Goal: Task Accomplishment & Management: Use online tool/utility

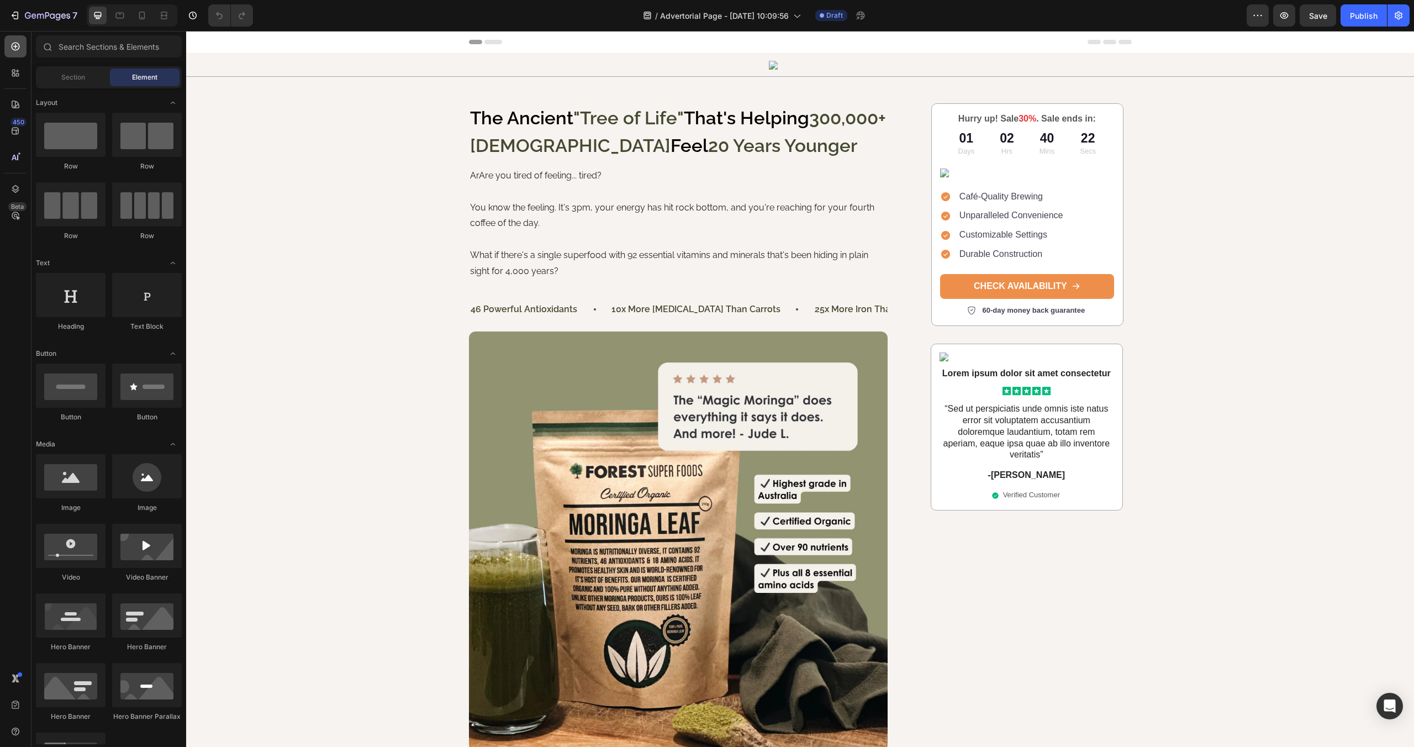
click at [17, 50] on icon at bounding box center [16, 47] width 8 height 8
drag, startPoint x: 781, startPoint y: 296, endPoint x: 598, endPoint y: 285, distance: 183.2
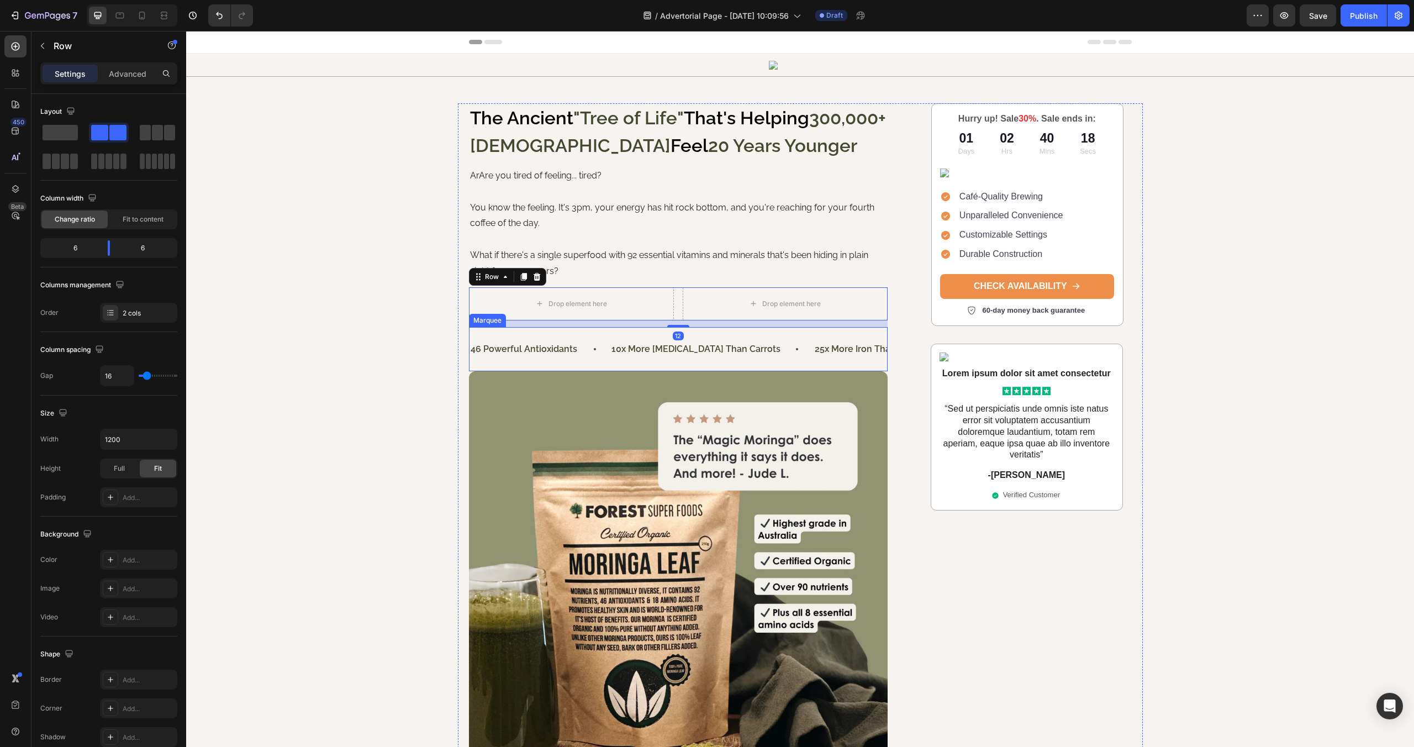
drag, startPoint x: 772, startPoint y: 350, endPoint x: 595, endPoint y: 331, distance: 178.3
click at [772, 350] on div "10x more [MEDICAL_DATA] than carrots Text Block" at bounding box center [713, 349] width 202 height 25
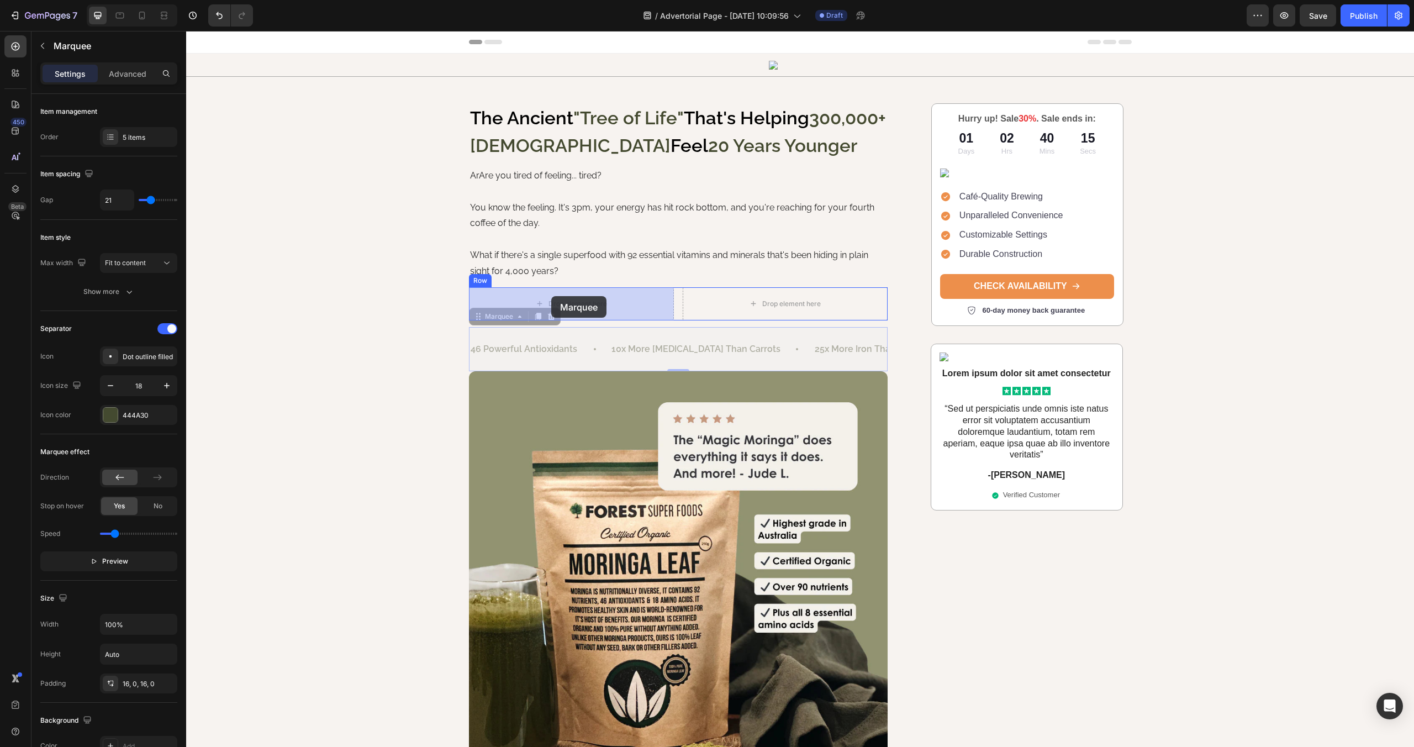
drag, startPoint x: 494, startPoint y: 318, endPoint x: 551, endPoint y: 296, distance: 61.4
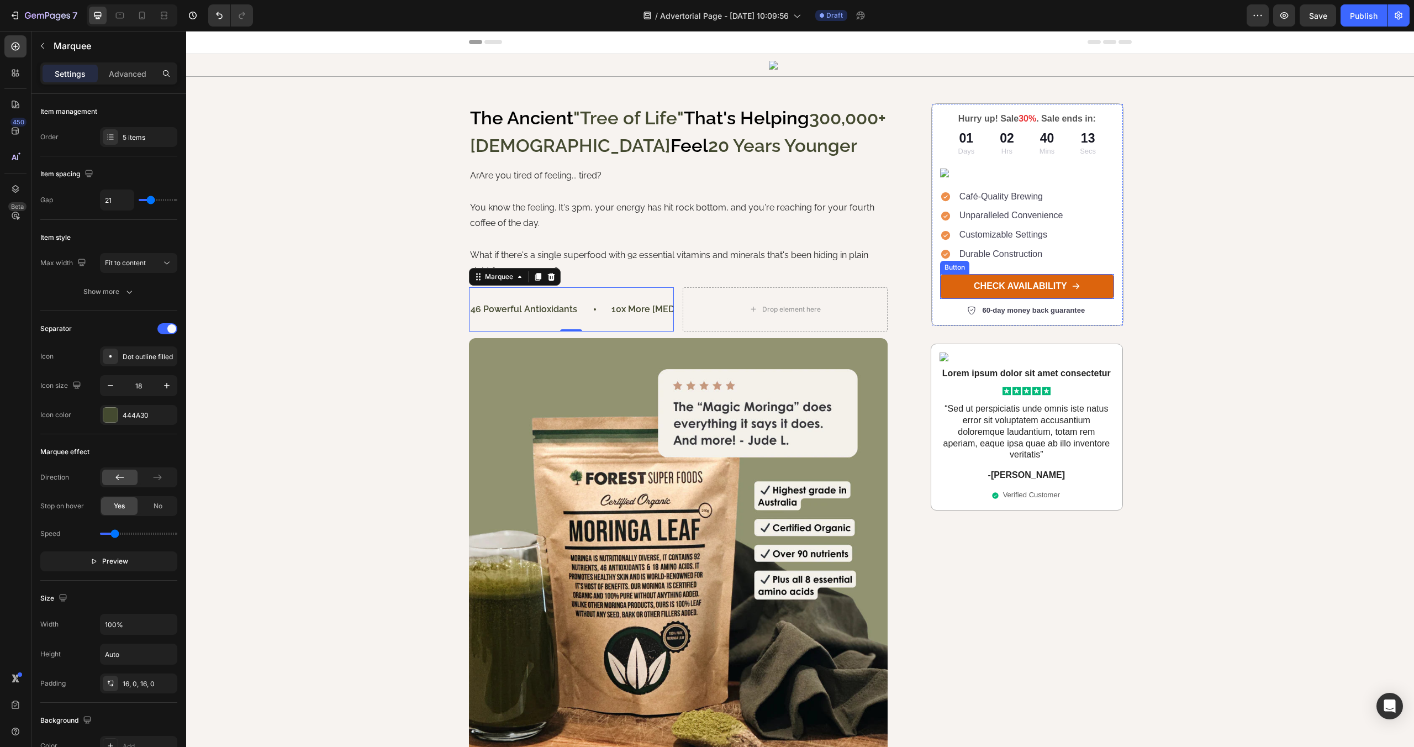
click at [955, 289] on link "CHECK AVAILABILITY" at bounding box center [1027, 286] width 174 height 25
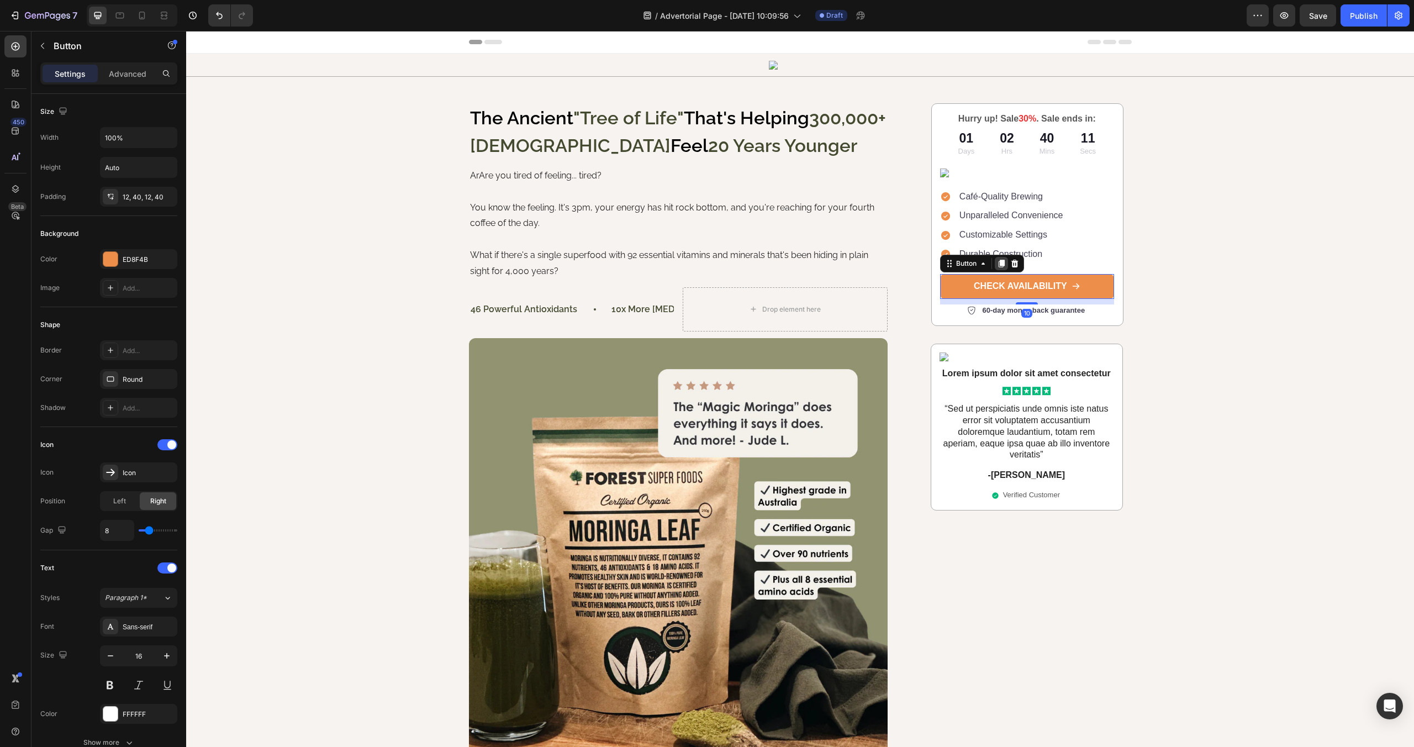
click at [999, 264] on icon at bounding box center [1002, 264] width 6 height 8
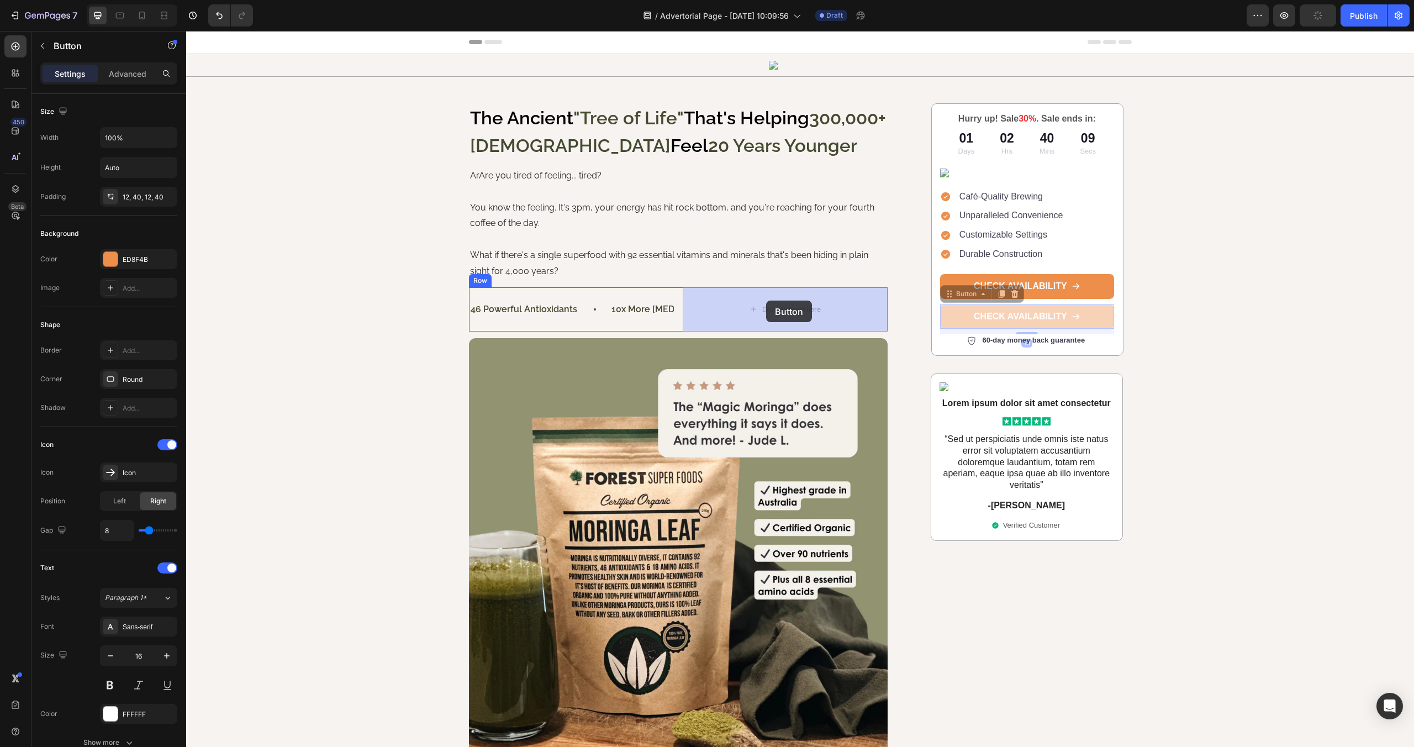
drag, startPoint x: 953, startPoint y: 296, endPoint x: 766, endPoint y: 301, distance: 186.8
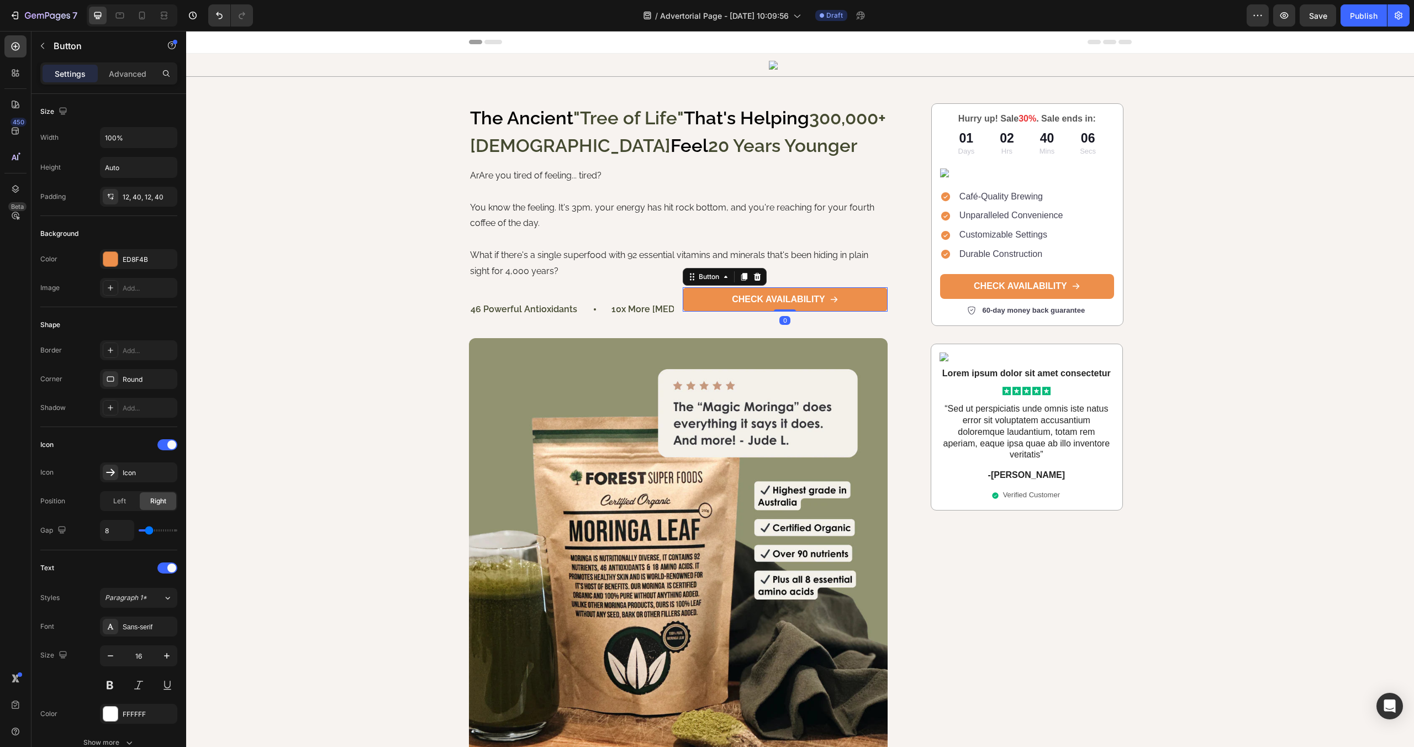
drag, startPoint x: 780, startPoint y: 315, endPoint x: 683, endPoint y: 319, distance: 96.7
click at [781, 294] on div "CHECK AVAILABILITY Button 0" at bounding box center [785, 299] width 205 height 25
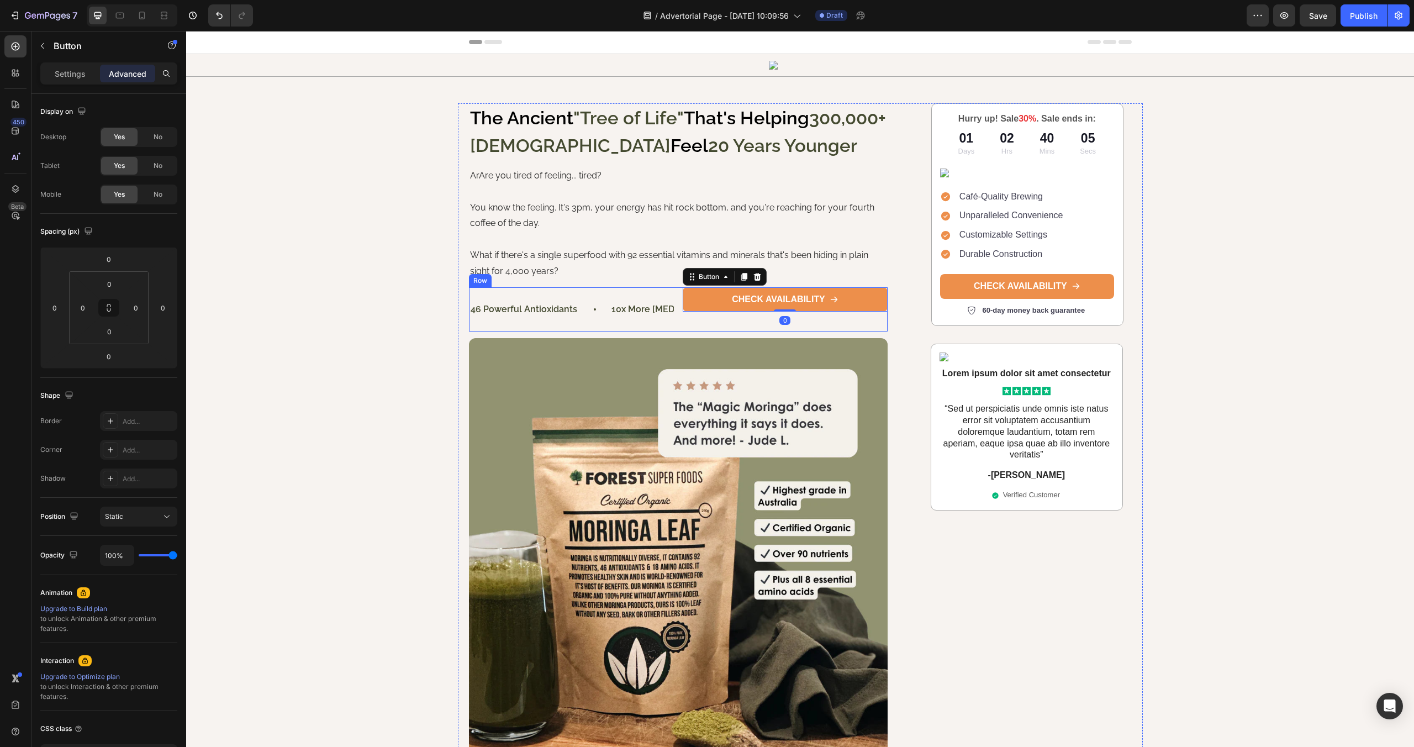
click at [681, 319] on div "46 powerful antioxidants Text Block 10x more [MEDICAL_DATA] than carrots Text B…" at bounding box center [678, 309] width 419 height 45
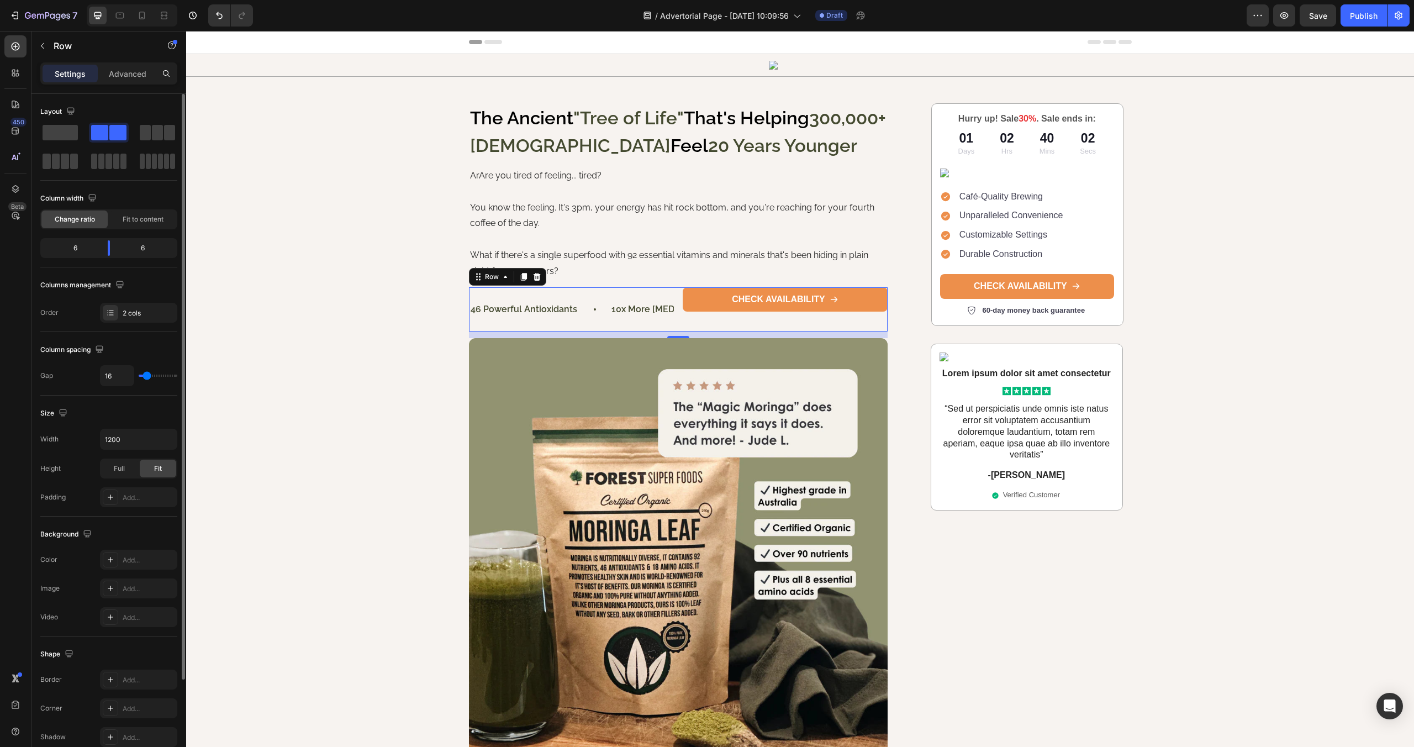
scroll to position [115, 0]
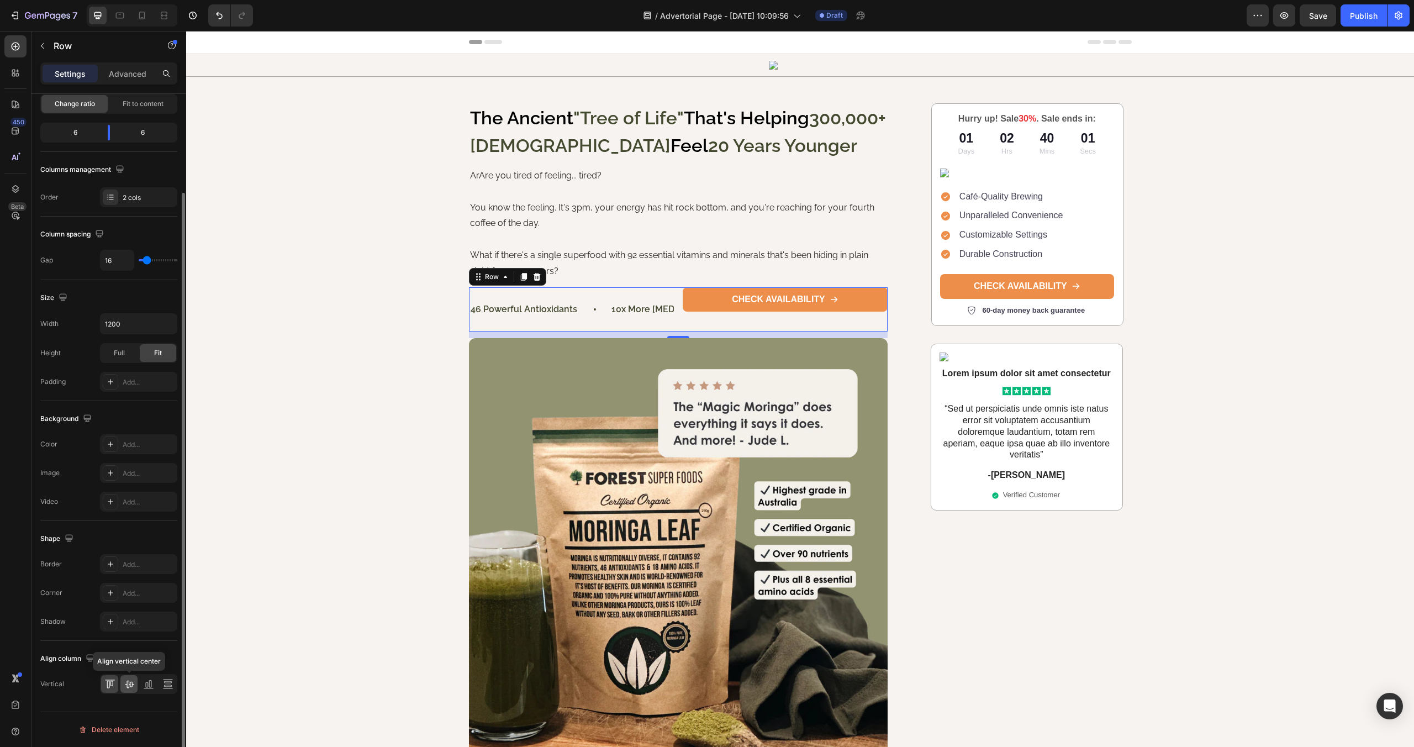
click at [128, 688] on icon at bounding box center [129, 685] width 9 height 8
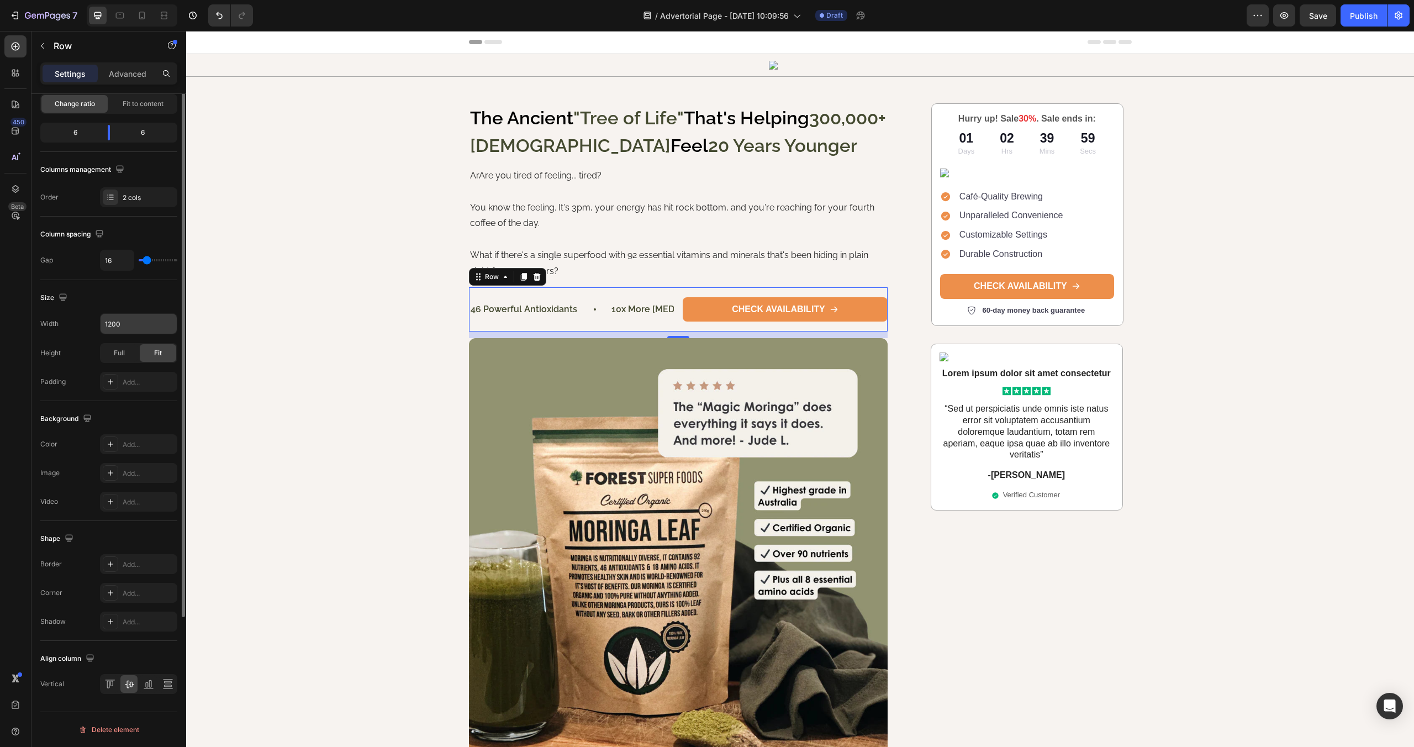
scroll to position [0, 0]
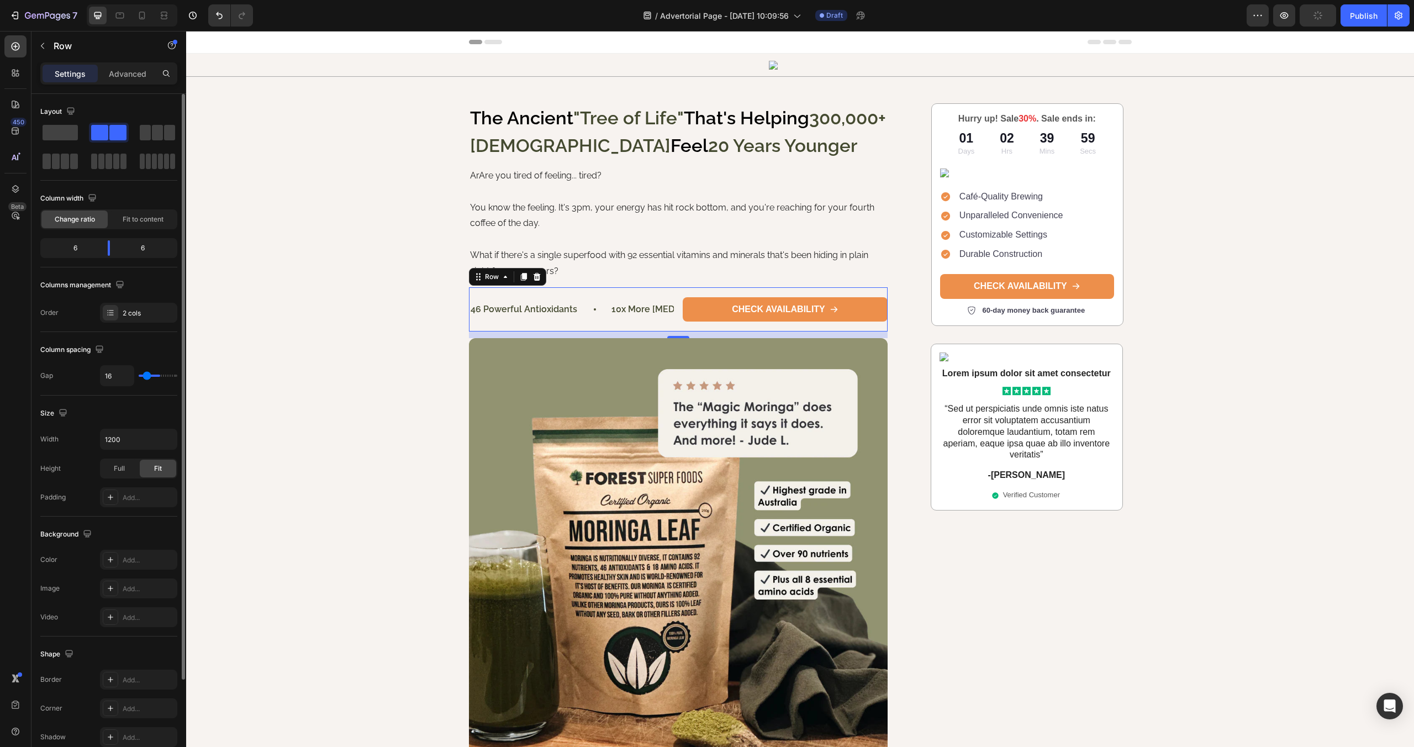
type input "60"
type input "67"
type input "54"
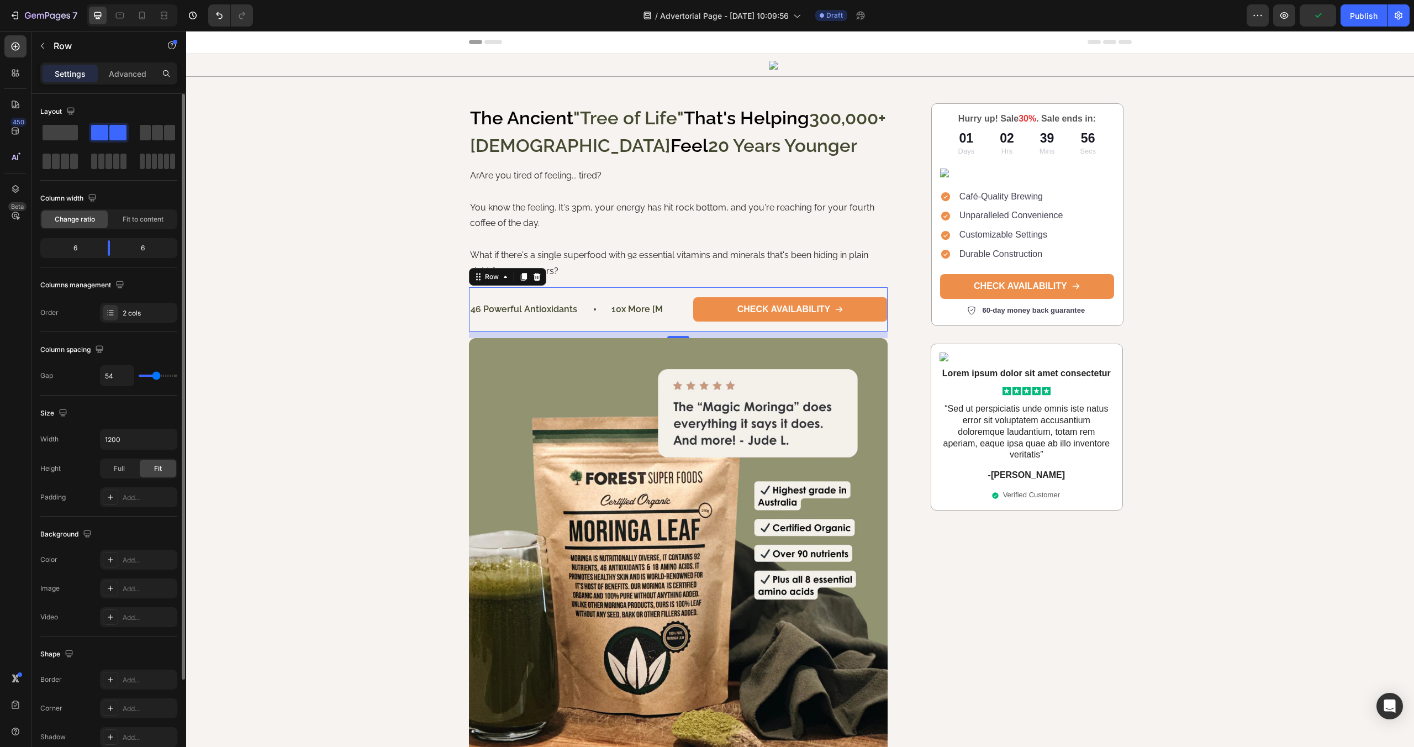
type input "54"
click at [156, 375] on input "range" at bounding box center [158, 376] width 39 height 2
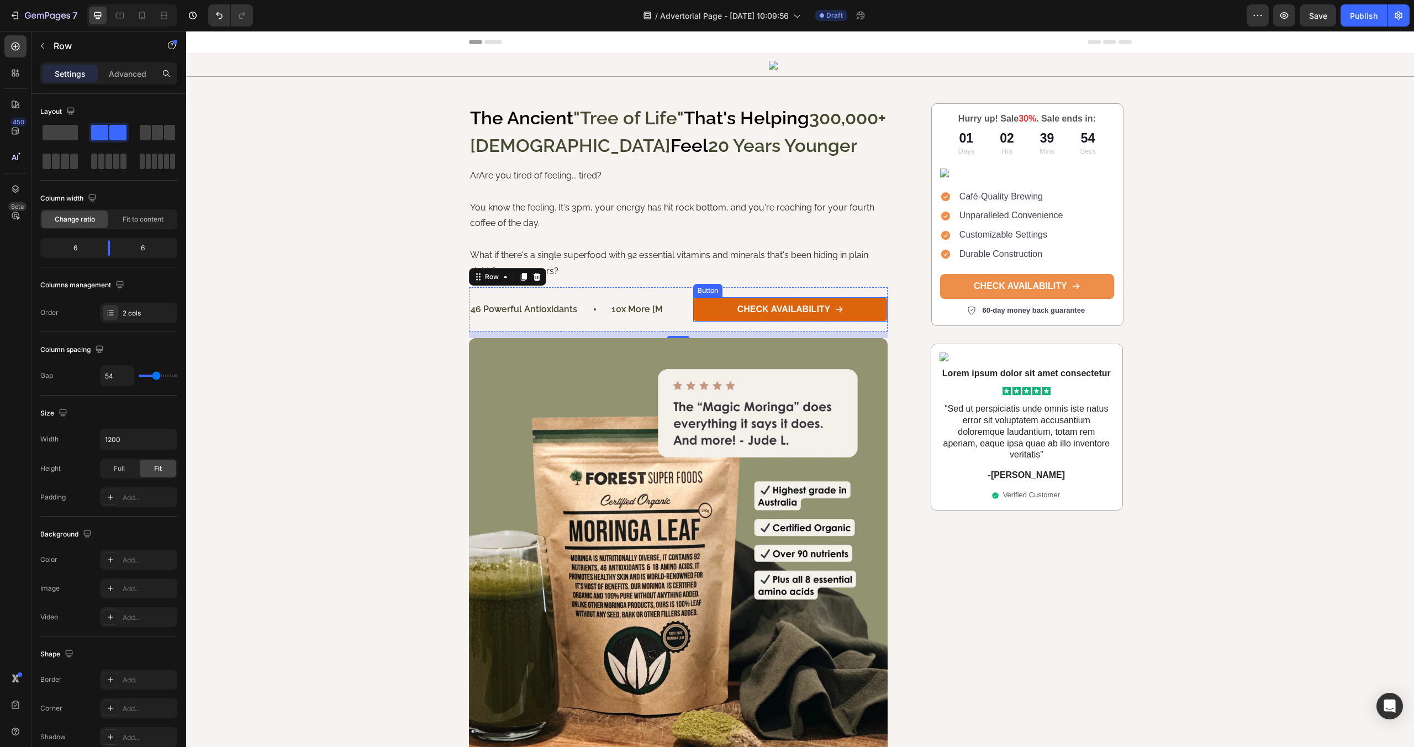
click at [725, 309] on link "CHECK AVAILABILITY" at bounding box center [790, 309] width 194 height 25
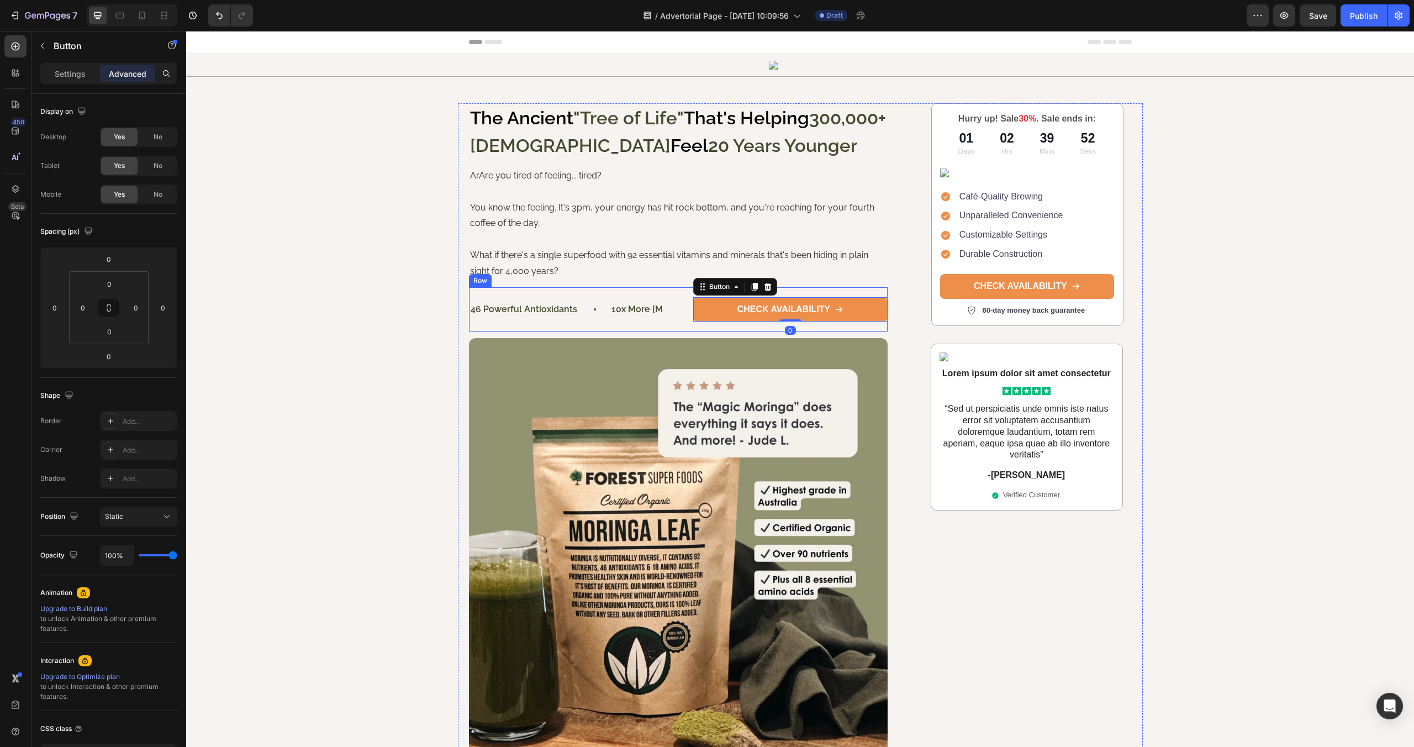
click at [808, 292] on div "CHECK AVAILABILITY Button 0" at bounding box center [790, 309] width 194 height 45
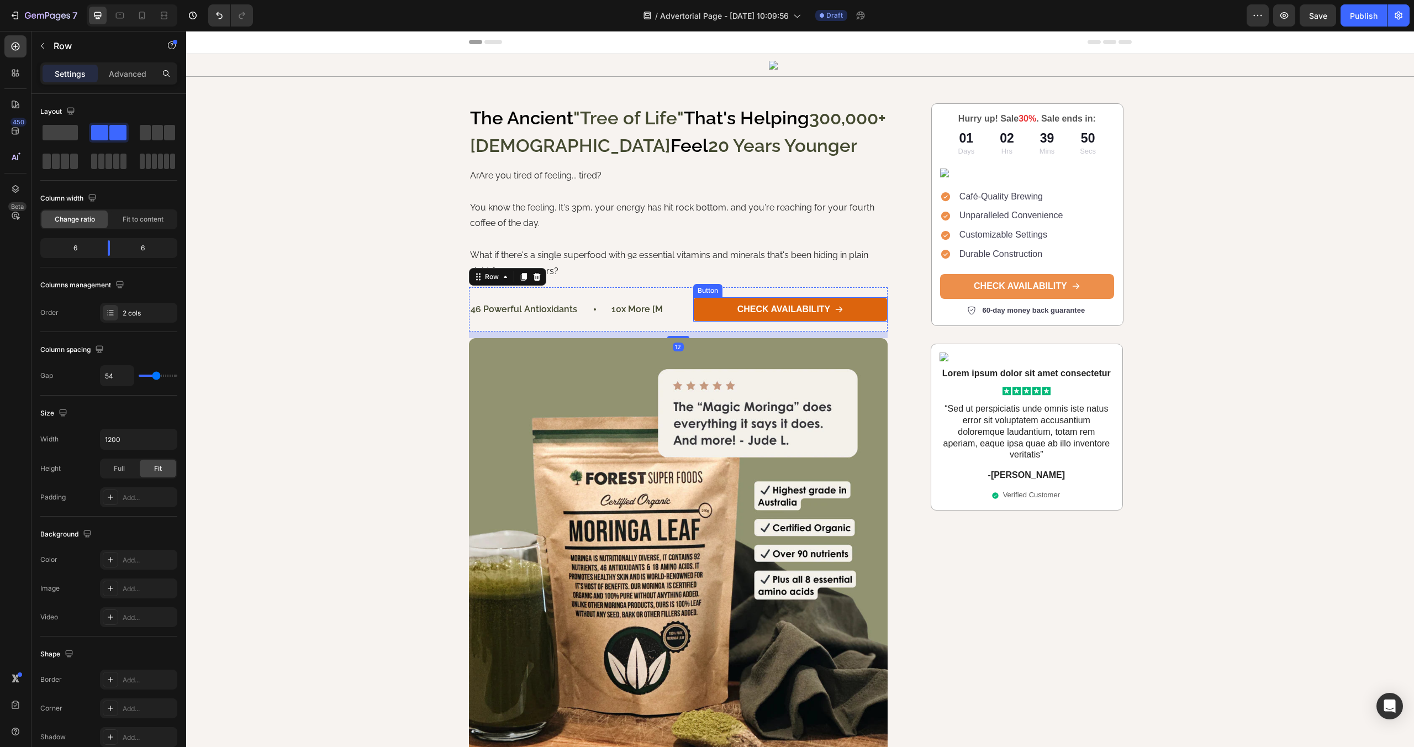
click at [712, 314] on link "CHECK AVAILABILITY" at bounding box center [790, 309] width 194 height 25
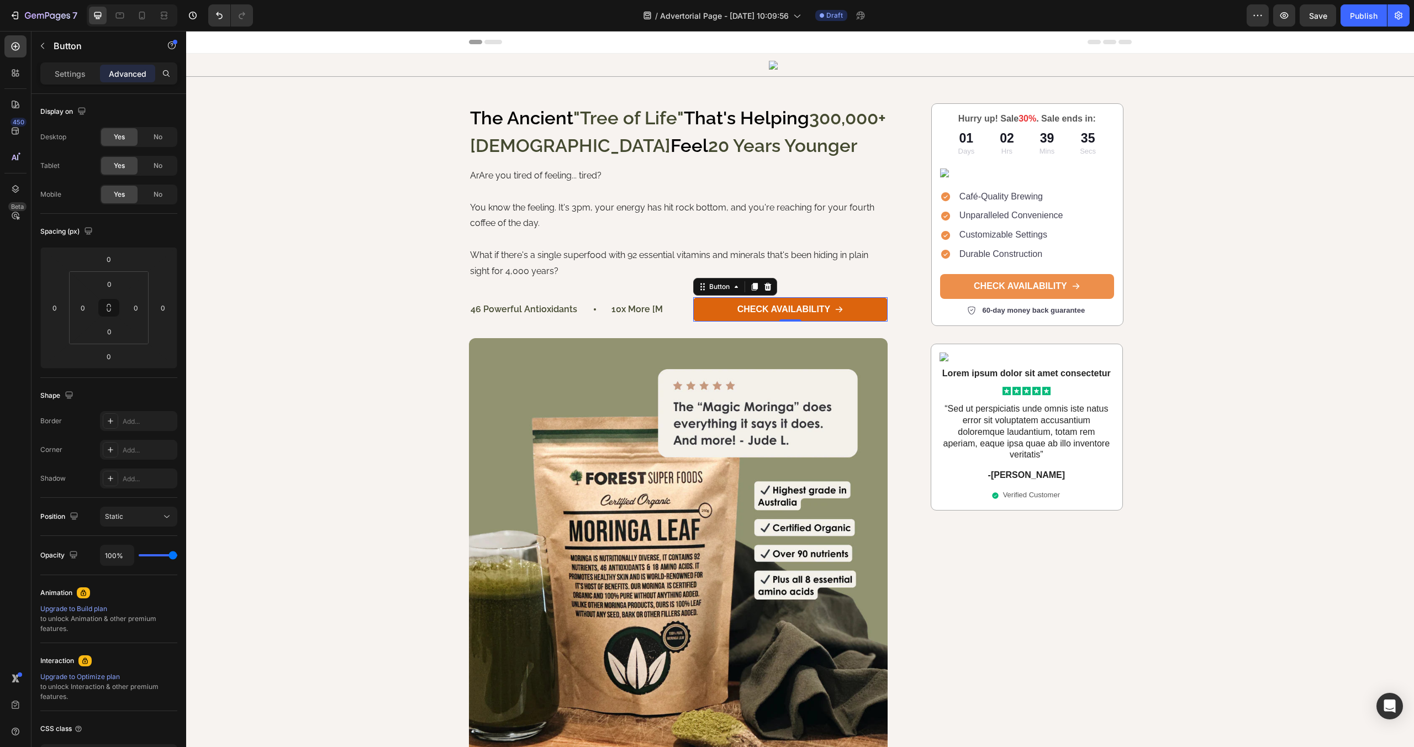
click at [717, 312] on link "CHECK AVAILABILITY" at bounding box center [790, 309] width 194 height 25
click at [78, 78] on p "Settings" at bounding box center [70, 74] width 31 height 12
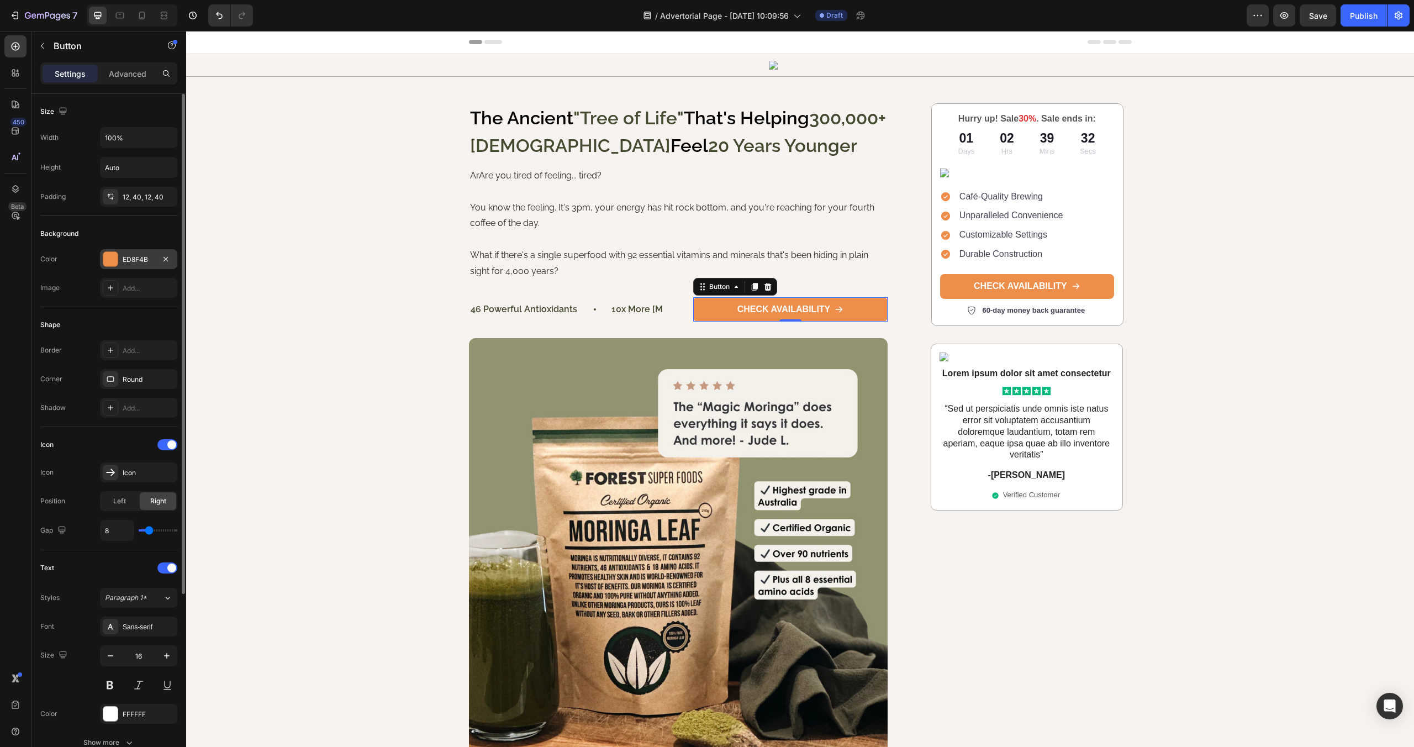
click at [111, 259] on div at bounding box center [110, 259] width 14 height 14
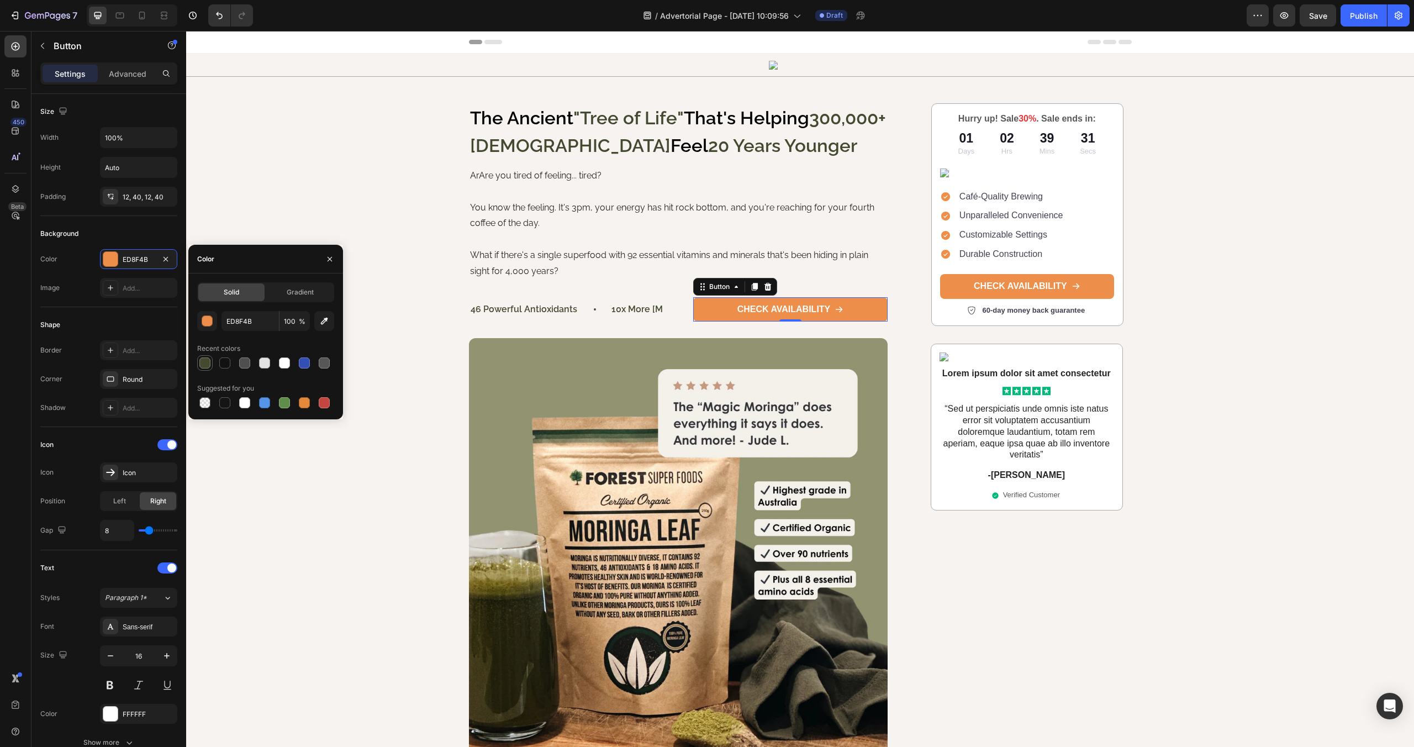
click at [199, 364] on div at bounding box center [204, 362] width 11 height 11
type input "444A30"
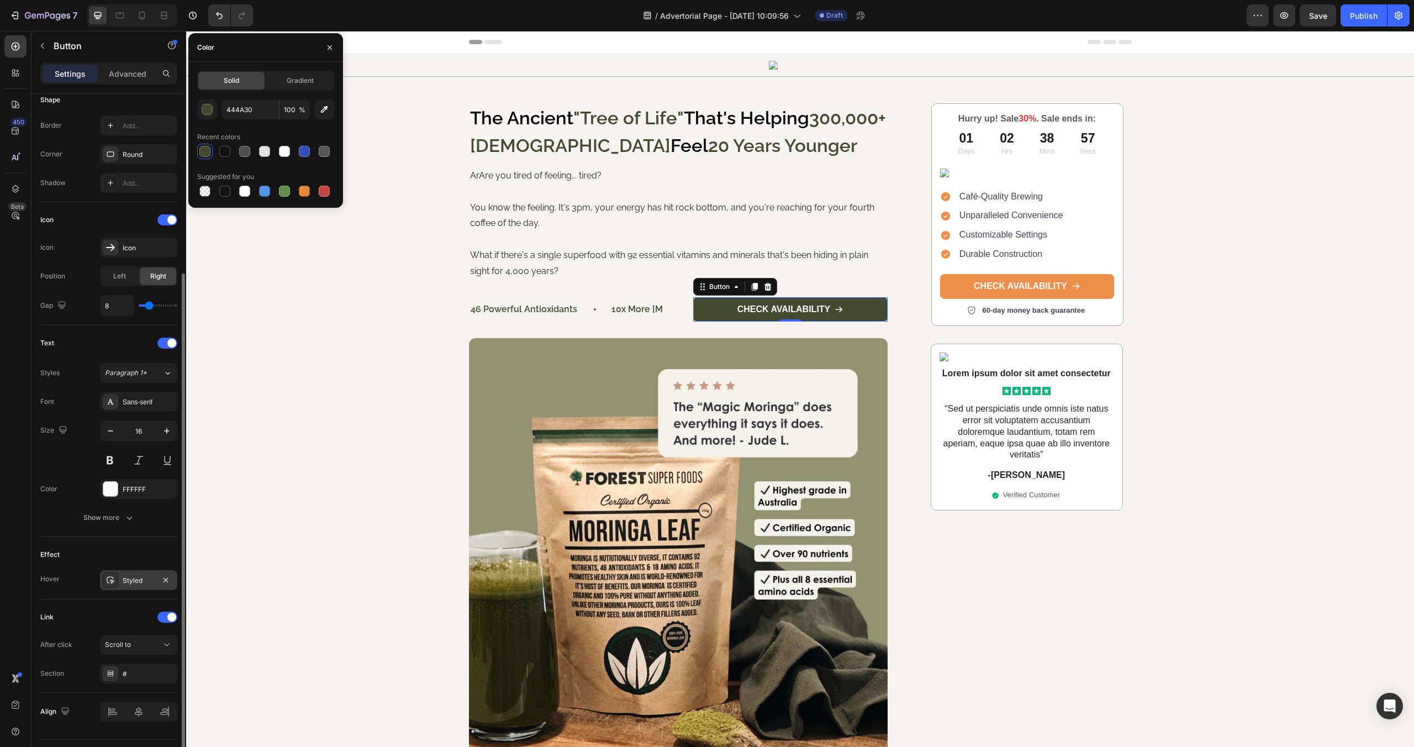
scroll to position [234, 0]
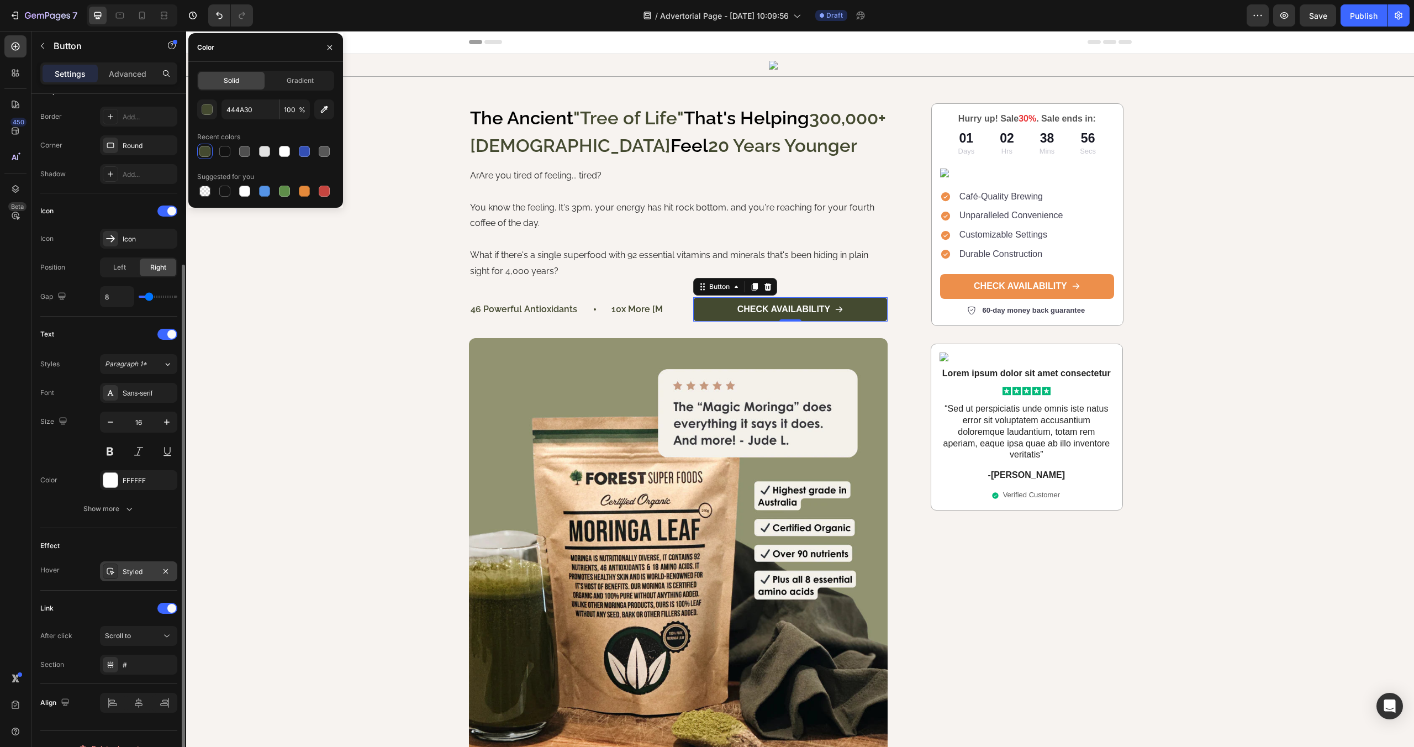
click at [112, 565] on div at bounding box center [110, 570] width 15 height 15
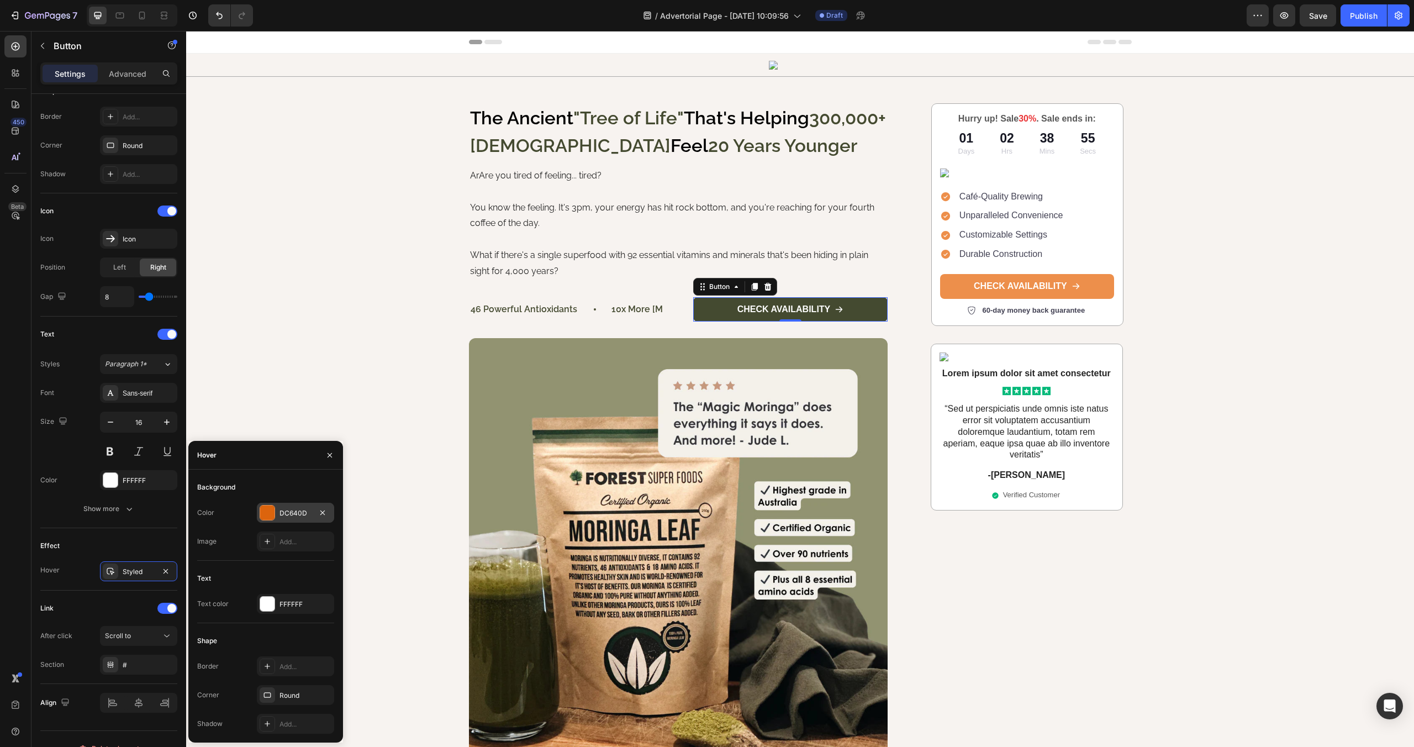
click at [265, 514] on div at bounding box center [267, 512] width 14 height 14
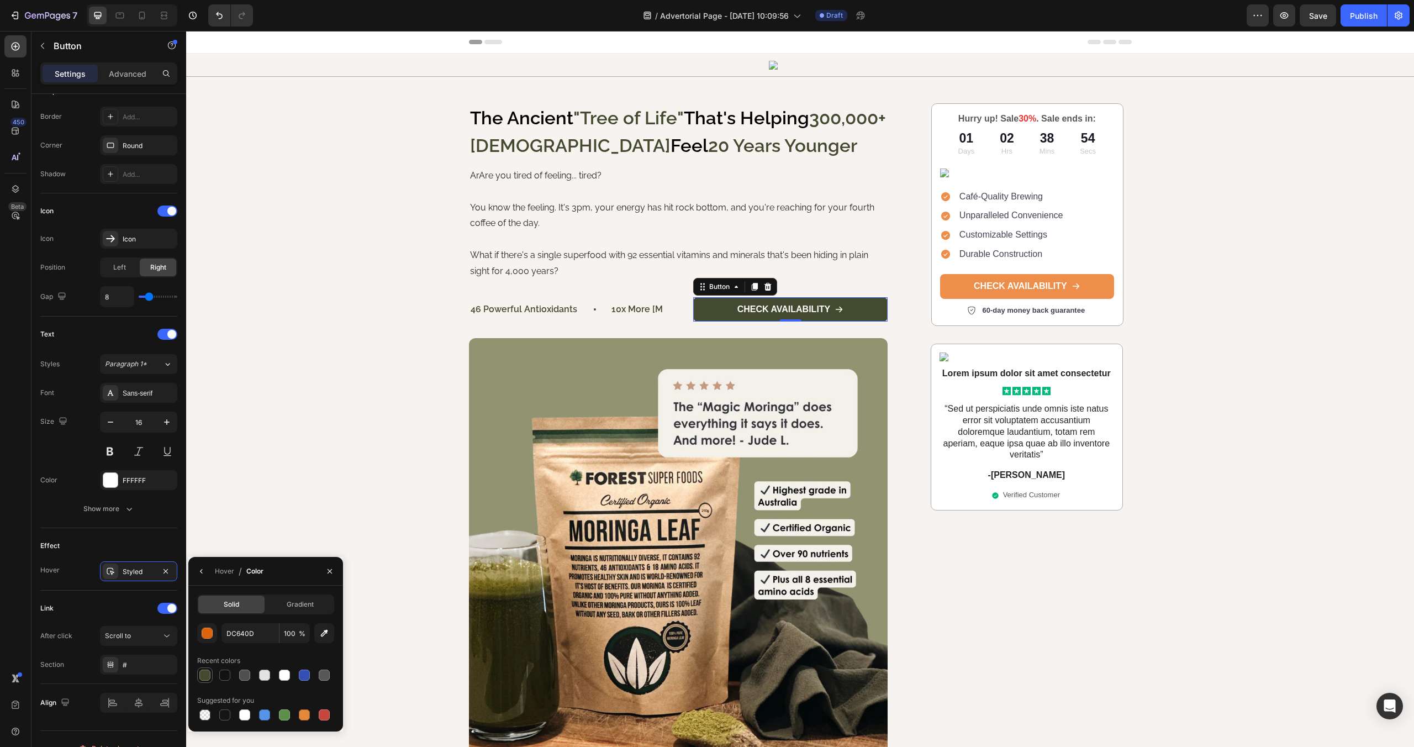
click at [202, 678] on div at bounding box center [204, 675] width 11 height 11
click at [207, 633] on div "button" at bounding box center [207, 633] width 11 height 11
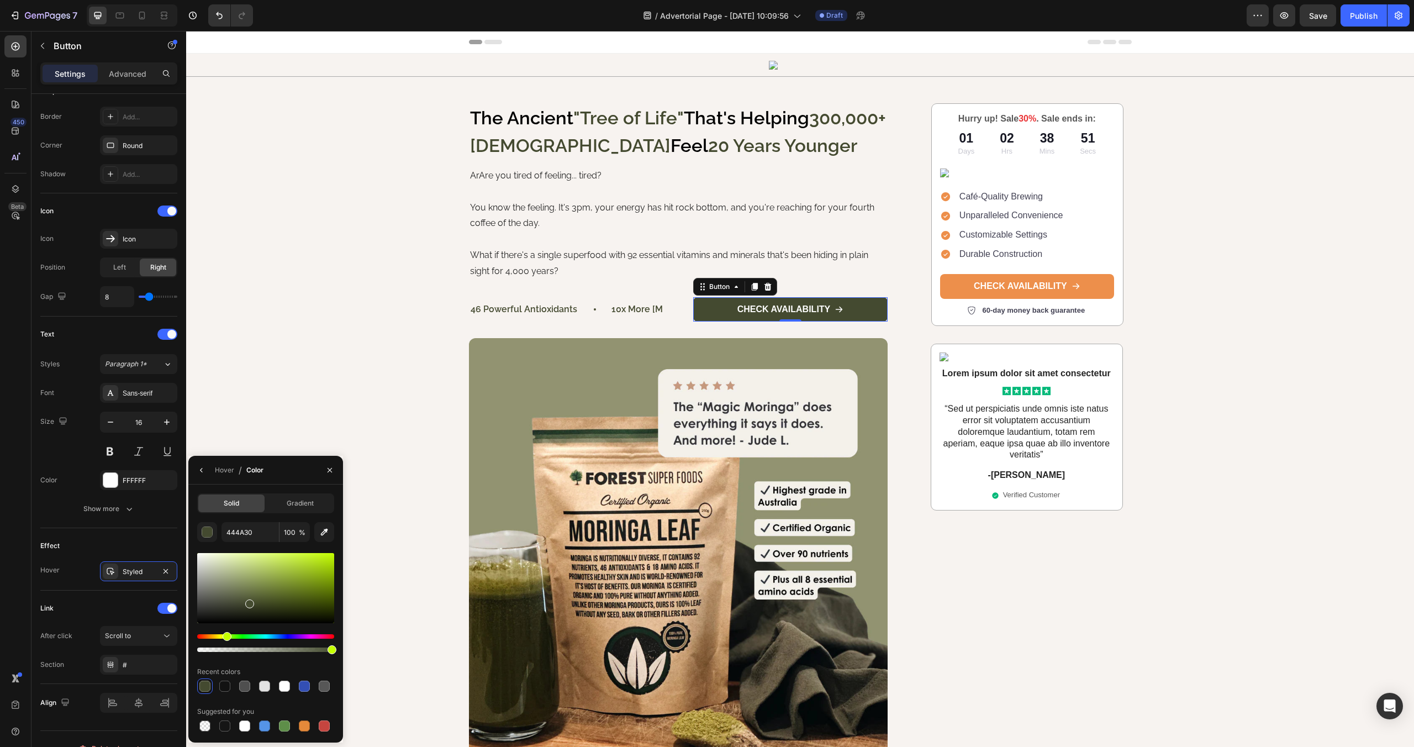
click at [250, 599] on div at bounding box center [249, 603] width 9 height 9
type input "4C5434"
click at [765, 307] on p "CHECK AVAILABILITY" at bounding box center [784, 310] width 93 height 12
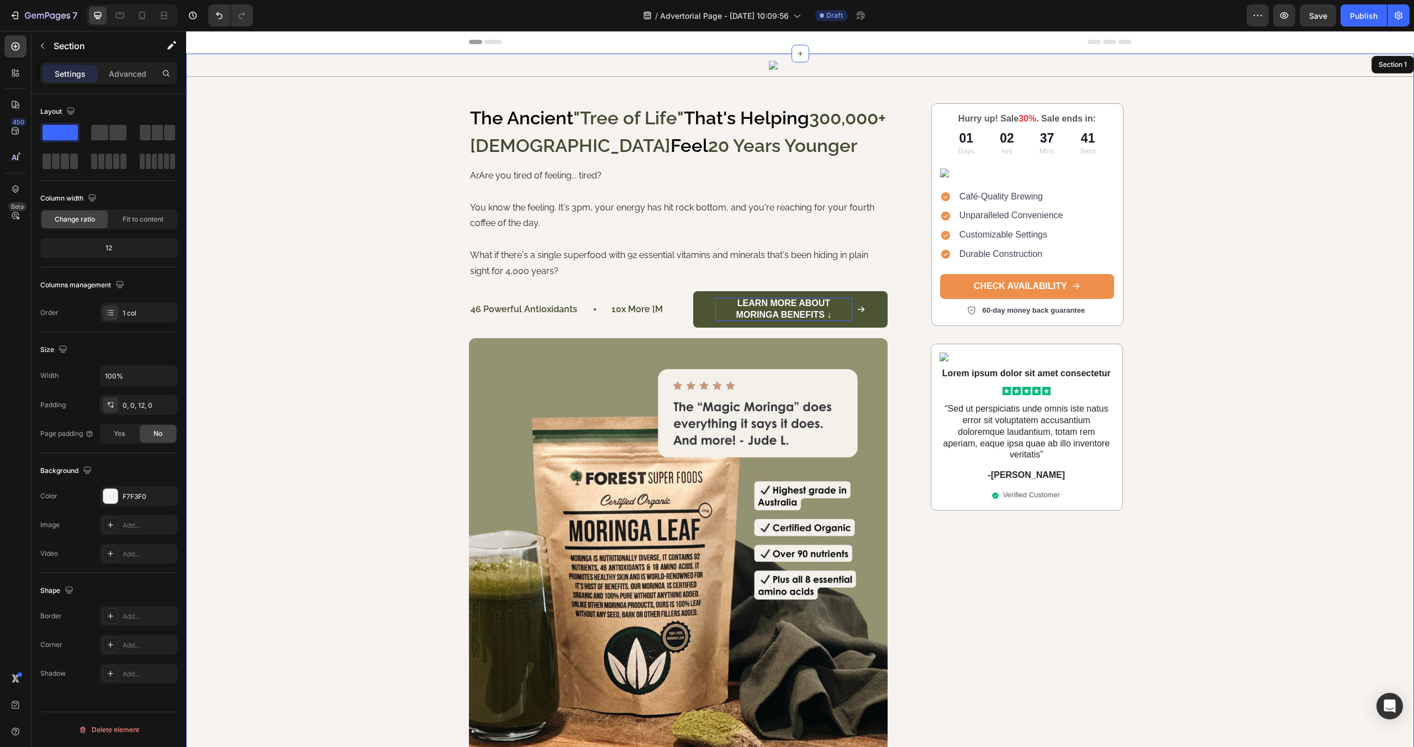
click at [391, 276] on div "Image Row The Ancient "Tree of Life" That's Helping 300,000+ [DEMOGRAPHIC_DATA]…" at bounding box center [800, 602] width 1228 height 1097
click at [766, 306] on p "Learn More About Moringa Benefits ↓" at bounding box center [783, 309] width 137 height 23
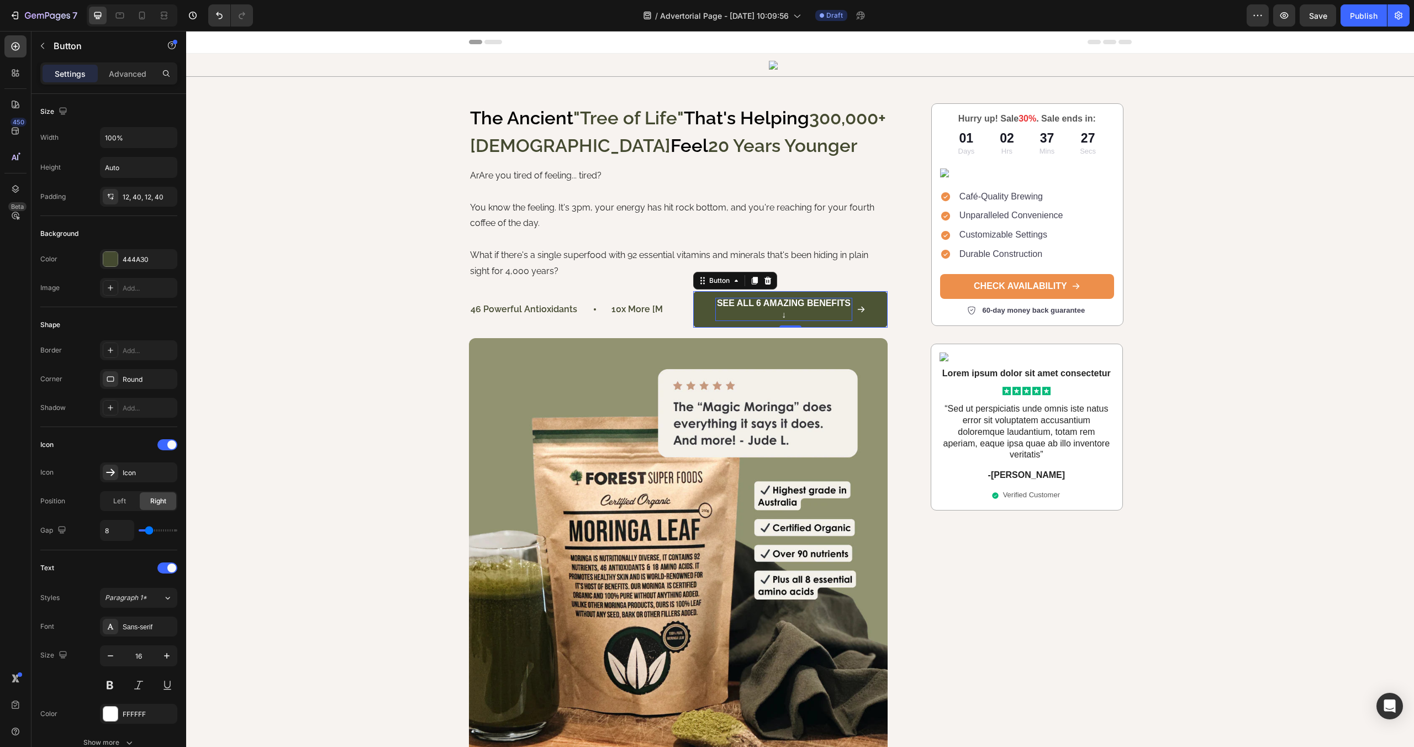
click at [703, 311] on link "See All 6 Amazing Benefits ↓" at bounding box center [790, 309] width 194 height 36
click at [865, 309] on icon at bounding box center [861, 309] width 9 height 9
click at [167, 445] on span at bounding box center [171, 444] width 9 height 9
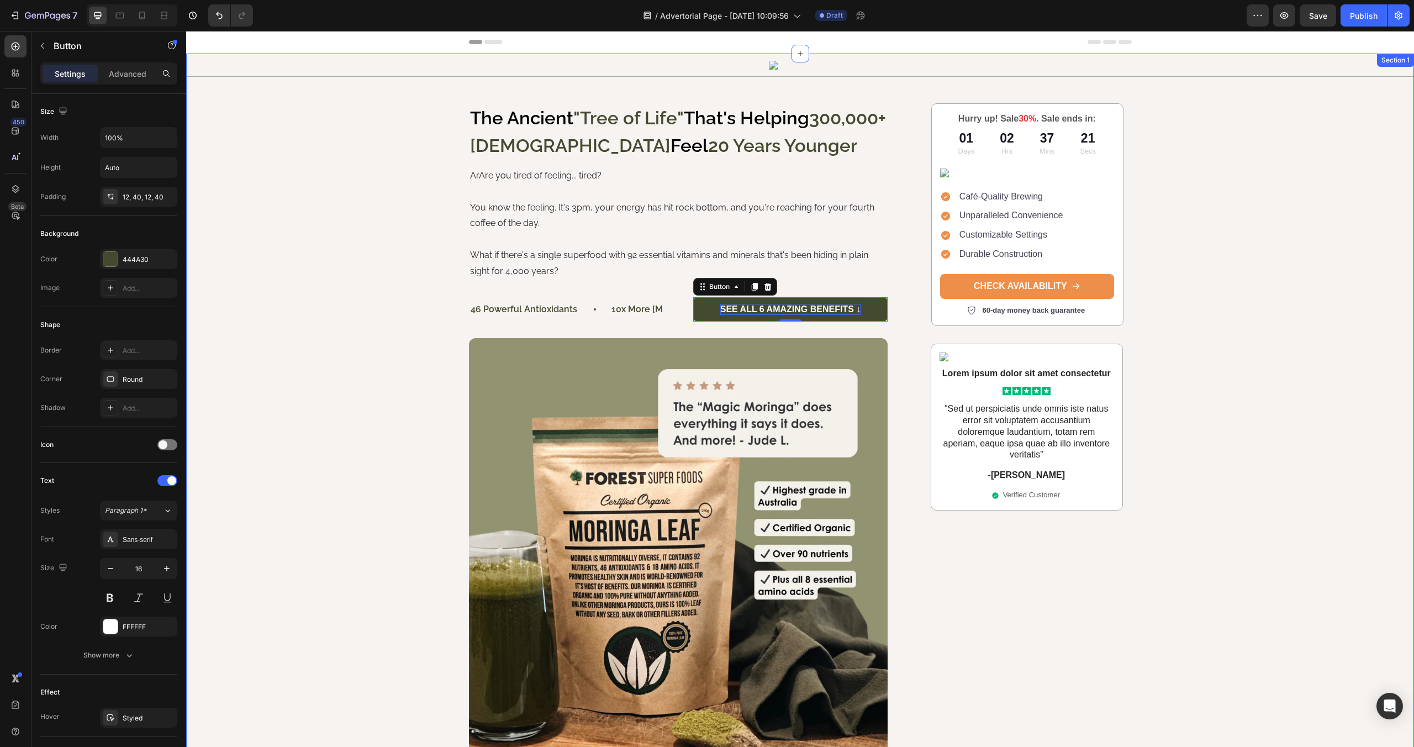
click at [301, 314] on div "Image Row The Ancient "Tree of Life" That's Helping 300,000+ [DEMOGRAPHIC_DATA]…" at bounding box center [800, 602] width 1228 height 1097
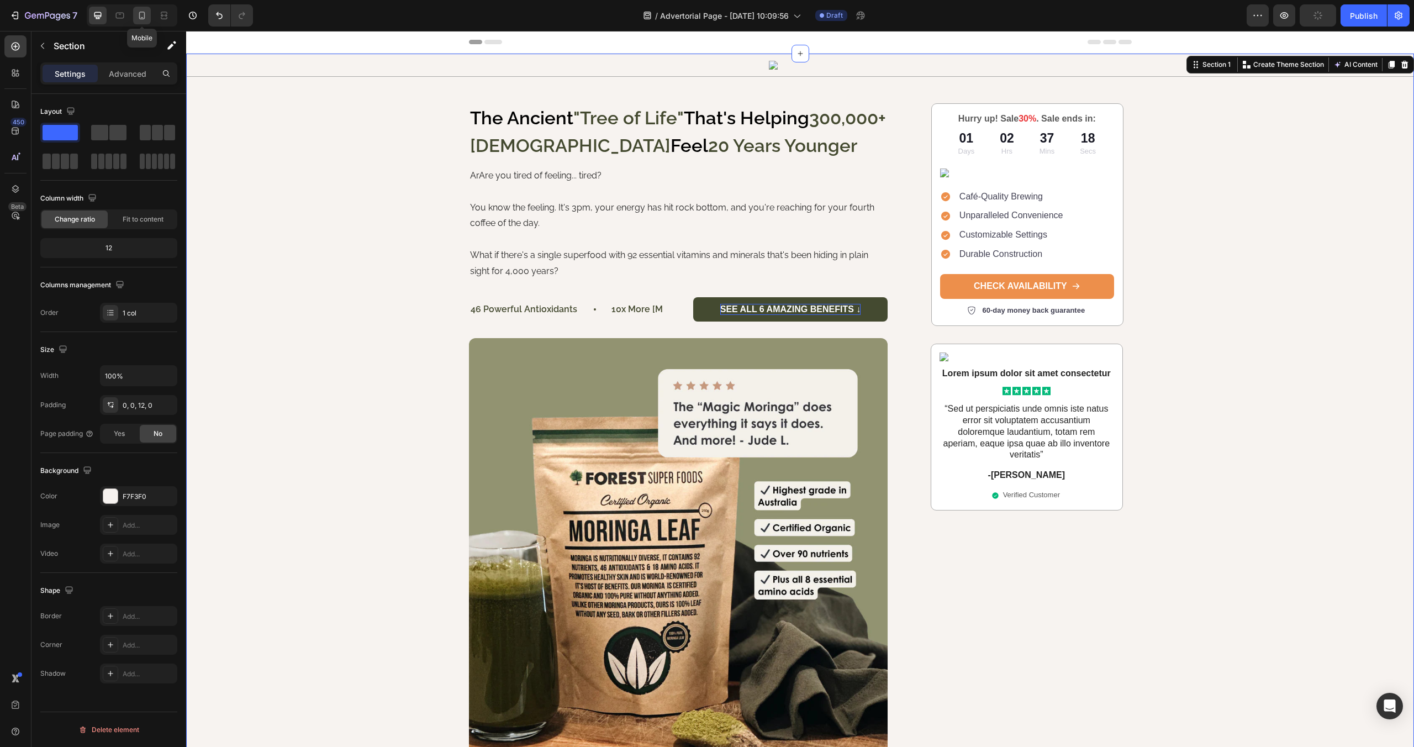
click at [141, 12] on icon at bounding box center [142, 16] width 6 height 8
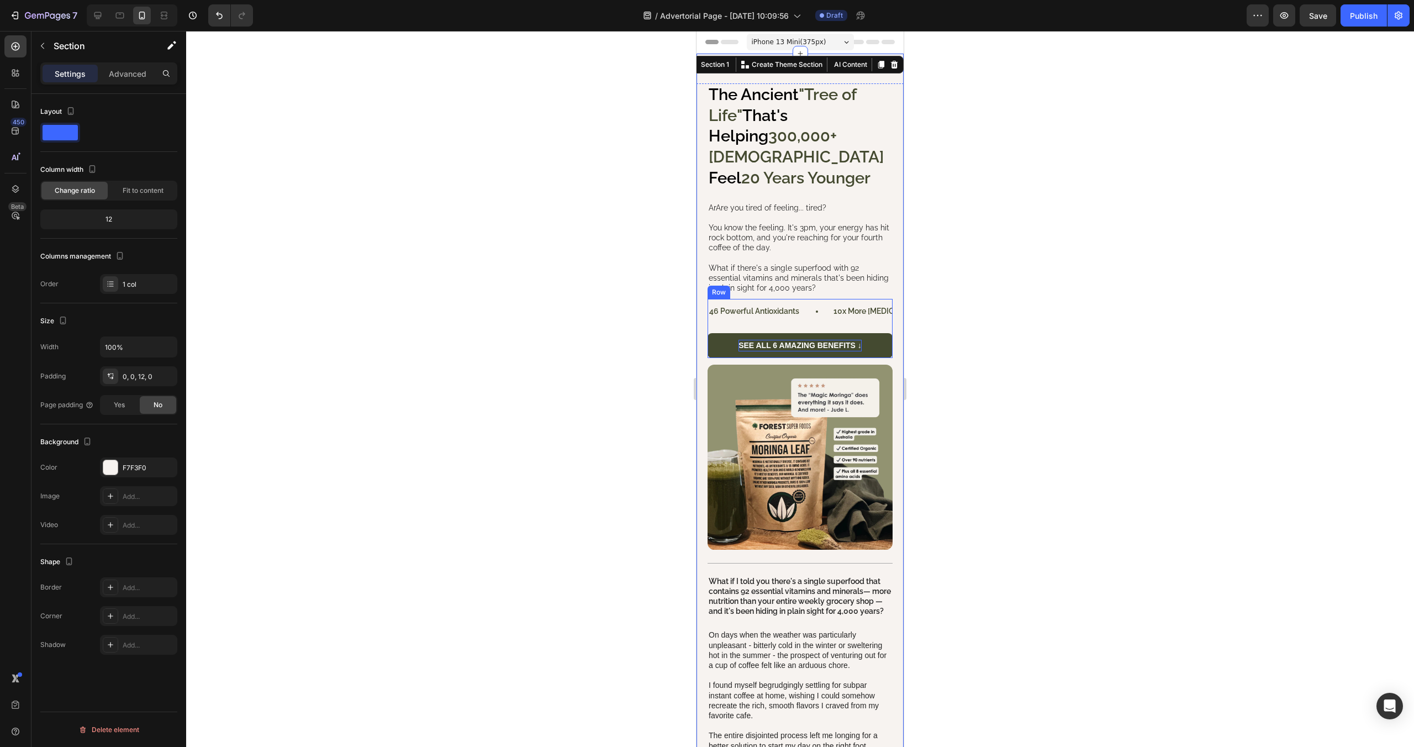
click at [835, 308] on div "46 powerful antioxidants Text Block 10x more [MEDICAL_DATA] than carrots Text B…" at bounding box center [800, 328] width 185 height 59
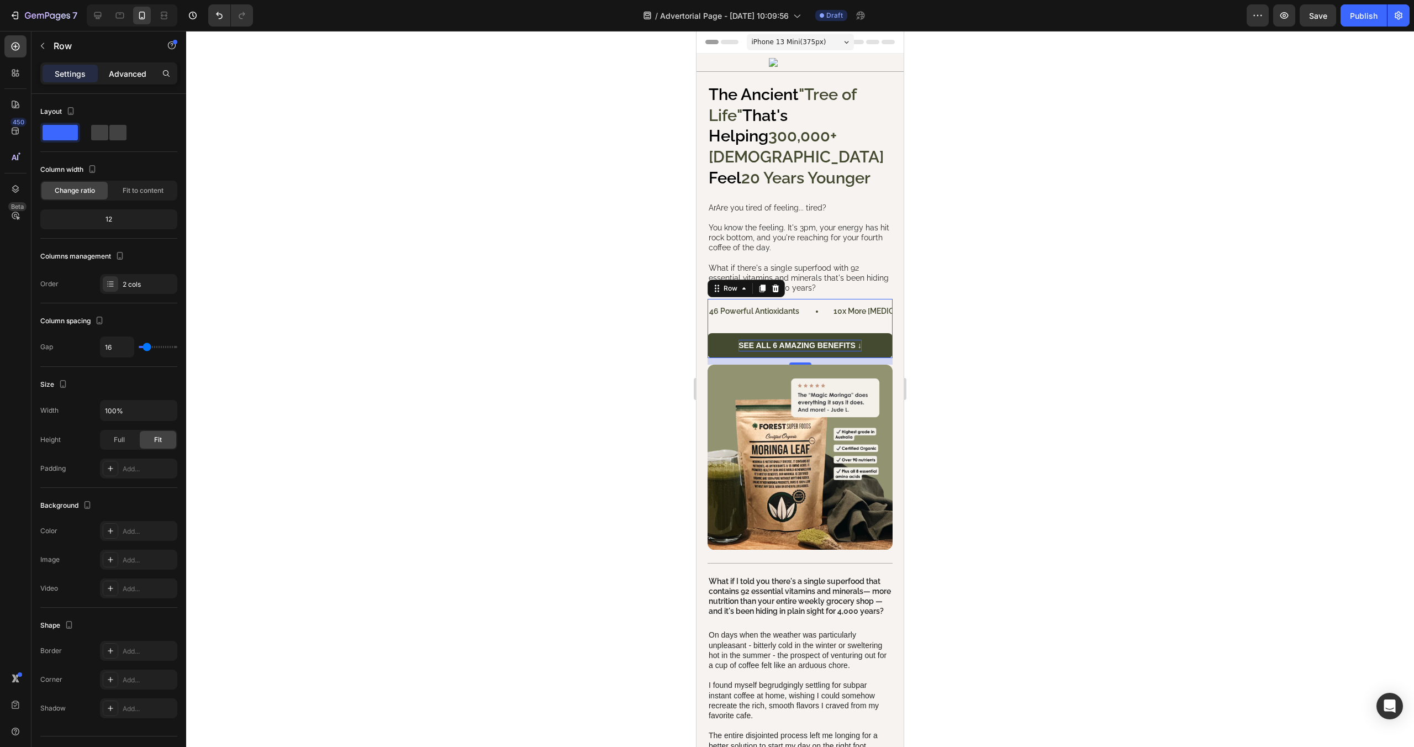
click at [122, 75] on p "Advanced" at bounding box center [128, 74] width 38 height 12
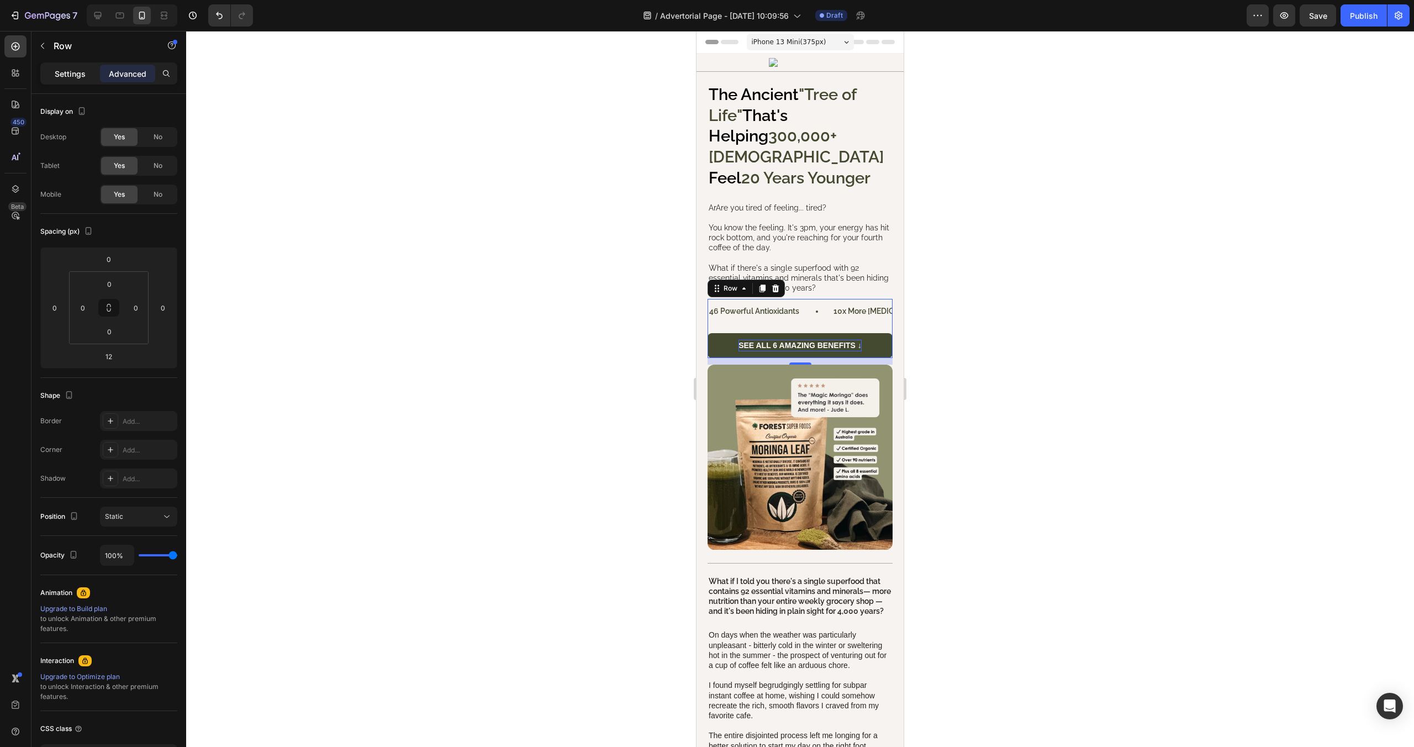
click at [78, 73] on p "Settings" at bounding box center [70, 74] width 31 height 12
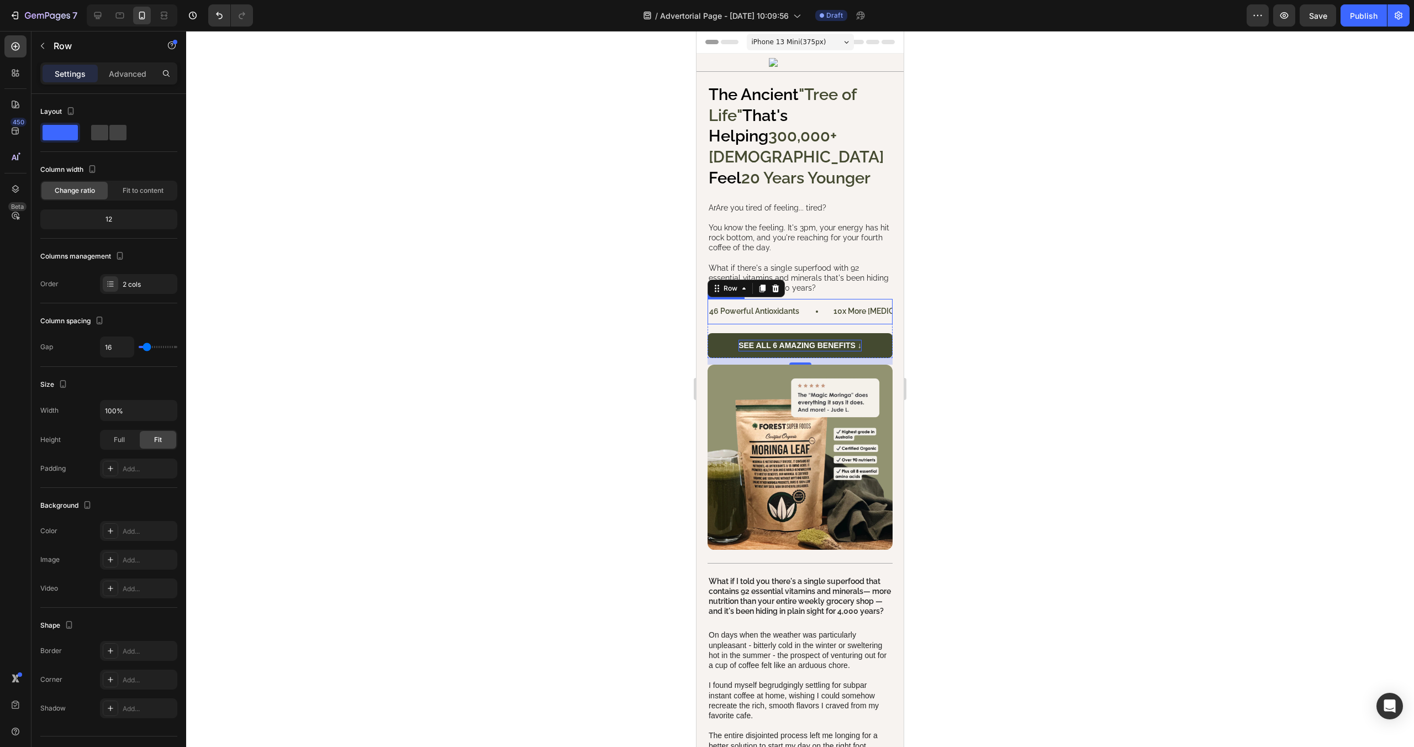
click at [812, 299] on div "46 powerful antioxidants Text Block" at bounding box center [770, 311] width 125 height 25
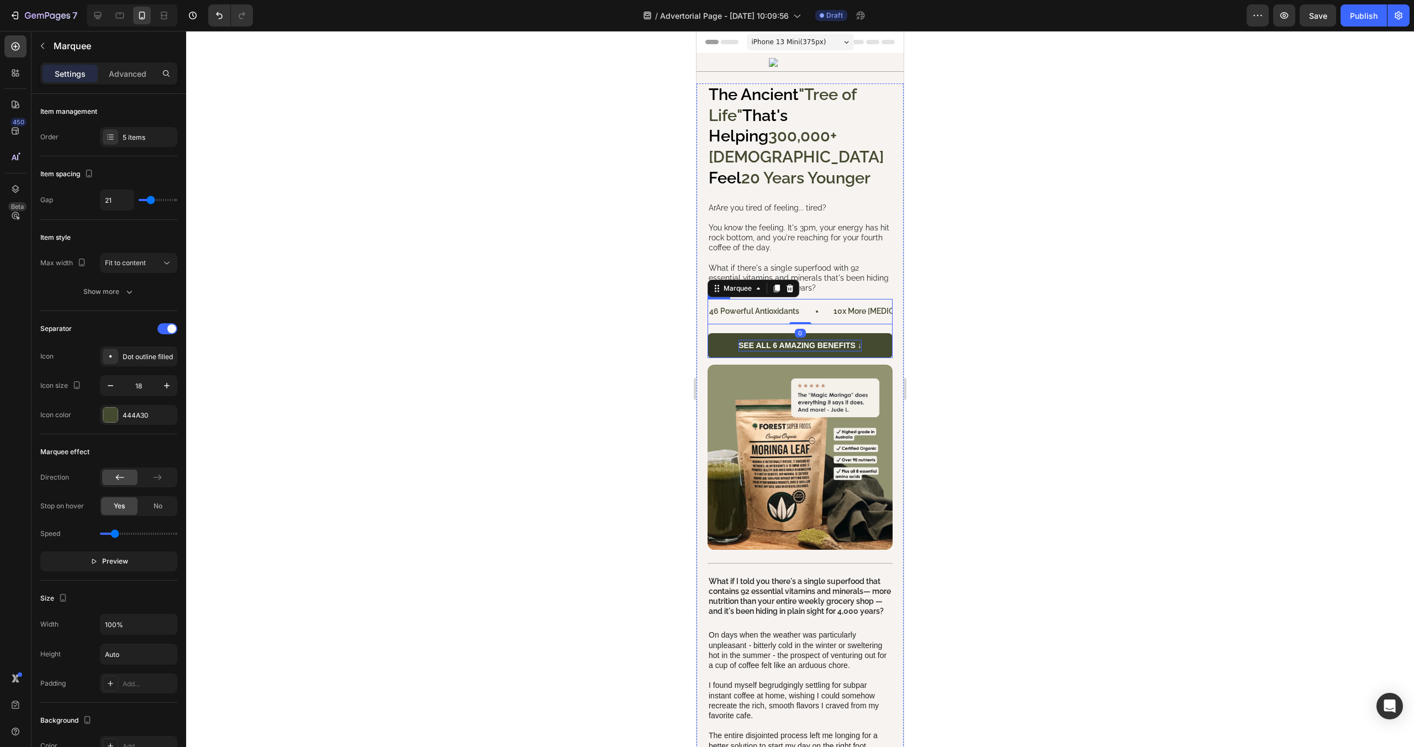
click at [832, 308] on div "46 powerful antioxidants Text Block 10x more [MEDICAL_DATA] than carrots Text B…" at bounding box center [800, 328] width 185 height 59
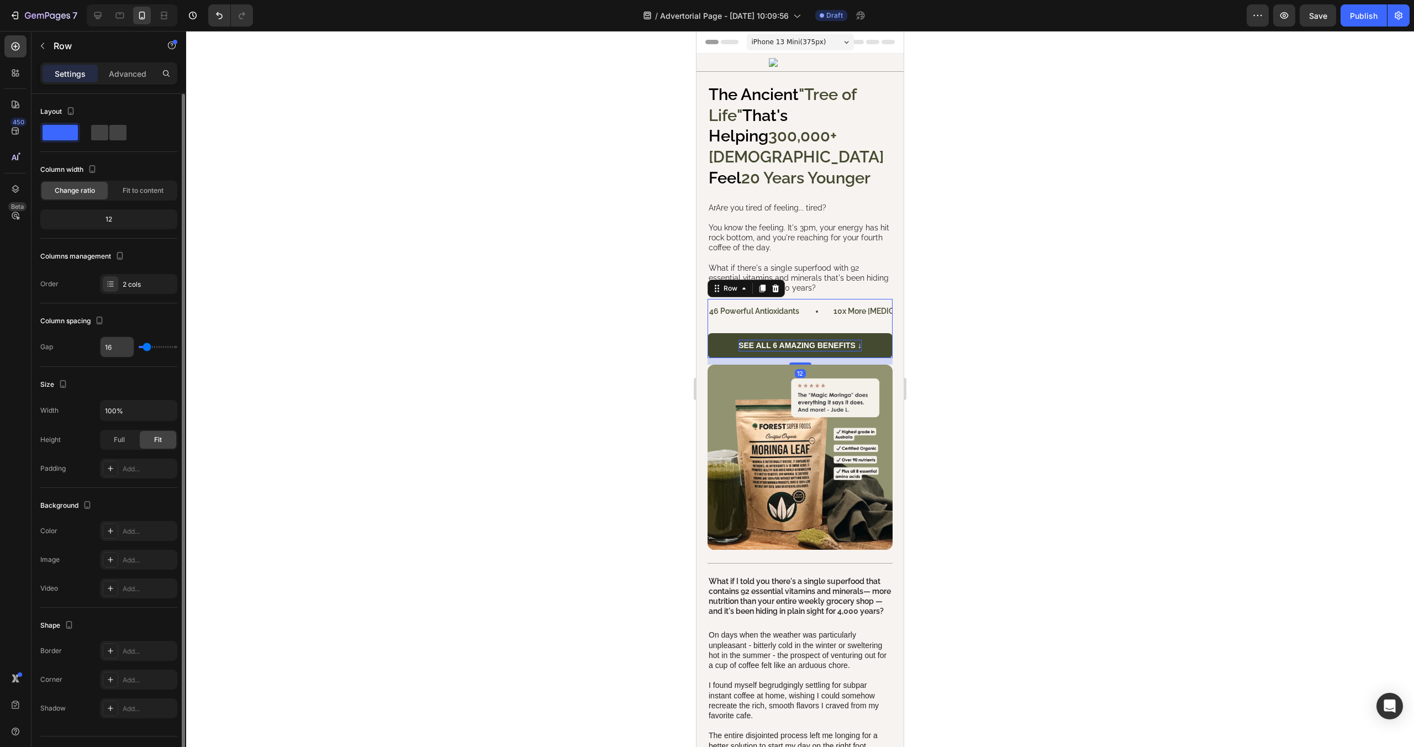
click at [117, 348] on input "16" at bounding box center [117, 347] width 33 height 20
type input "1"
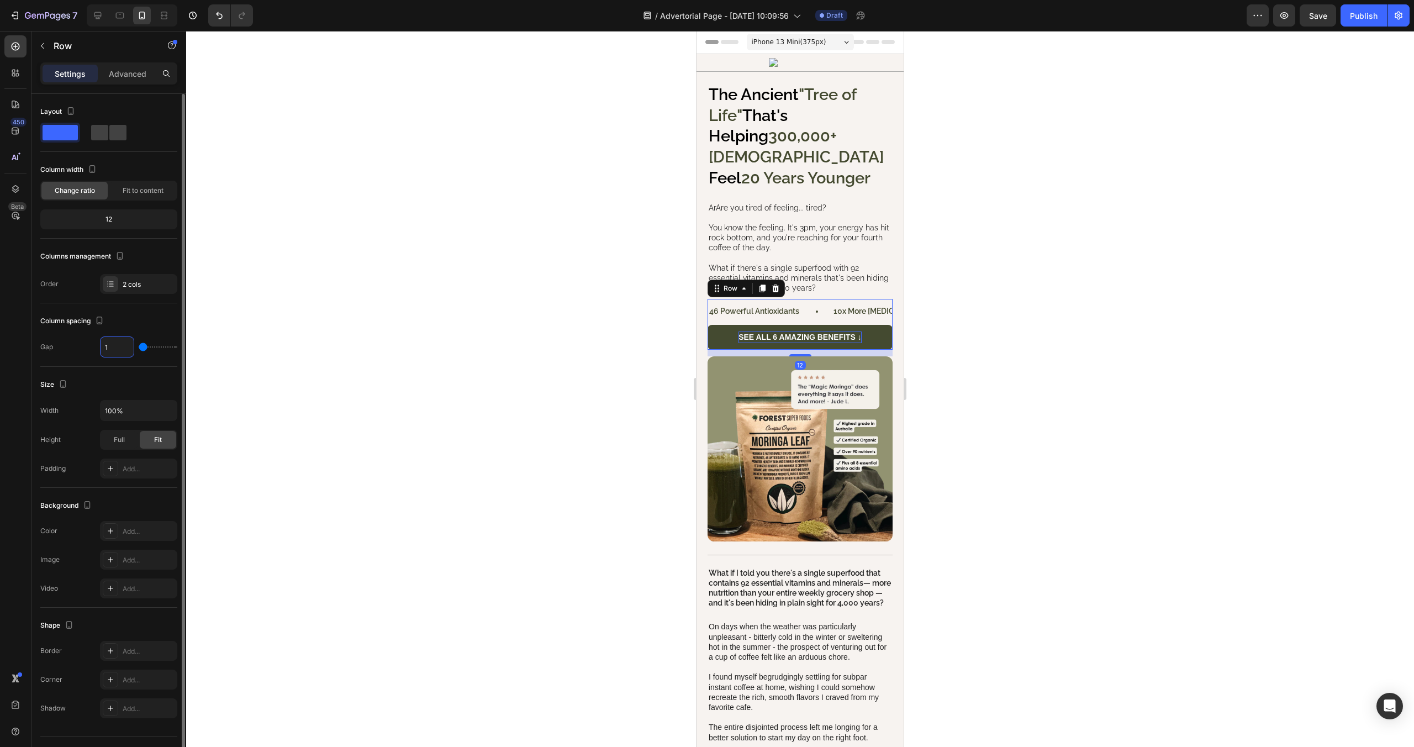
type input "12"
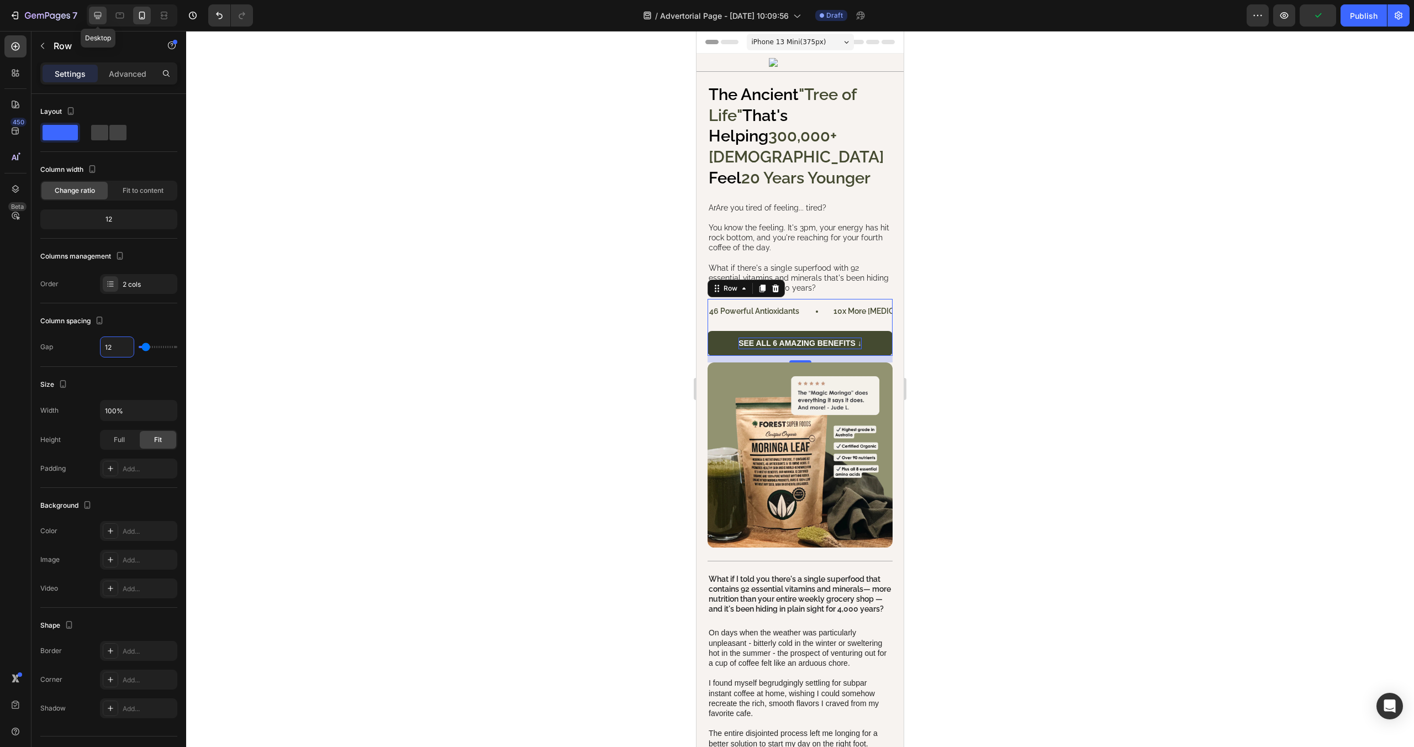
click at [94, 14] on icon at bounding box center [97, 15] width 7 height 7
type input "54"
type input "1200"
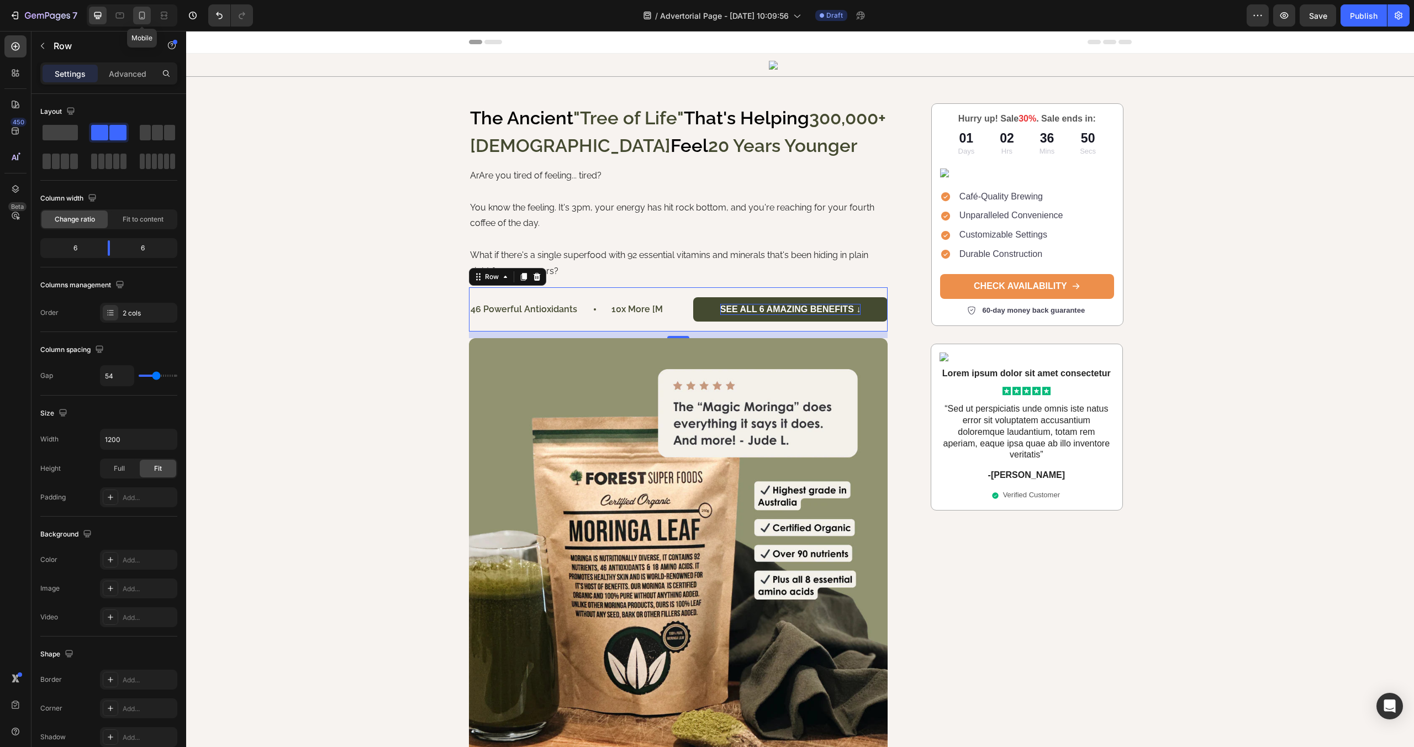
click at [139, 16] on icon at bounding box center [141, 15] width 11 height 11
type input "12"
type input "100%"
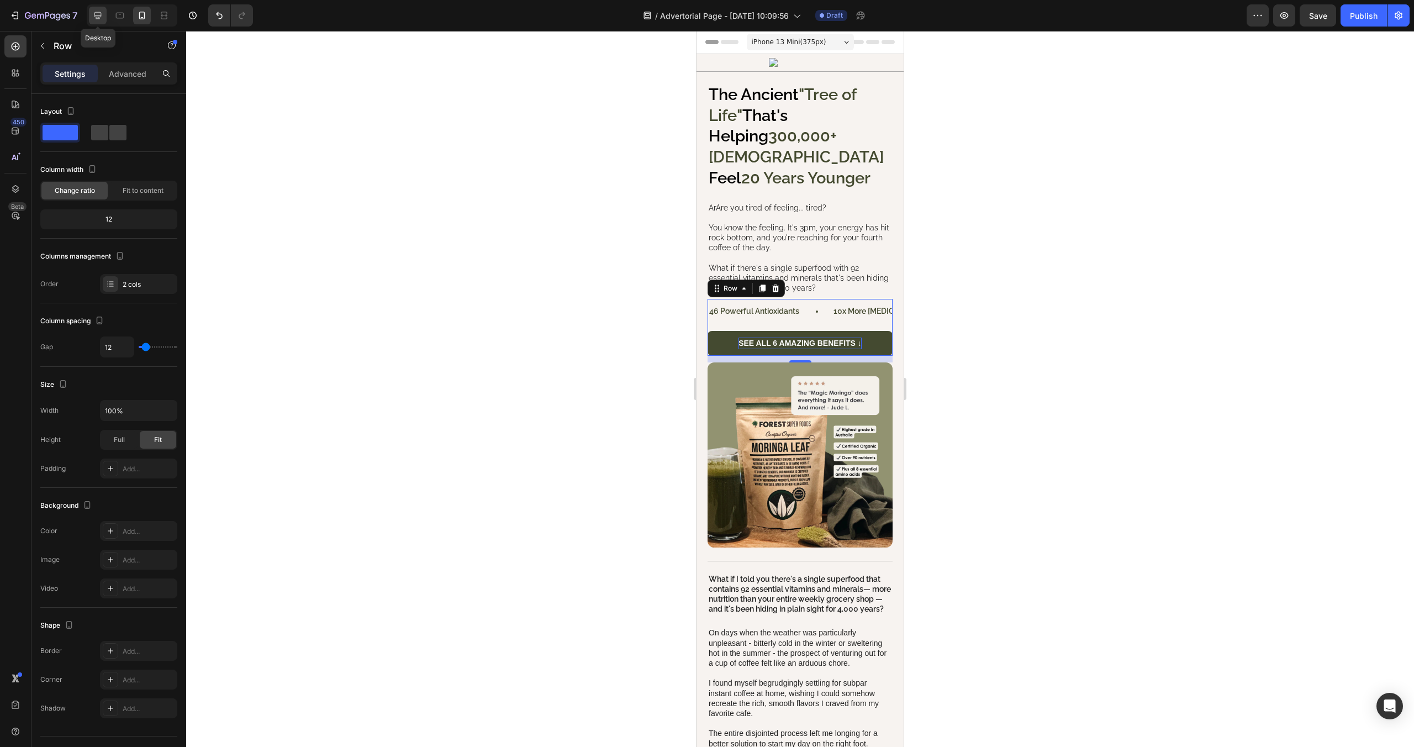
click at [91, 14] on div at bounding box center [98, 16] width 18 height 18
type input "54"
type input "1200"
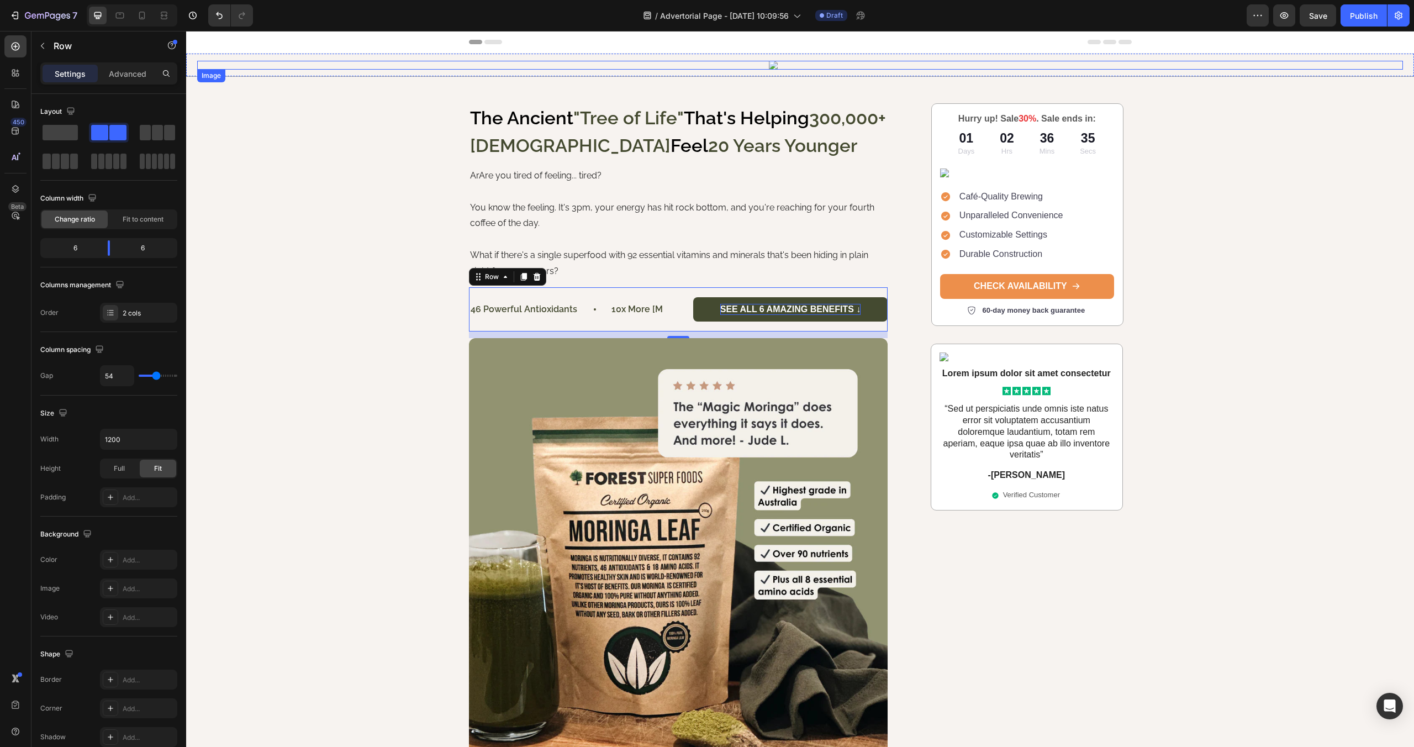
click at [791, 69] on img at bounding box center [800, 65] width 62 height 9
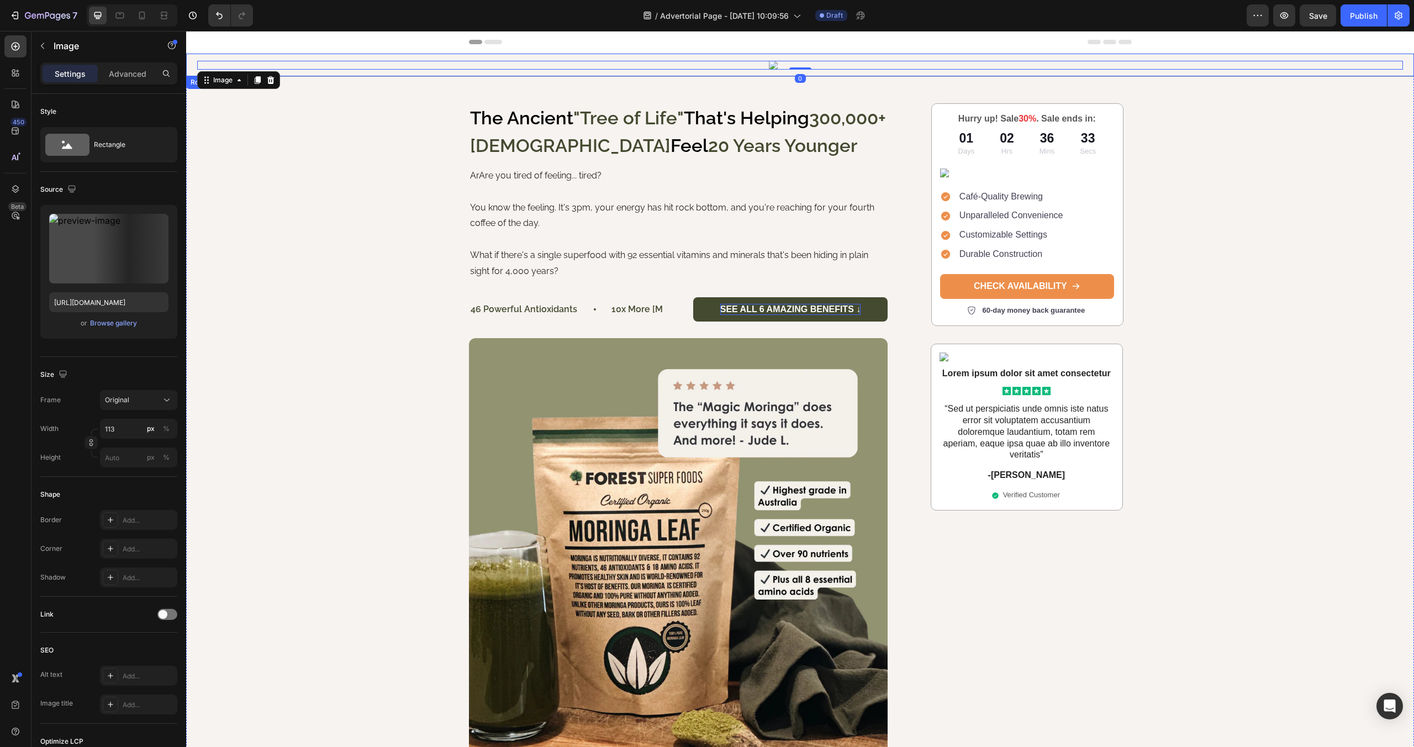
click at [762, 73] on div "Image 0 Row" at bounding box center [800, 65] width 1228 height 23
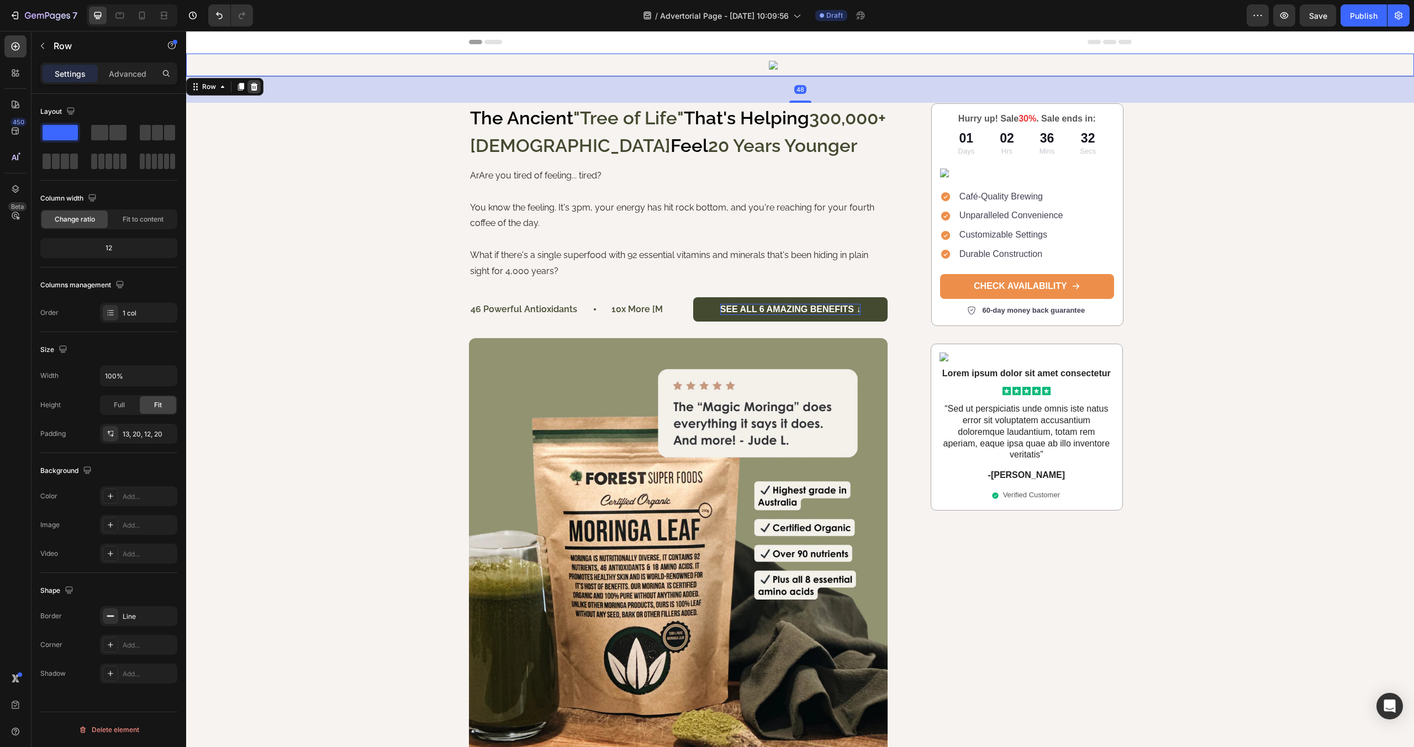
click at [254, 87] on icon at bounding box center [254, 87] width 7 height 8
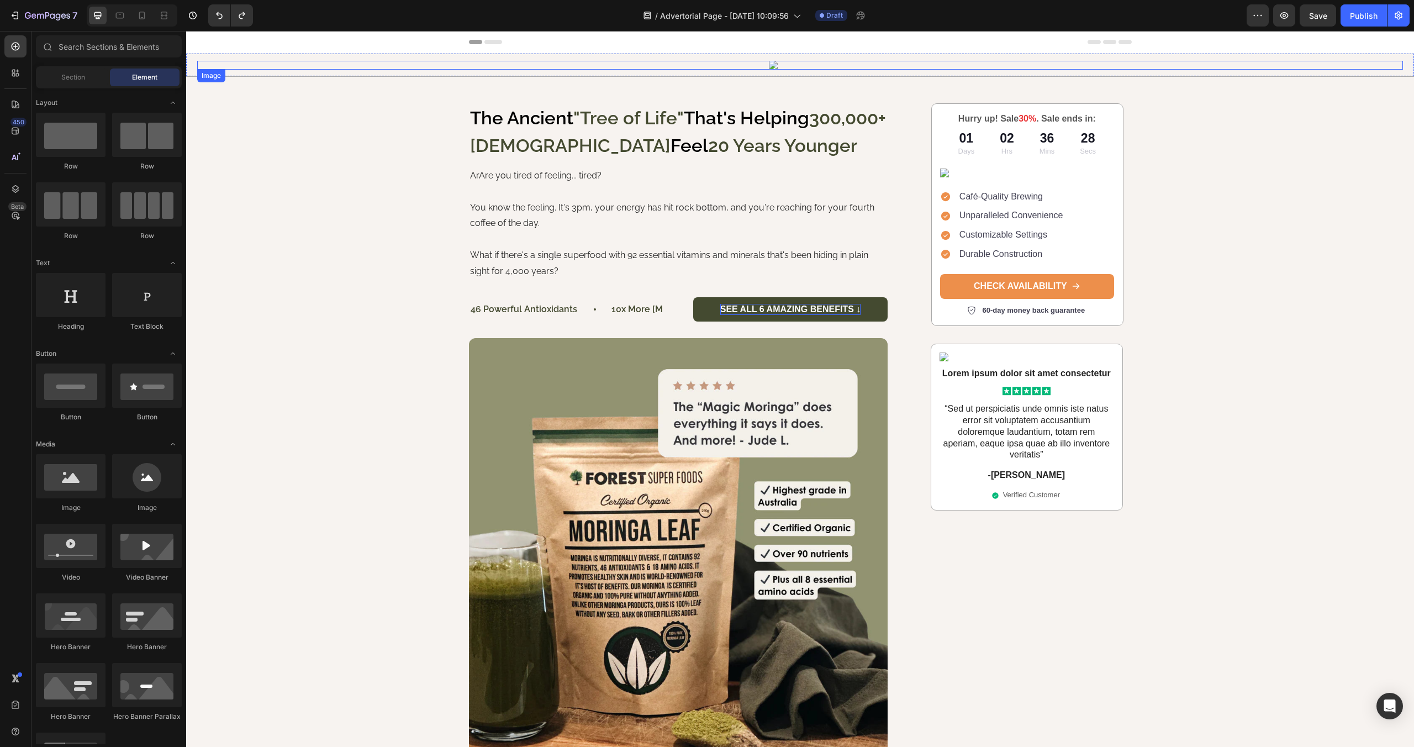
click at [777, 65] on img at bounding box center [800, 65] width 62 height 9
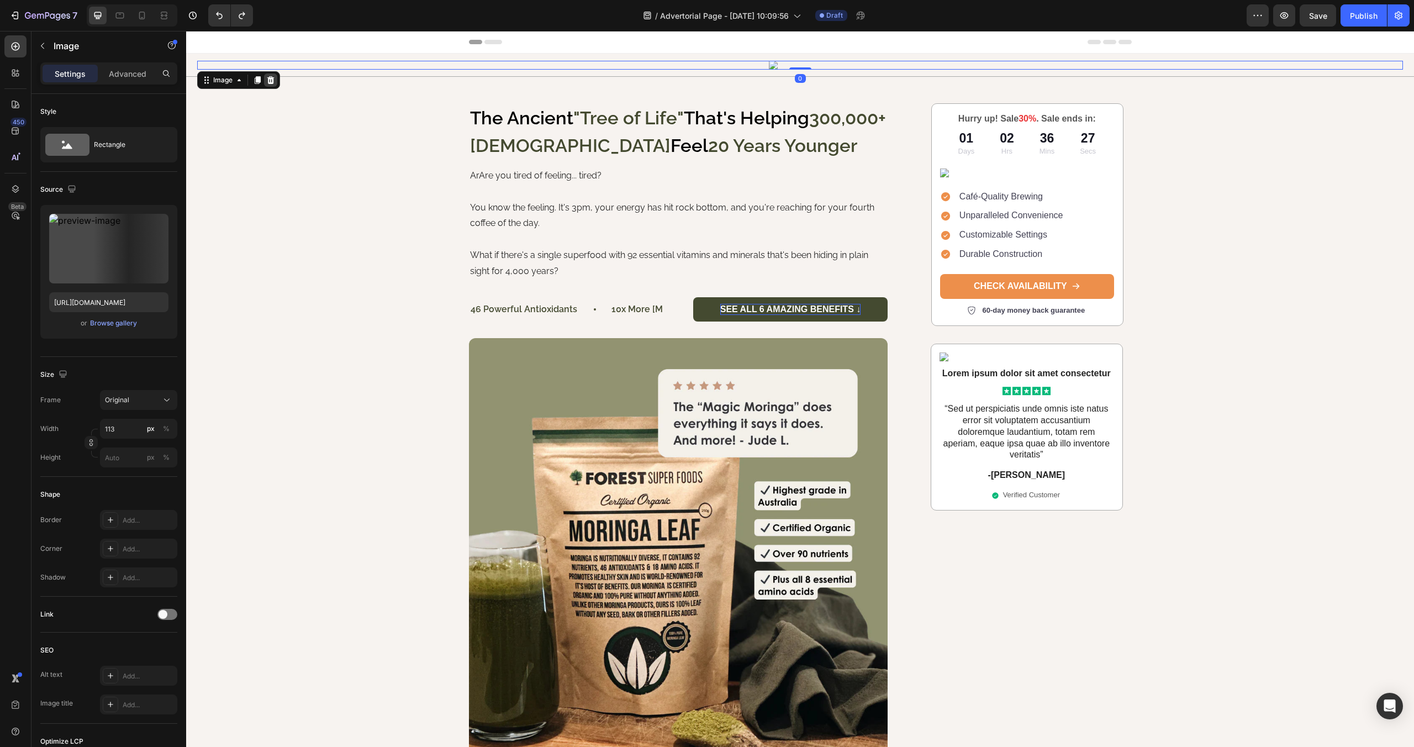
click at [268, 81] on icon at bounding box center [270, 80] width 7 height 8
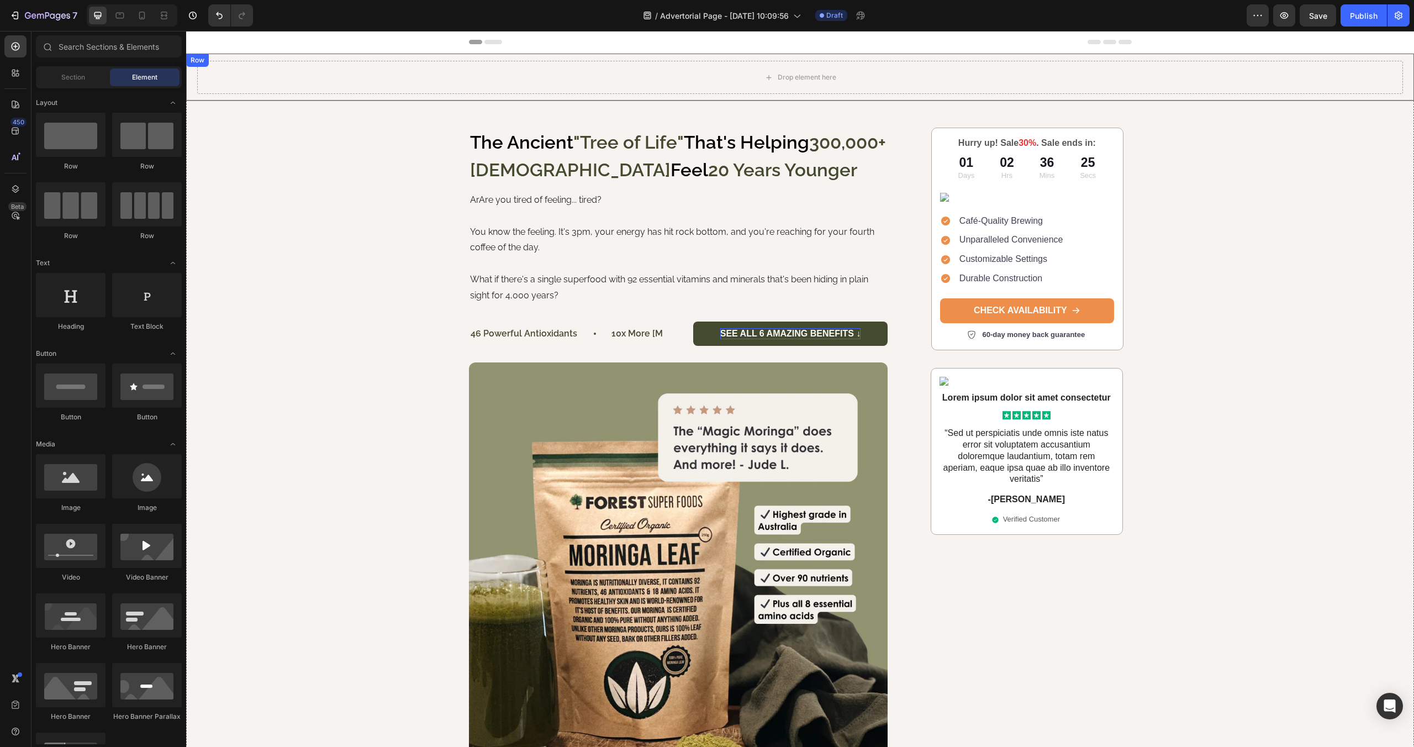
click at [304, 97] on div "Drop element here Row" at bounding box center [800, 78] width 1228 height 48
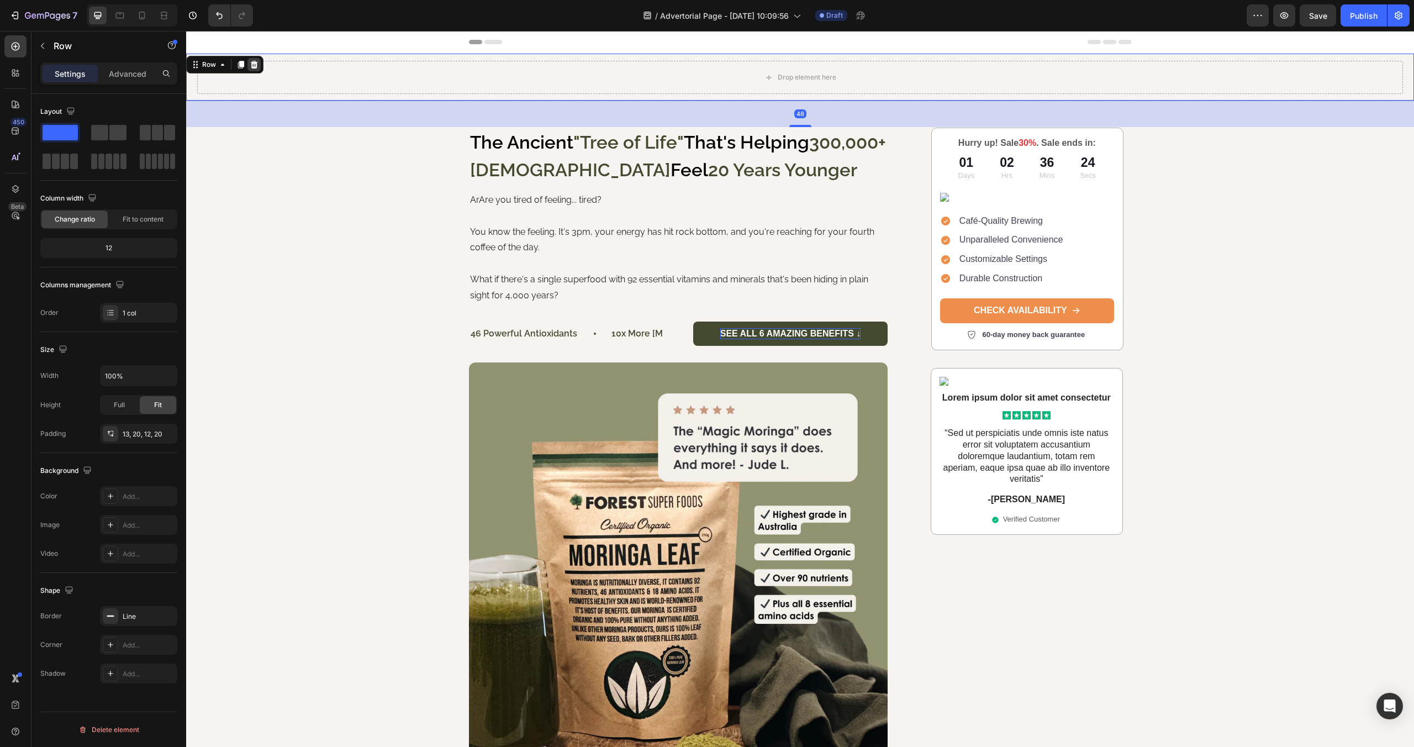
click at [252, 66] on icon at bounding box center [254, 64] width 9 height 9
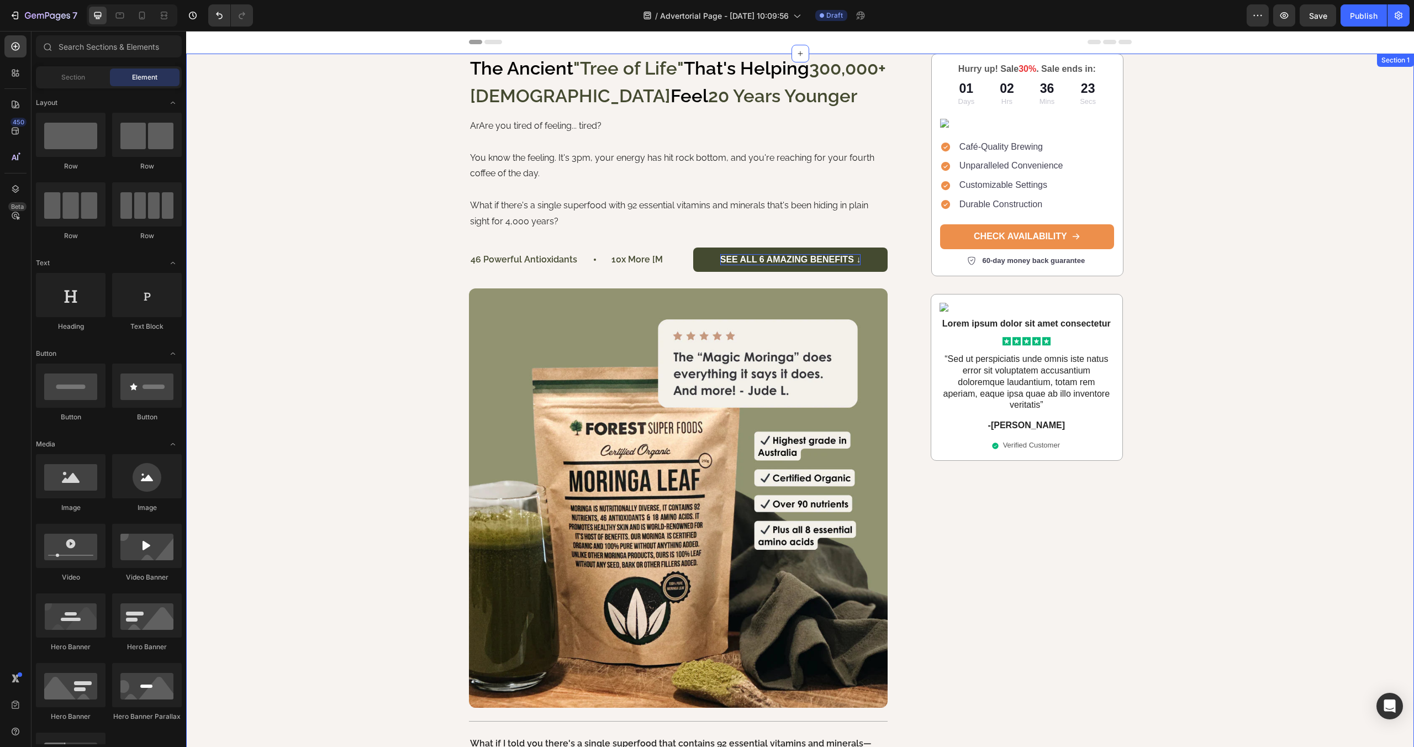
click at [330, 93] on div "The Ancient "Tree of Life" That's Helping 300,000+ [DEMOGRAPHIC_DATA] Feel 20 Y…" at bounding box center [800, 577] width 1228 height 1047
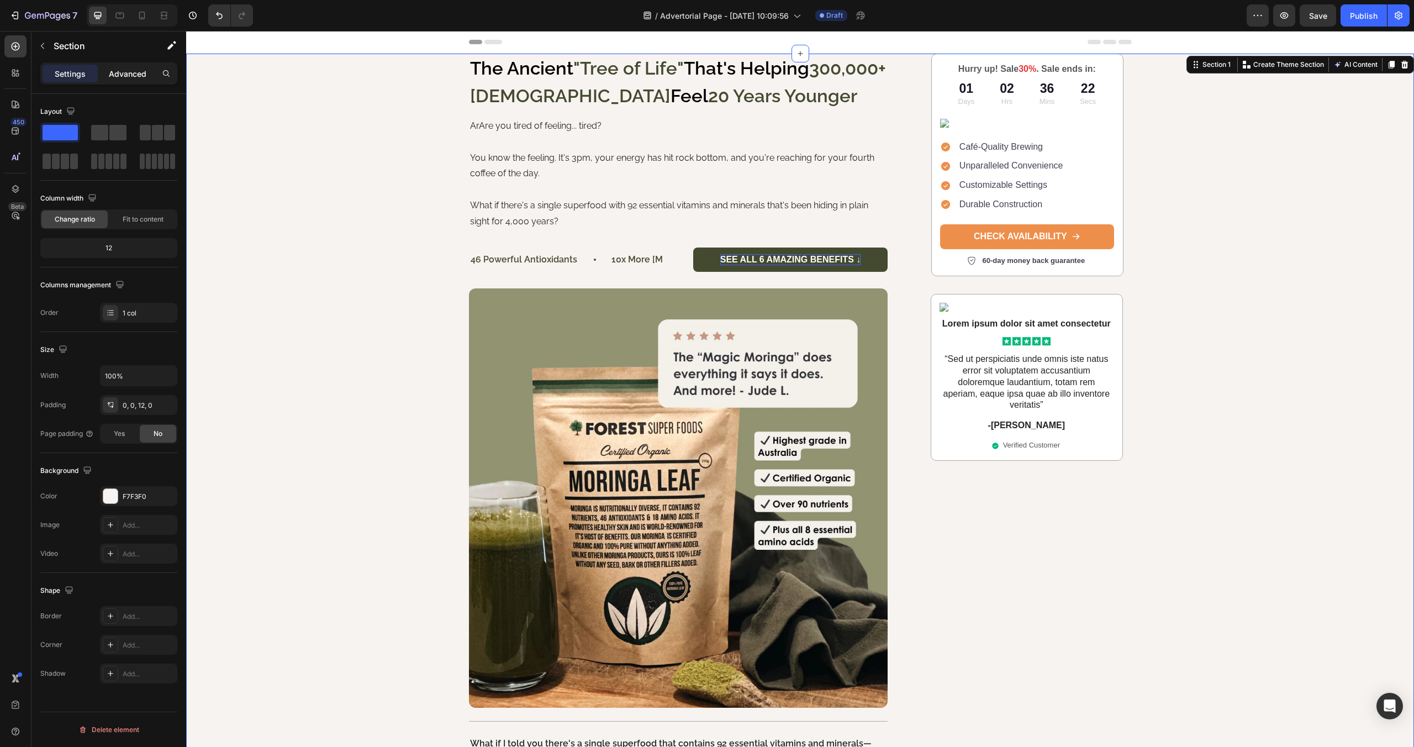
click at [129, 75] on p "Advanced" at bounding box center [128, 74] width 38 height 12
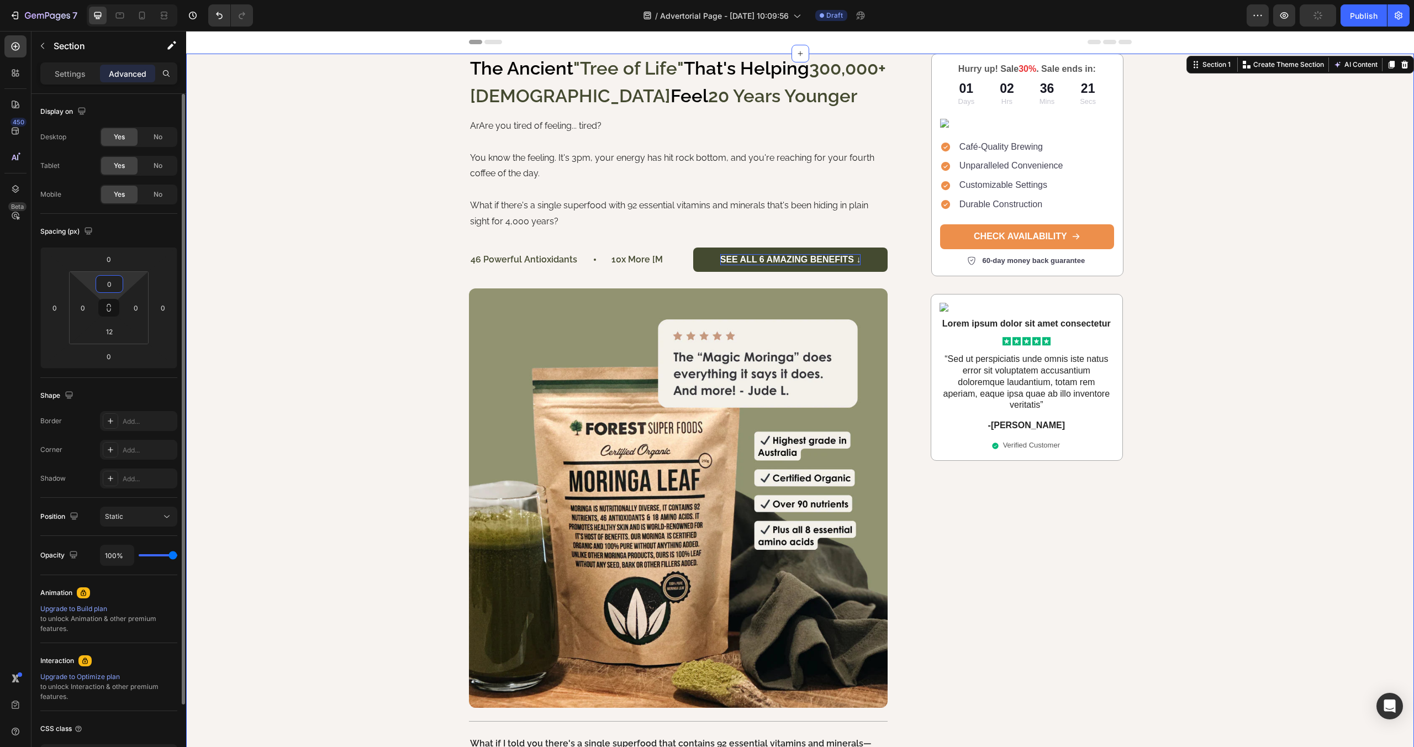
click at [111, 283] on input "0" at bounding box center [109, 284] width 22 height 17
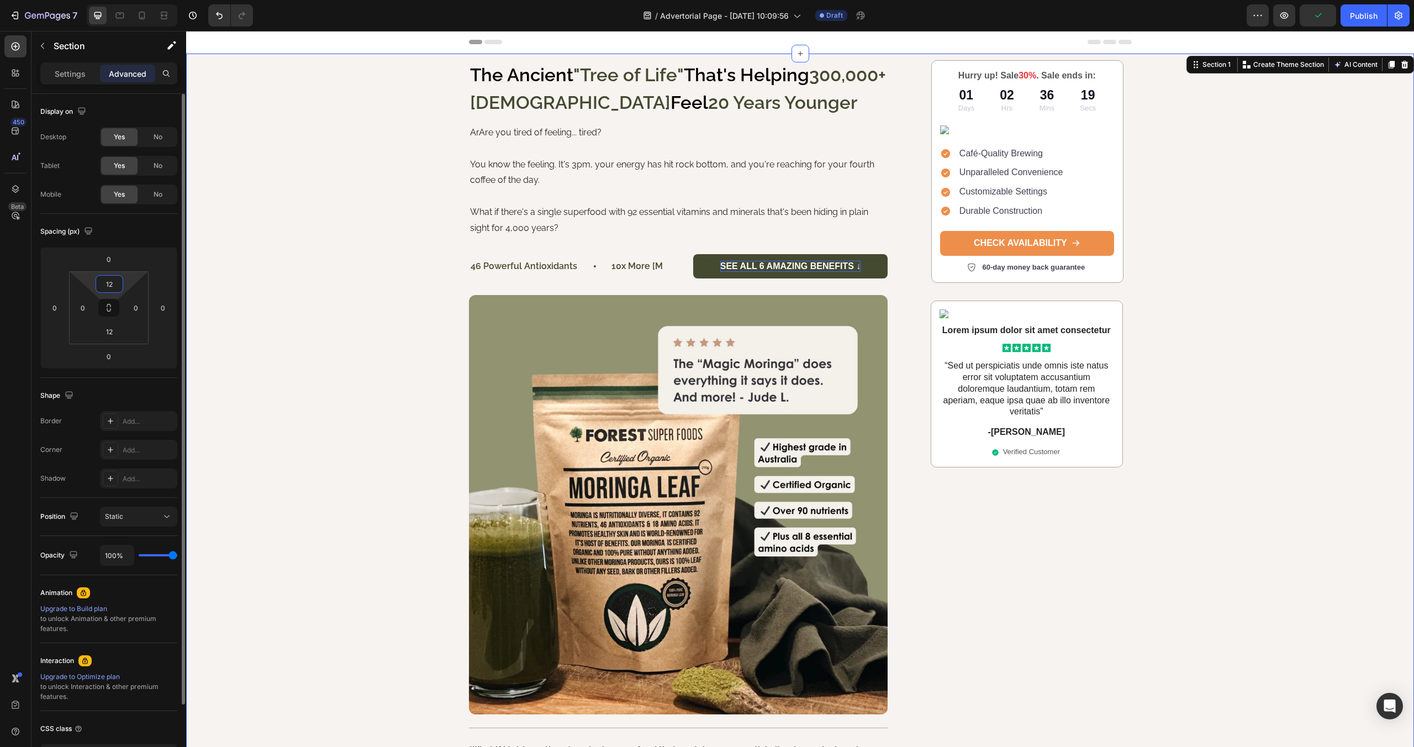
click at [114, 283] on input "12" at bounding box center [109, 284] width 22 height 17
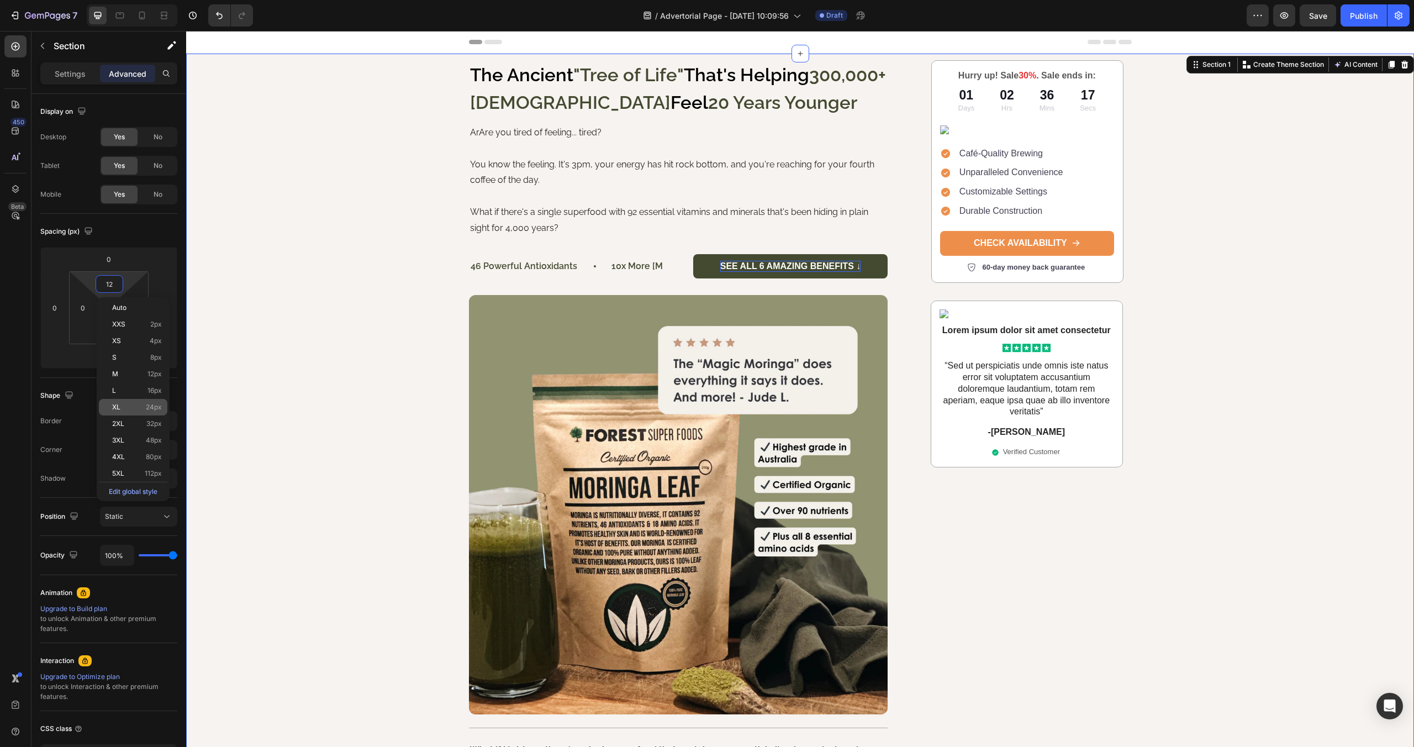
click at [137, 406] on p "XL 24px" at bounding box center [137, 407] width 50 height 8
type input "24"
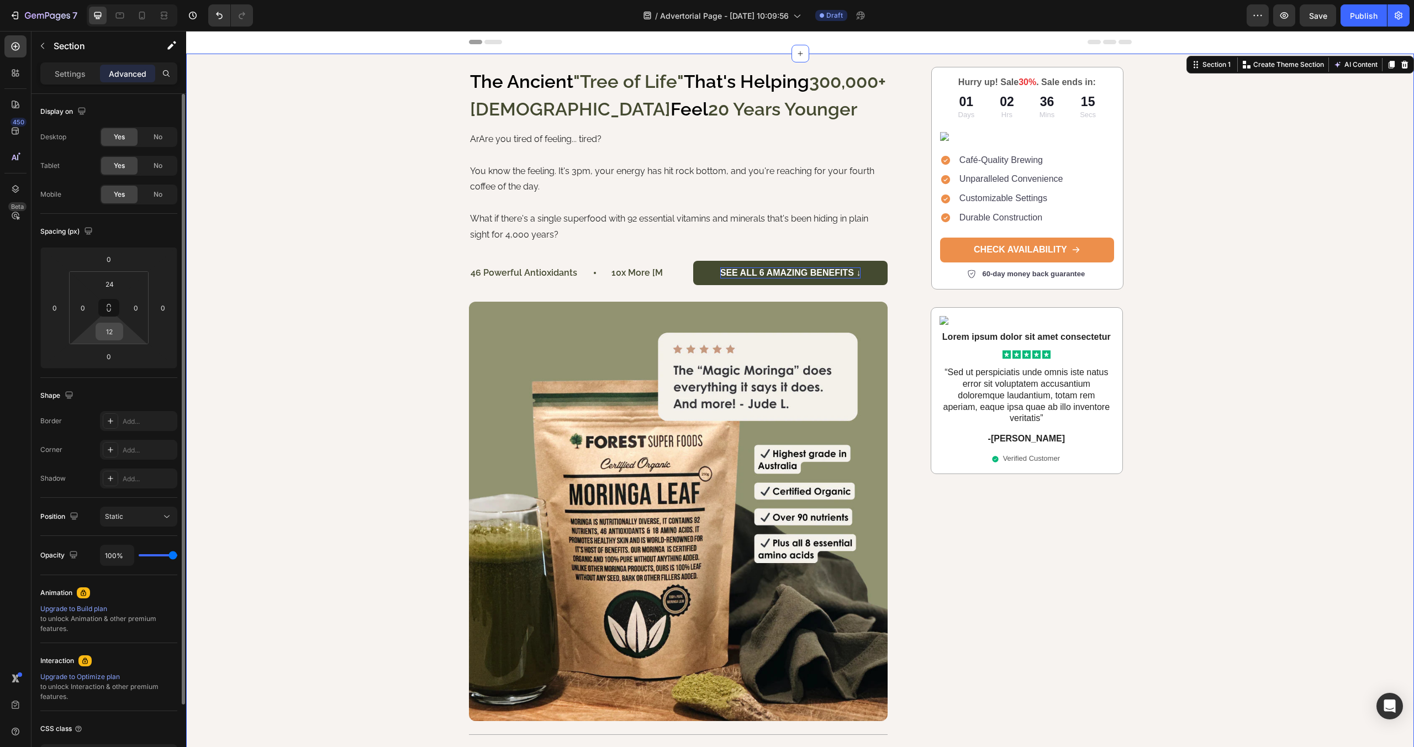
click at [117, 334] on input "12" at bounding box center [109, 331] width 22 height 17
click at [333, 329] on div "The Ancient "Tree of Life" That's Helping 300,000+ [DEMOGRAPHIC_DATA] Feel 20 Y…" at bounding box center [800, 590] width 1228 height 1047
click at [540, 178] on p "You know the feeling. It's 3pm, your energy has hit rock bottom, and you're rea…" at bounding box center [678, 180] width 417 height 32
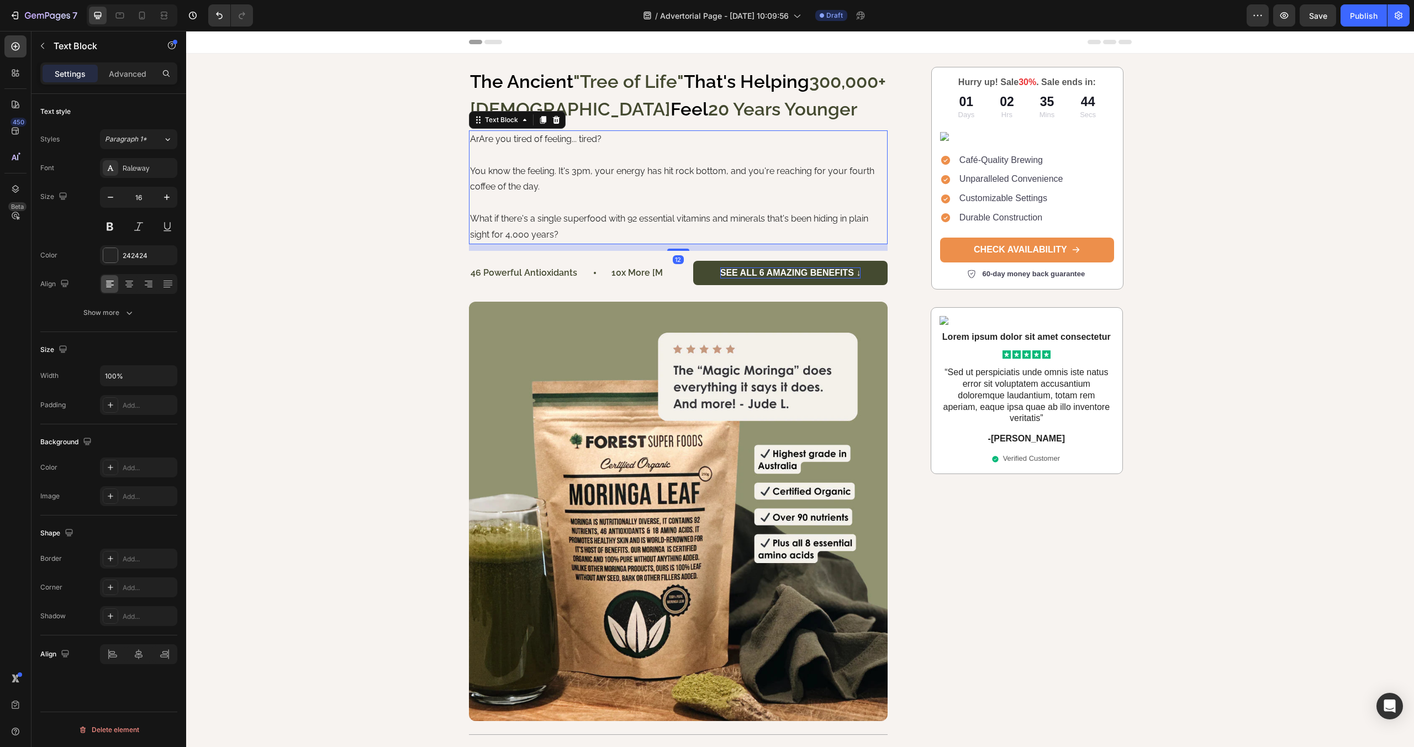
click at [477, 138] on p "ArAre you tired of feeling... tired?" at bounding box center [678, 139] width 417 height 16
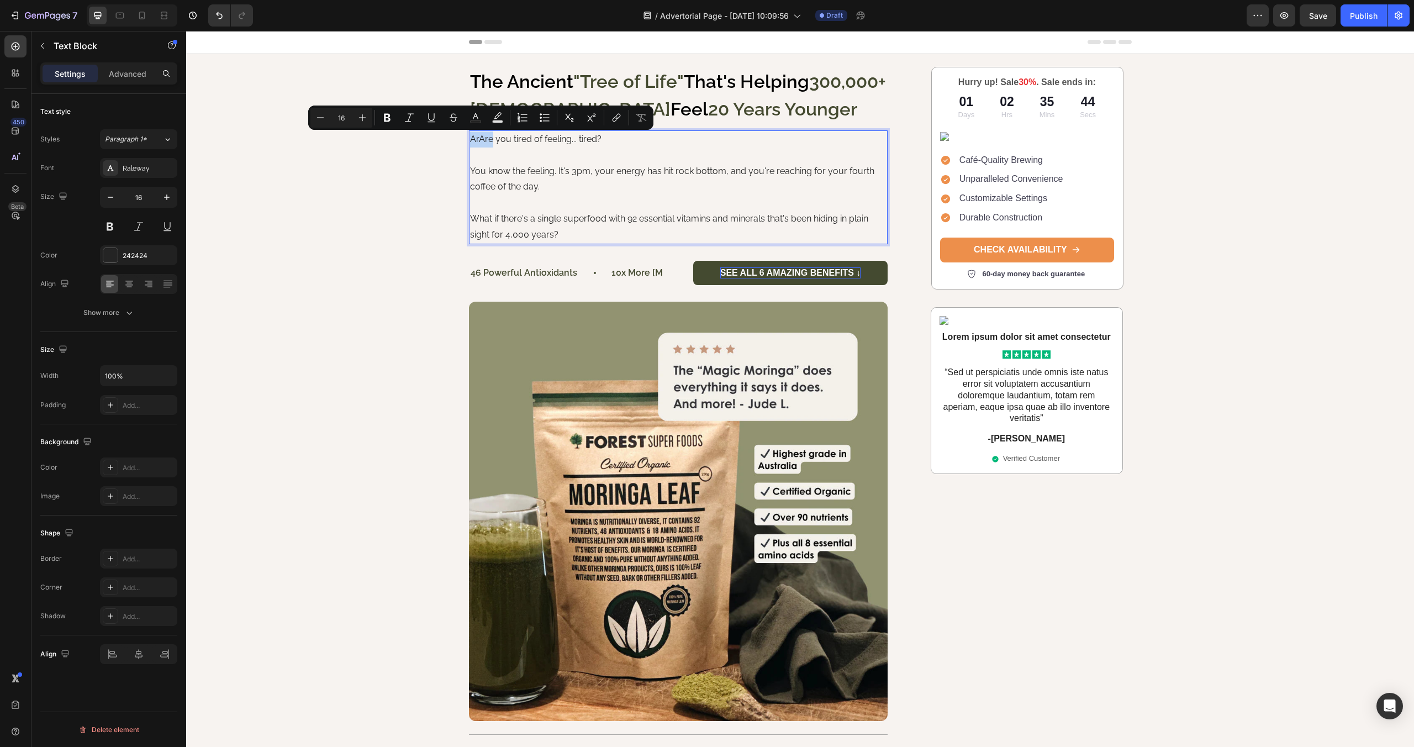
click at [478, 139] on p "ArAre you tired of feeling... tired?" at bounding box center [678, 139] width 417 height 16
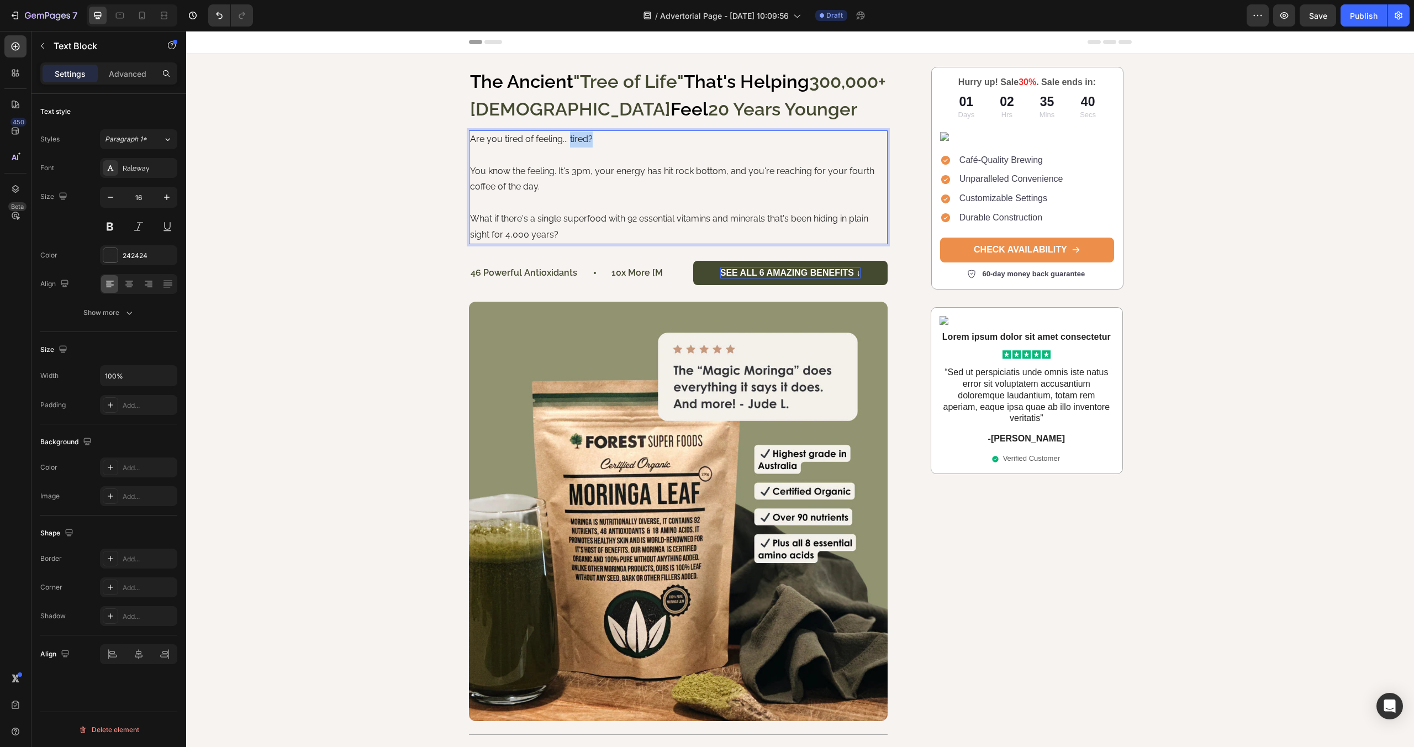
drag, startPoint x: 570, startPoint y: 141, endPoint x: 612, endPoint y: 140, distance: 42.0
click at [612, 140] on p "Are you tired of feeling... tired?" at bounding box center [678, 139] width 417 height 16
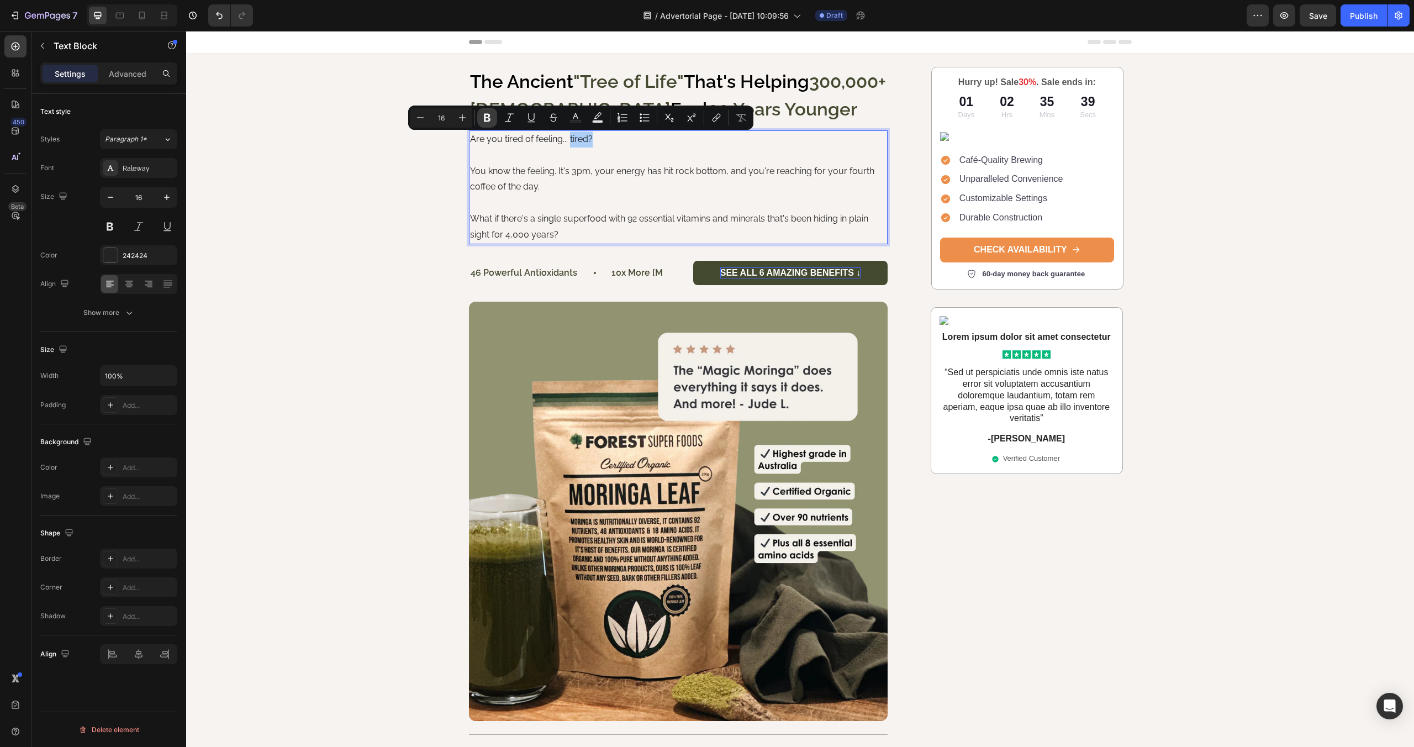
click at [480, 117] on button "Bold" at bounding box center [487, 118] width 20 height 20
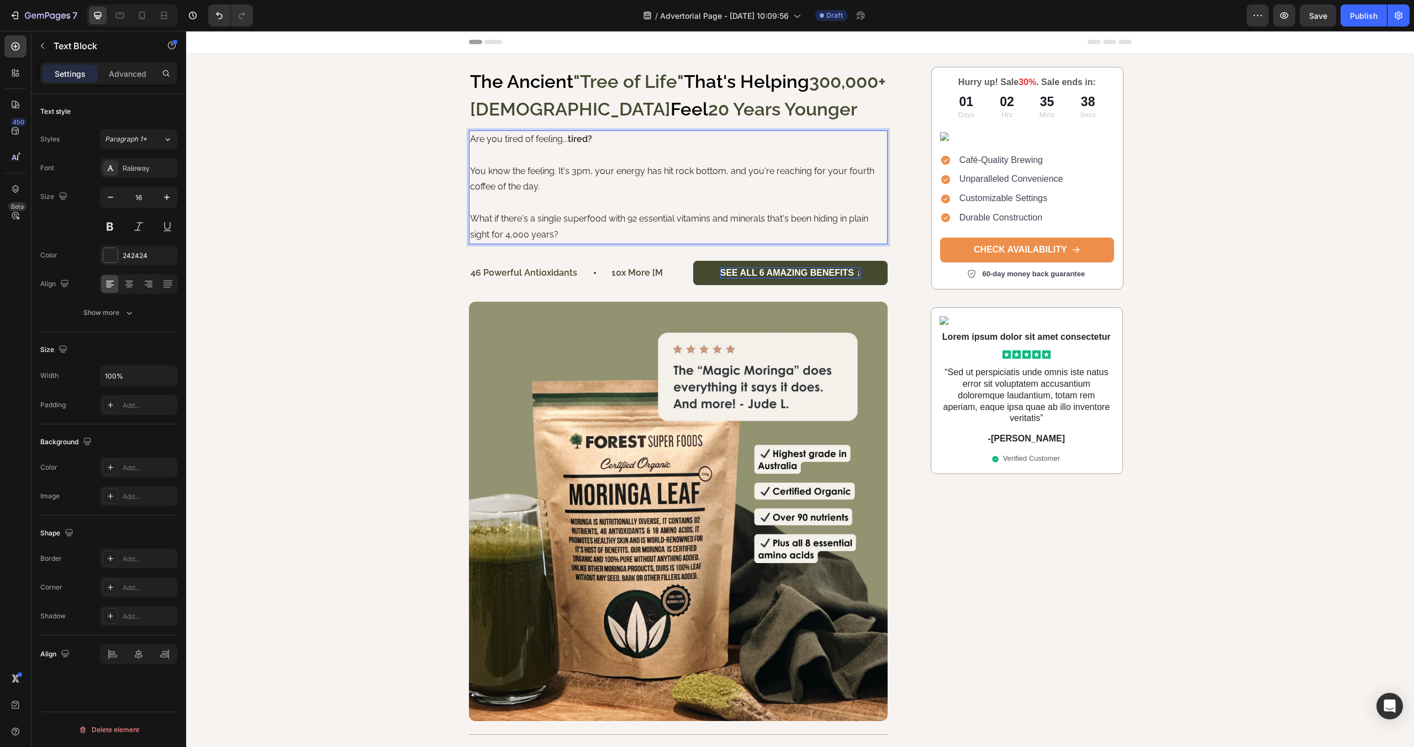
click at [559, 161] on p "Rich Text Editor. Editing area: main" at bounding box center [678, 156] width 417 height 16
click at [515, 188] on p "You know the feeling. It's 3pm, your energy has hit rock bottom, and you're rea…" at bounding box center [678, 180] width 417 height 32
drag, startPoint x: 558, startPoint y: 172, endPoint x: 589, endPoint y: 171, distance: 31.0
click at [589, 171] on p "You know the feeling. It's 3pm, your energy has hit rock bottom, and you're rea…" at bounding box center [678, 180] width 417 height 32
click at [591, 160] on p "Rich Text Editor. Editing area: main" at bounding box center [678, 156] width 417 height 16
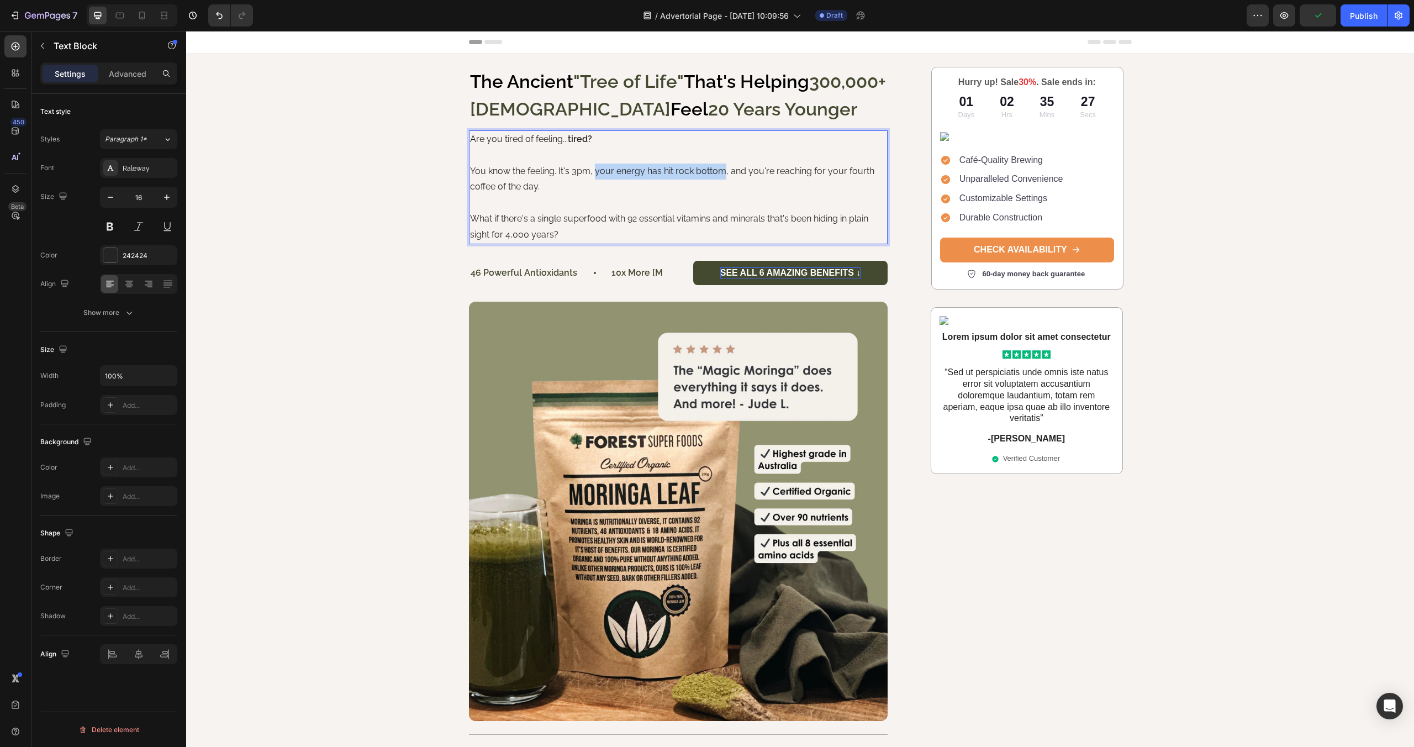
drag, startPoint x: 595, startPoint y: 172, endPoint x: 724, endPoint y: 170, distance: 128.7
click at [724, 170] on p "You know the feeling. It's 3pm, your energy has hit rock bottom, and you're rea…" at bounding box center [678, 180] width 417 height 32
click at [186, 31] on span "Don't show again" at bounding box center [186, 31] width 0 height 0
click at [617, 168] on p "You know the feeling. It's 3pm, your energy has hit rock bottom, and you're rea…" at bounding box center [678, 180] width 417 height 32
drag, startPoint x: 559, startPoint y: 171, endPoint x: 722, endPoint y: 172, distance: 163.0
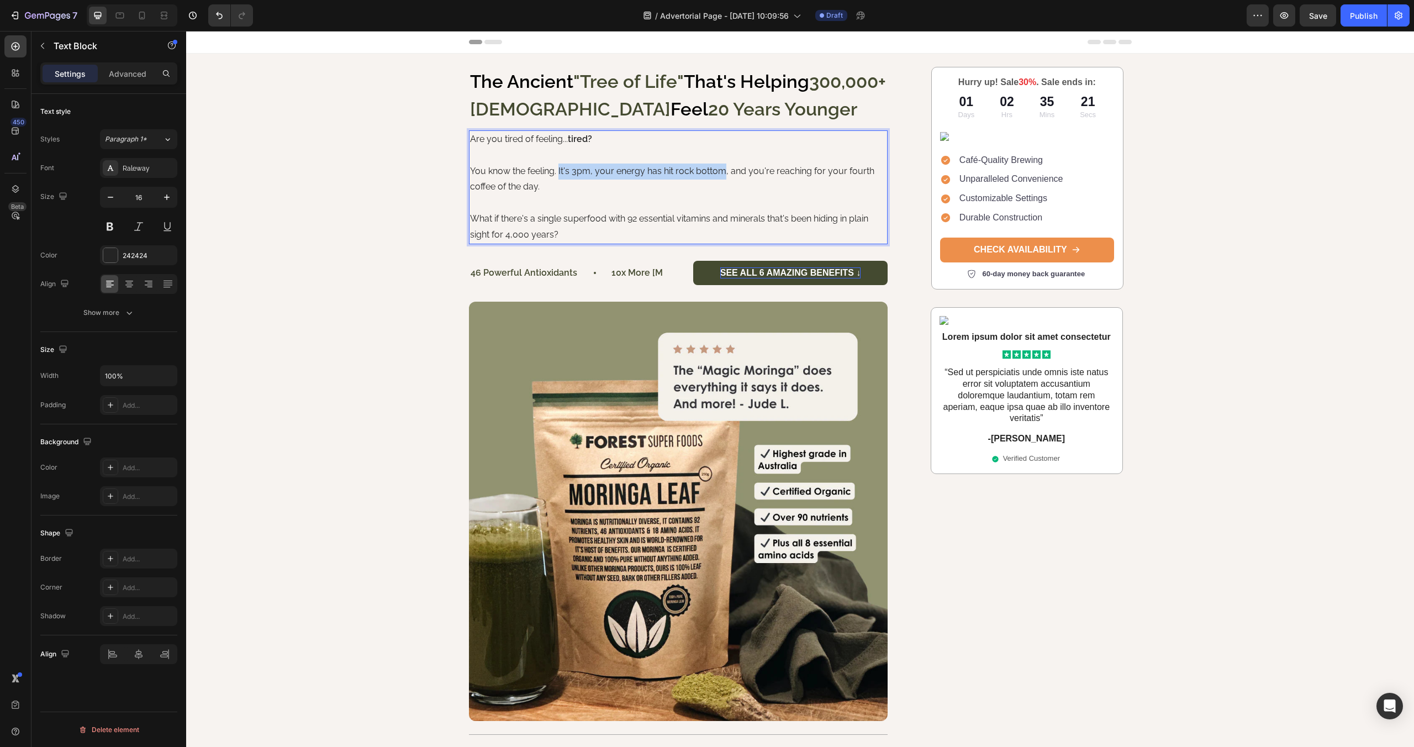
click at [722, 172] on p "You know the feeling. It's 3pm, your energy has hit rock bottom, and you're rea…" at bounding box center [678, 180] width 417 height 32
click at [107, 224] on button at bounding box center [110, 227] width 20 height 20
click at [651, 170] on p "You know the feeling. It's 3pm, your energy has hit rock bottom, and you're rea…" at bounding box center [678, 180] width 417 height 32
click at [650, 170] on p "You know the feeling. It's 3pm, your energy has hit rock bottom, and you're rea…" at bounding box center [678, 180] width 417 height 32
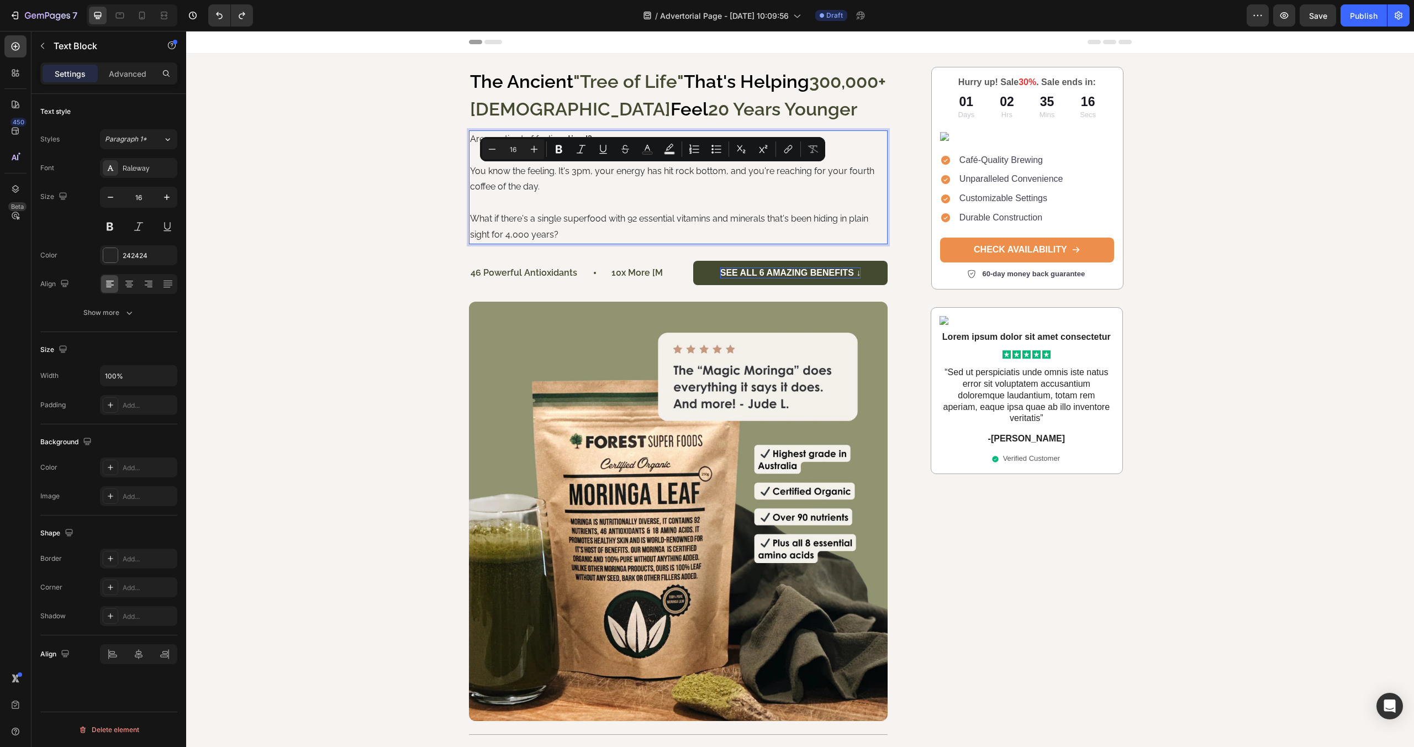
click at [620, 175] on p "You know the feeling. It's 3pm, your energy has hit rock bottom, and you're rea…" at bounding box center [678, 180] width 417 height 32
drag, startPoint x: 559, startPoint y: 173, endPoint x: 721, endPoint y: 173, distance: 163.0
click at [721, 173] on p "You know the feeling. It's 3pm, your energy has hit rock bottom, and you're rea…" at bounding box center [678, 180] width 417 height 32
click at [549, 152] on icon "Editor contextual toolbar" at bounding box center [548, 149] width 7 height 8
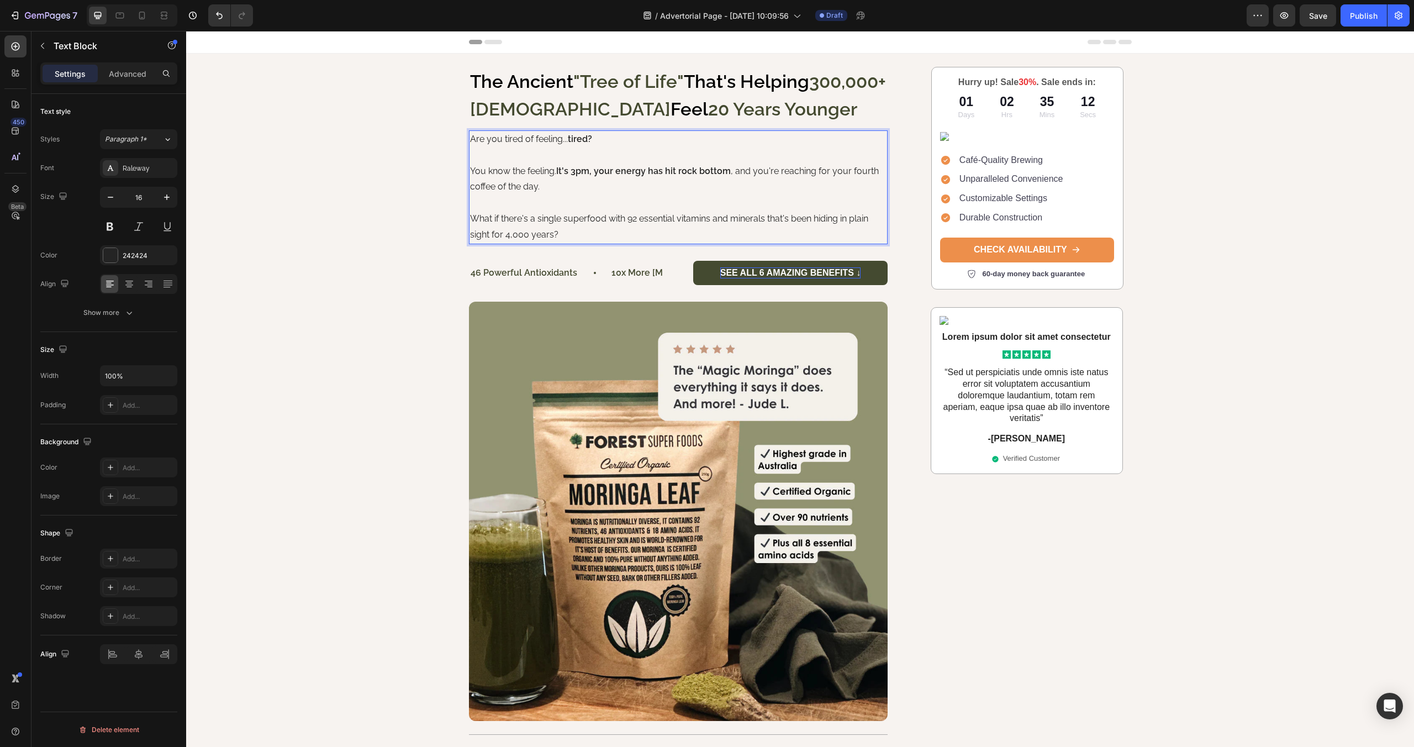
click at [568, 187] on p "You know the feeling. It's 3pm, your energy has hit rock bottom , and you're re…" at bounding box center [678, 180] width 417 height 32
drag, startPoint x: 501, startPoint y: 220, endPoint x: 701, endPoint y: 210, distance: 200.8
click at [766, 215] on p "What if there's a single superfood with 92 essential vitamins and minerals that…" at bounding box center [678, 227] width 417 height 32
click at [524, 219] on p "What if there's a single superfood with 92 essential vitamins and minerals that…" at bounding box center [678, 227] width 417 height 32
click at [501, 218] on p "What if there's a single superfood with 92 essential vitamins and minerals that…" at bounding box center [678, 227] width 417 height 32
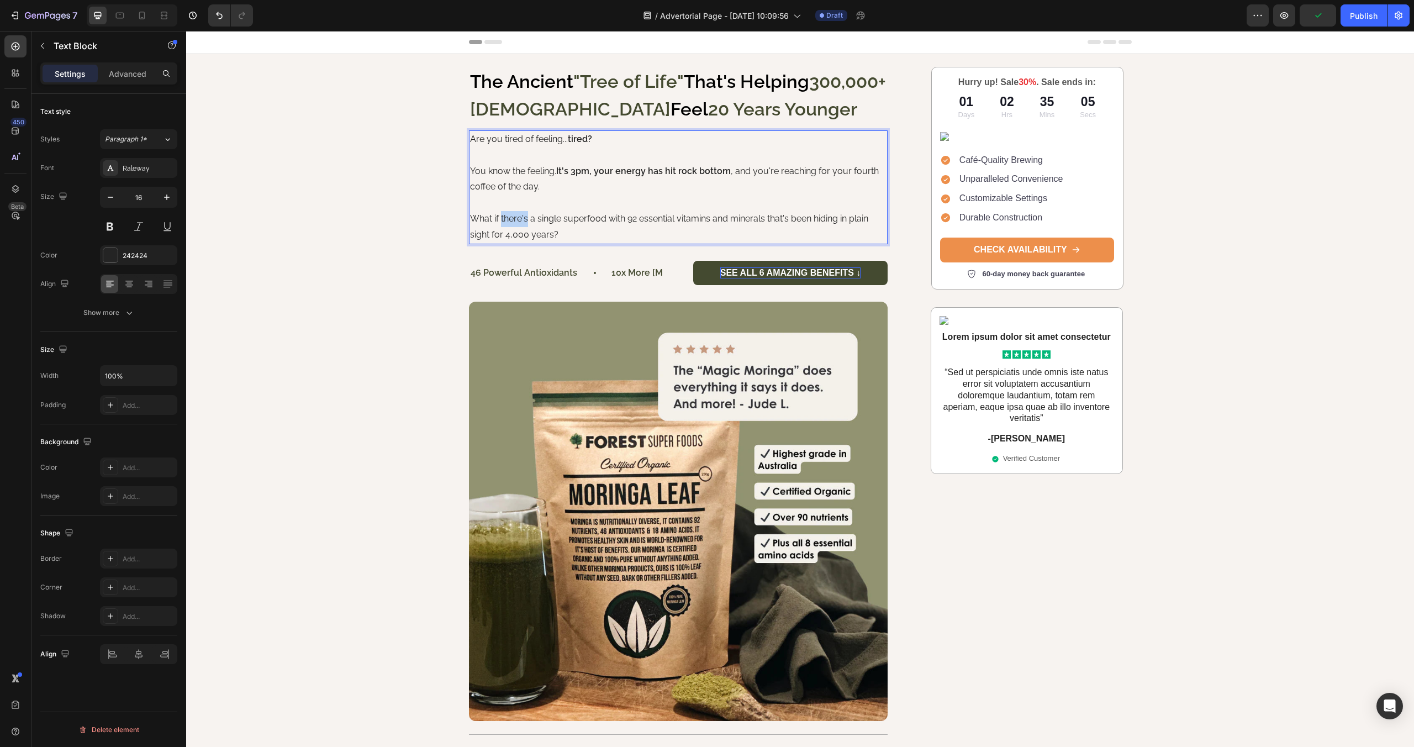
click at [501, 218] on p "What if there's a single superfood with 92 essential vitamins and minerals that…" at bounding box center [678, 227] width 417 height 32
click at [569, 217] on p "What if there's a single superfood with 92 essential vitamins and minerals that…" at bounding box center [678, 227] width 417 height 32
click at [464, 246] on div "The Ancient "Tree of Life" That's Helping 300,000+ [DEMOGRAPHIC_DATA] Feel 20 Y…" at bounding box center [800, 590] width 685 height 1047
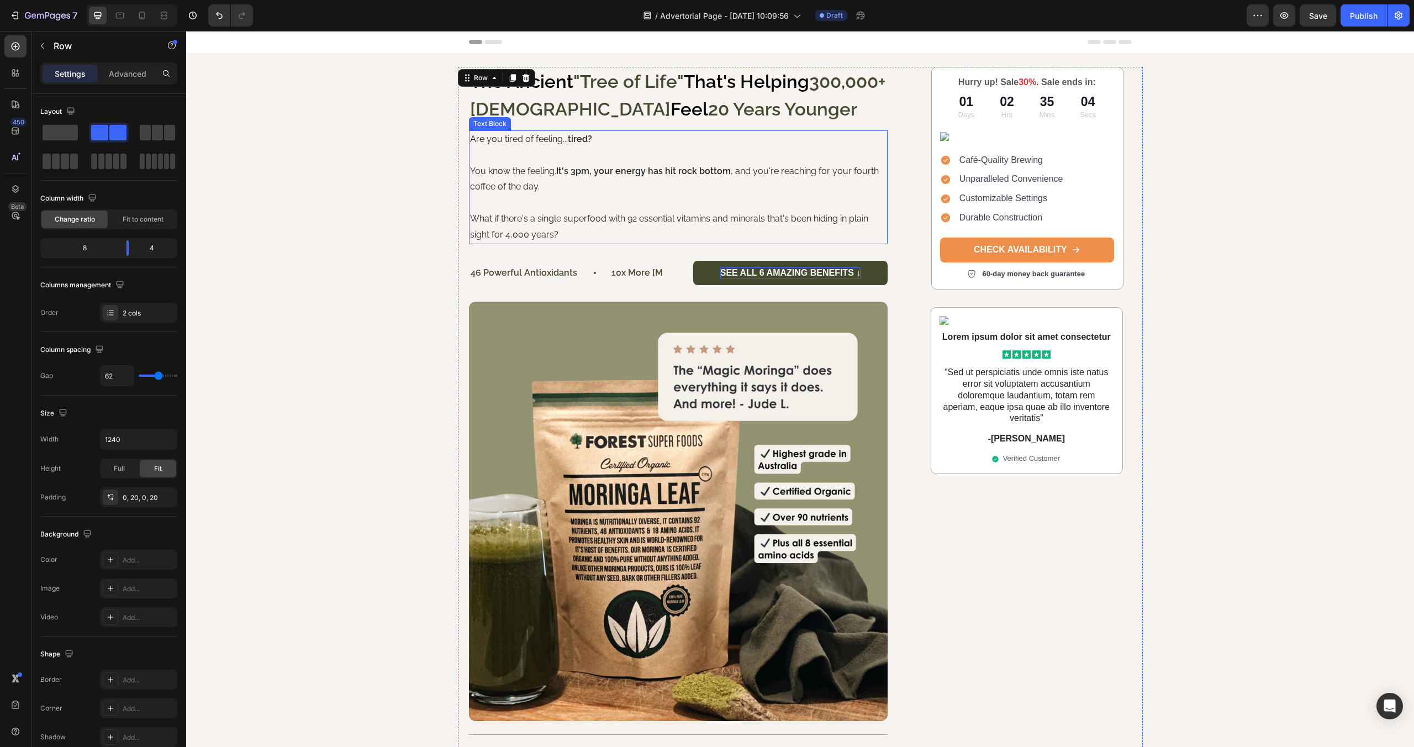
click at [518, 223] on p "What if there's a single superfood with 92 essential vitamins and minerals that…" at bounding box center [678, 227] width 417 height 32
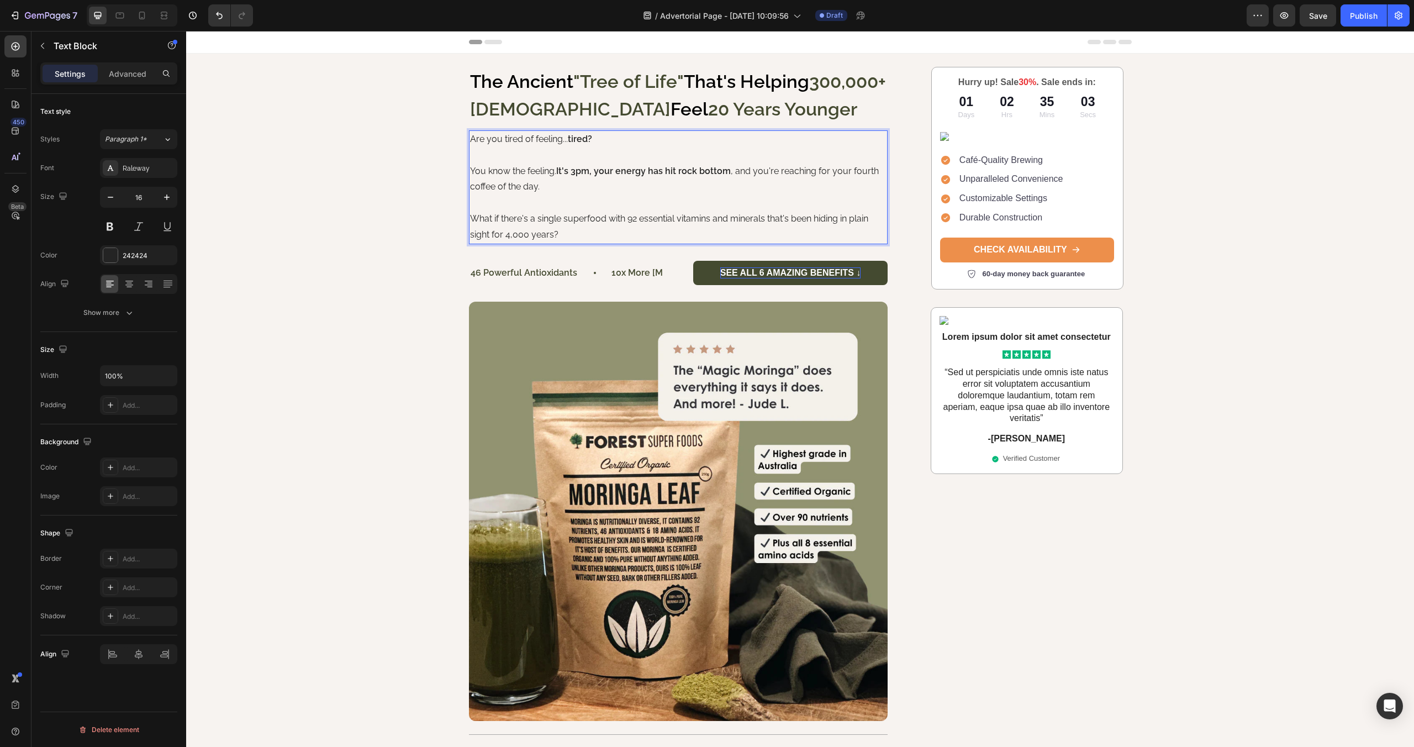
click at [503, 220] on p "What if there's a single superfood with 92 essential vitamins and minerals that…" at bounding box center [678, 227] width 417 height 32
drag, startPoint x: 501, startPoint y: 220, endPoint x: 766, endPoint y: 220, distance: 265.2
click at [766, 220] on p "What if there's a single superfood with 92 essential vitamins and minerals that…" at bounding box center [678, 227] width 417 height 32
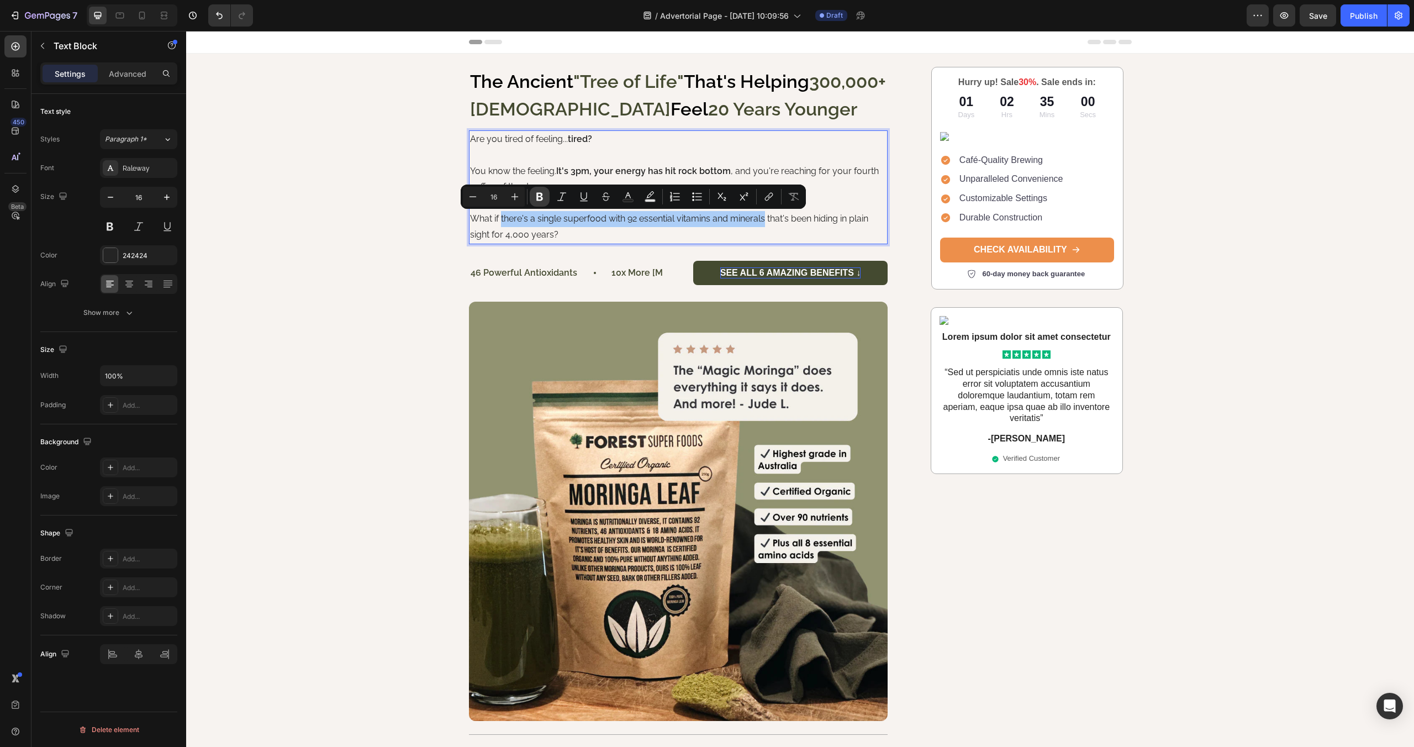
click at [538, 196] on icon "Editor contextual toolbar" at bounding box center [539, 197] width 7 height 8
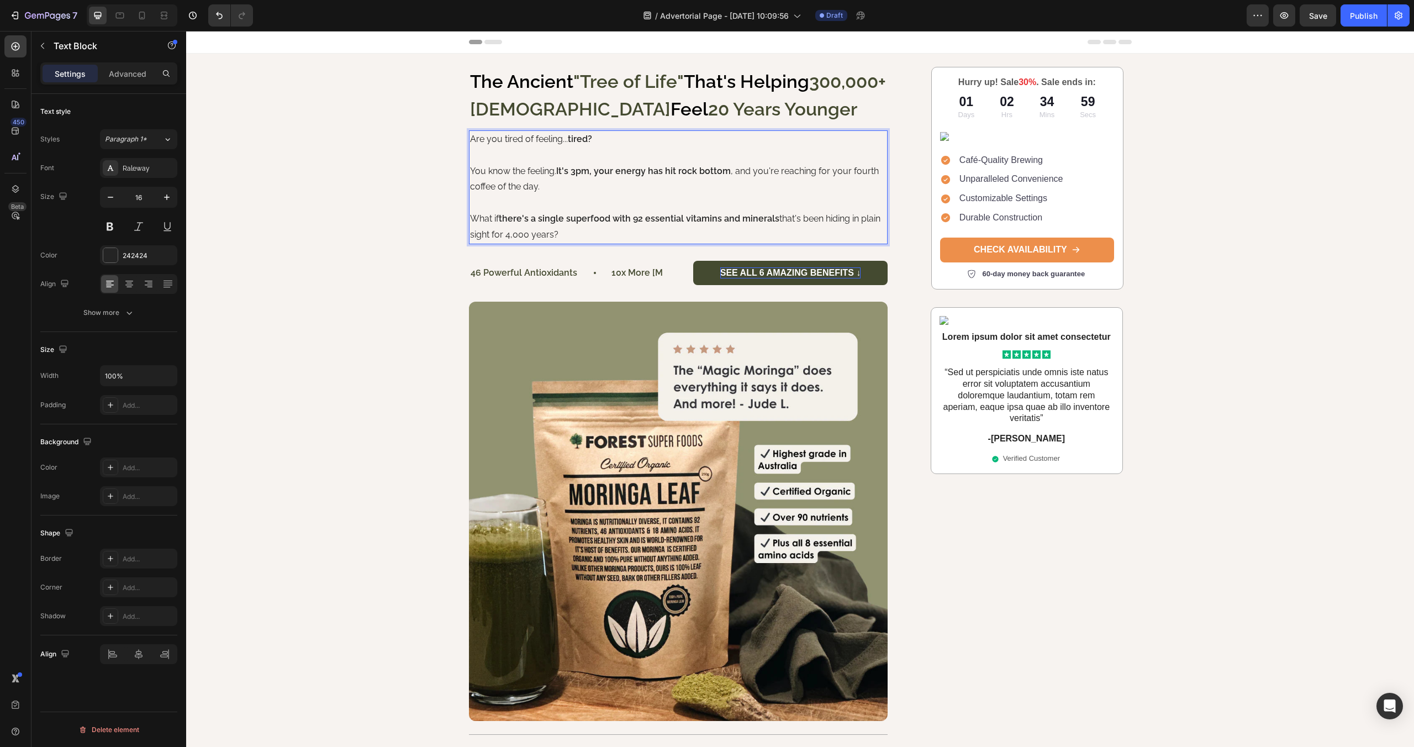
click at [577, 234] on p "What if there's a single superfood with 92 essential vitamins and minerals that…" at bounding box center [678, 227] width 417 height 32
click at [415, 240] on div "The Ancient "Tree of Life" That's Helping 300,000+ [DEMOGRAPHIC_DATA] Feel 20 Y…" at bounding box center [800, 590] width 1228 height 1047
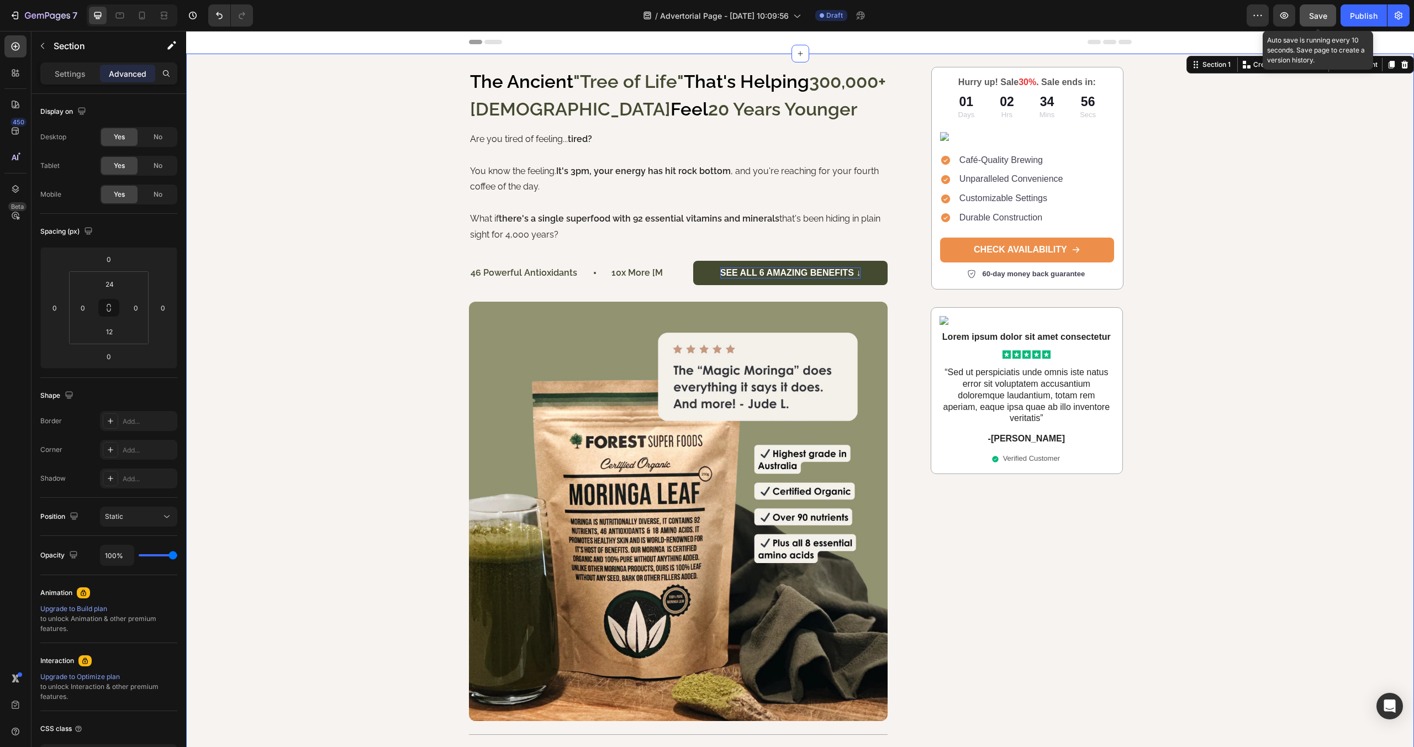
click at [1309, 13] on span "Save" at bounding box center [1318, 15] width 18 height 9
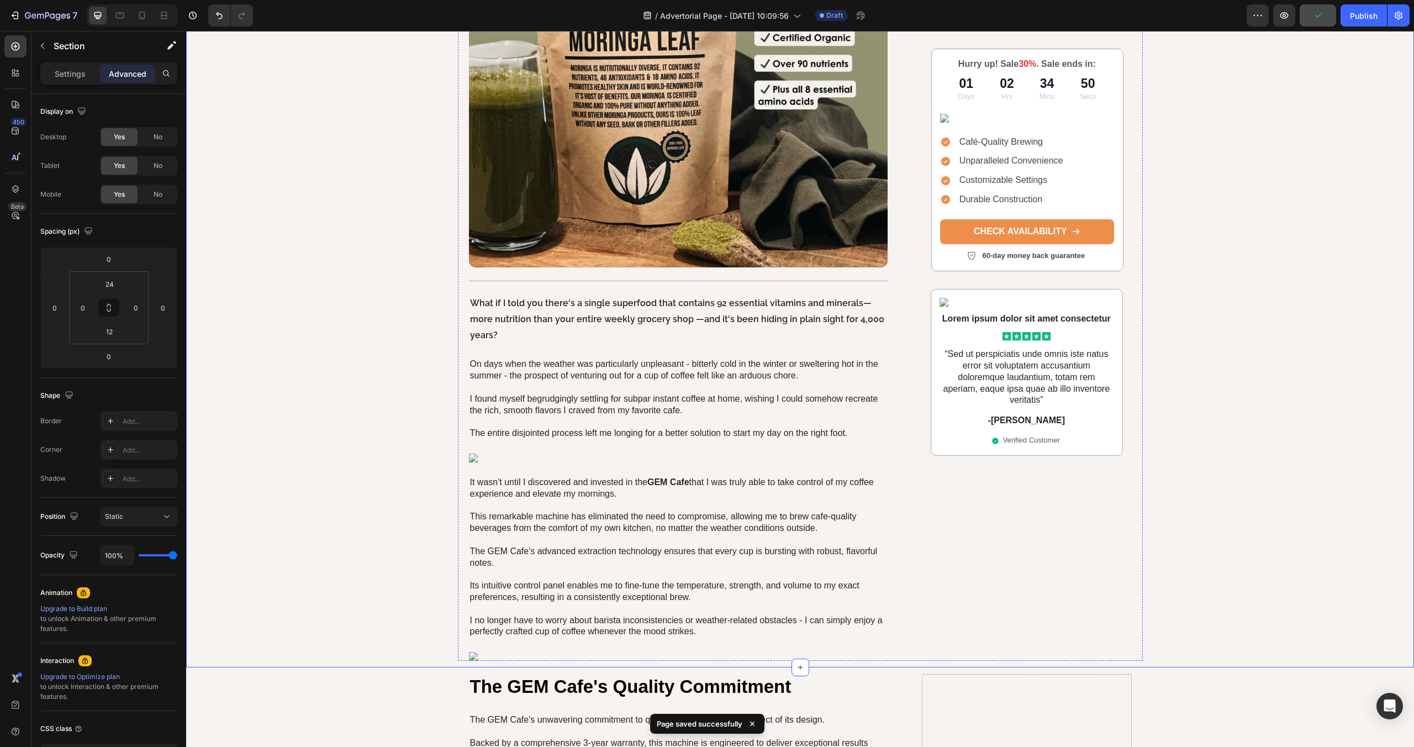
scroll to position [462, 0]
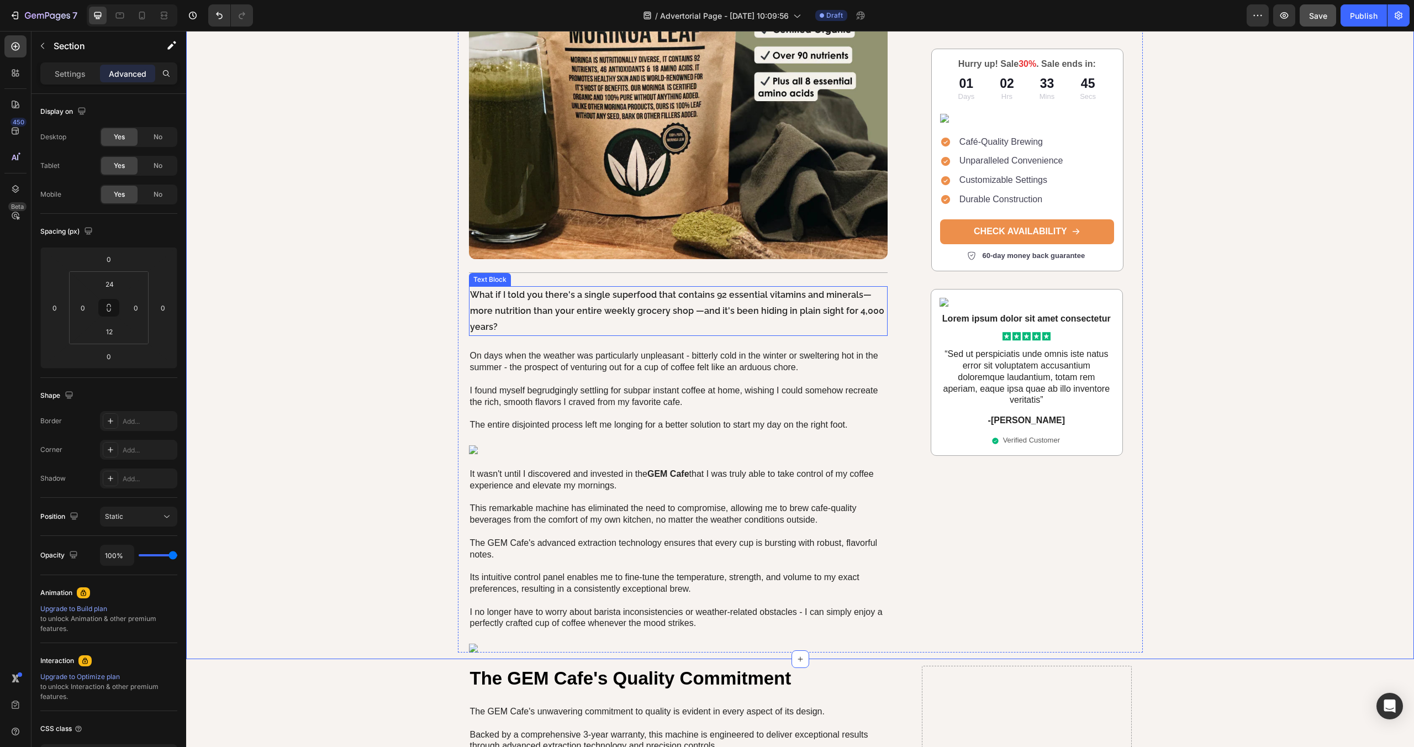
click at [493, 298] on strong "What if I told you there's a single superfood that contains 92 essential vitami…" at bounding box center [666, 294] width 393 height 10
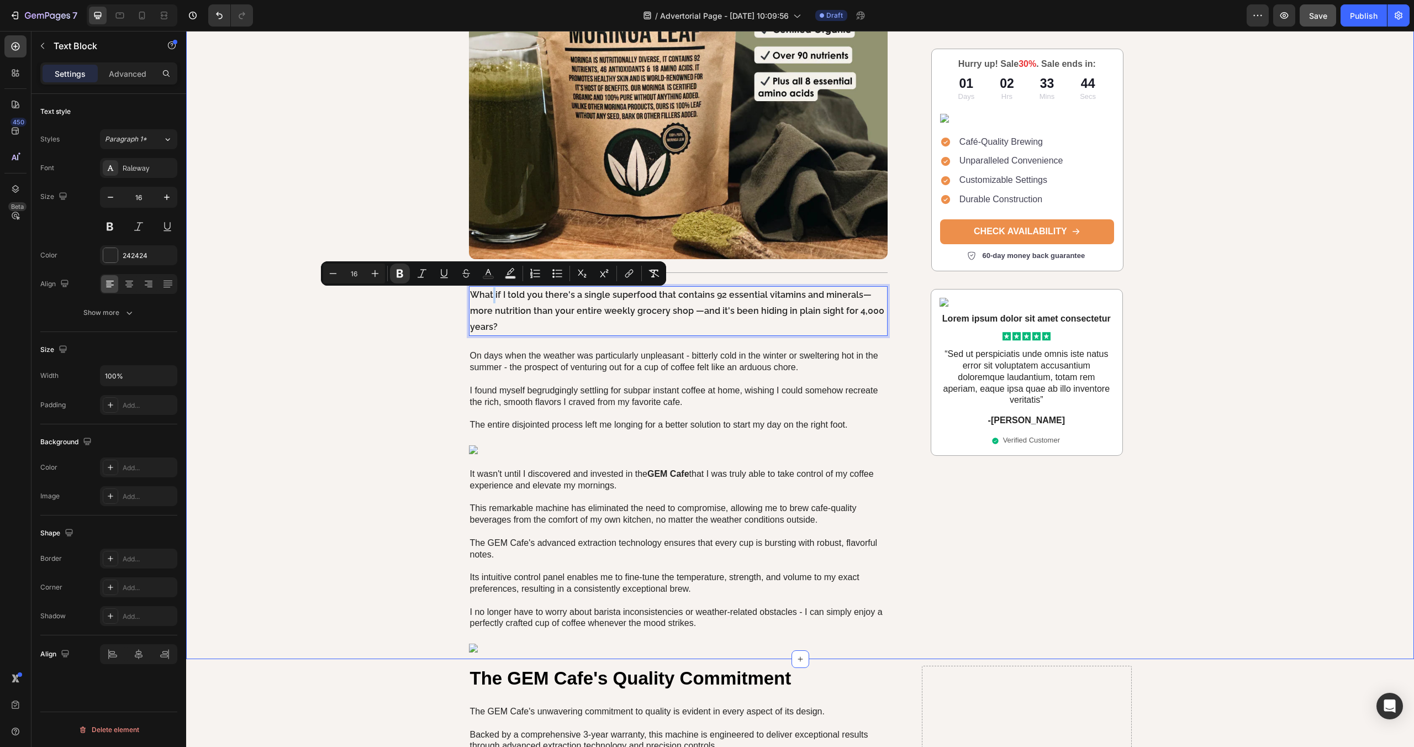
click at [412, 302] on div "The Ancient "Tree of Life" That's Helping 300,000+ [DEMOGRAPHIC_DATA] Feel 20 Y…" at bounding box center [800, 128] width 1228 height 1047
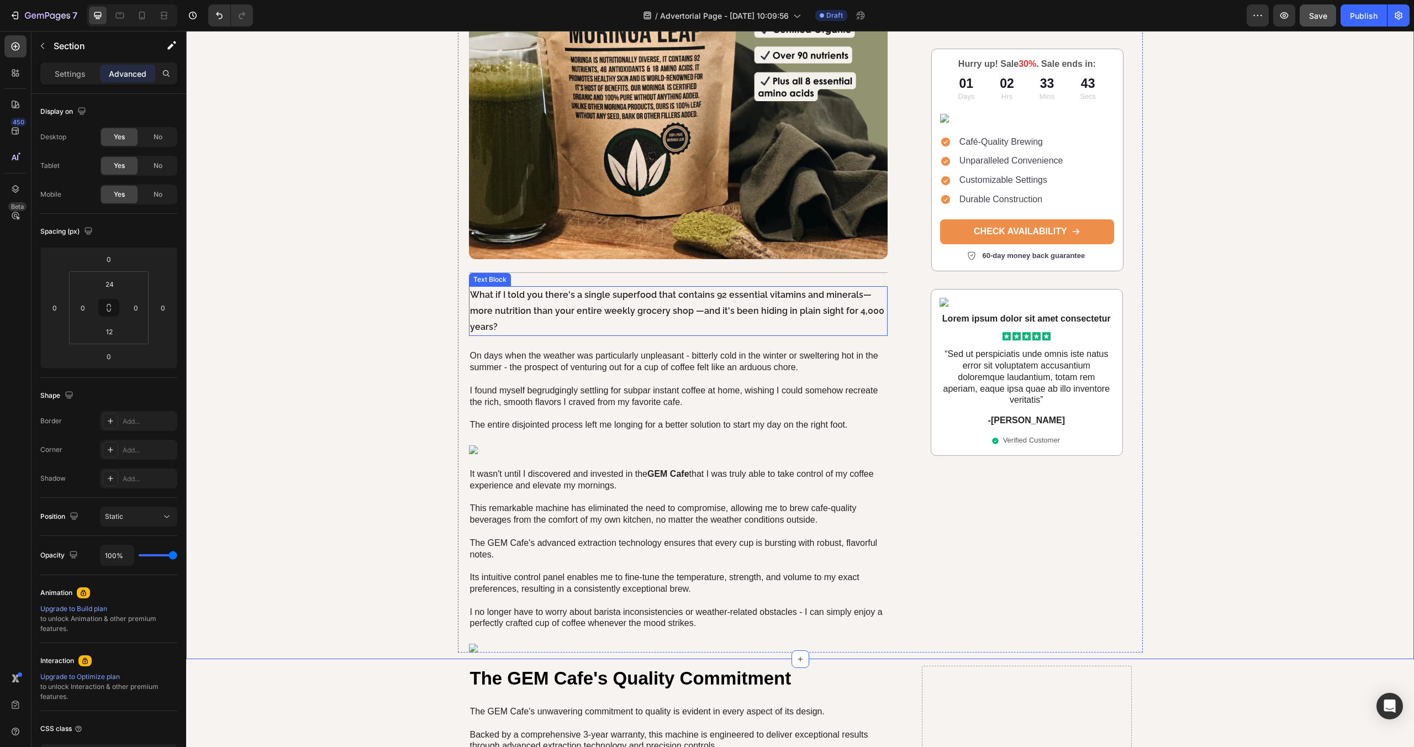
click at [510, 307] on p "What if I told you there's a single superfood that contains 92 essential vitami…" at bounding box center [678, 311] width 417 height 48
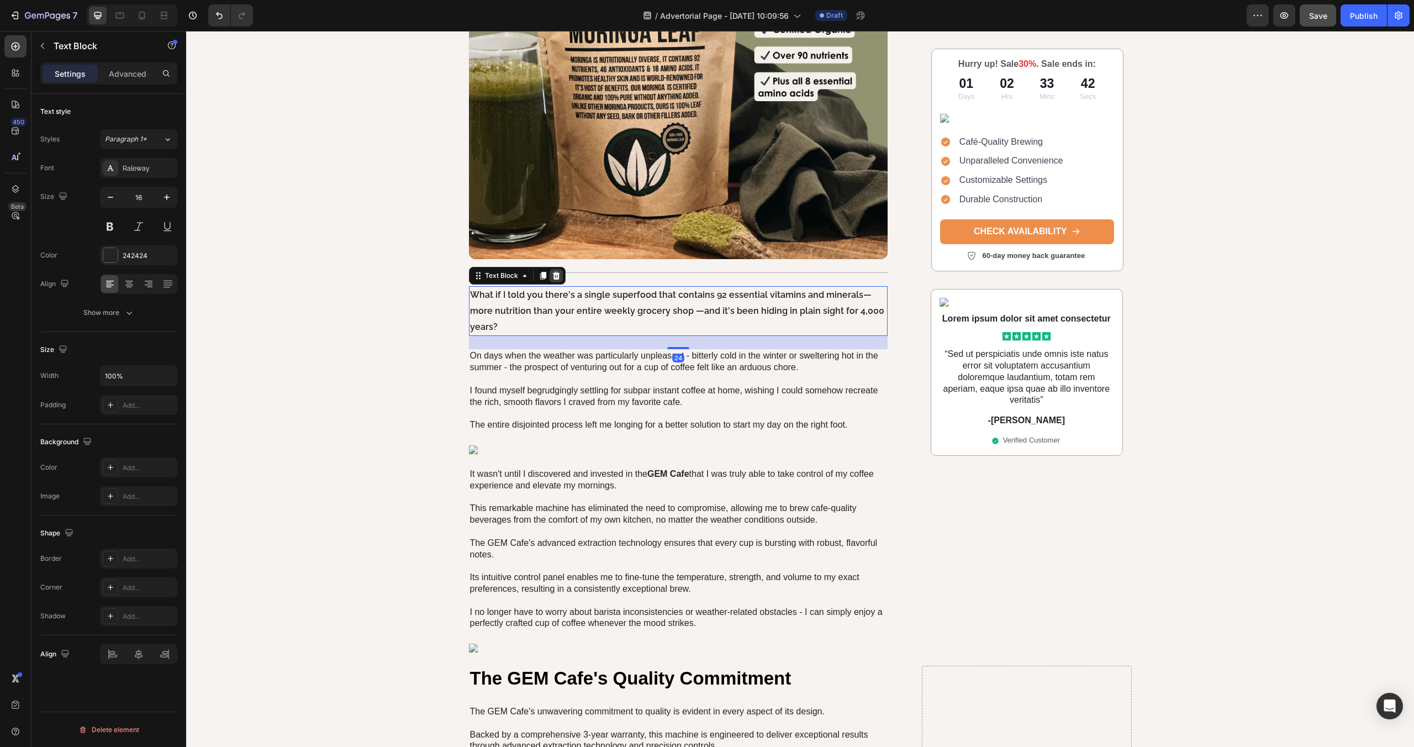
click at [559, 271] on icon at bounding box center [556, 275] width 9 height 9
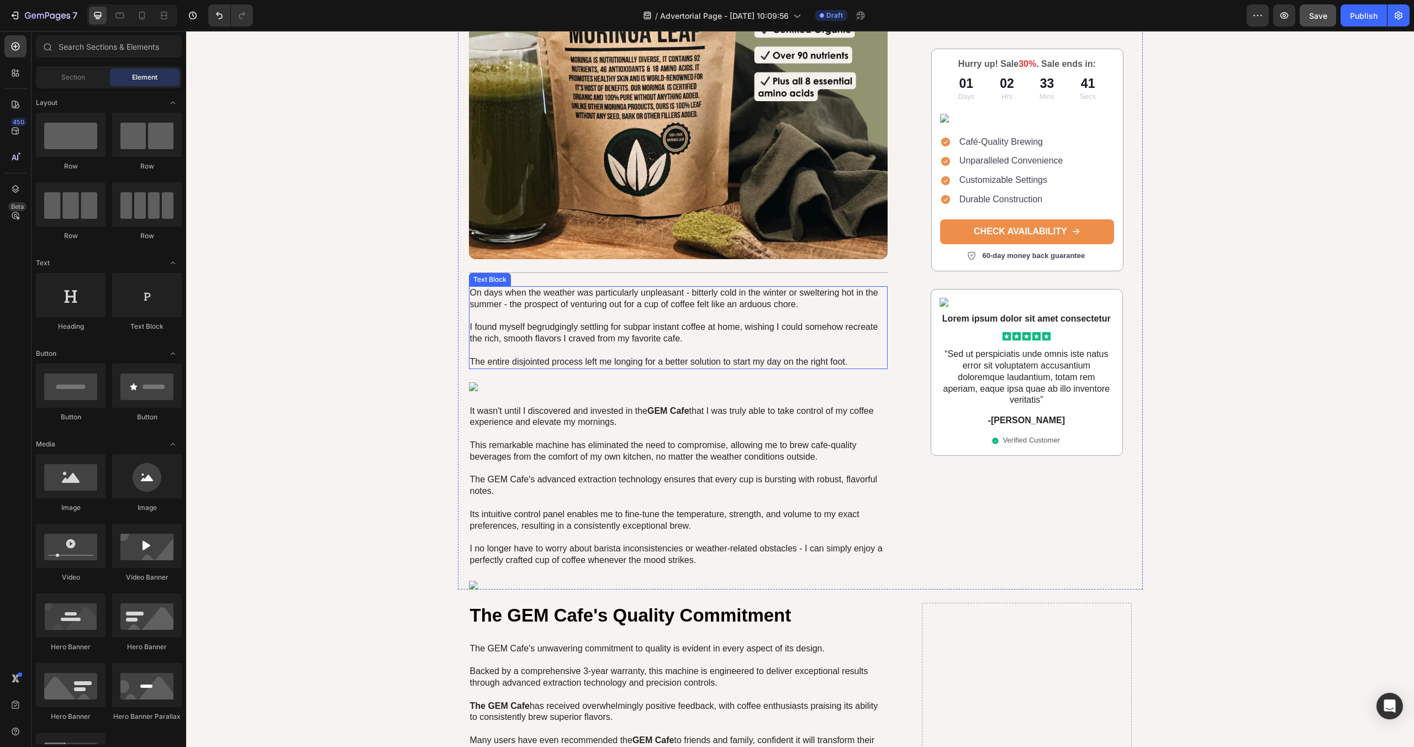
click at [484, 302] on p "On days when the weather was particularly unpleasant - bitterly cold in the win…" at bounding box center [678, 327] width 417 height 81
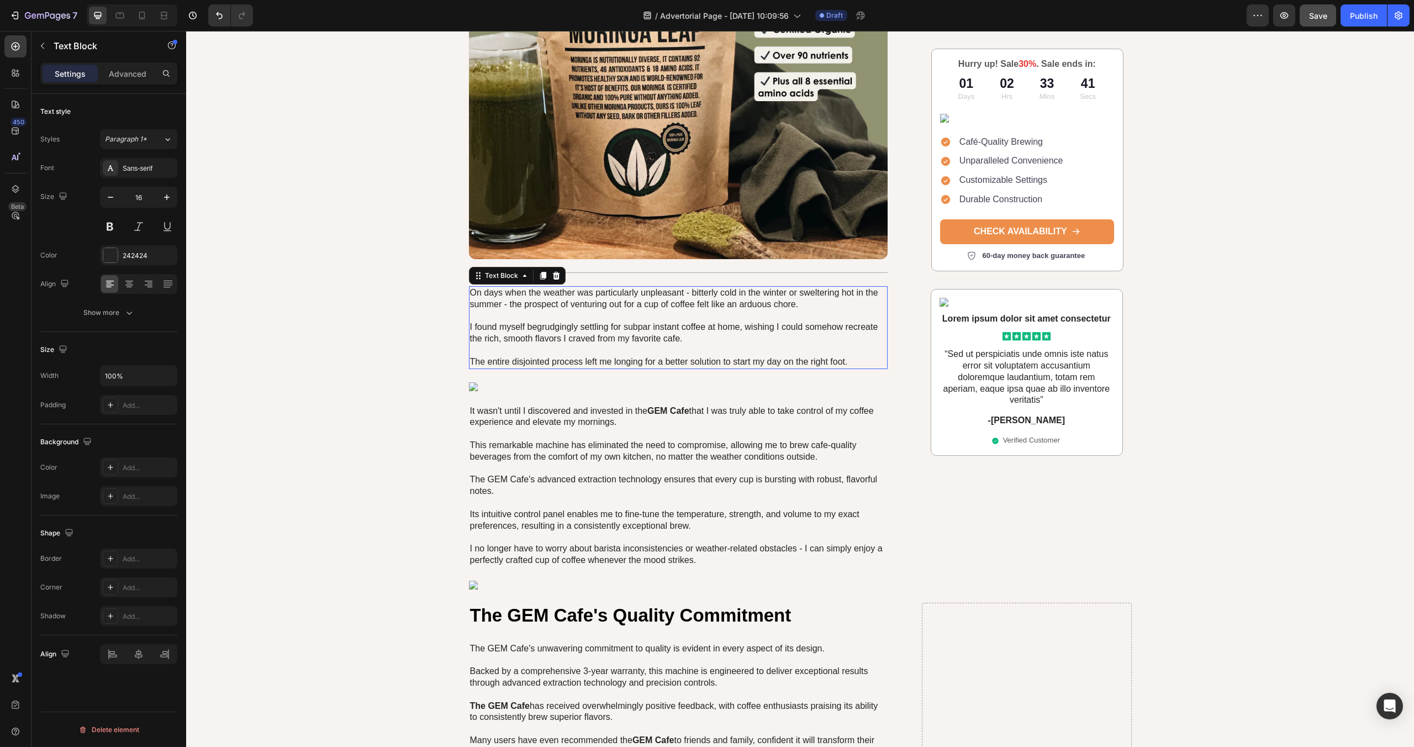
click at [484, 302] on p "On days when the weather was particularly unpleasant - bitterly cold in the win…" at bounding box center [678, 327] width 417 height 81
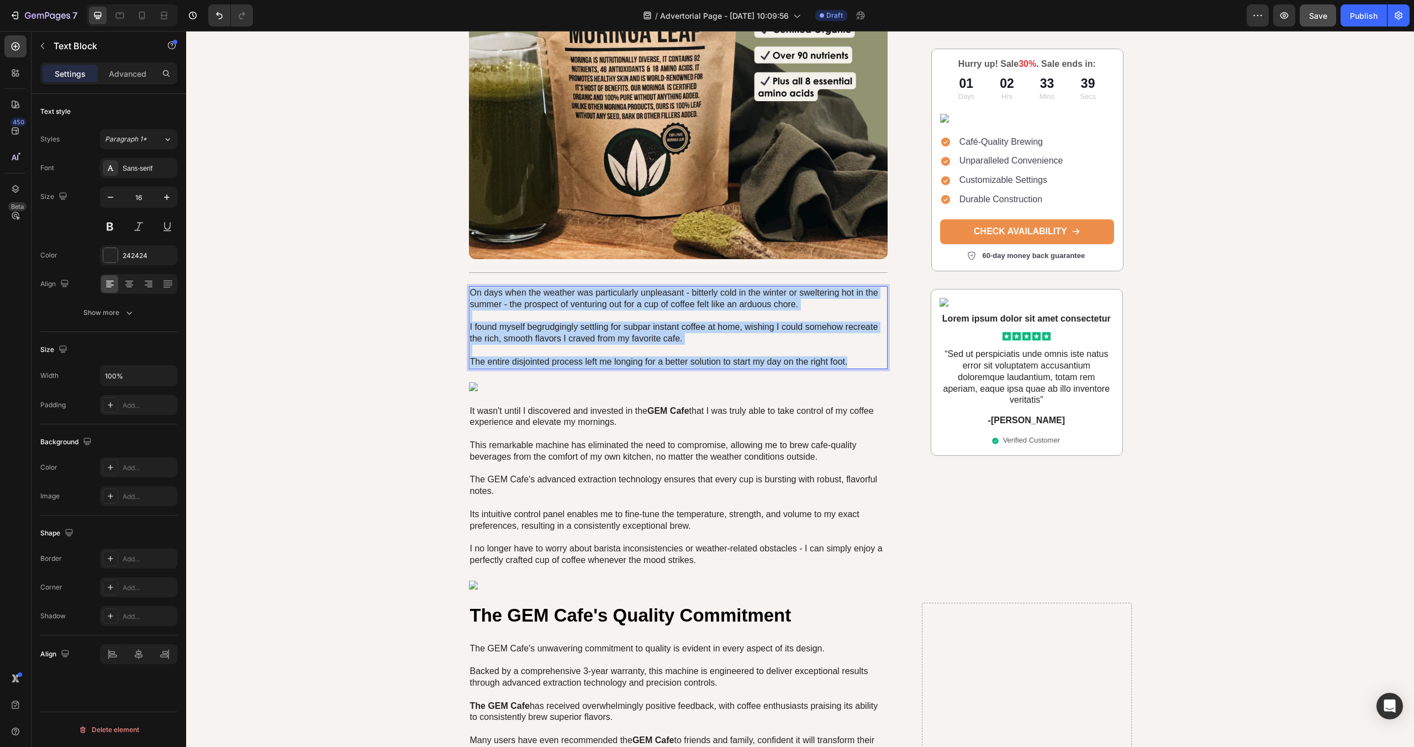
drag, startPoint x: 849, startPoint y: 363, endPoint x: 472, endPoint y: 291, distance: 383.7
click at [472, 291] on p "On days when the weather was particularly unpleasant - bitterly cold in the win…" at bounding box center [678, 327] width 417 height 81
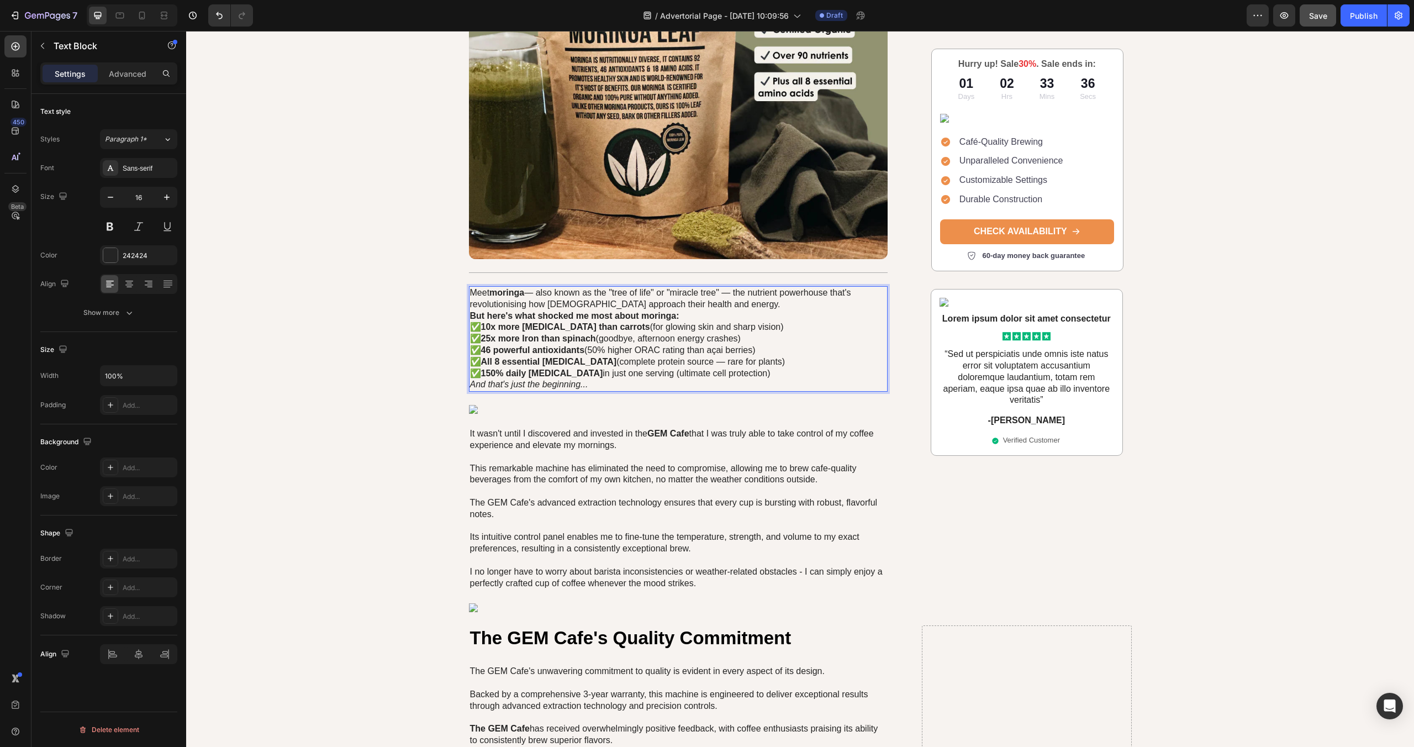
click at [738, 305] on p "Meet [PERSON_NAME] — also known as the "tree of life" or "miracle tree" — the n…" at bounding box center [678, 298] width 417 height 23
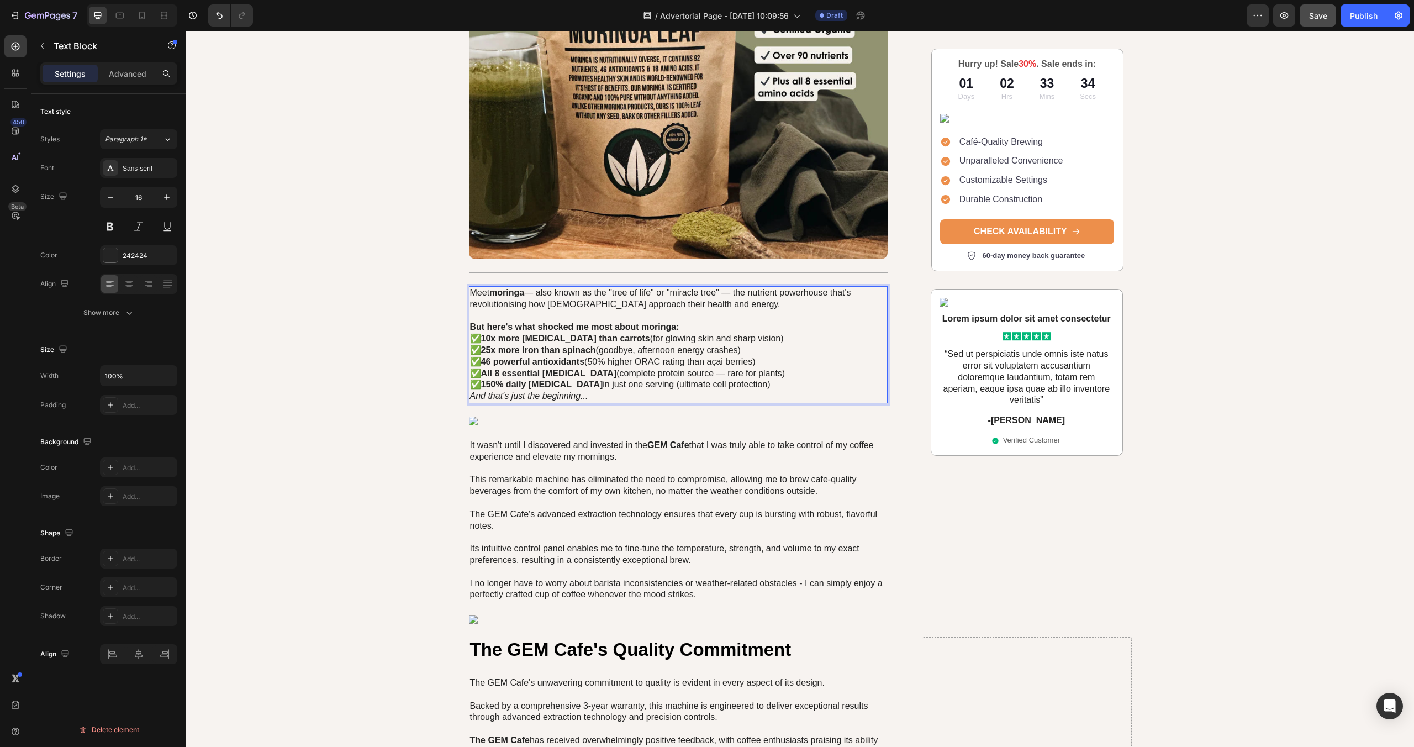
click at [689, 328] on p "But here's what shocked me most about moringa:" at bounding box center [678, 328] width 417 height 12
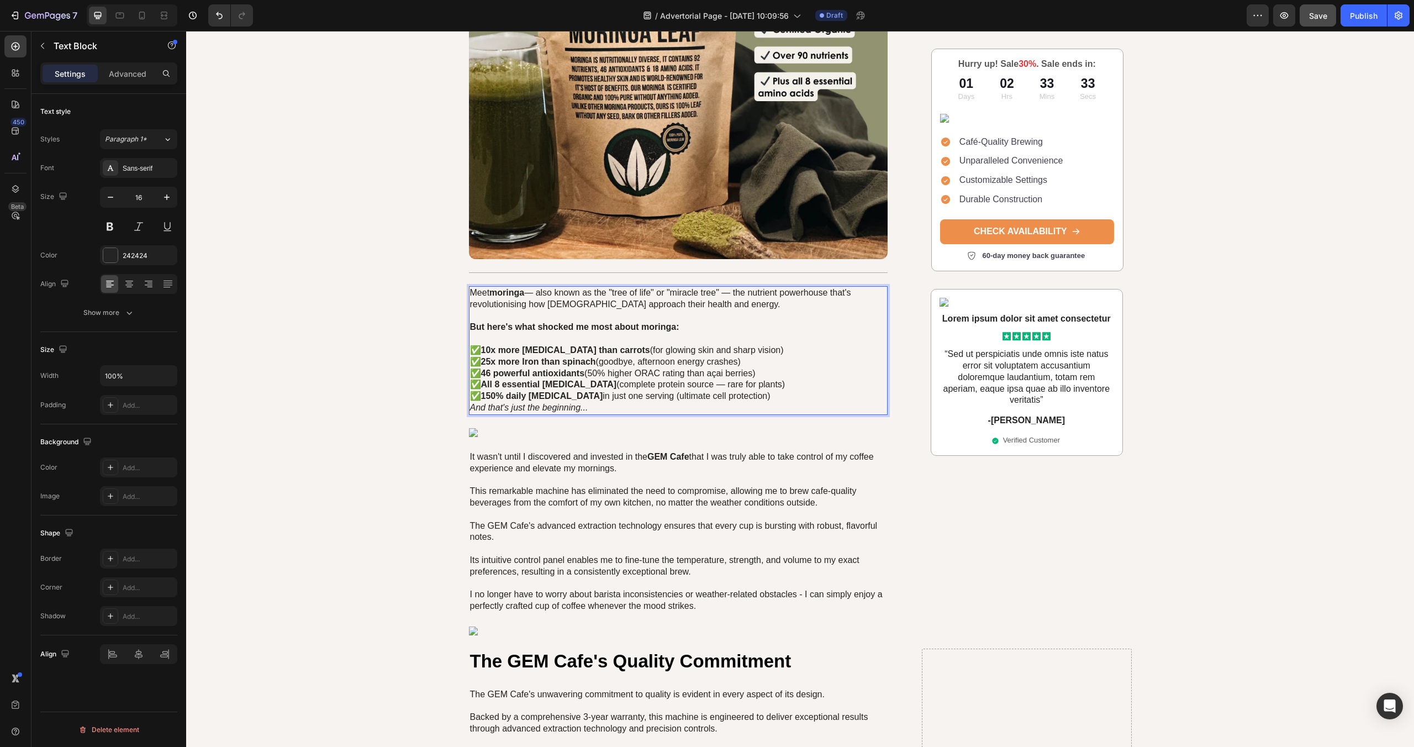
click at [646, 330] on strong "But here's what shocked me most about moringa:" at bounding box center [574, 326] width 209 height 9
click at [765, 398] on p "✅ 10x more [MEDICAL_DATA] than carrots (for glowing skin and sharp vision) ✅ 25…" at bounding box center [678, 373] width 417 height 57
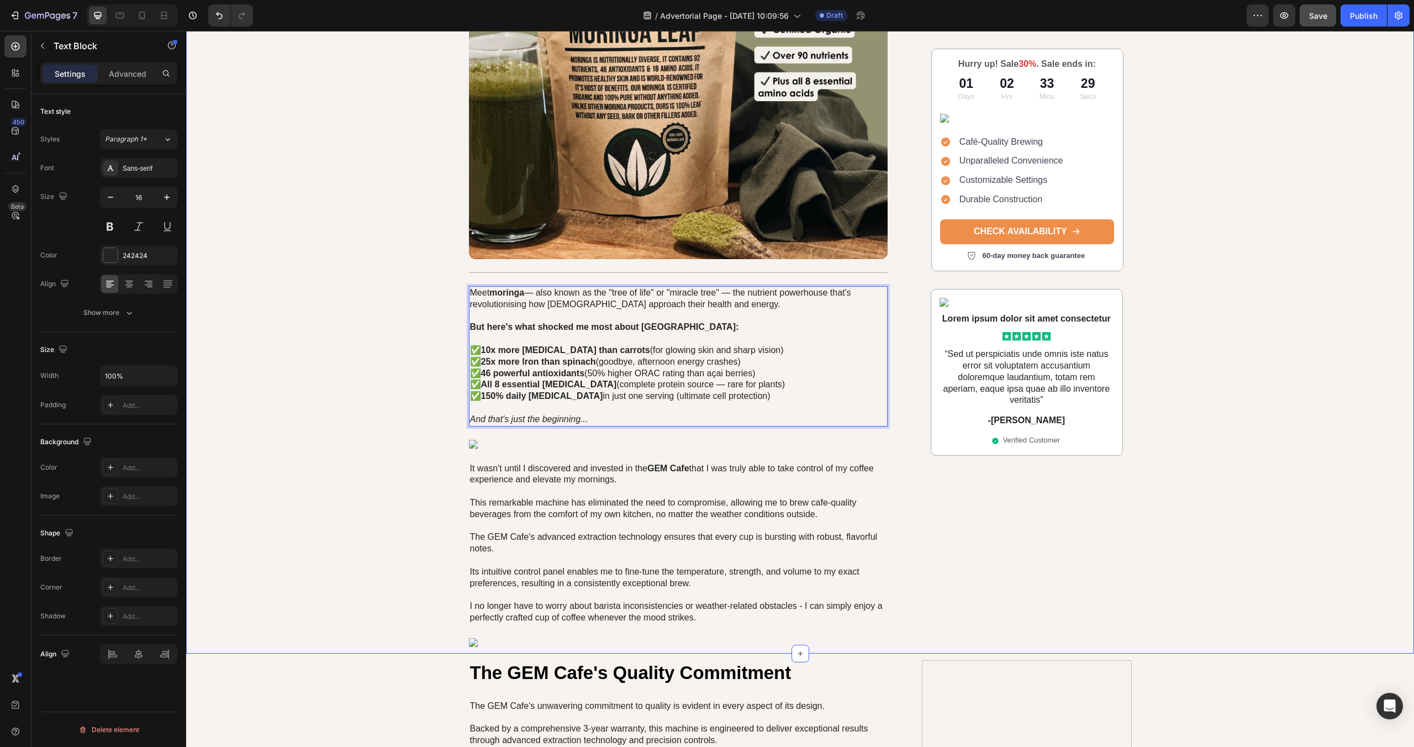
click at [389, 290] on div "The Ancient "Tree of Life" That's Helping 300,000+ [DEMOGRAPHIC_DATA] Feel 20 Y…" at bounding box center [800, 126] width 1228 height 1042
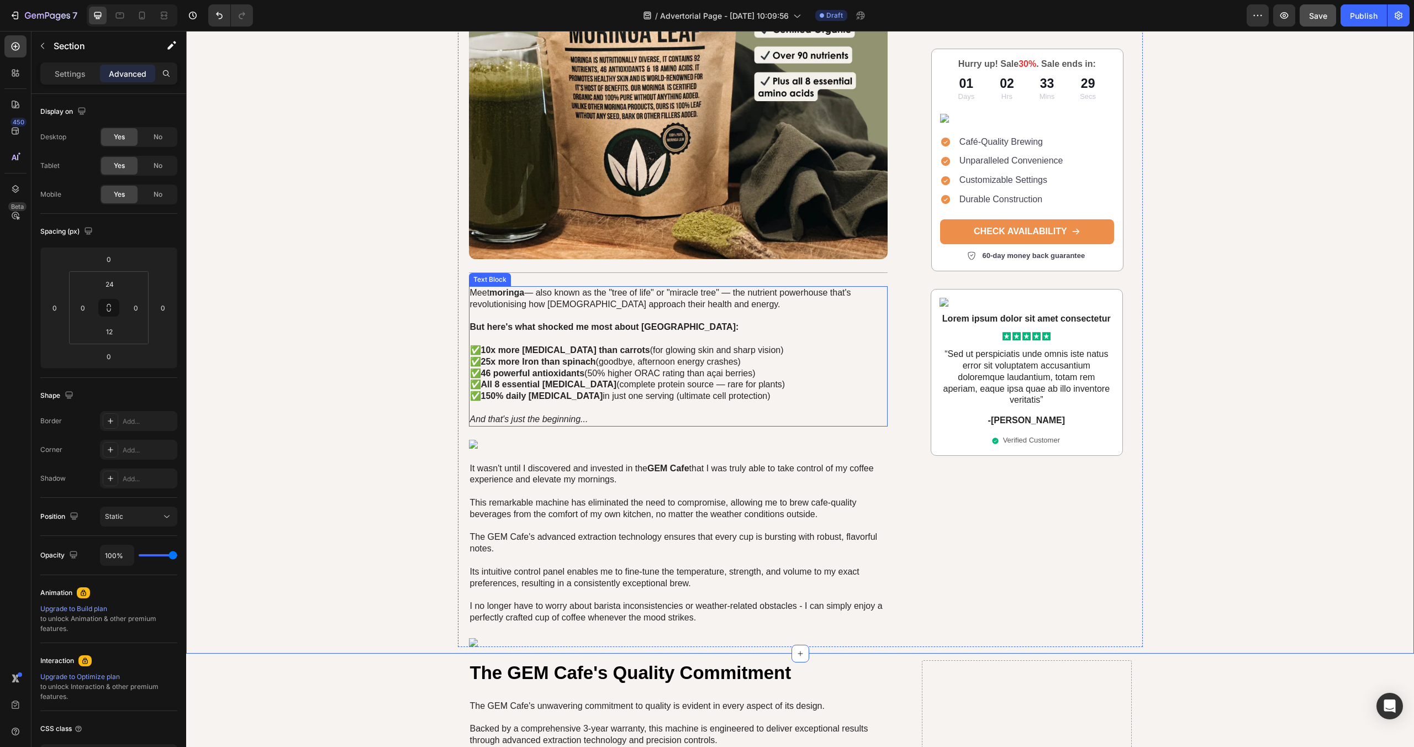
click at [562, 296] on p "Meet [PERSON_NAME] — also known as the "tree of life" or "miracle tree" — the n…" at bounding box center [678, 298] width 417 height 23
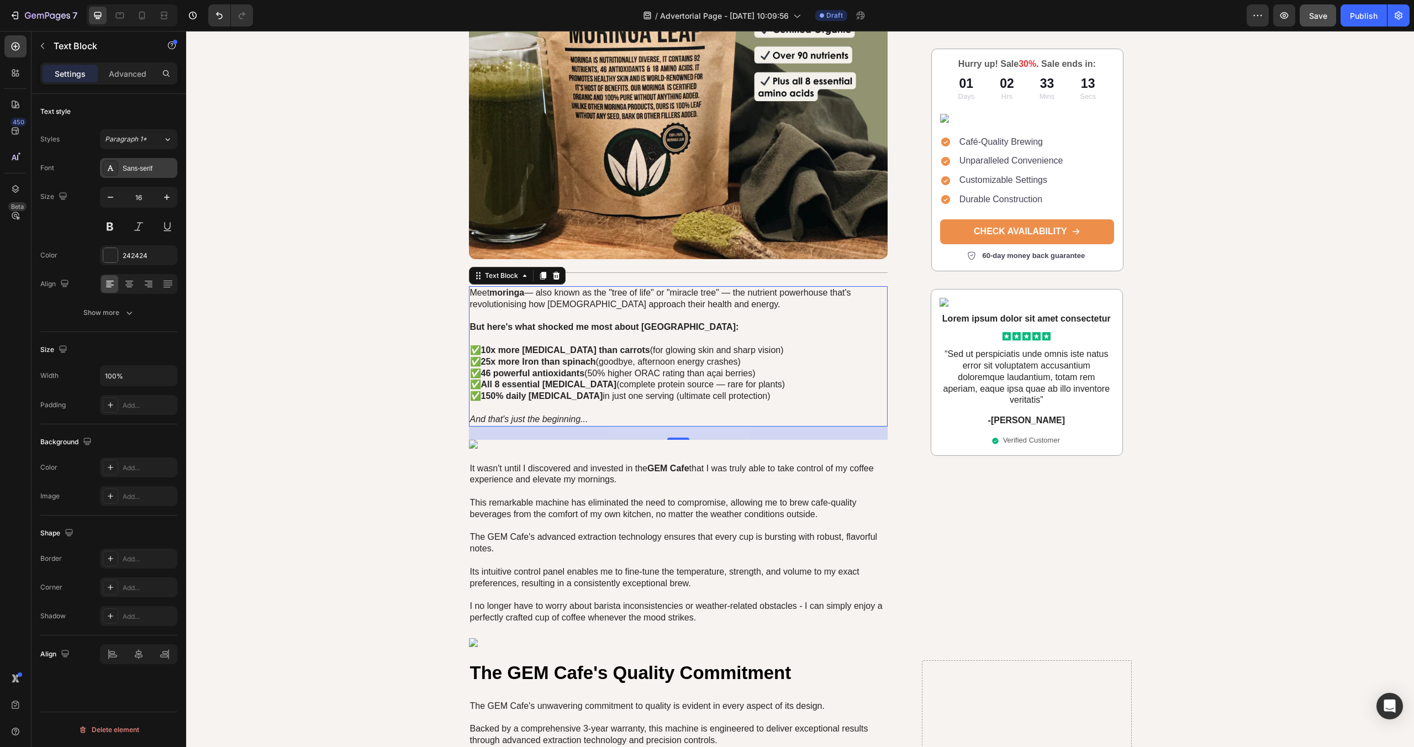
click at [138, 171] on div "Sans-serif" at bounding box center [149, 169] width 52 height 10
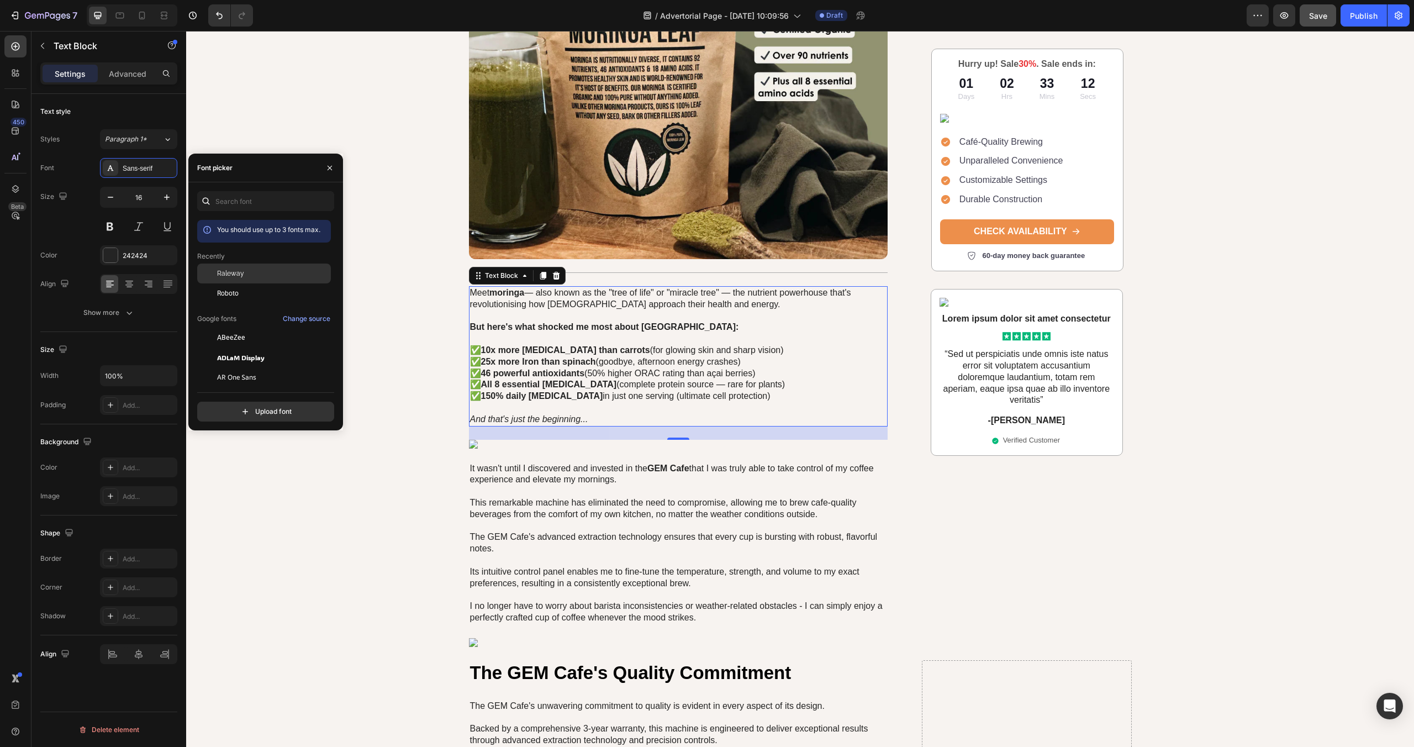
click at [232, 268] on span "Raleway" at bounding box center [230, 273] width 27 height 10
click at [376, 144] on div "The Ancient "Tree of Life" That's Helping 300,000+ [DEMOGRAPHIC_DATA] Feel 20 Y…" at bounding box center [800, 126] width 1228 height 1042
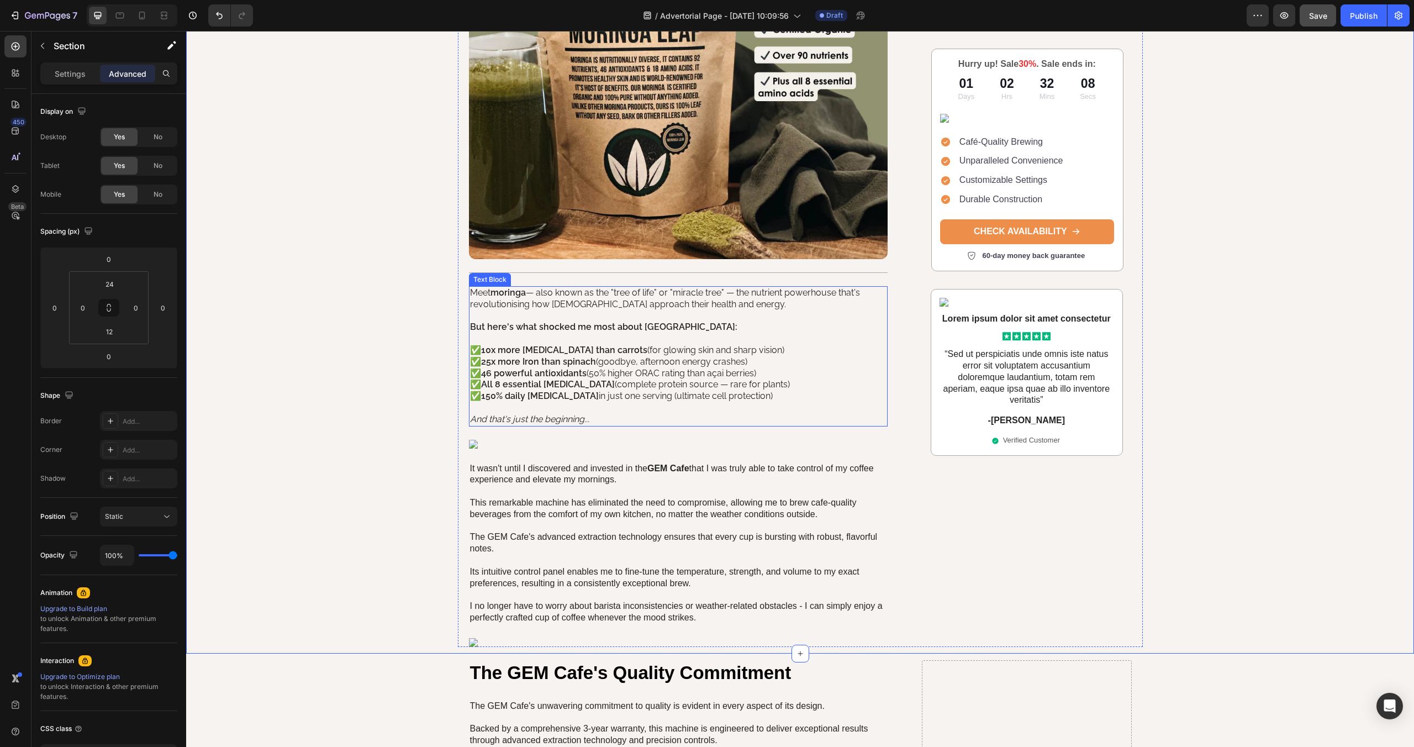
click at [583, 334] on p "Rich Text Editor. Editing area: main" at bounding box center [678, 339] width 417 height 12
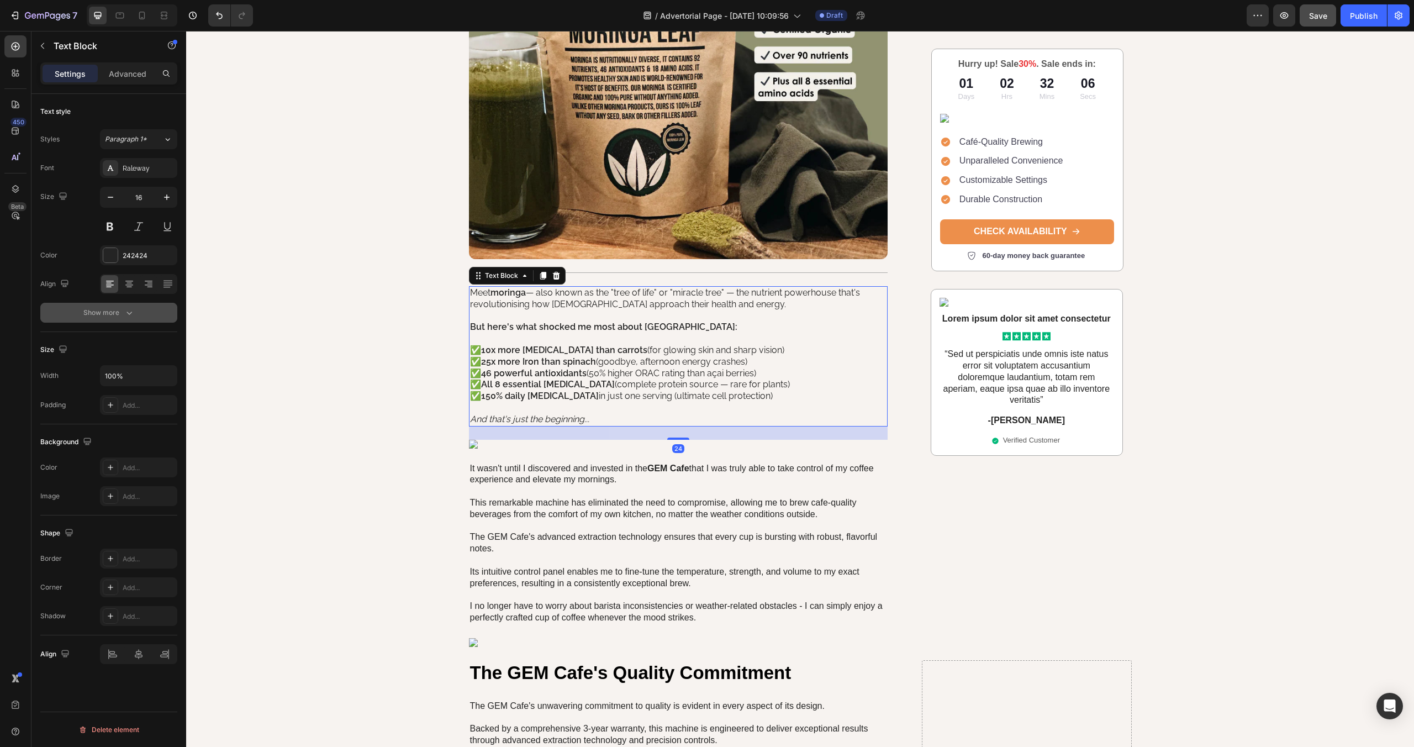
click at [134, 309] on icon "button" at bounding box center [129, 312] width 11 height 11
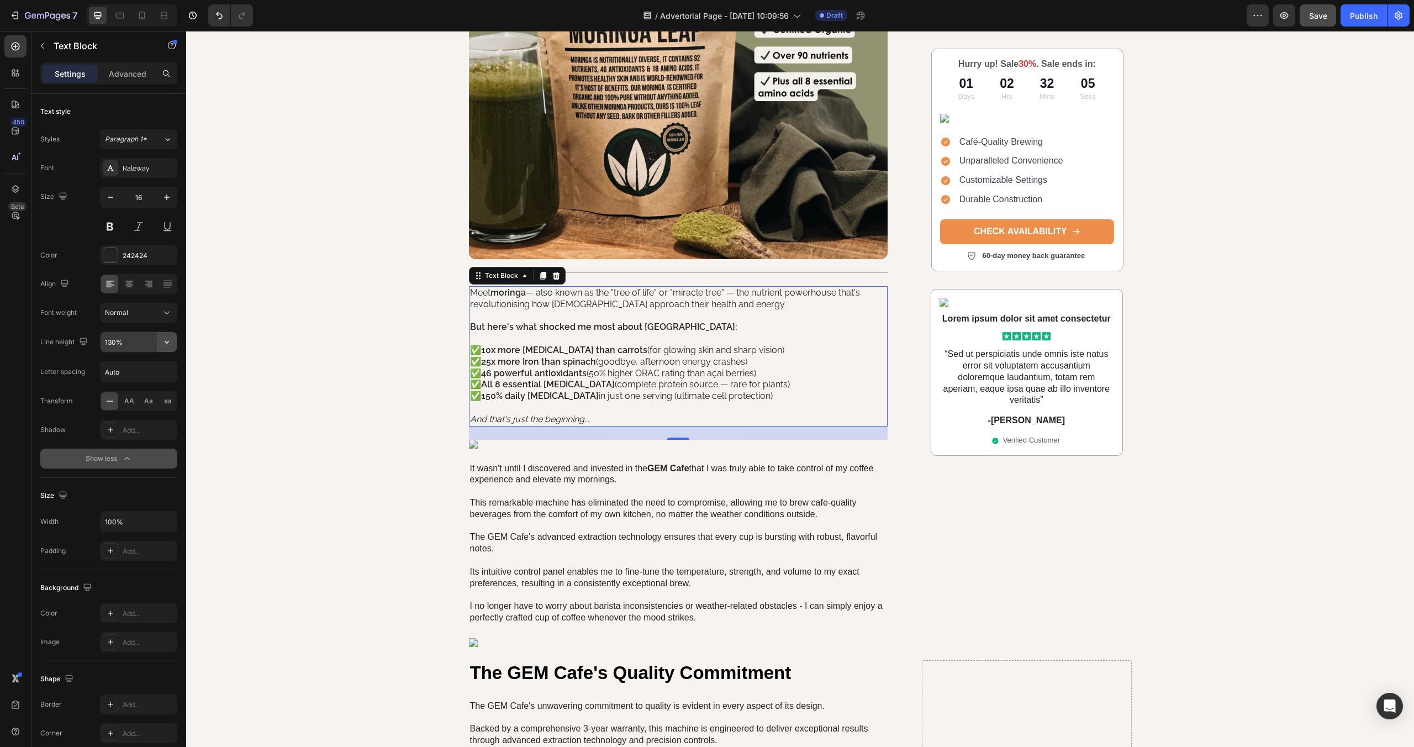
click at [172, 345] on icon "button" at bounding box center [166, 341] width 11 height 11
click at [118, 447] on div "180%" at bounding box center [127, 454] width 91 height 21
type input "180%"
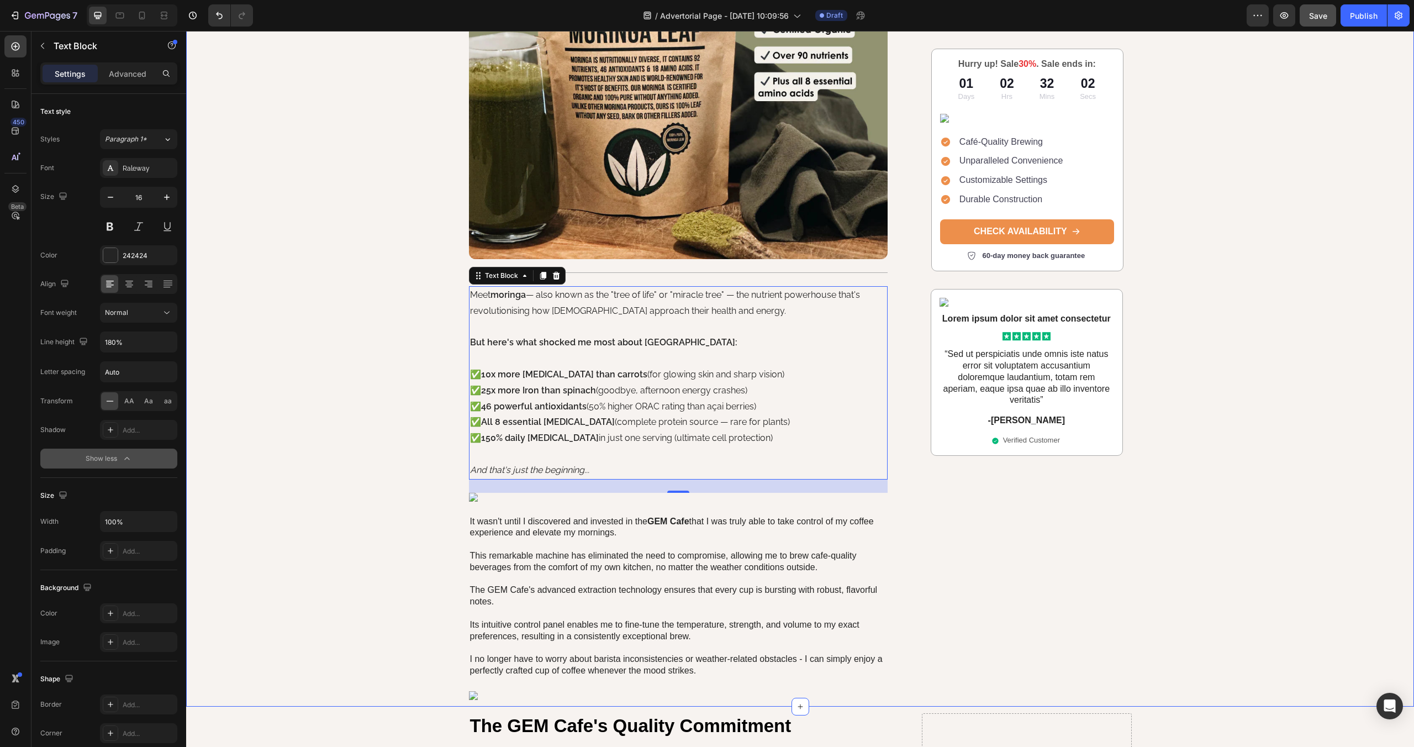
click at [359, 373] on div "The Ancient "Tree of Life" That's Helping 300,000+ [DEMOGRAPHIC_DATA] Feel 20 Y…" at bounding box center [800, 152] width 1228 height 1095
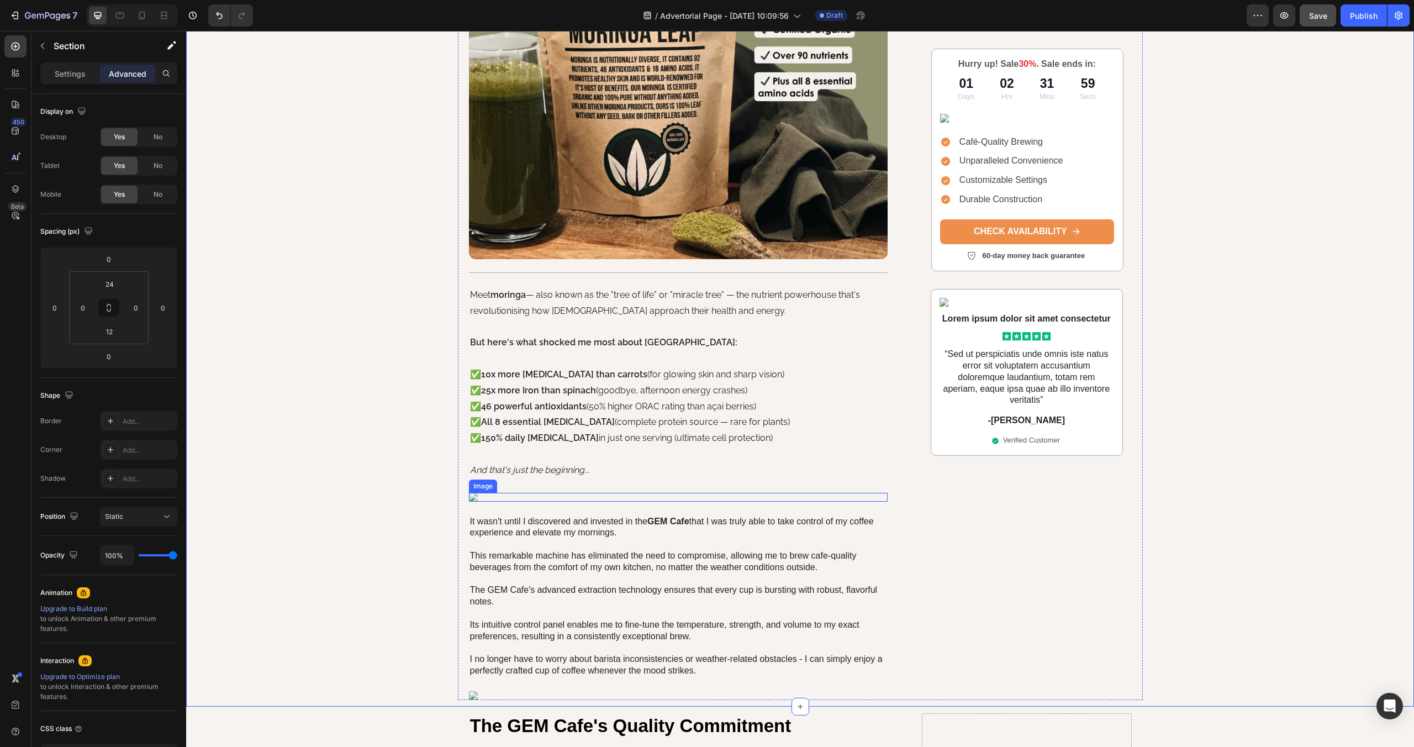
click at [473, 499] on img at bounding box center [678, 497] width 419 height 9
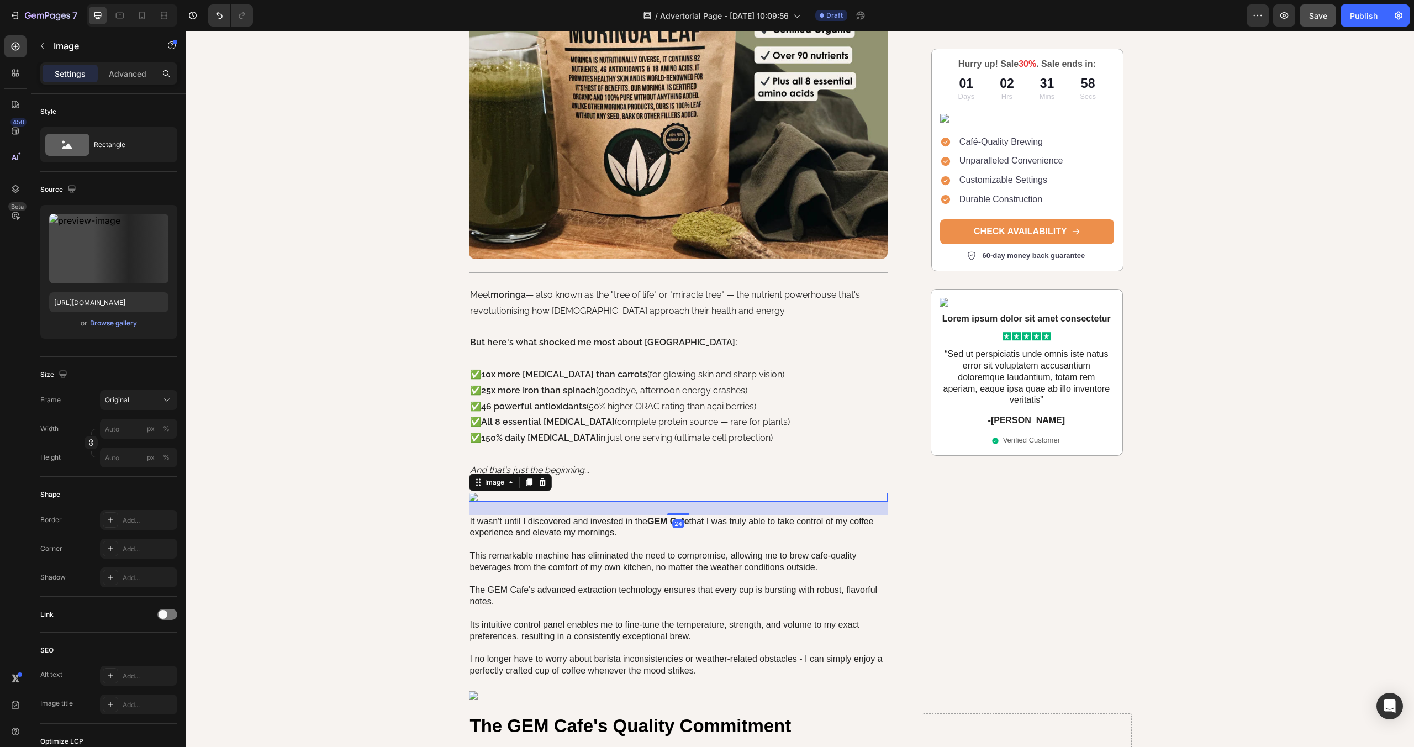
drag, startPoint x: 540, startPoint y: 482, endPoint x: 494, endPoint y: 487, distance: 46.1
click at [540, 482] on icon at bounding box center [542, 482] width 7 height 8
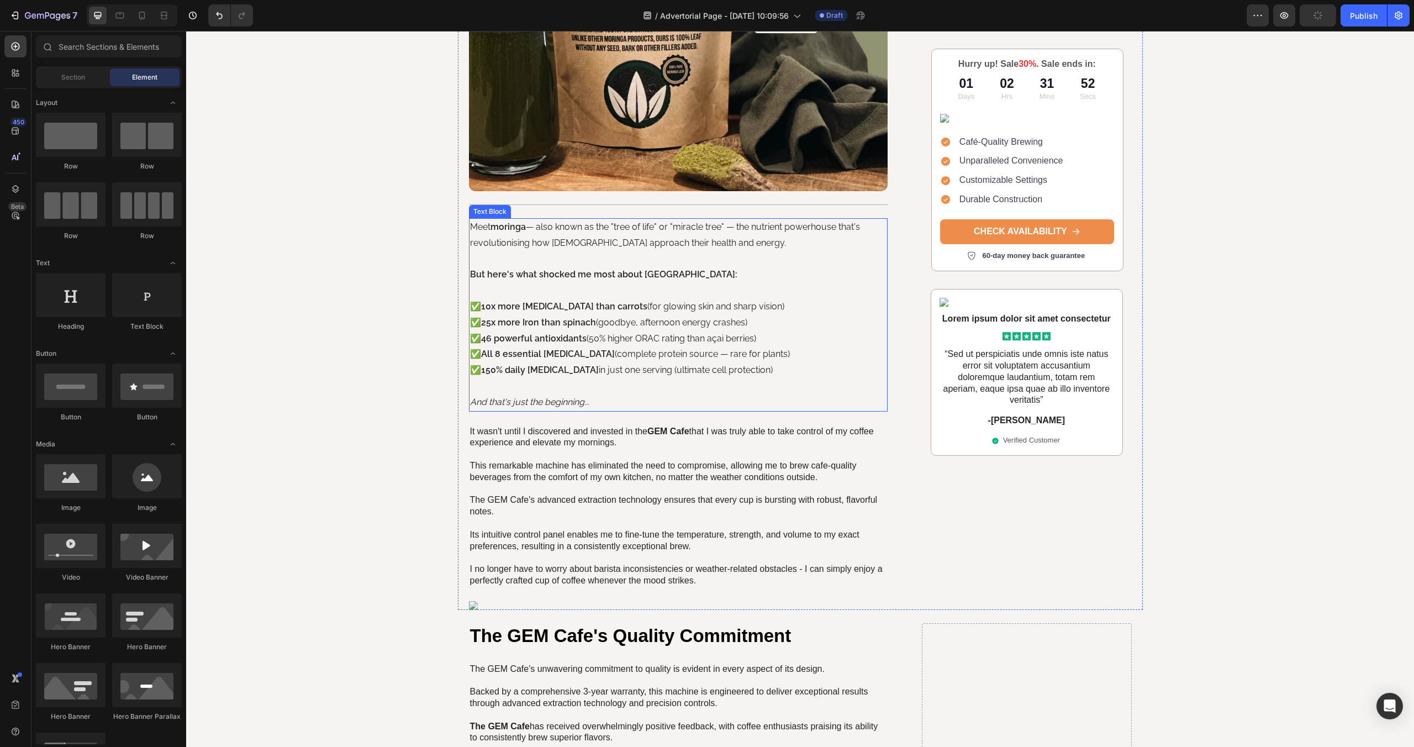
scroll to position [530, 0]
click at [579, 206] on div "Title Line" at bounding box center [678, 204] width 419 height 14
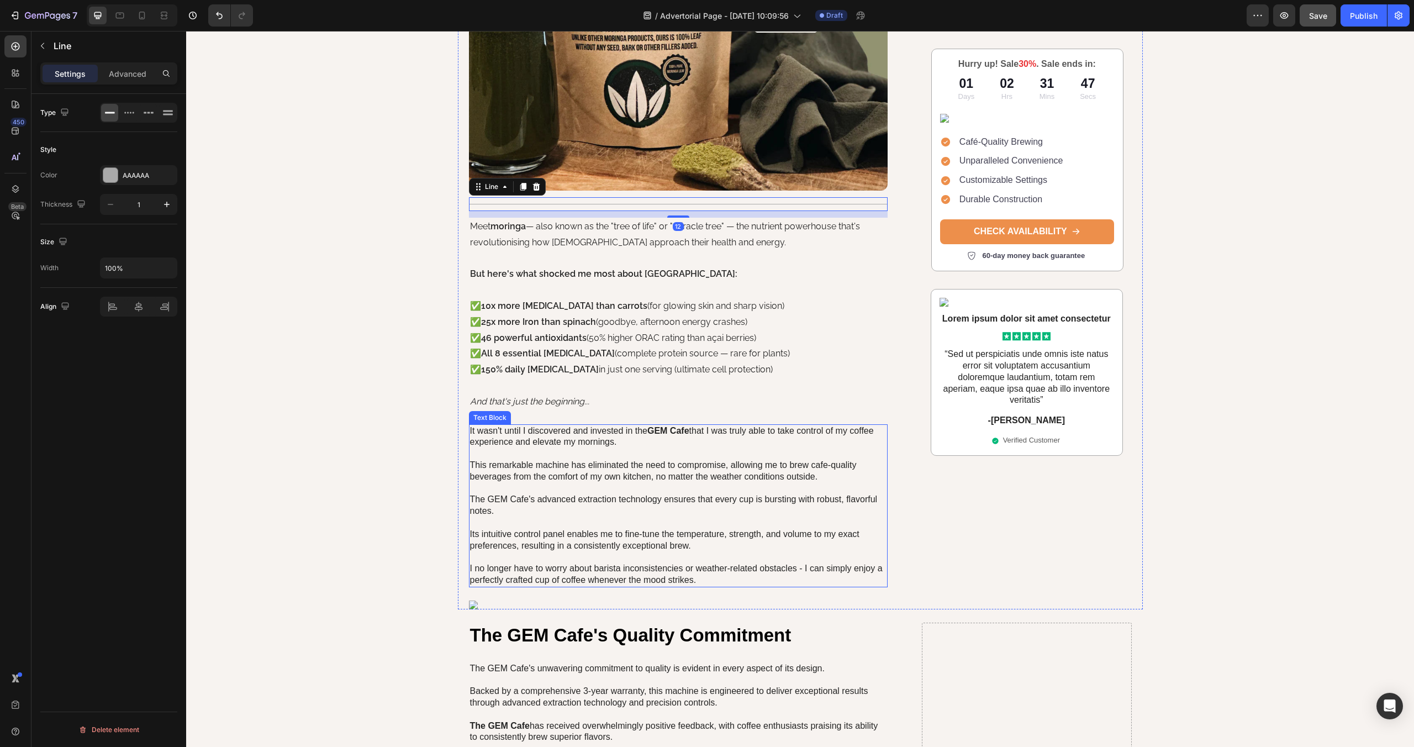
click at [612, 465] on p "It wasn't until I discovered and invested in the GEM Cafe that I was truly able…" at bounding box center [678, 505] width 417 height 161
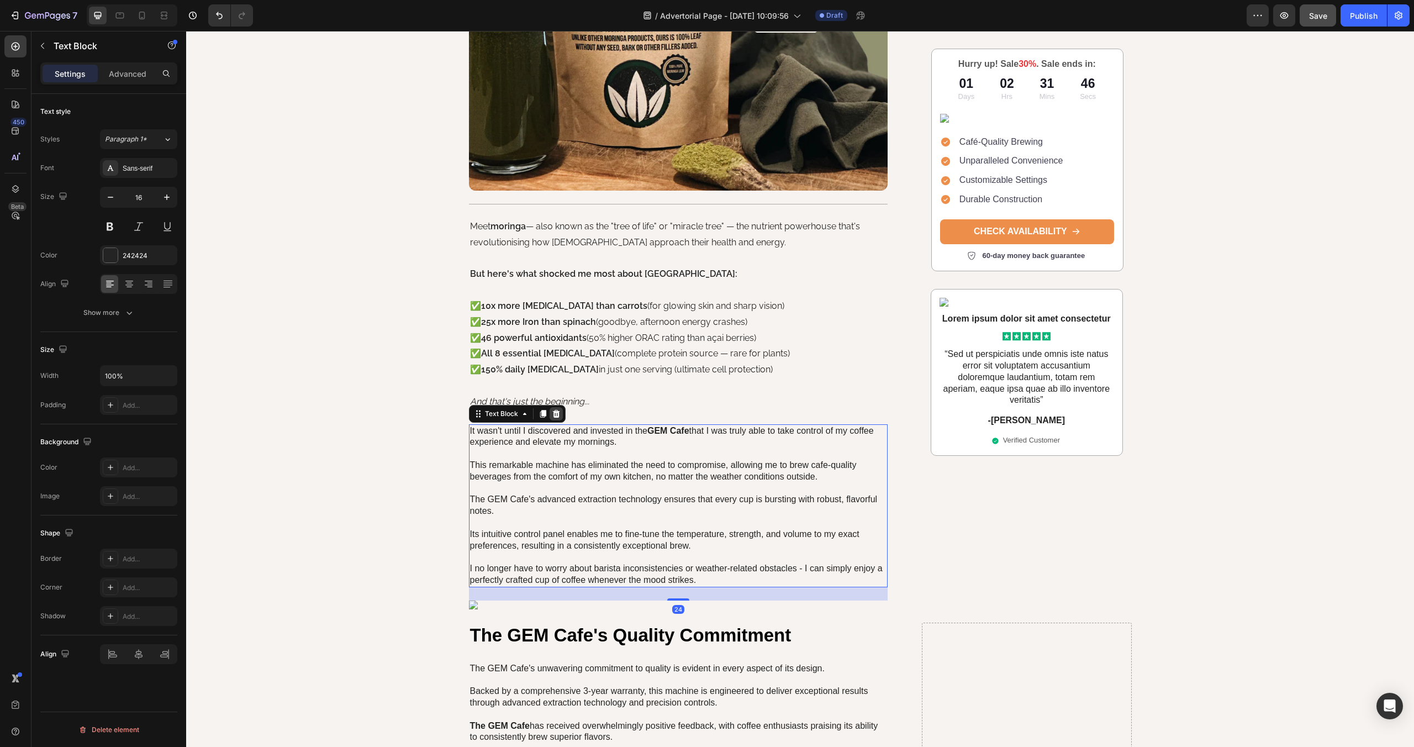
click at [556, 413] on icon at bounding box center [555, 413] width 7 height 8
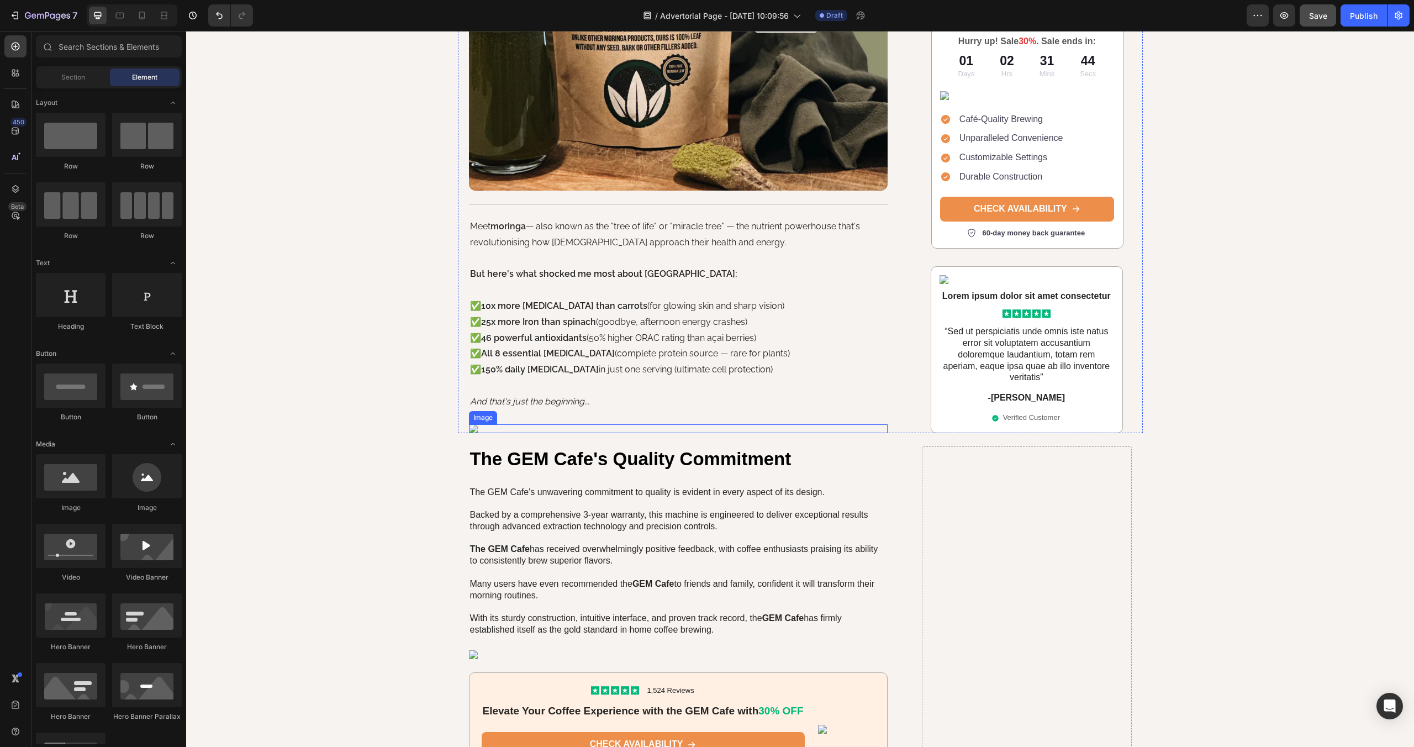
click at [472, 431] on img at bounding box center [678, 428] width 419 height 9
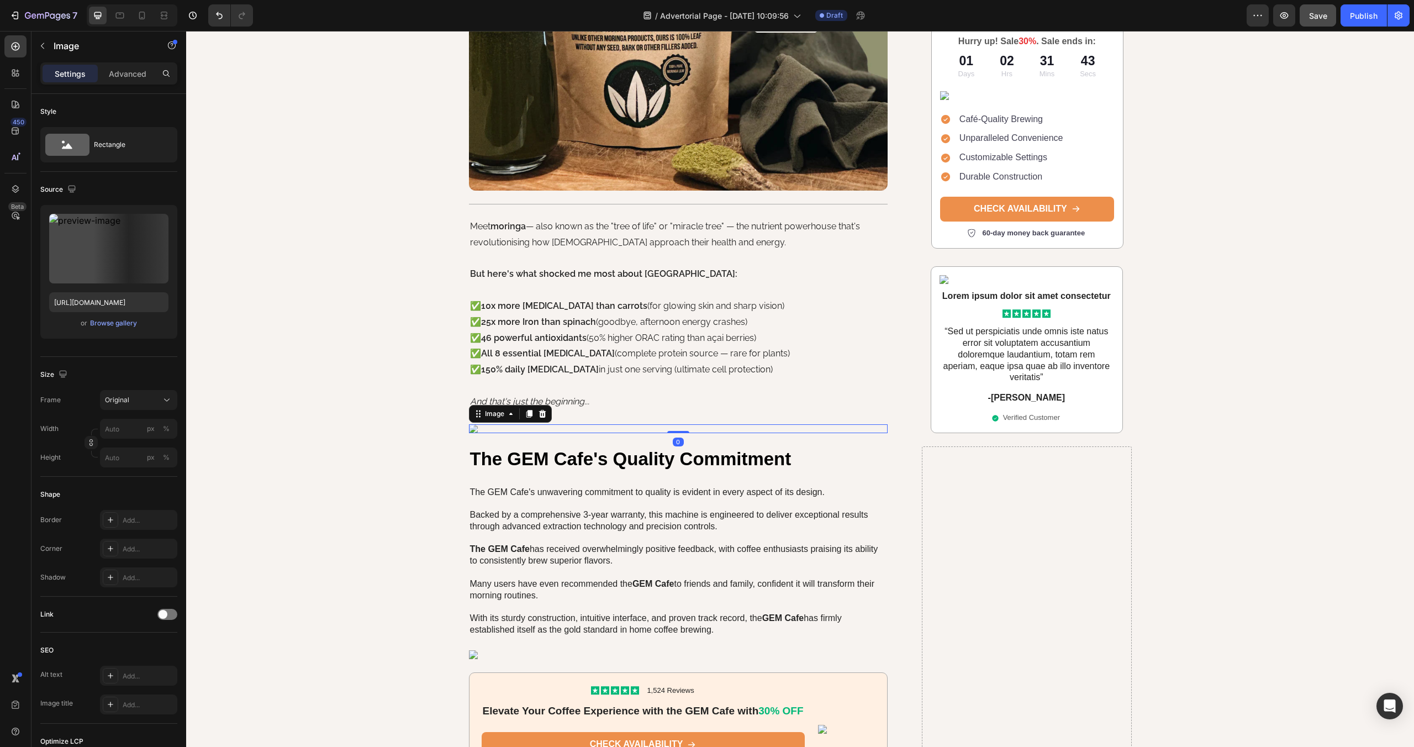
click at [540, 414] on icon at bounding box center [542, 413] width 7 height 8
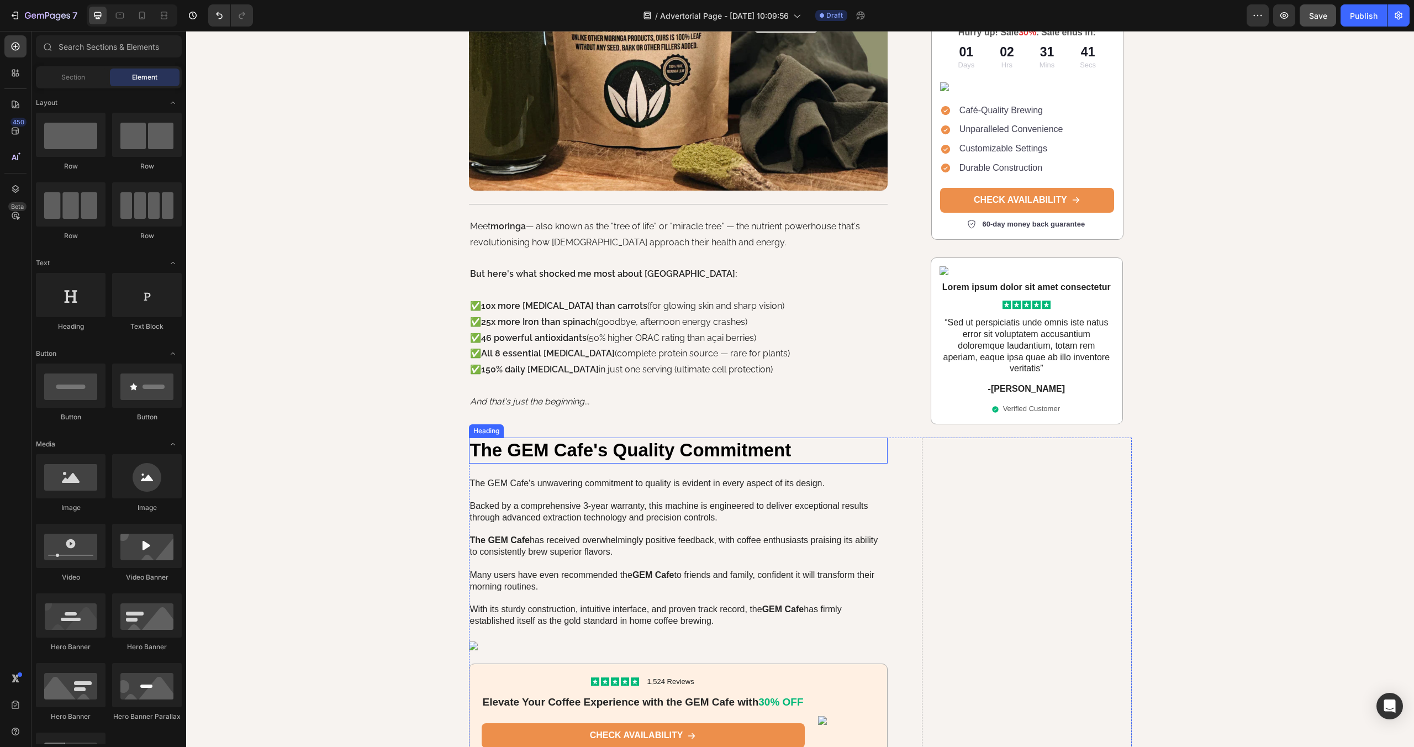
click at [554, 451] on h2 "The GEM Cafe's Quality Commitment" at bounding box center [678, 451] width 419 height 26
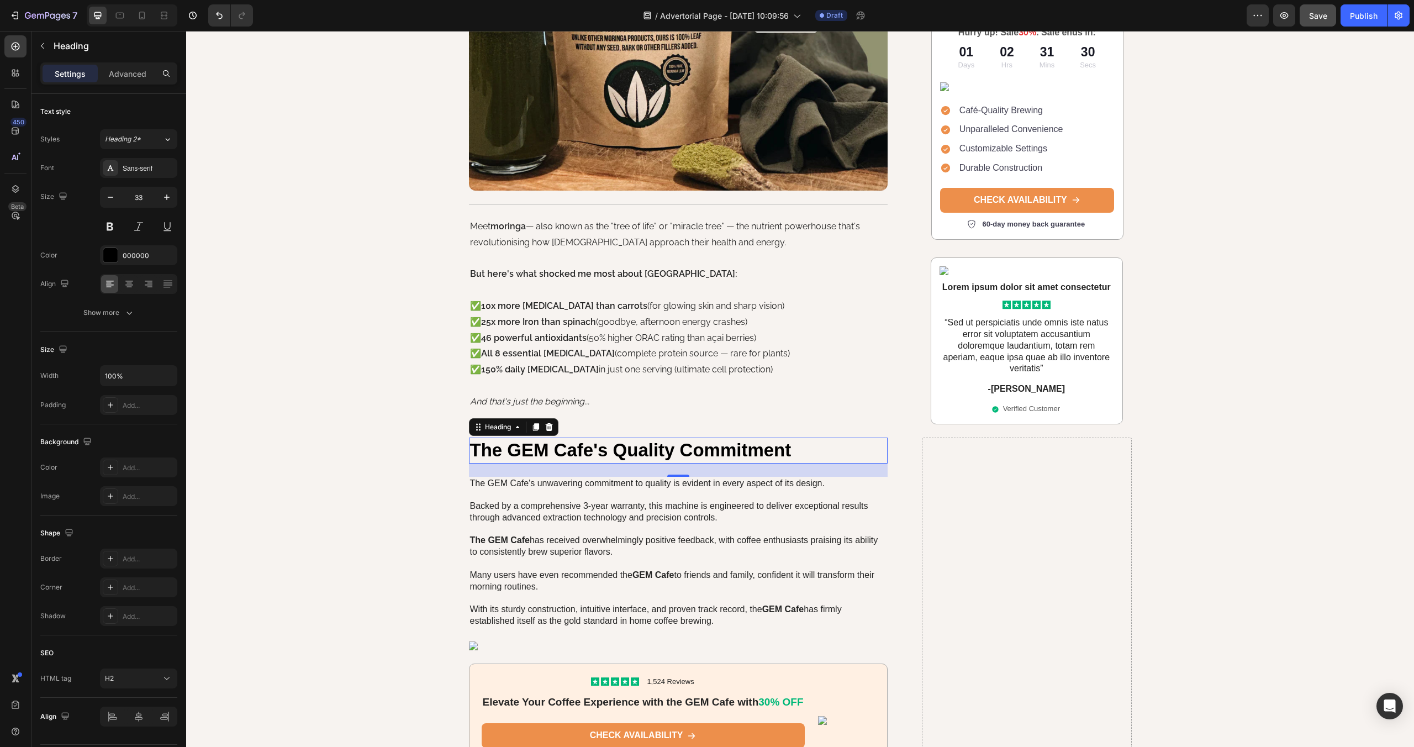
click at [578, 444] on h2 "The GEM Cafe's Quality Commitment" at bounding box center [678, 451] width 419 height 26
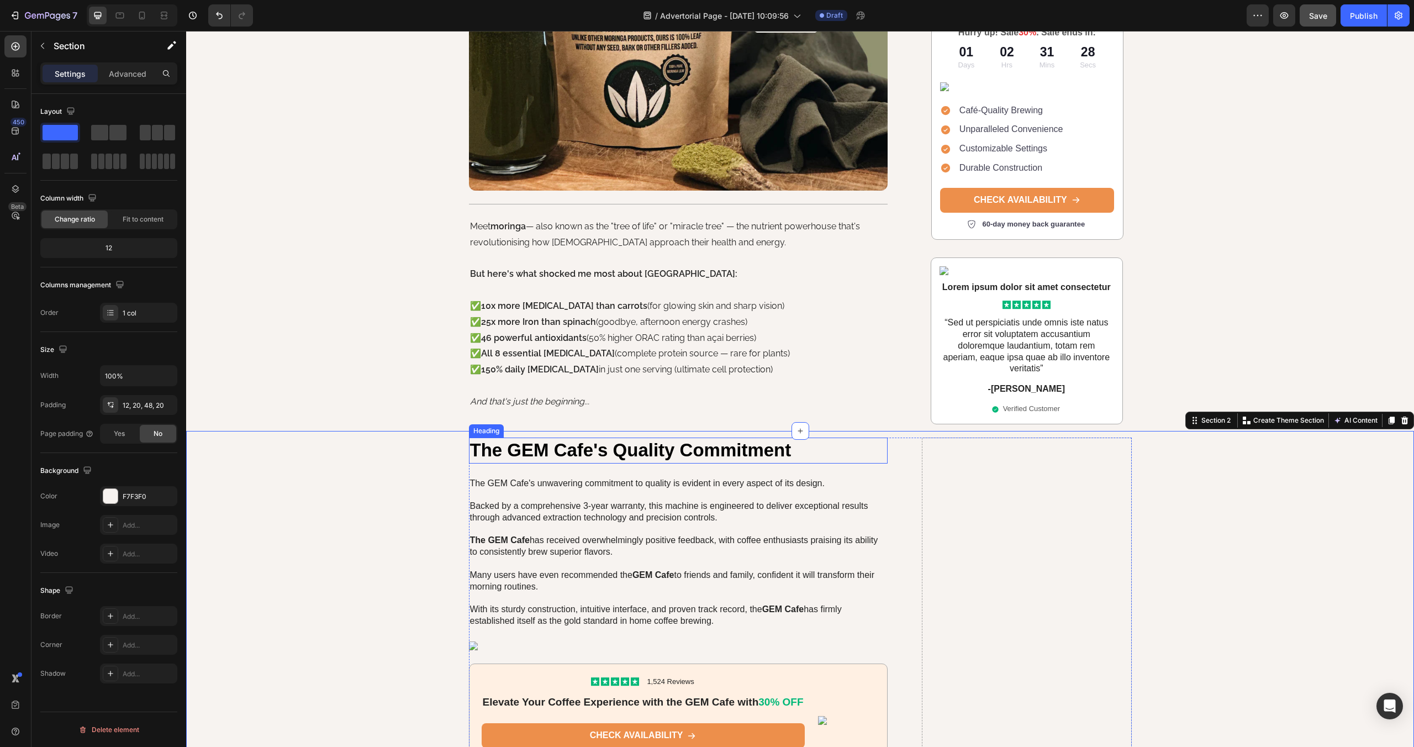
click at [579, 452] on p "The GEM Cafe's Quality Commitment" at bounding box center [678, 451] width 417 height 24
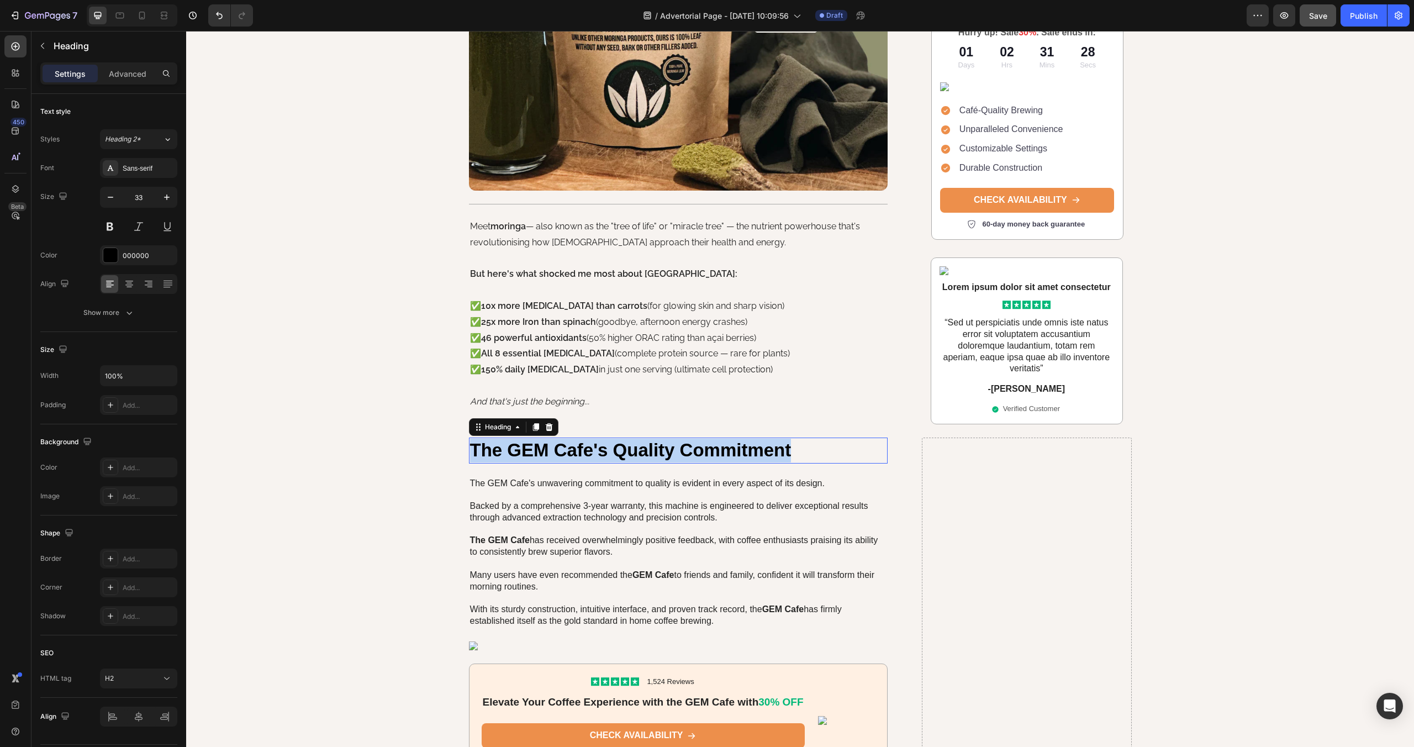
click at [579, 452] on p "The GEM Cafe's Quality Commitment" at bounding box center [678, 451] width 417 height 24
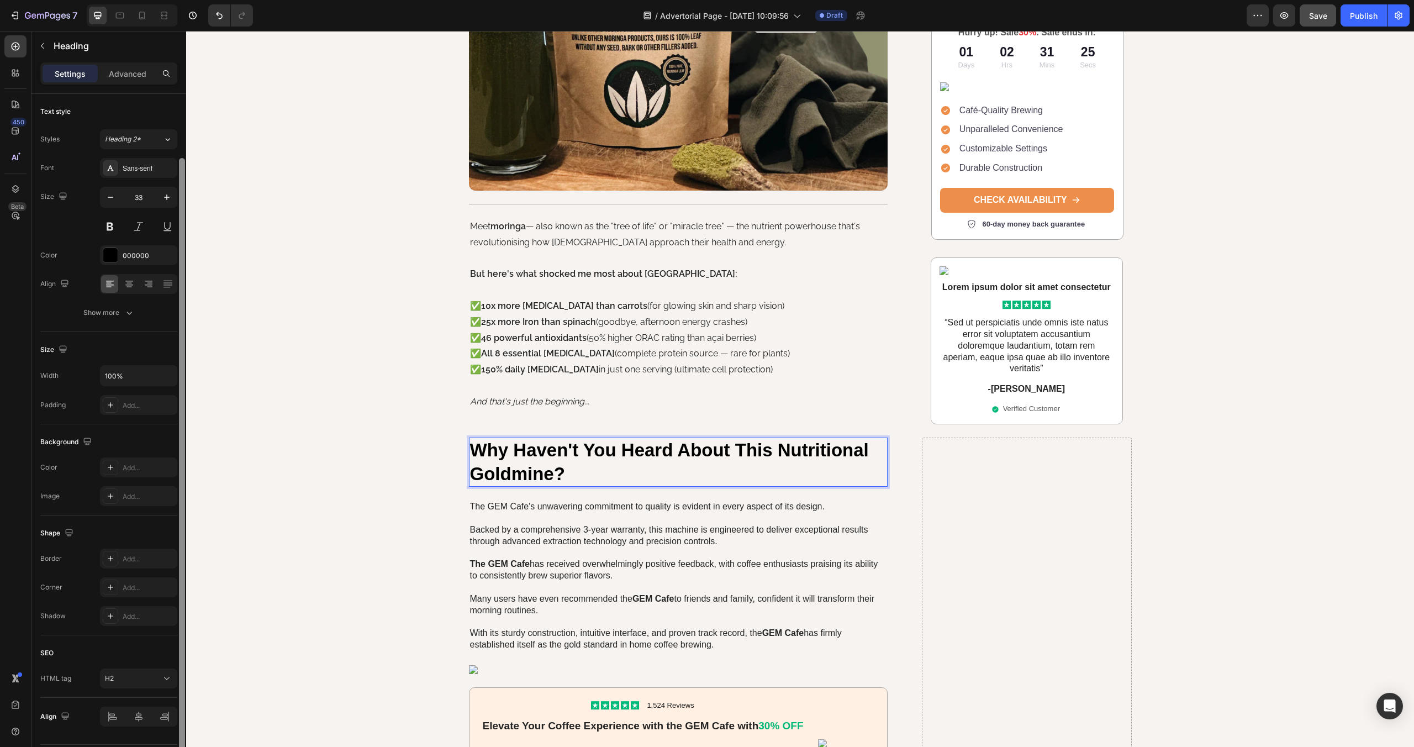
click at [179, 411] on div at bounding box center [182, 469] width 8 height 684
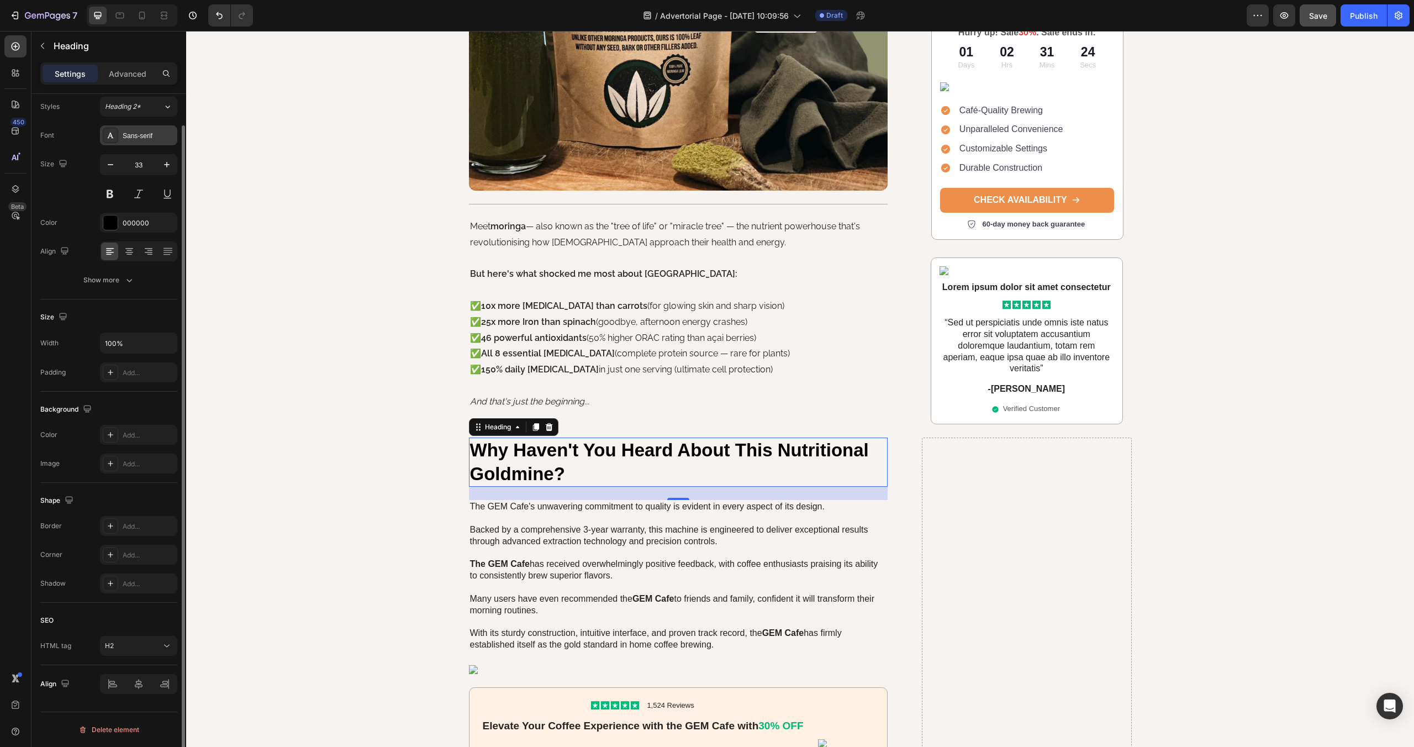
click at [142, 139] on div "Sans-serif" at bounding box center [149, 136] width 52 height 10
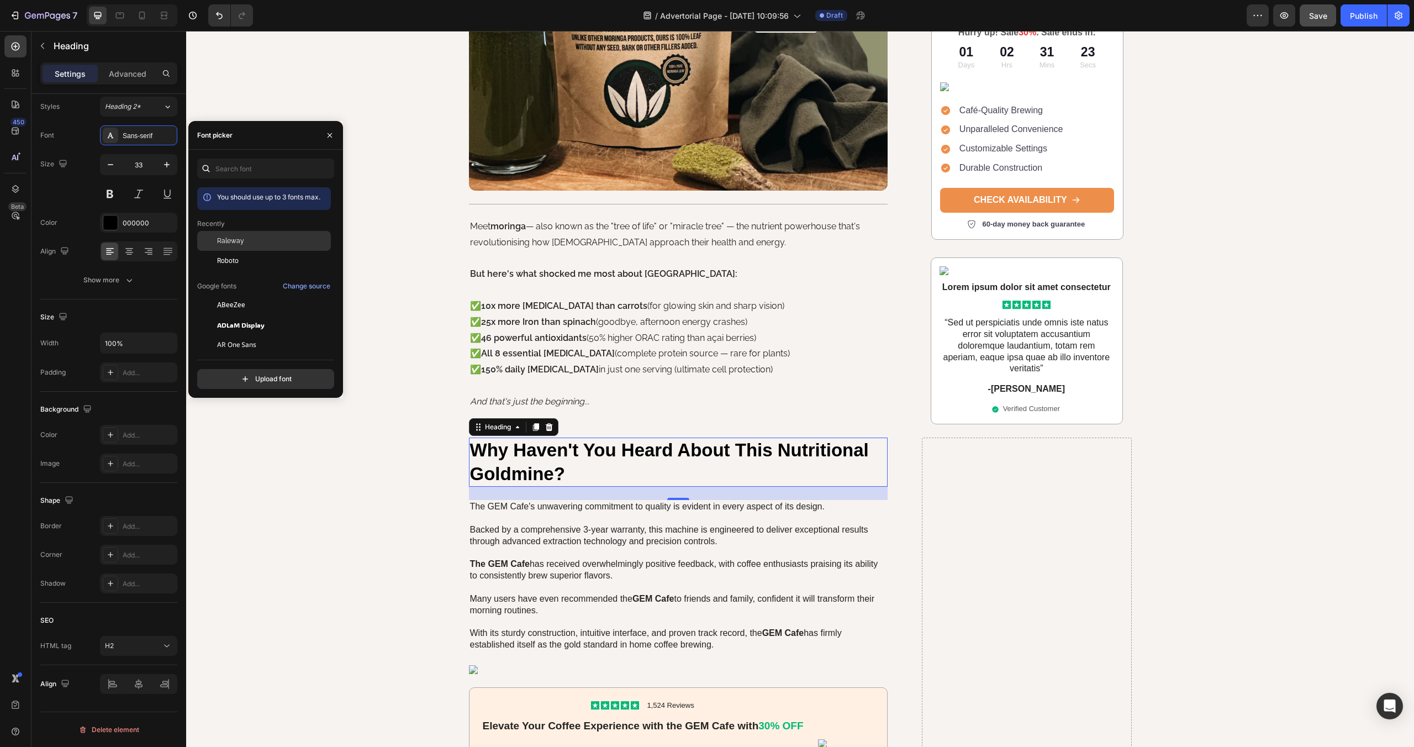
click at [228, 315] on div "Raleway" at bounding box center [264, 325] width 134 height 20
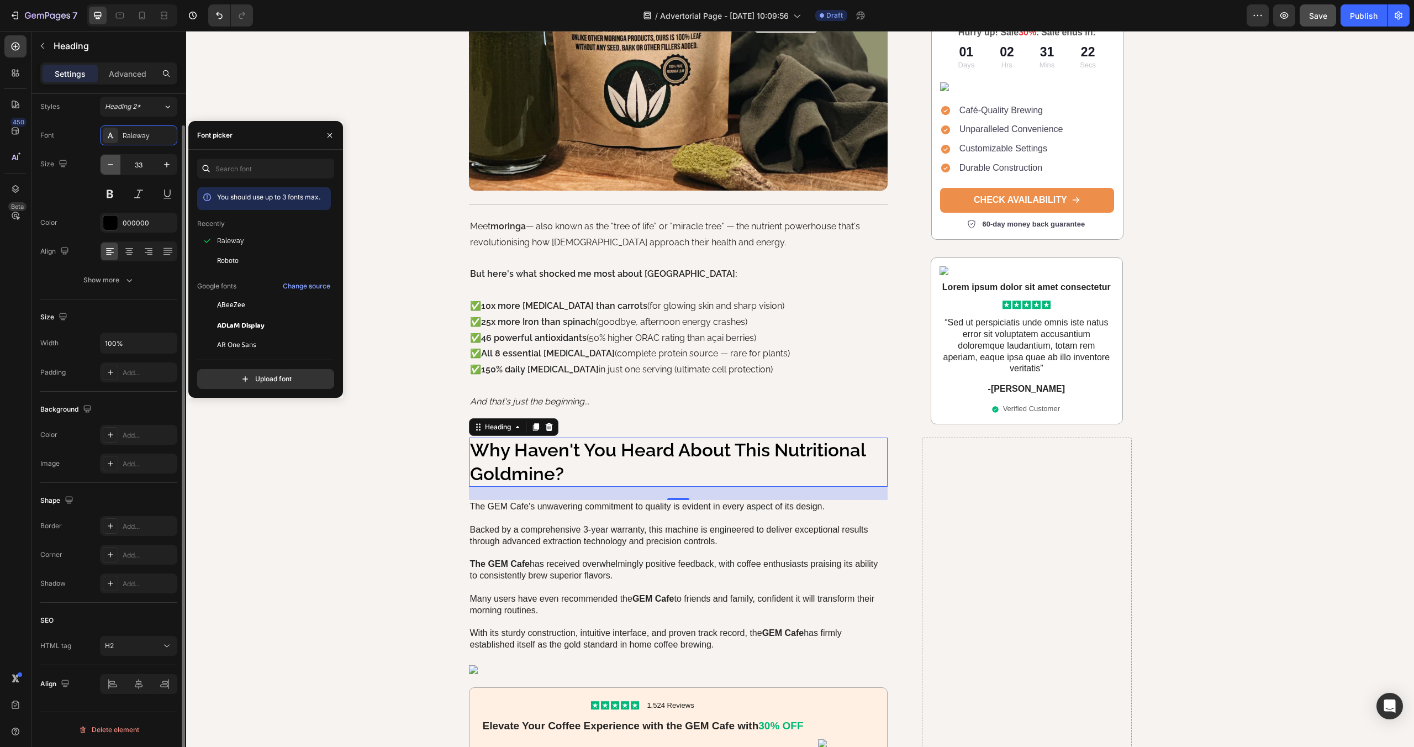
click at [114, 165] on icon "button" at bounding box center [110, 164] width 11 height 11
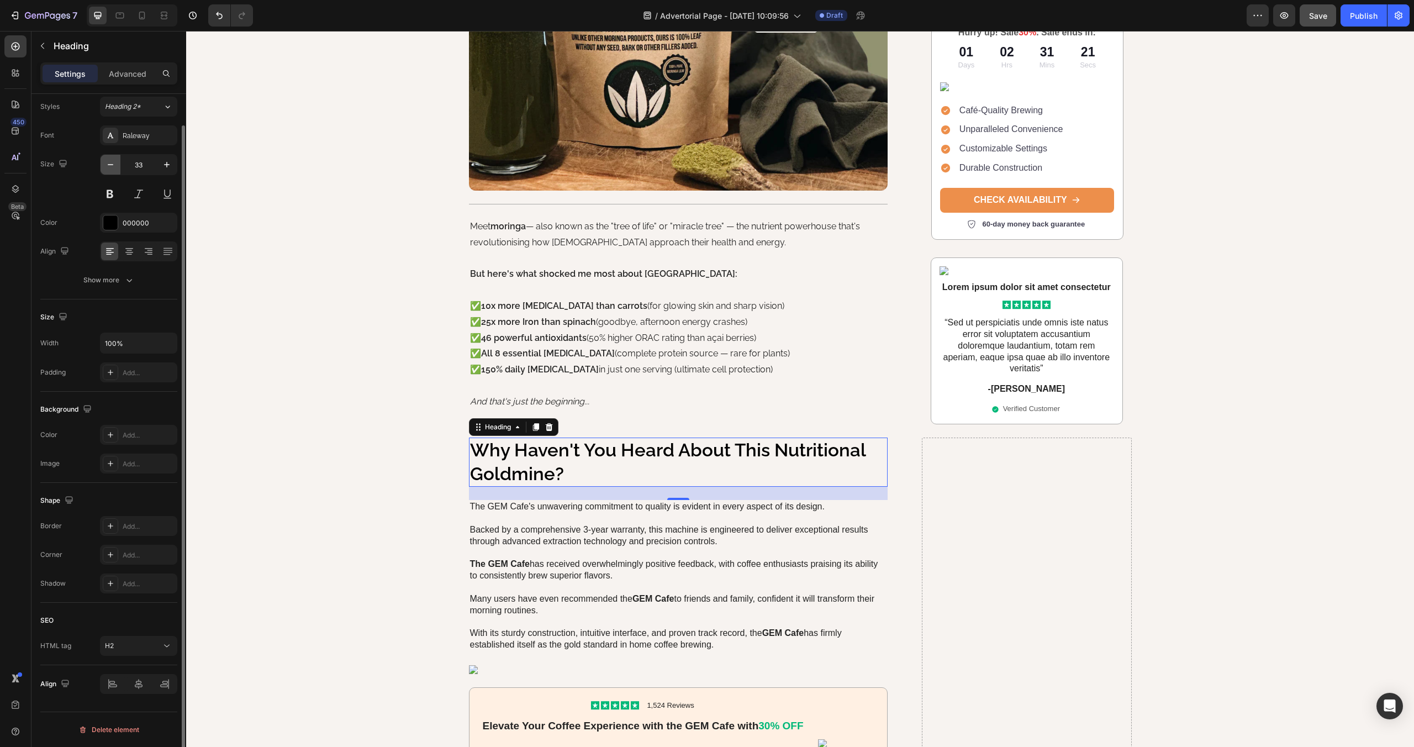
click at [114, 165] on icon "button" at bounding box center [110, 164] width 11 height 11
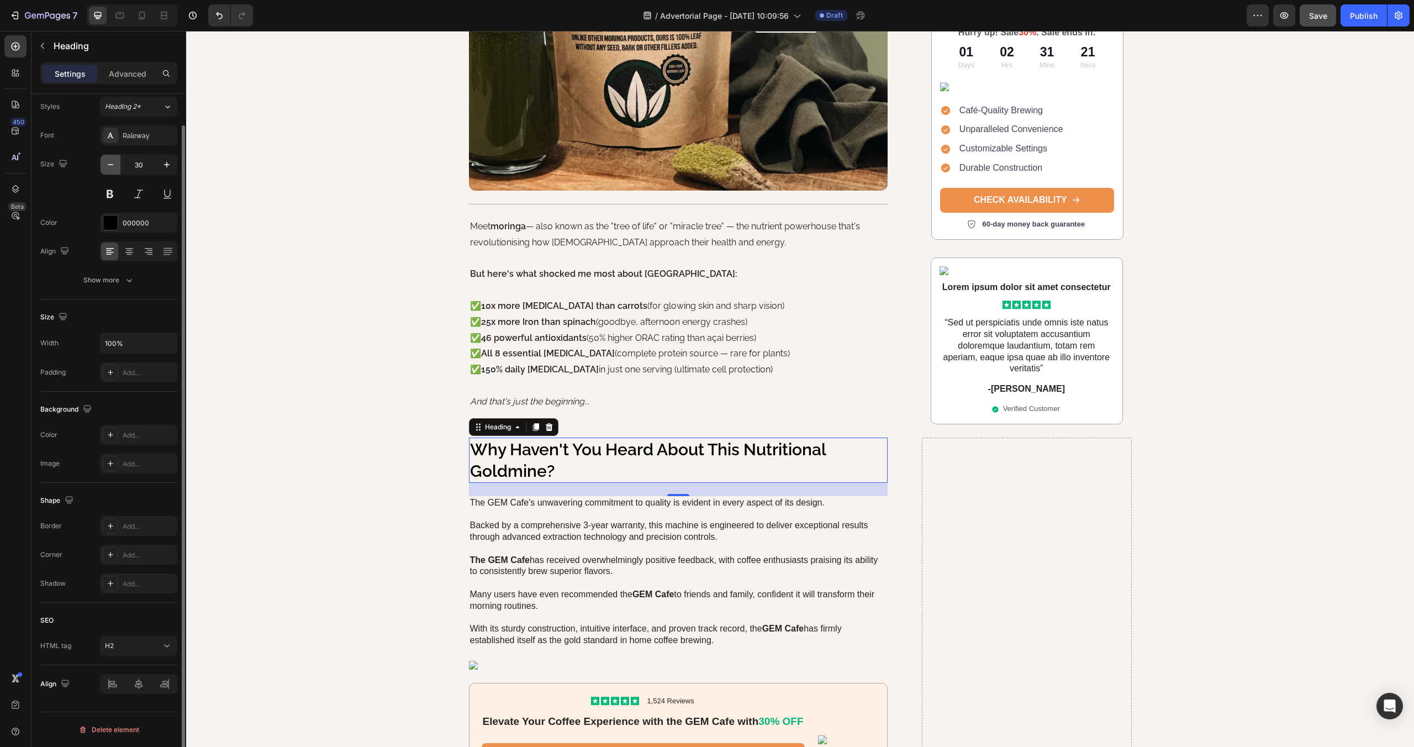
click at [114, 165] on icon "button" at bounding box center [110, 164] width 11 height 11
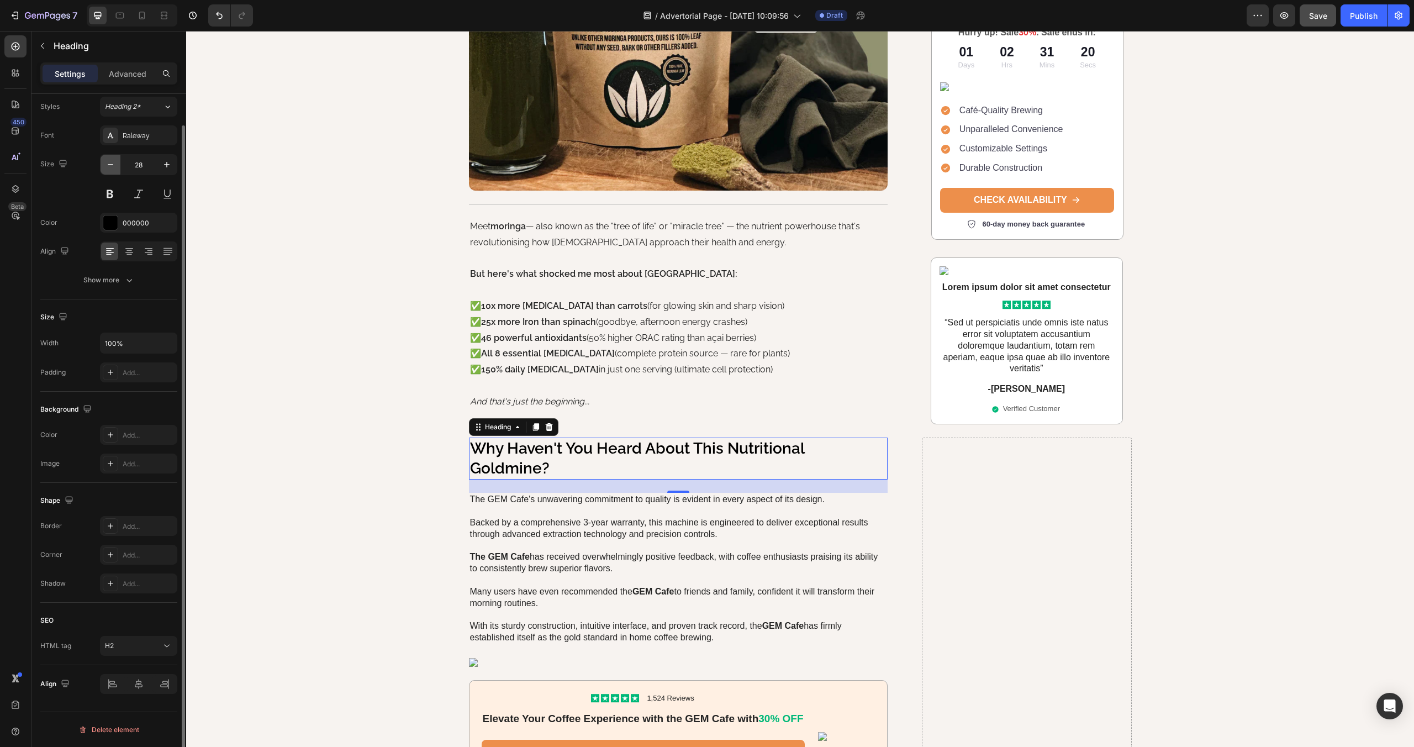
click at [114, 165] on icon "button" at bounding box center [110, 164] width 11 height 11
type input "27"
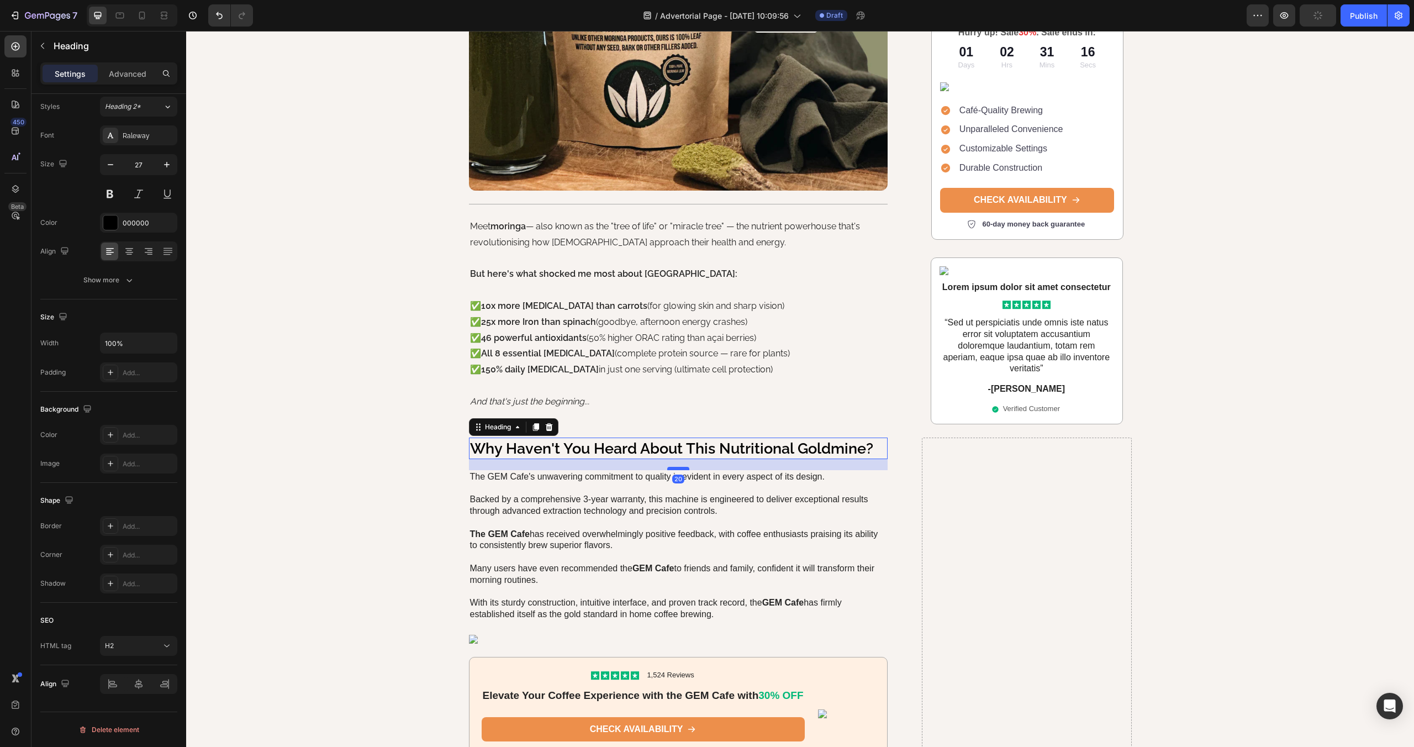
click at [683, 468] on div at bounding box center [678, 468] width 22 height 3
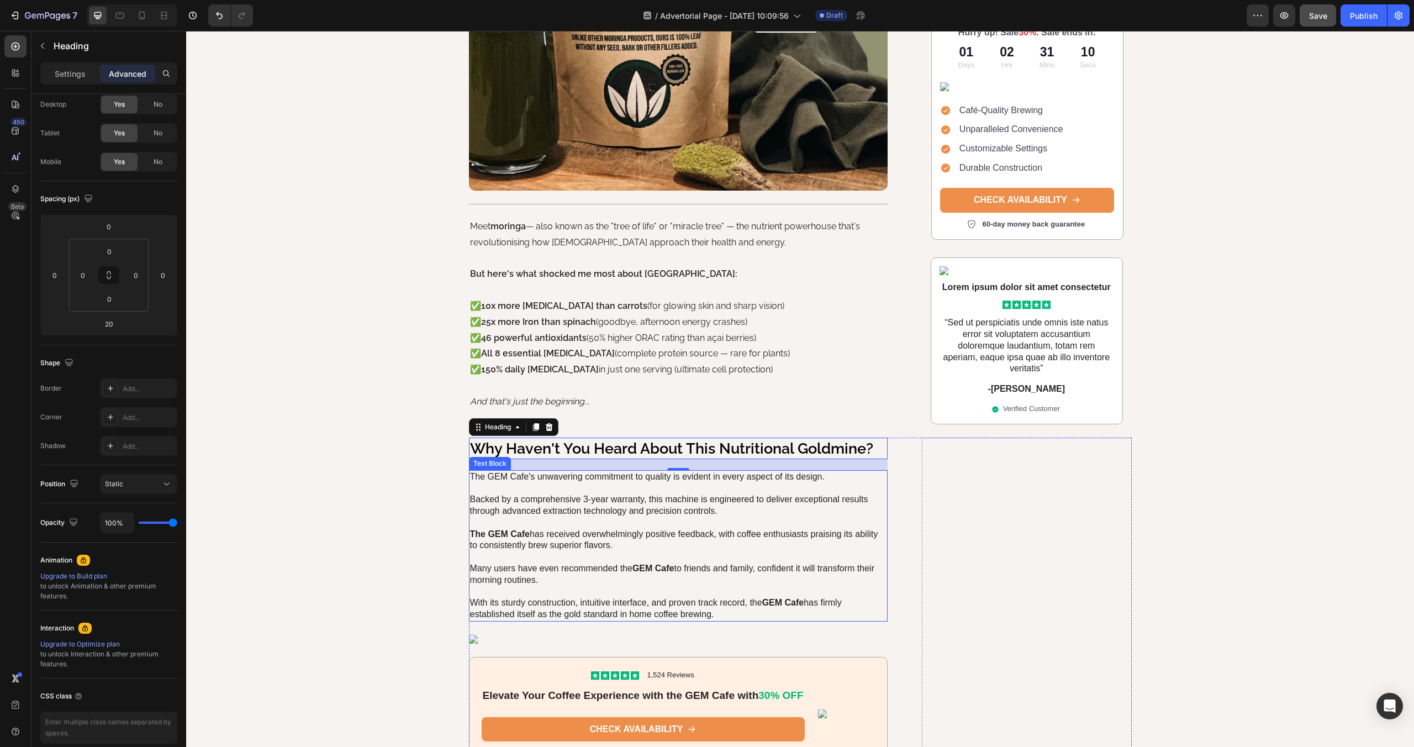
click at [575, 492] on p "The GEM Cafe's unwavering commitment to quality is evident in every aspect of i…" at bounding box center [678, 545] width 417 height 149
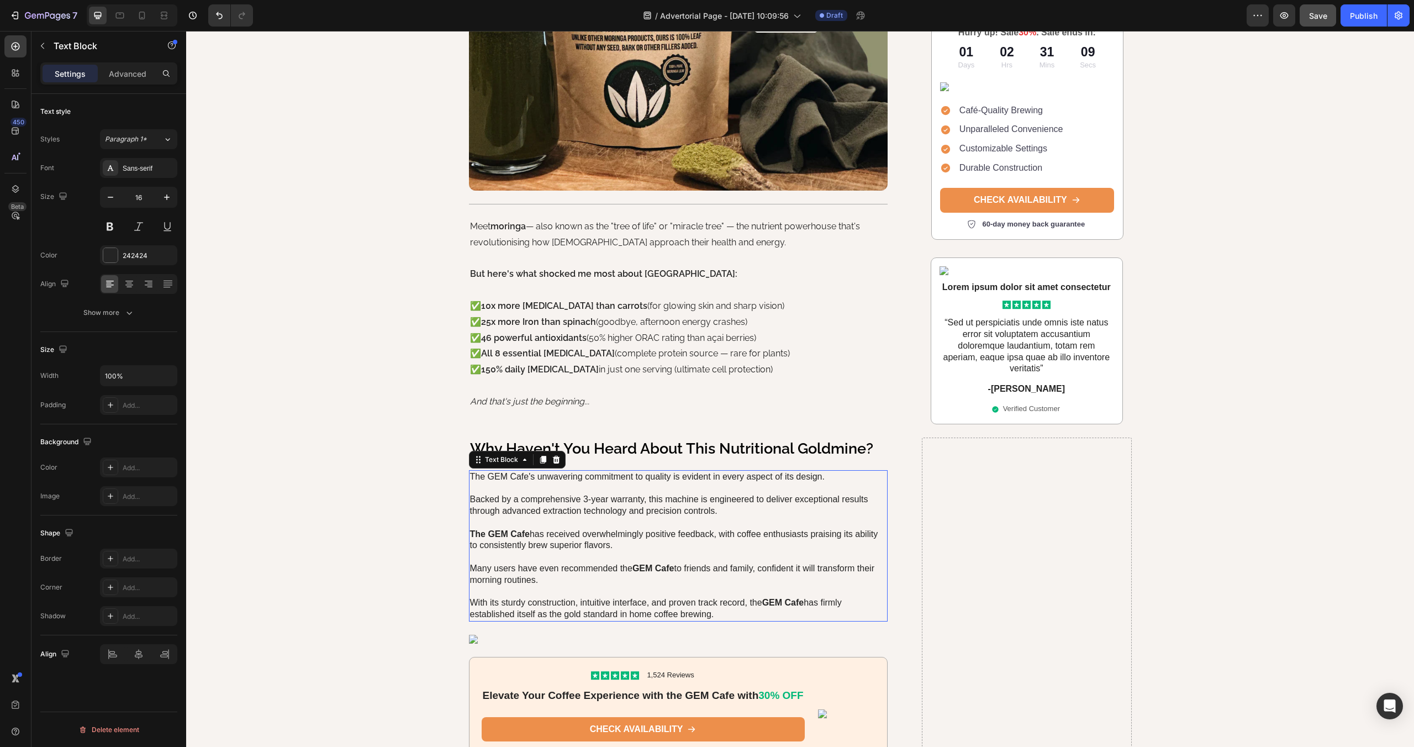
scroll to position [0, 0]
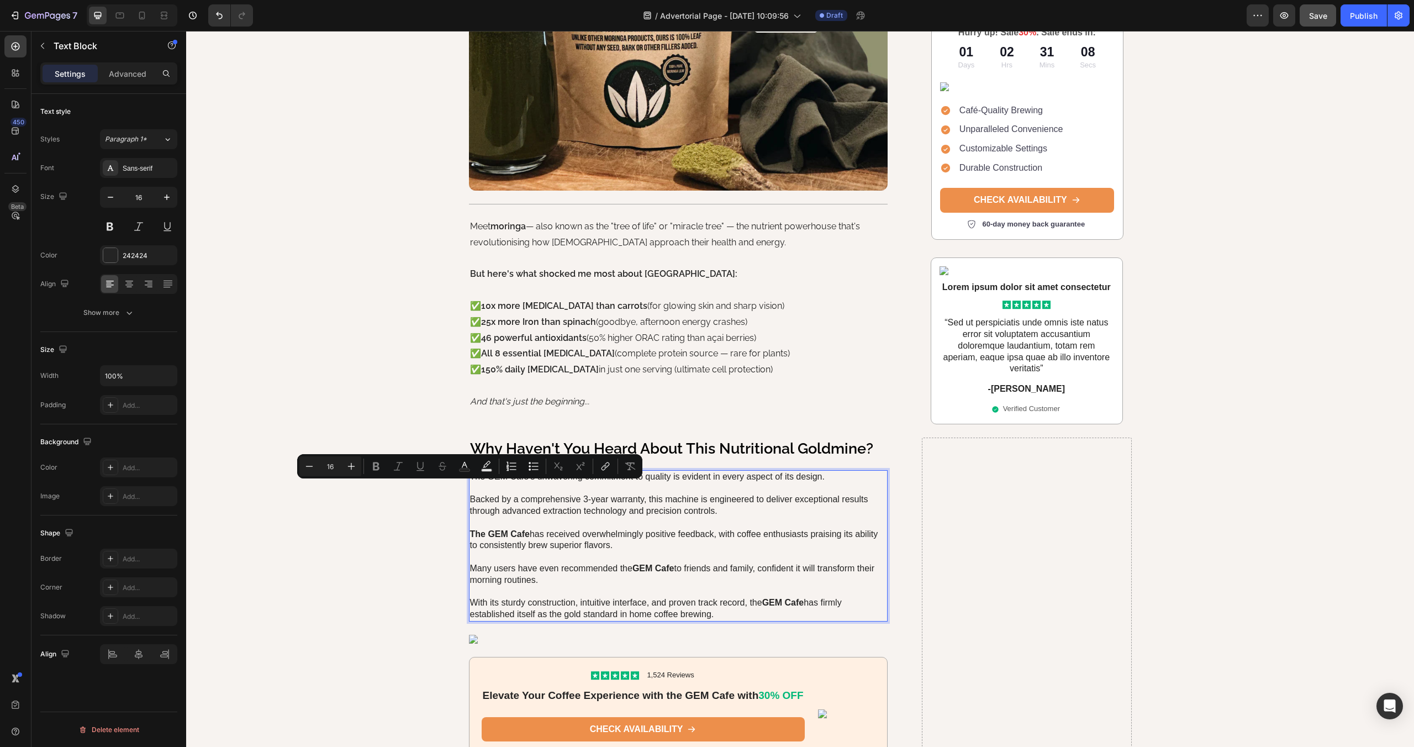
click at [739, 616] on p "The GEM Cafe's unwavering commitment to quality is evident in every aspect of i…" at bounding box center [678, 545] width 417 height 149
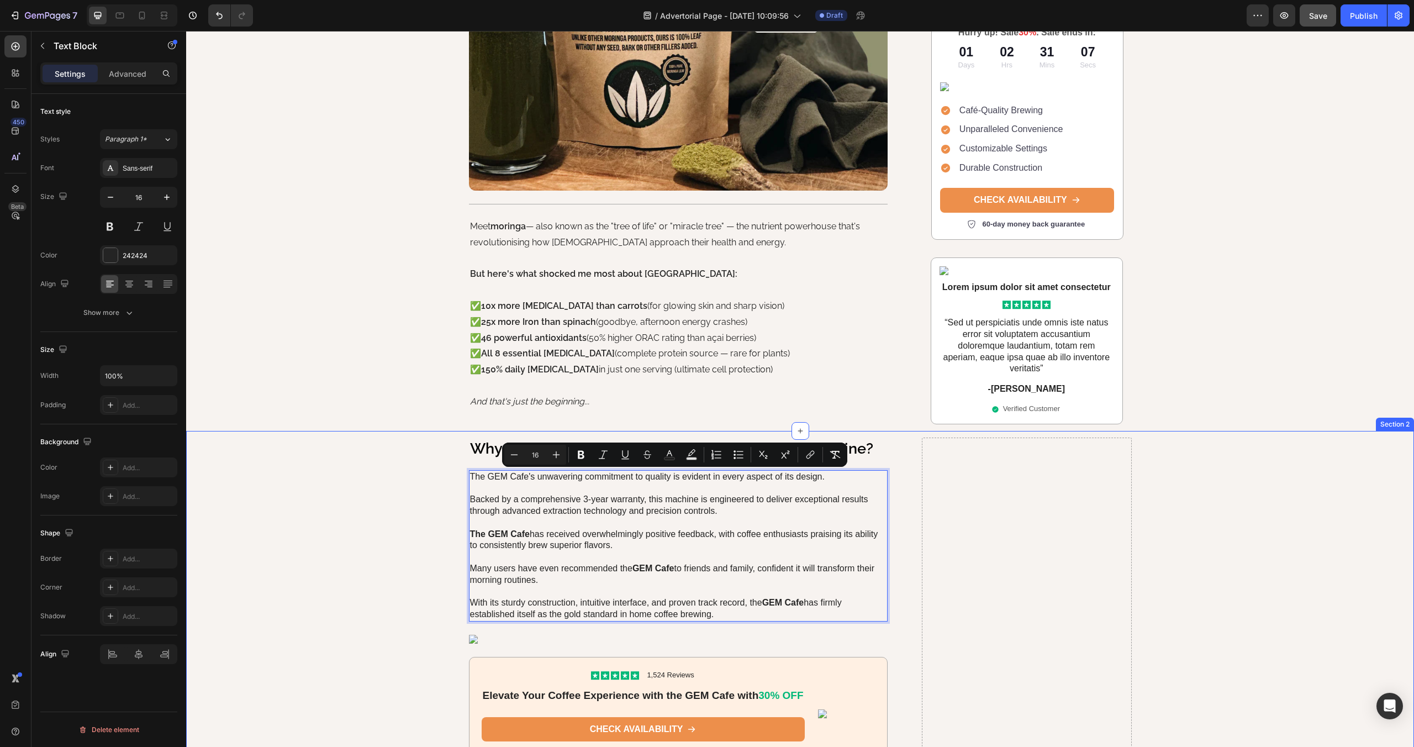
drag, startPoint x: 708, startPoint y: 611, endPoint x: 447, endPoint y: 467, distance: 298.2
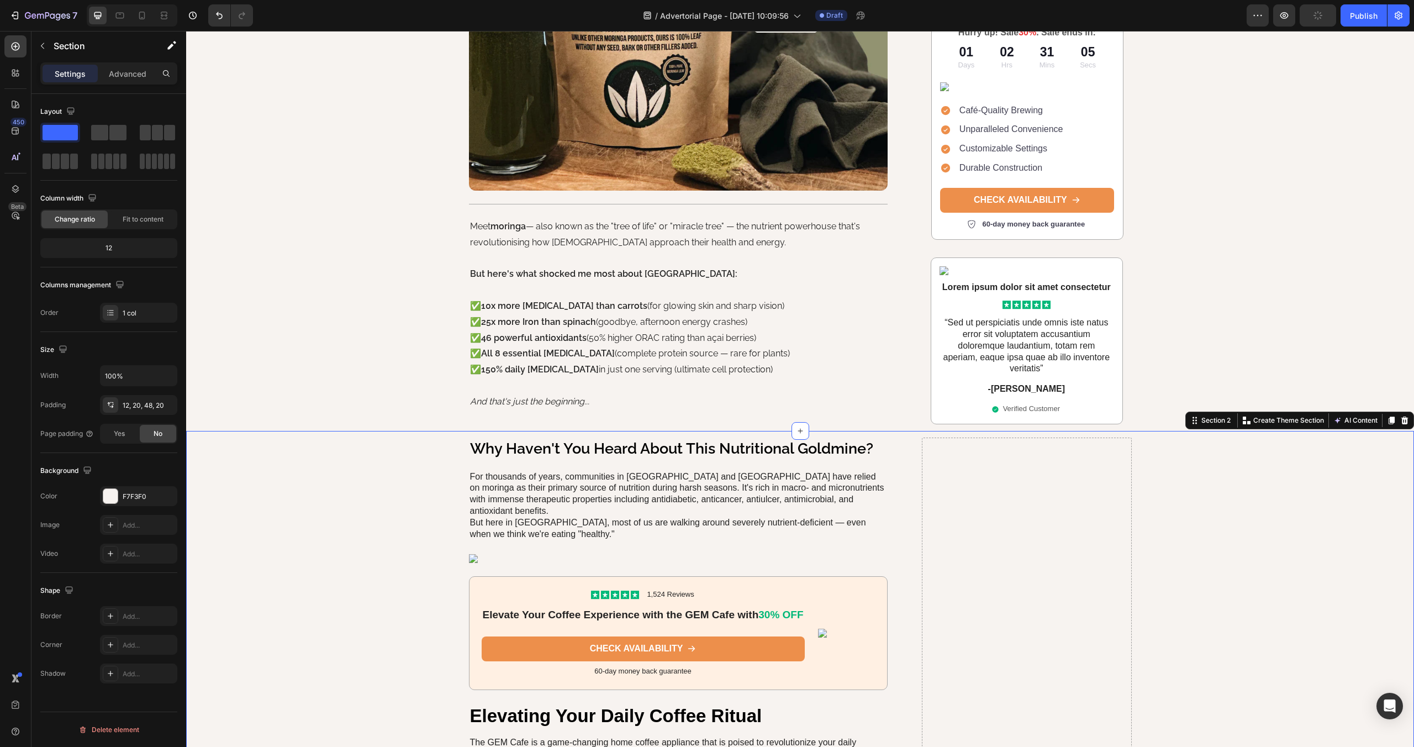
click at [470, 482] on p "For thousands of years, communities in [GEOGRAPHIC_DATA] and [GEOGRAPHIC_DATA] …" at bounding box center [678, 494] width 417 height 46
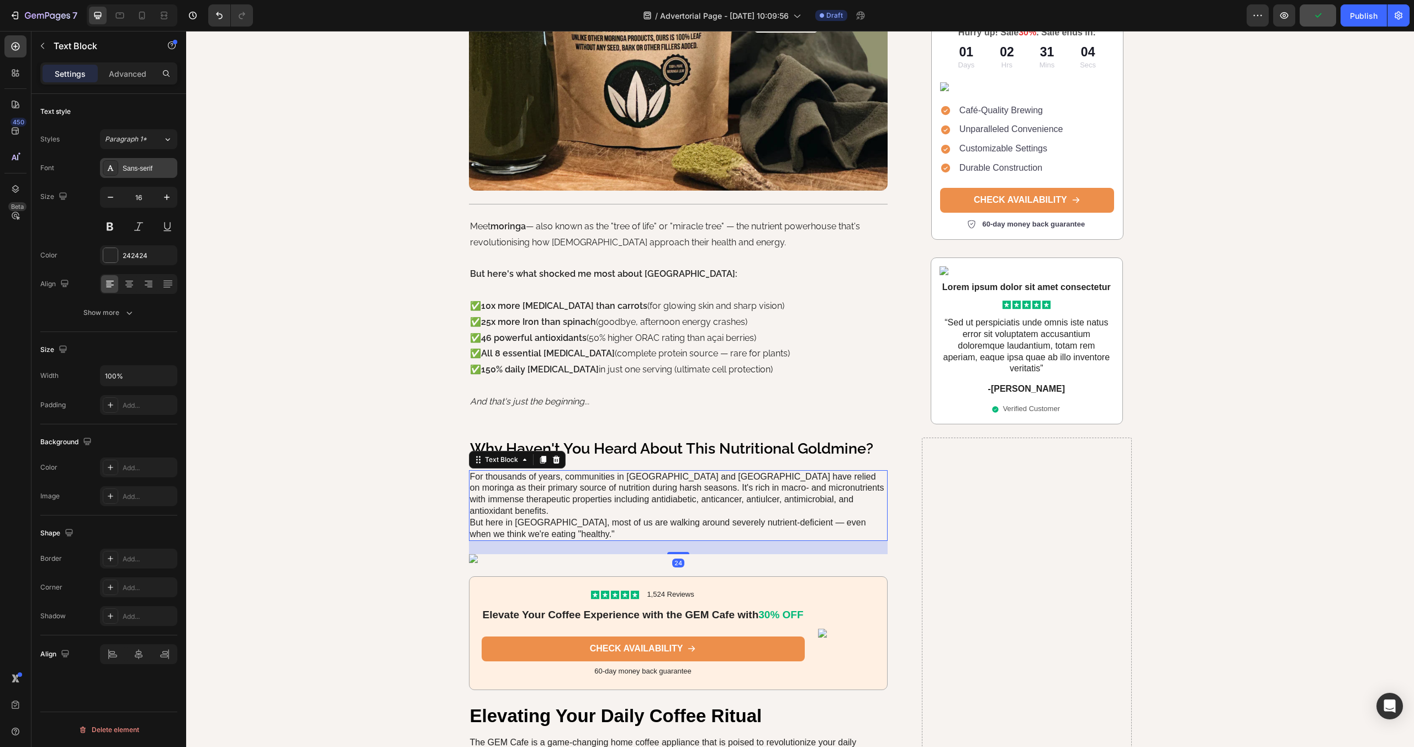
click at [117, 166] on div at bounding box center [110, 167] width 15 height 15
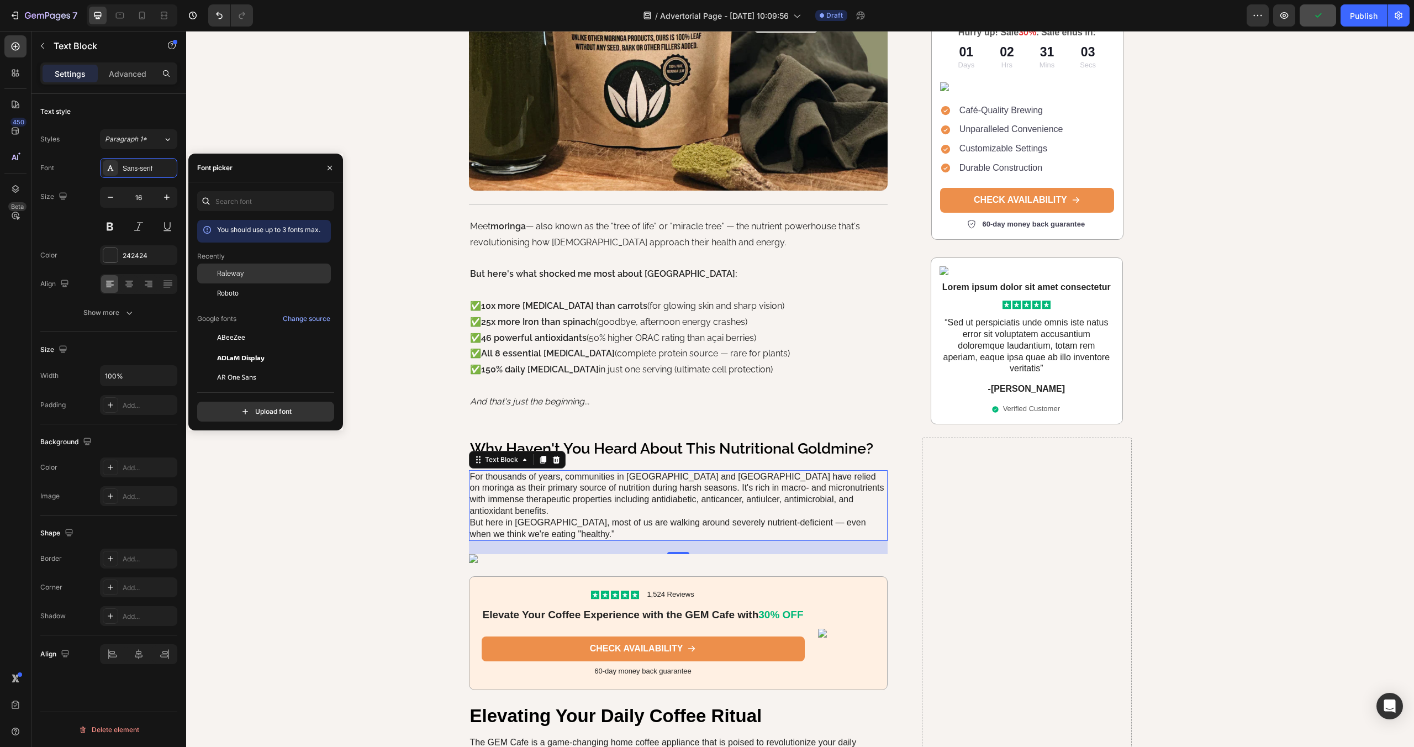
click at [227, 270] on span "Raleway" at bounding box center [230, 273] width 27 height 10
click at [102, 320] on button "Show more" at bounding box center [108, 313] width 137 height 20
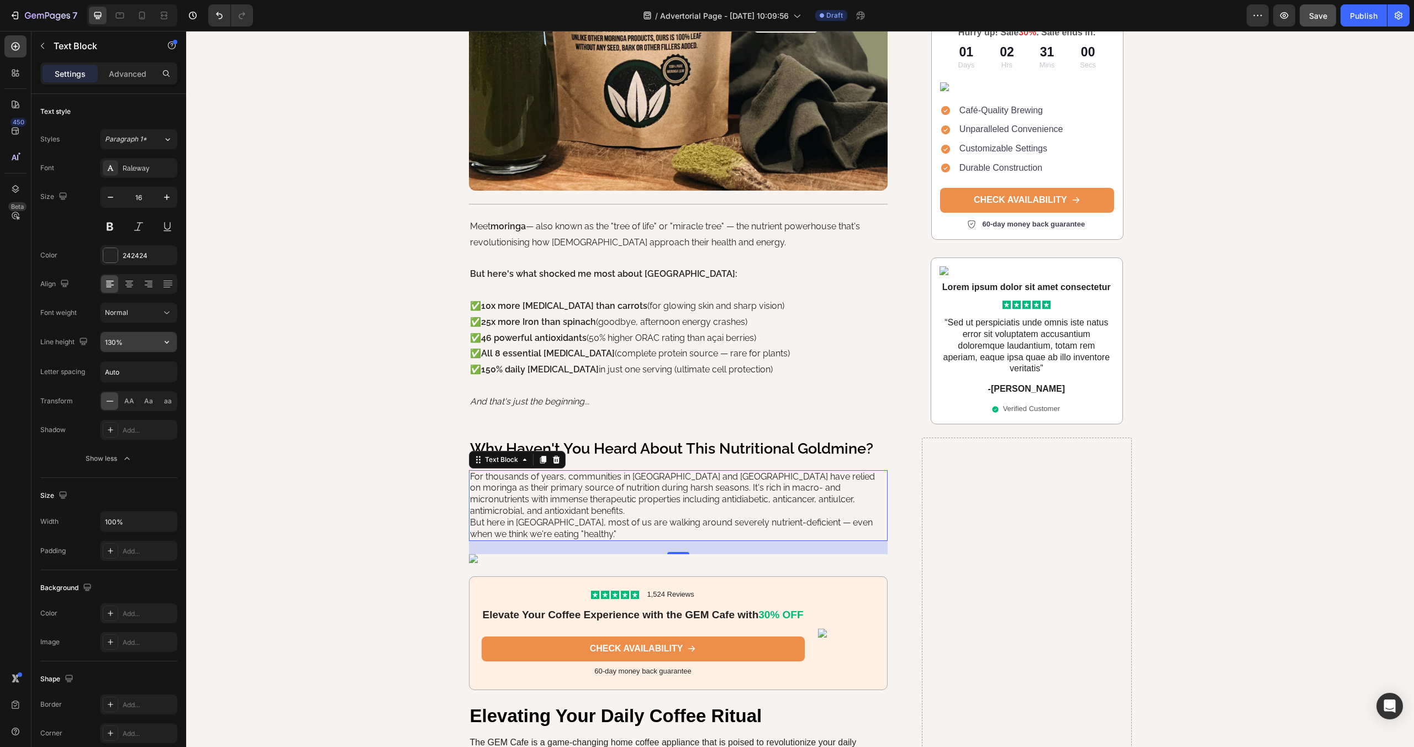
click at [171, 343] on icon "button" at bounding box center [166, 341] width 11 height 11
click at [119, 451] on span "180%" at bounding box center [113, 454] width 18 height 10
type input "180%"
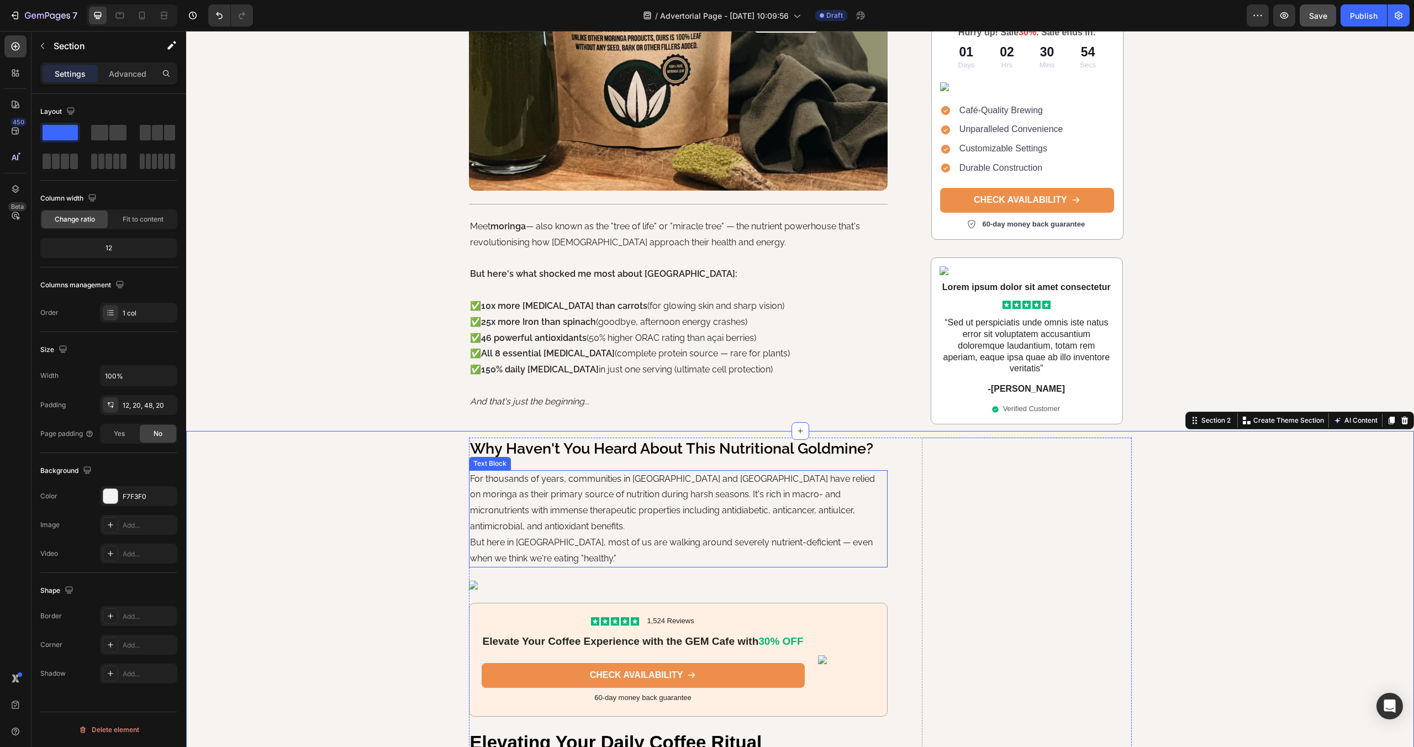
click at [636, 515] on p "For thousands of years, communities in [GEOGRAPHIC_DATA] and [GEOGRAPHIC_DATA] …" at bounding box center [678, 503] width 417 height 64
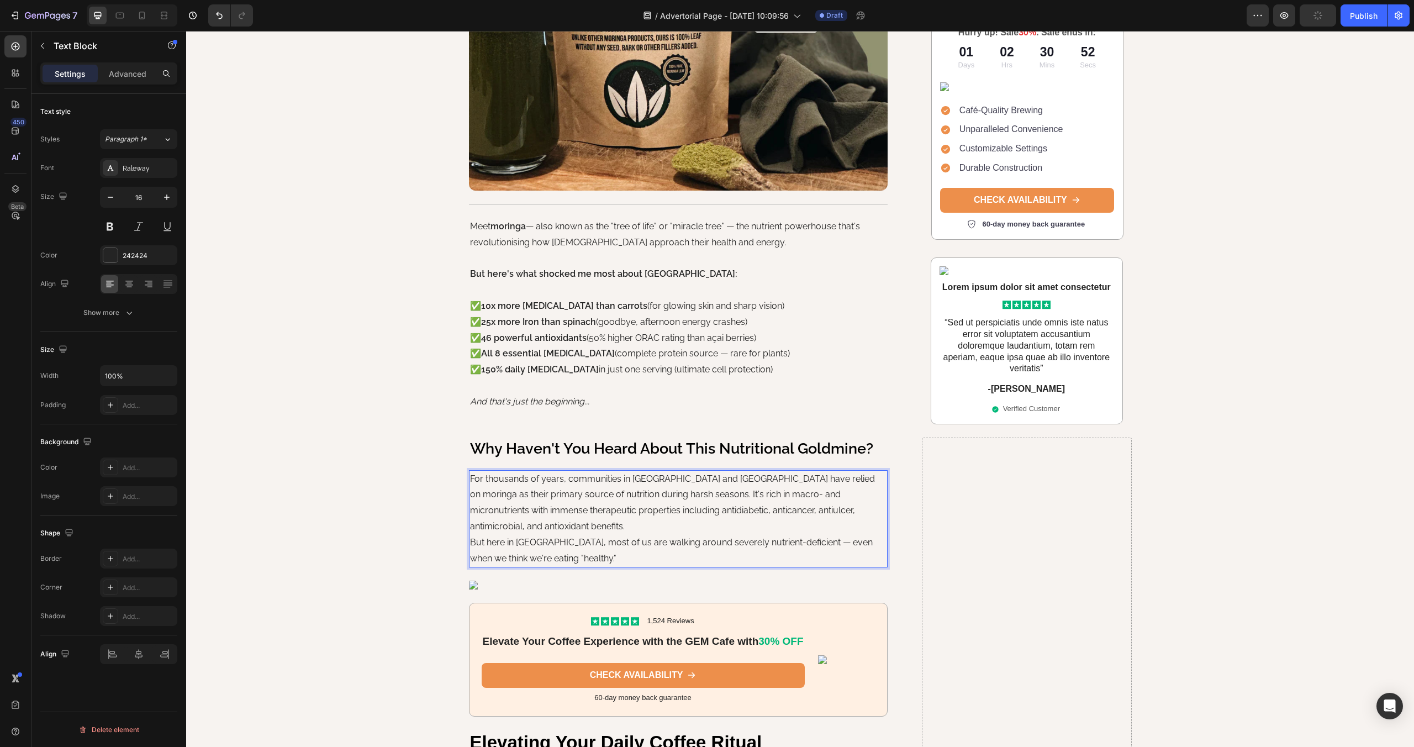
click at [606, 496] on p "For thousands of years, communities in [GEOGRAPHIC_DATA] and [GEOGRAPHIC_DATA] …" at bounding box center [678, 503] width 417 height 64
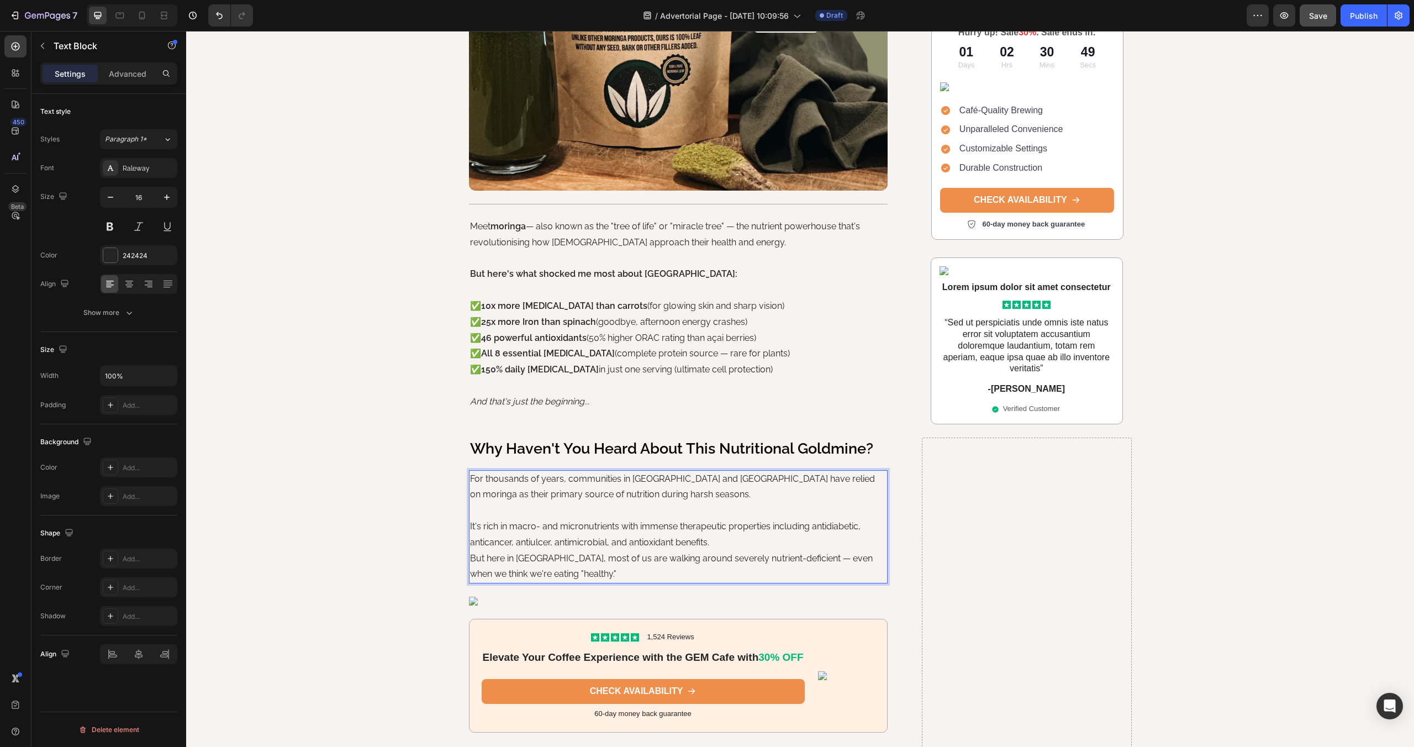
click at [721, 543] on p "It's rich in macro- and micronutrients with immense therapeutic properties incl…" at bounding box center [678, 535] width 417 height 32
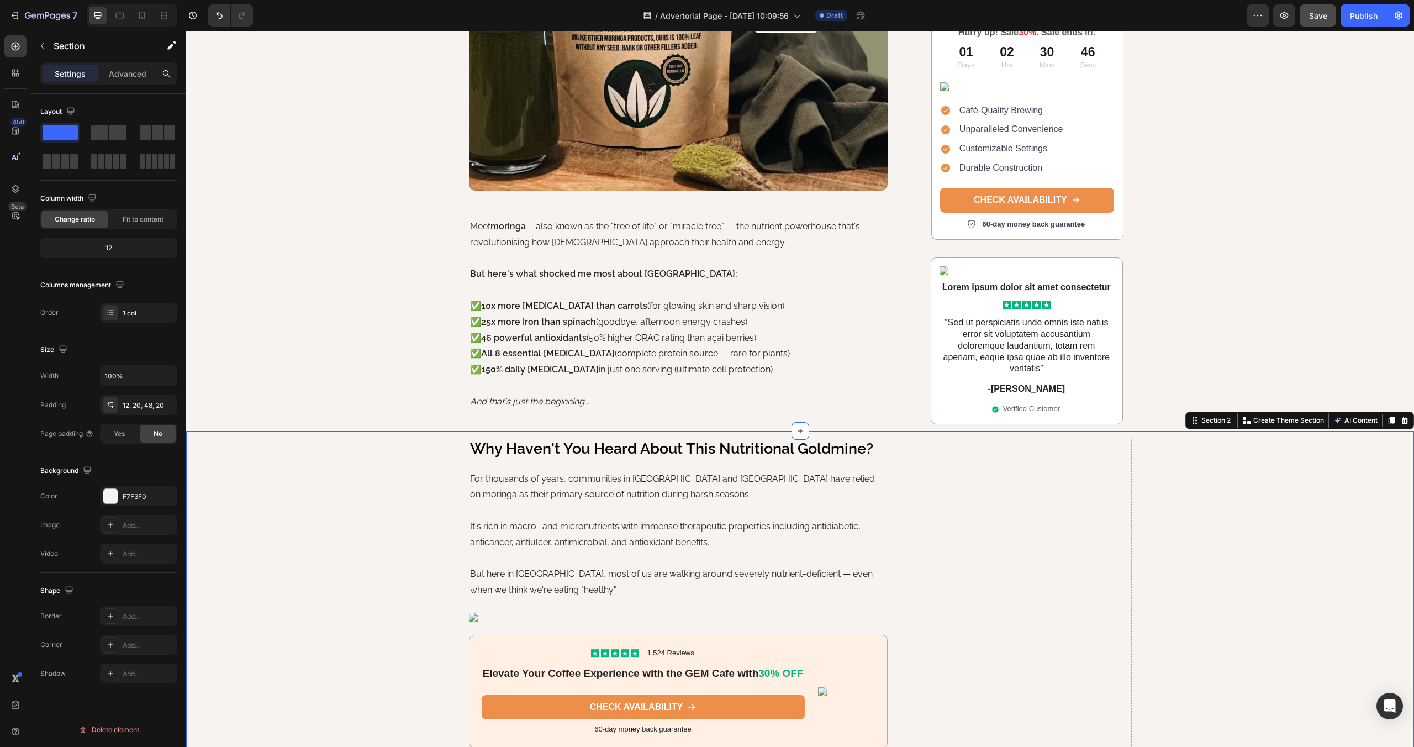
scroll to position [540, 0]
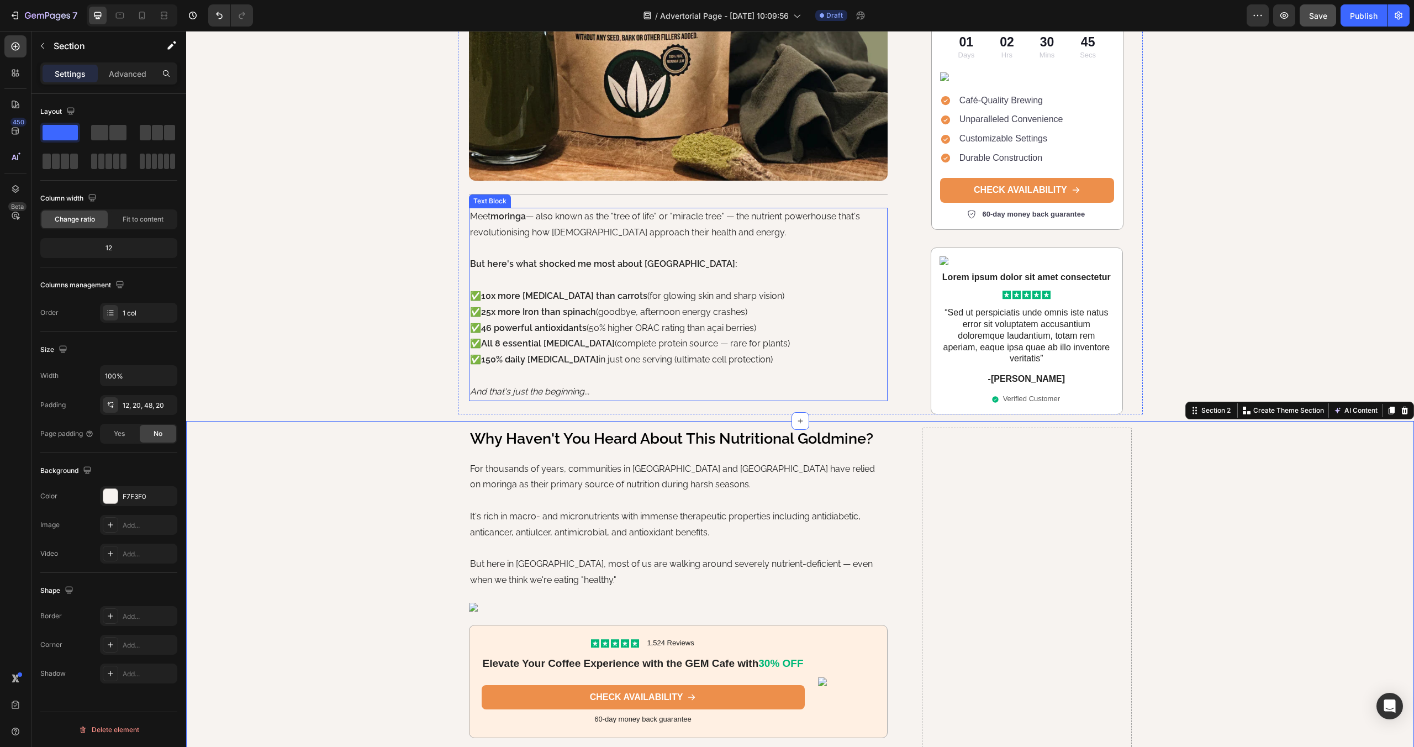
click at [503, 214] on strong "moringa" at bounding box center [508, 216] width 35 height 10
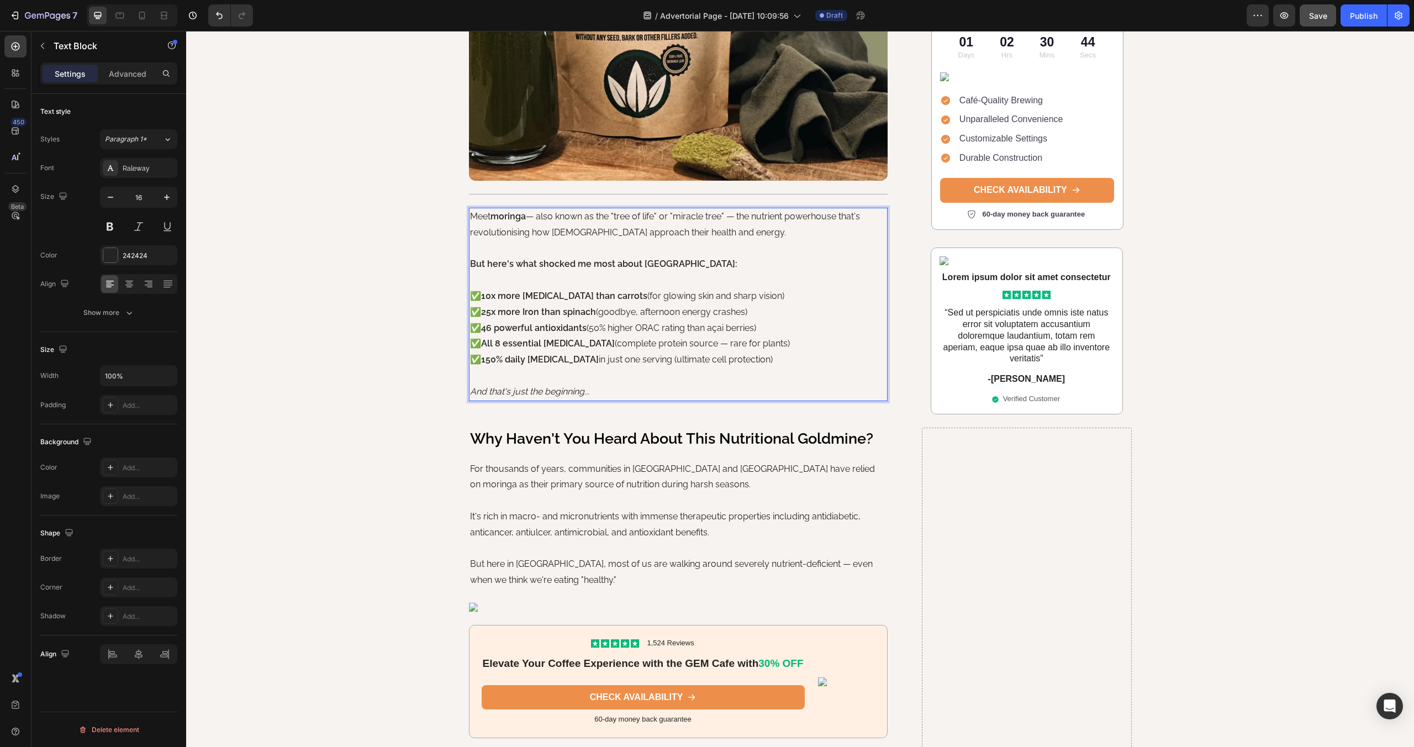
click at [498, 219] on strong "moringa" at bounding box center [508, 216] width 35 height 10
click at [530, 469] on p "For thousands of years, communities in [GEOGRAPHIC_DATA] and [GEOGRAPHIC_DATA] …" at bounding box center [678, 477] width 417 height 32
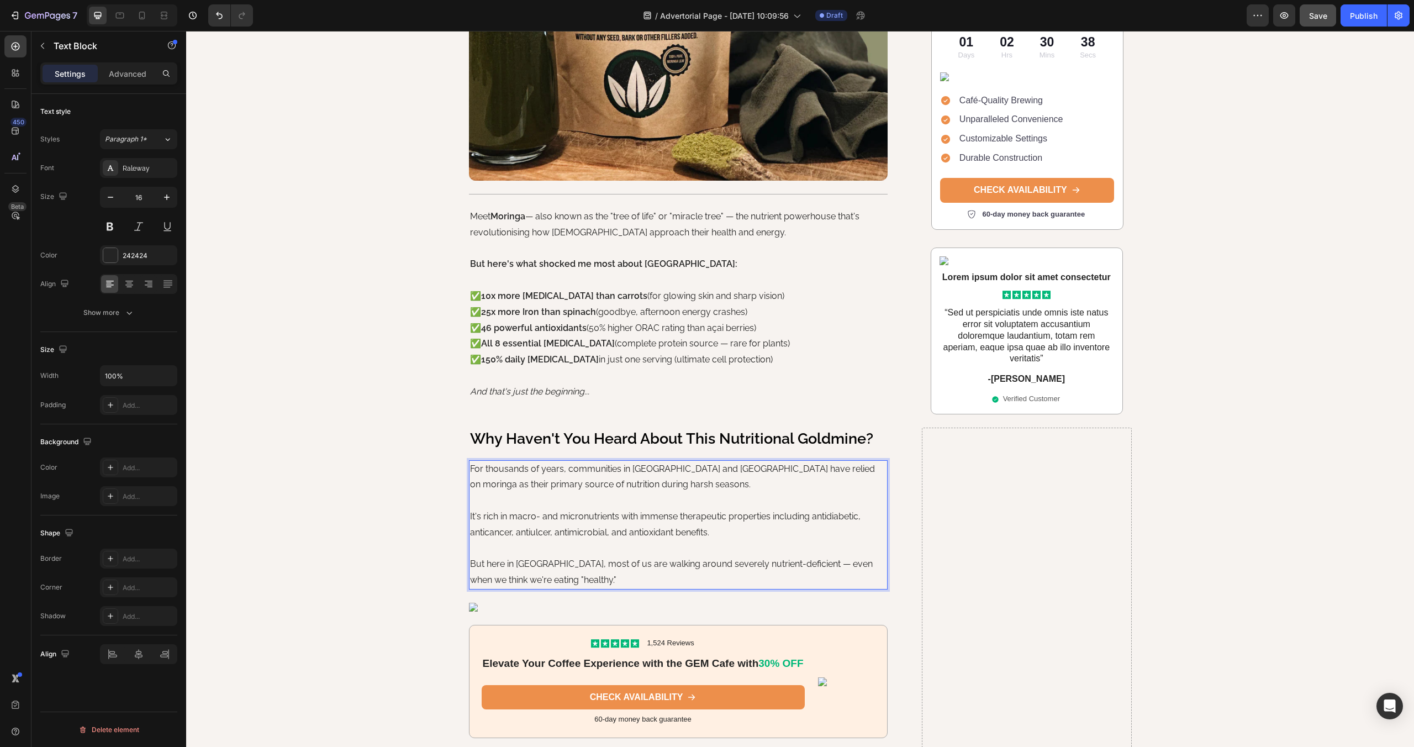
click at [604, 487] on p "For thousands of years, communities in [GEOGRAPHIC_DATA] and [GEOGRAPHIC_DATA] …" at bounding box center [678, 477] width 417 height 32
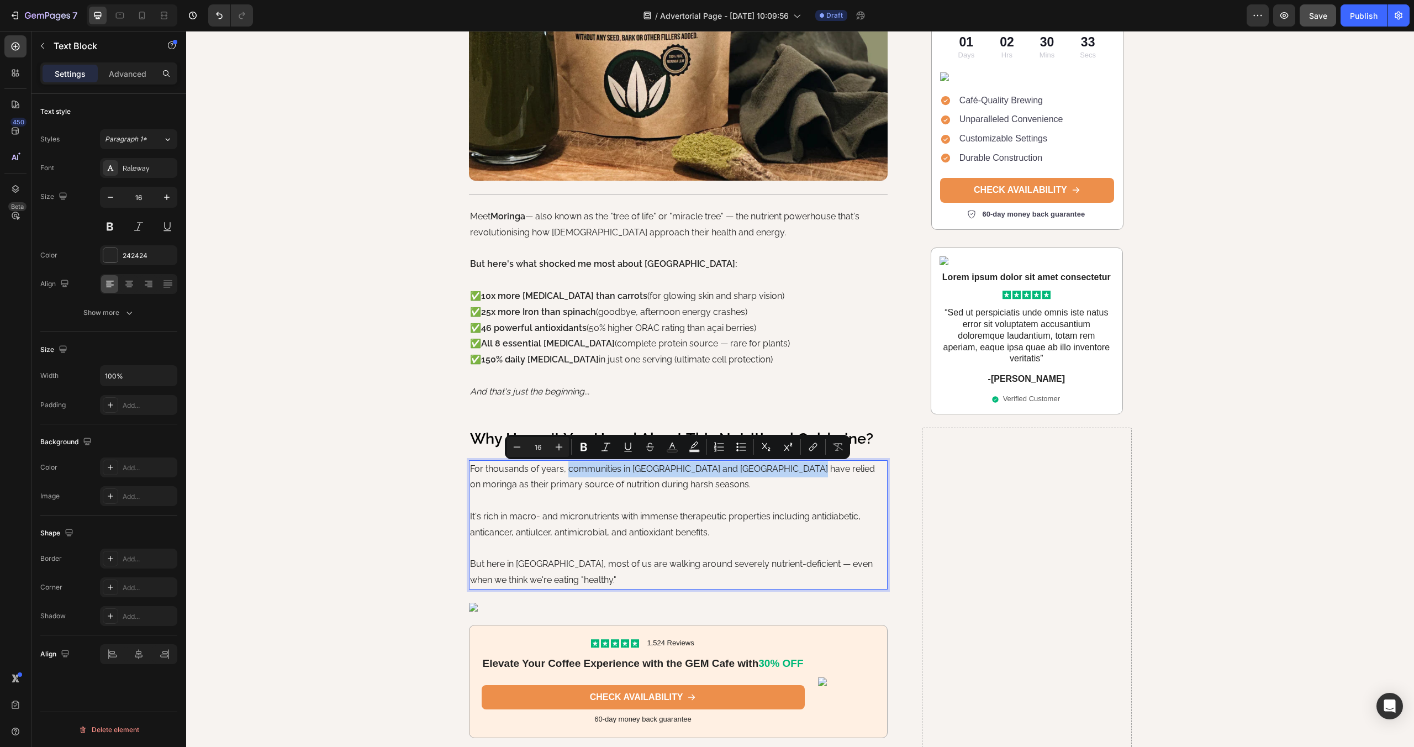
drag, startPoint x: 566, startPoint y: 470, endPoint x: 787, endPoint y: 468, distance: 221.0
click at [787, 468] on p "For thousands of years, communities in [GEOGRAPHIC_DATA] and [GEOGRAPHIC_DATA] …" at bounding box center [678, 477] width 417 height 32
click at [585, 449] on icon "Editor contextual toolbar" at bounding box center [583, 446] width 11 height 11
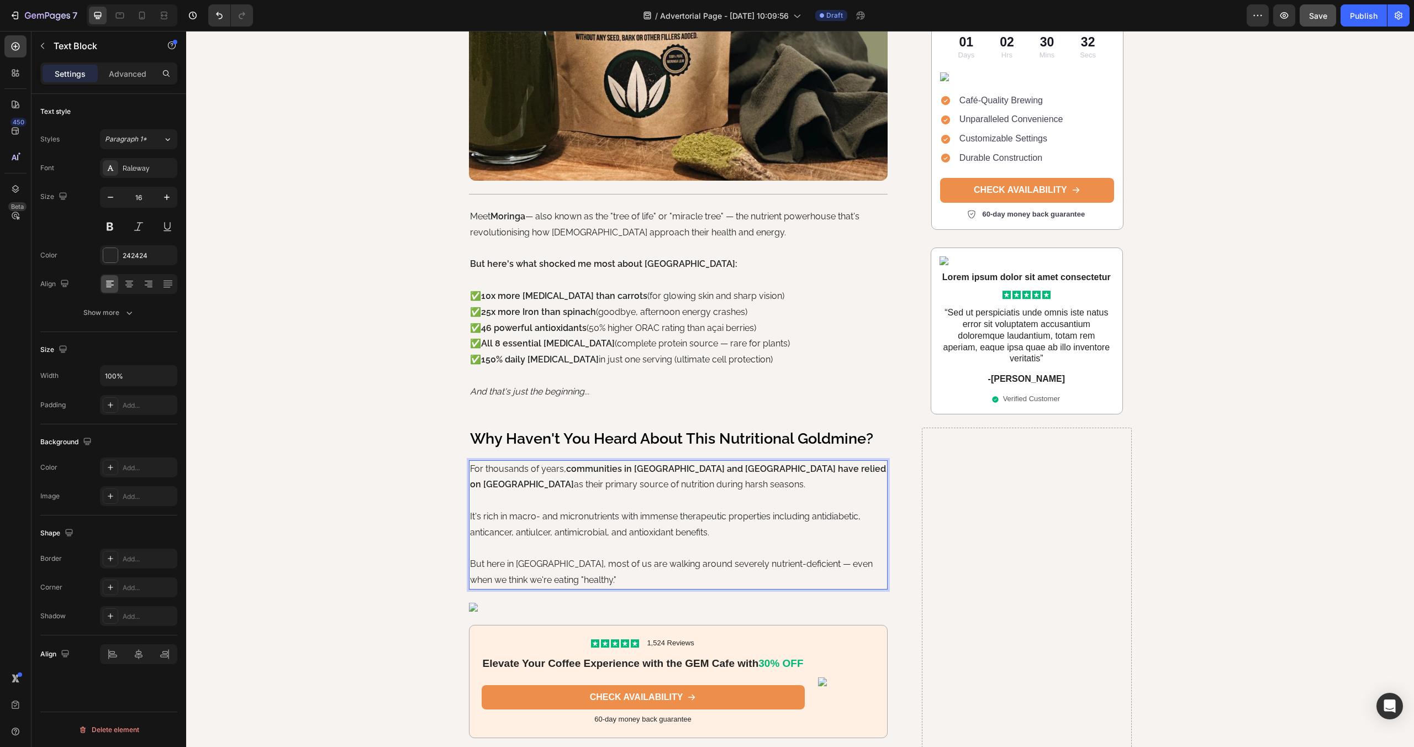
click at [627, 485] on p "For thousands of years, communities in [GEOGRAPHIC_DATA] and [GEOGRAPHIC_DATA] …" at bounding box center [678, 477] width 417 height 32
drag, startPoint x: 829, startPoint y: 470, endPoint x: 792, endPoint y: 480, distance: 38.3
click at [831, 478] on p "For thousands of years, communities in [GEOGRAPHIC_DATA] and [GEOGRAPHIC_DATA] …" at bounding box center [678, 477] width 417 height 32
click at [529, 512] on p "It's rich in macro- and micronutrients with immense therapeutic properties incl…" at bounding box center [678, 525] width 417 height 32
drag, startPoint x: 510, startPoint y: 518, endPoint x: 771, endPoint y: 514, distance: 260.8
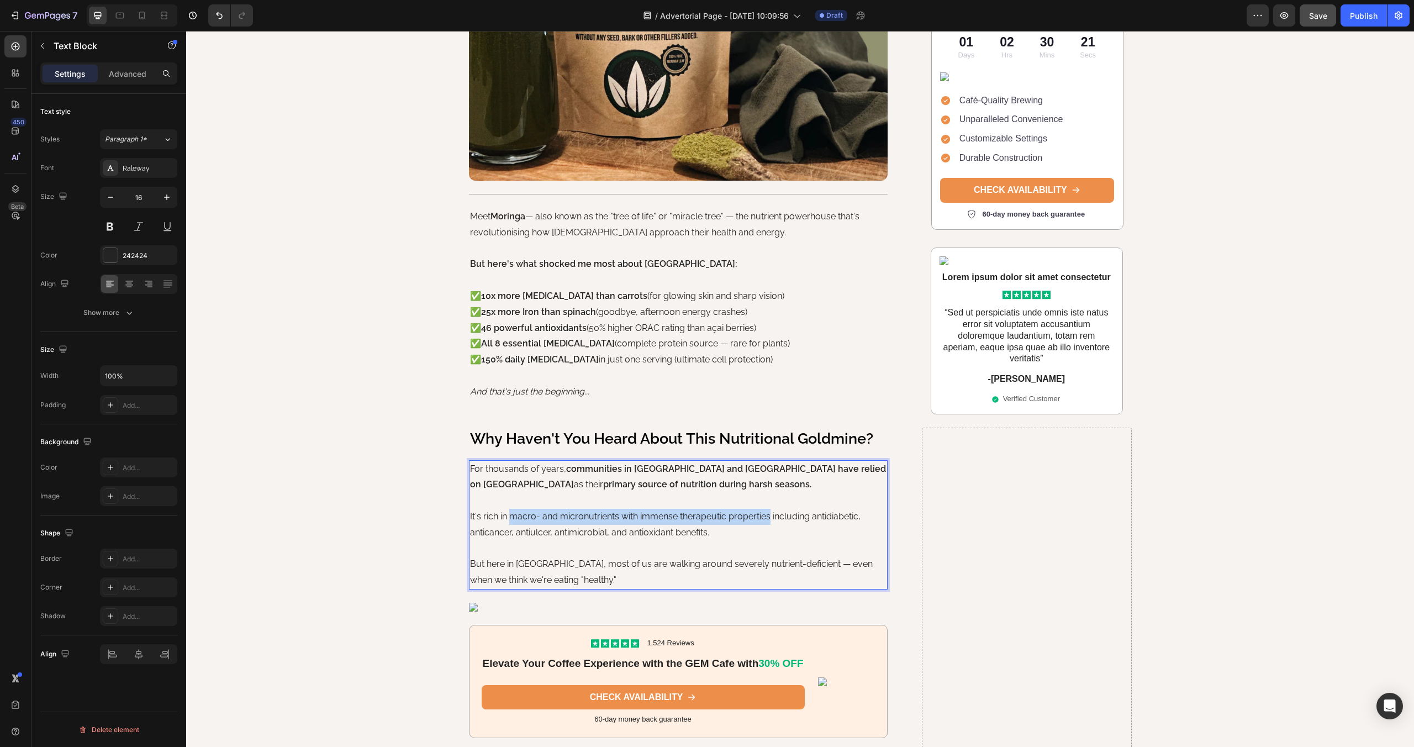
click at [771, 514] on p "It's rich in macro- and micronutrients with immense therapeutic properties incl…" at bounding box center [678, 525] width 417 height 32
click at [638, 540] on p "It's rich in macro- and micronutrients with immense therapeutic properties incl…" at bounding box center [678, 525] width 417 height 32
click at [501, 563] on p "But here in [GEOGRAPHIC_DATA], most of us are walking around severely nutrient-…" at bounding box center [678, 572] width 417 height 32
drag, startPoint x: 470, startPoint y: 565, endPoint x: 554, endPoint y: 567, distance: 84.0
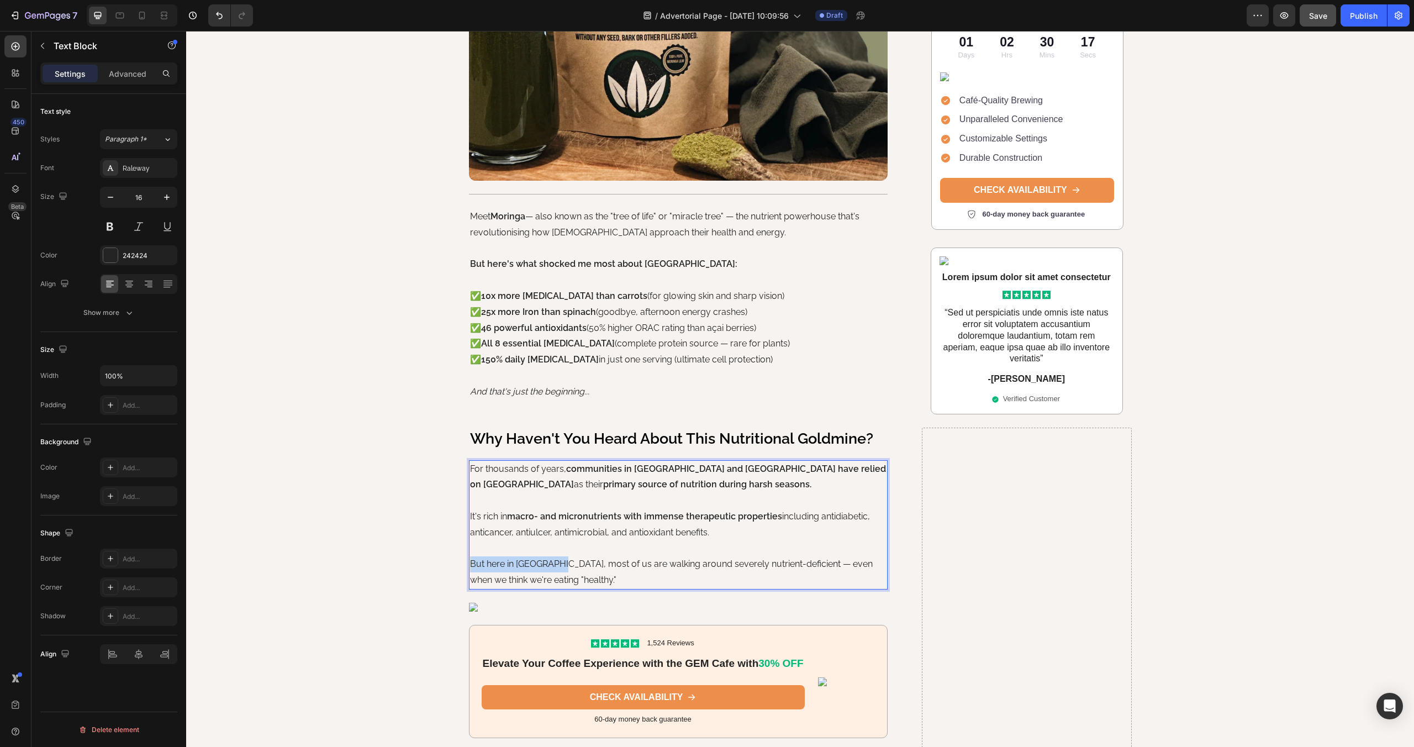
click at [554, 567] on p "But here in [GEOGRAPHIC_DATA], most of us are walking around severely nutrient-…" at bounding box center [678, 572] width 417 height 32
click at [651, 577] on p "But here in [GEOGRAPHIC_DATA], most of us are walking around severely nutrient-…" at bounding box center [678, 572] width 417 height 32
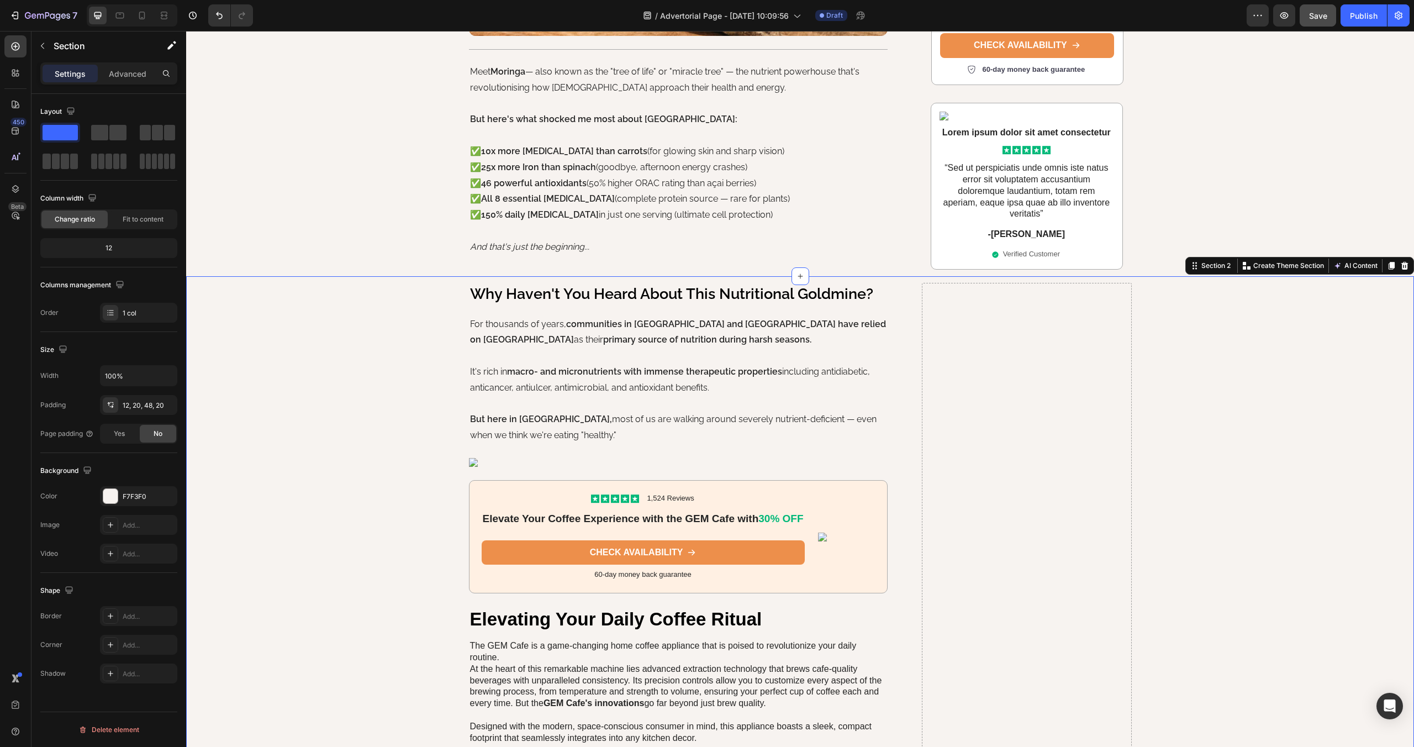
scroll to position [457, 0]
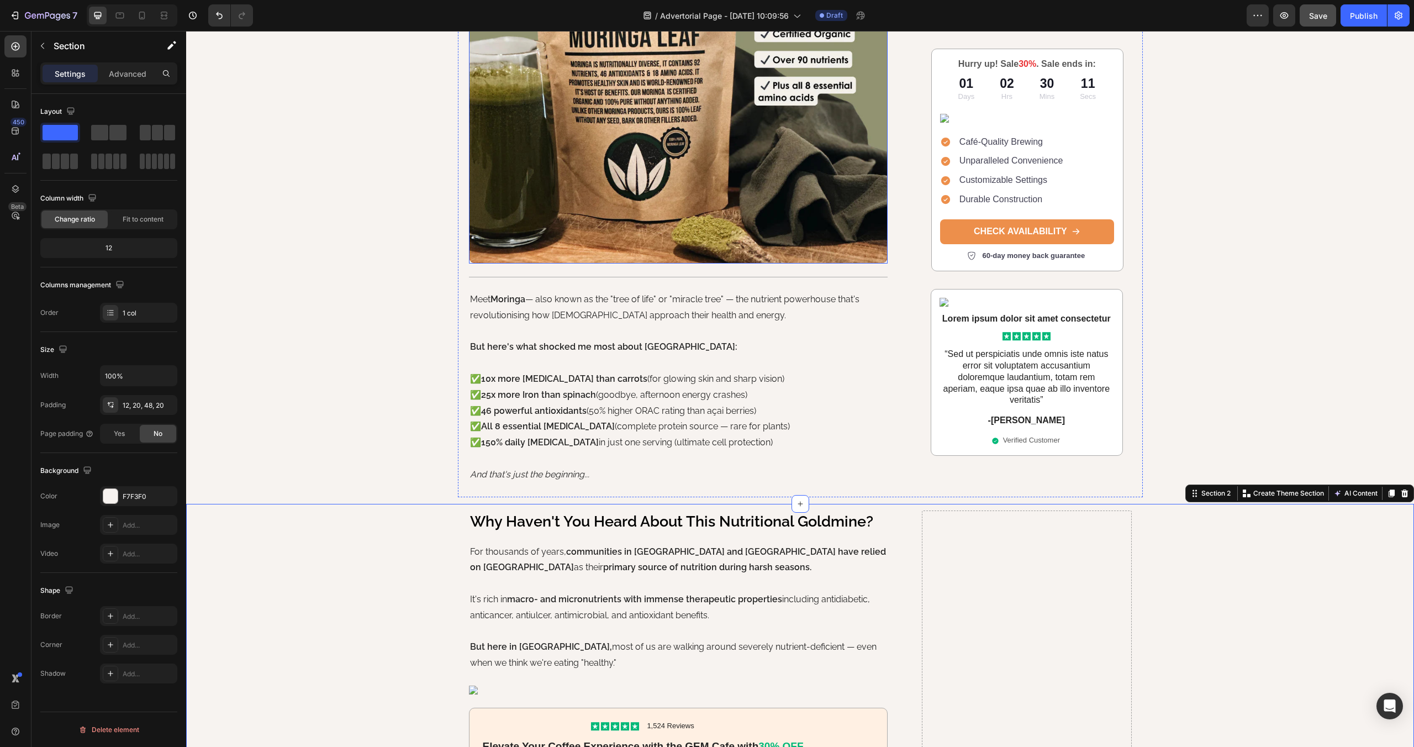
click at [660, 166] on img at bounding box center [678, 53] width 419 height 419
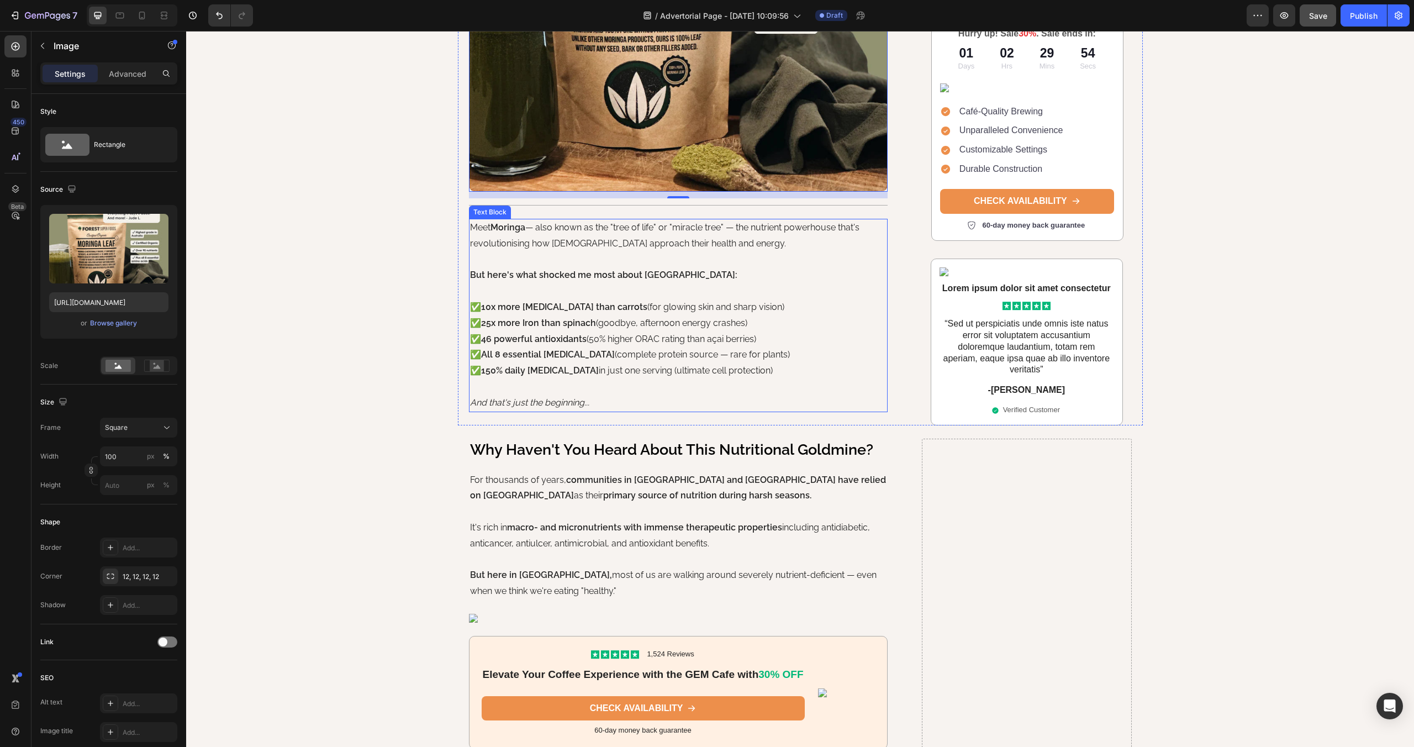
scroll to position [572, 0]
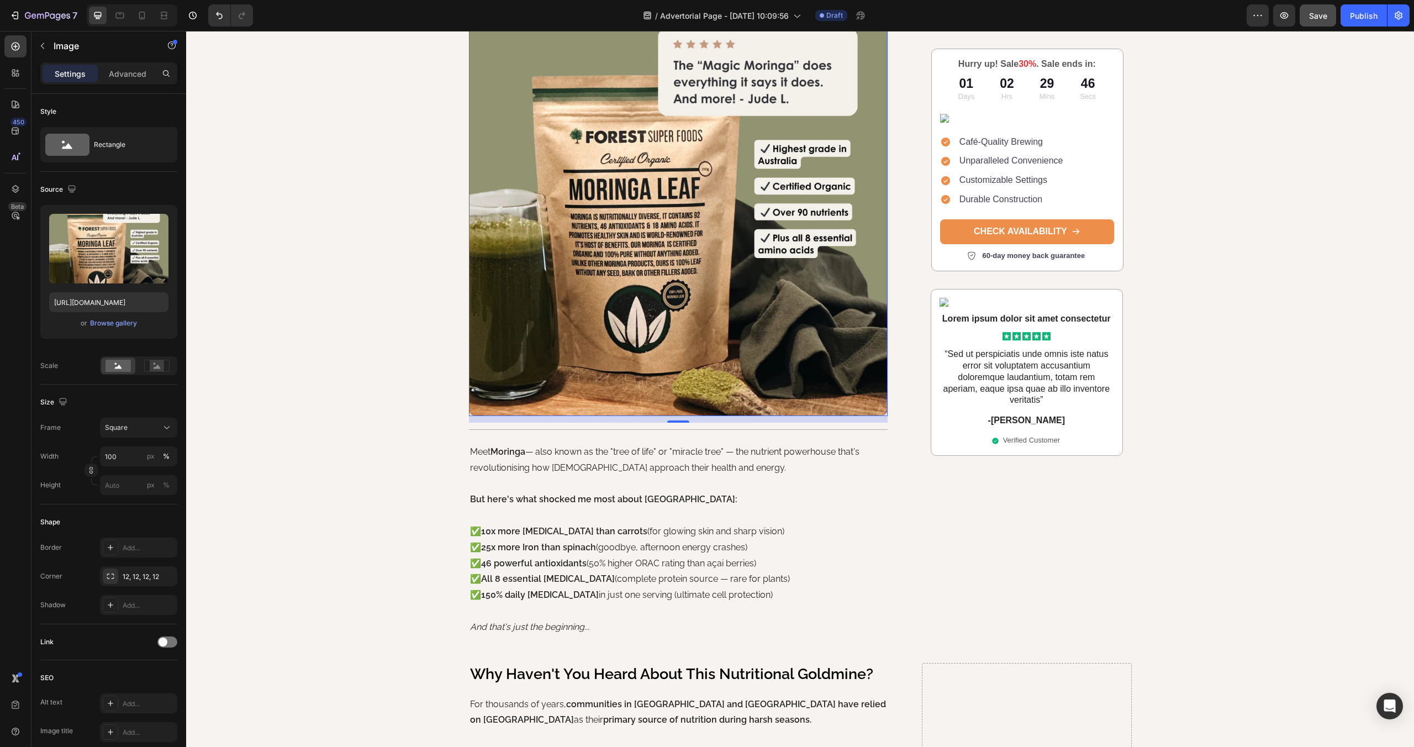
click at [605, 190] on img at bounding box center [678, 206] width 419 height 419
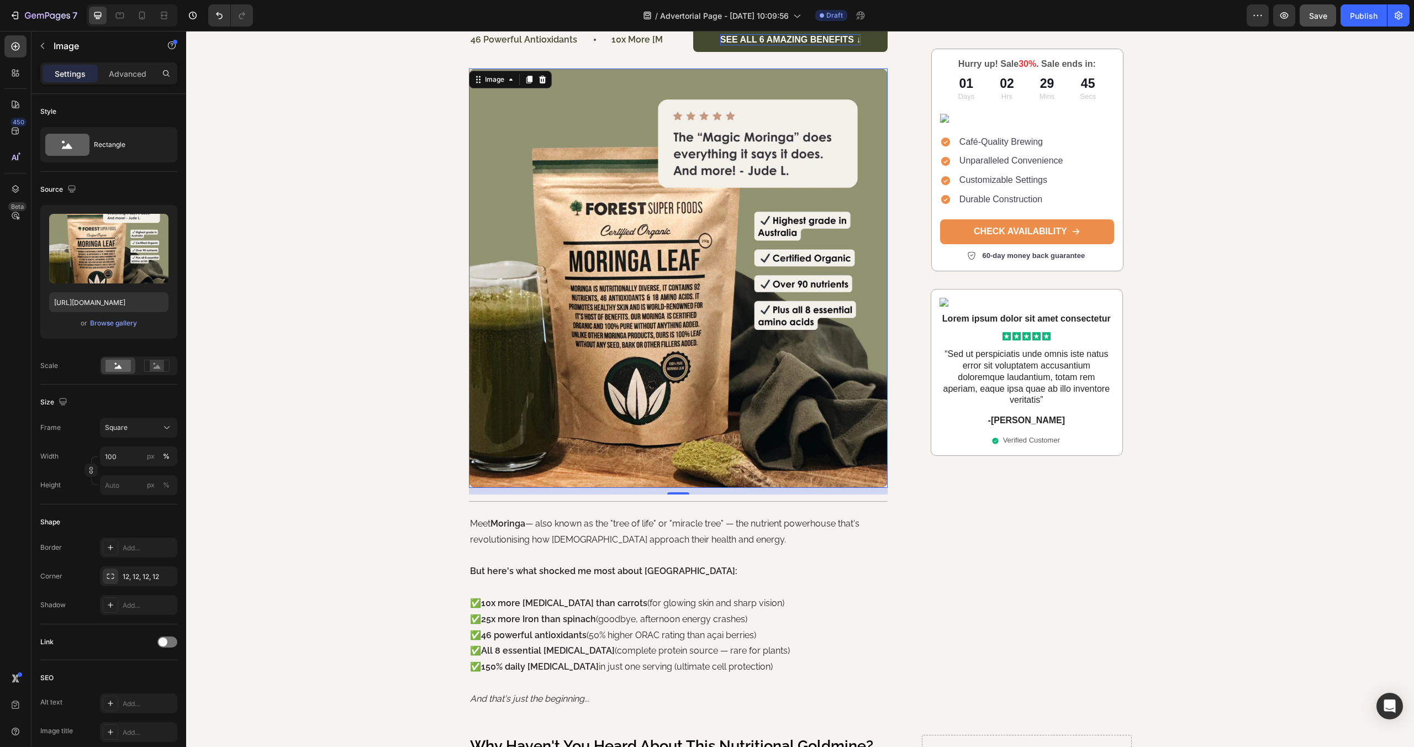
scroll to position [109, 0]
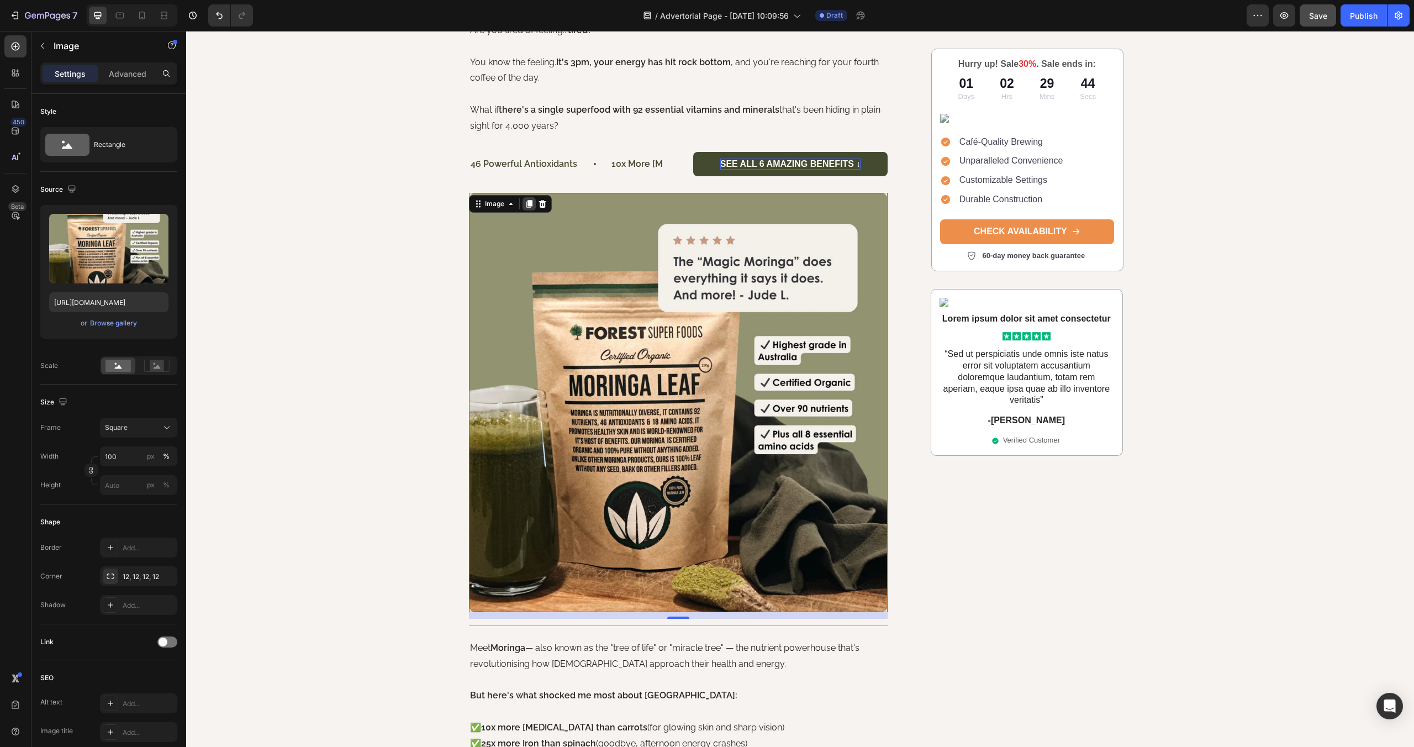
click at [530, 207] on icon at bounding box center [529, 203] width 9 height 9
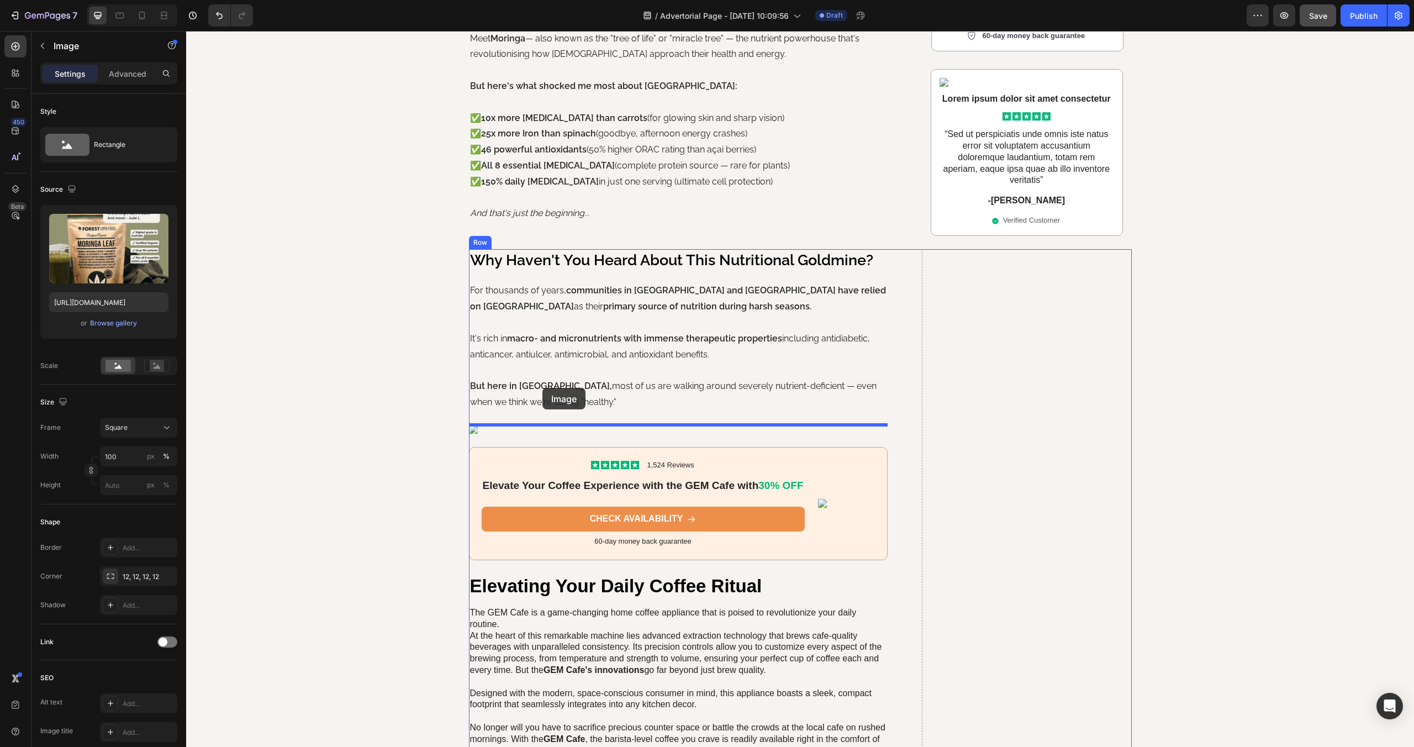
scroll to position [1166, 0]
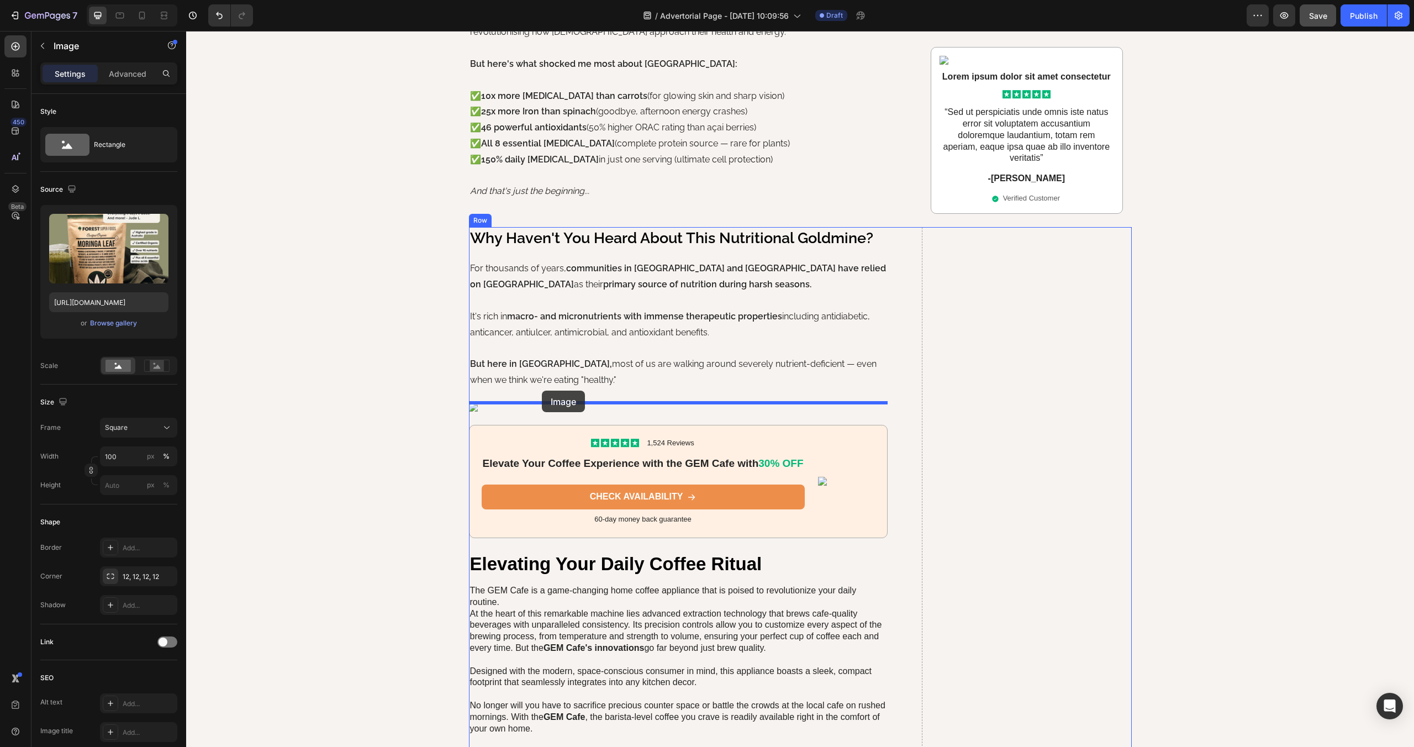
drag, startPoint x: 488, startPoint y: 58, endPoint x: 542, endPoint y: 391, distance: 336.9
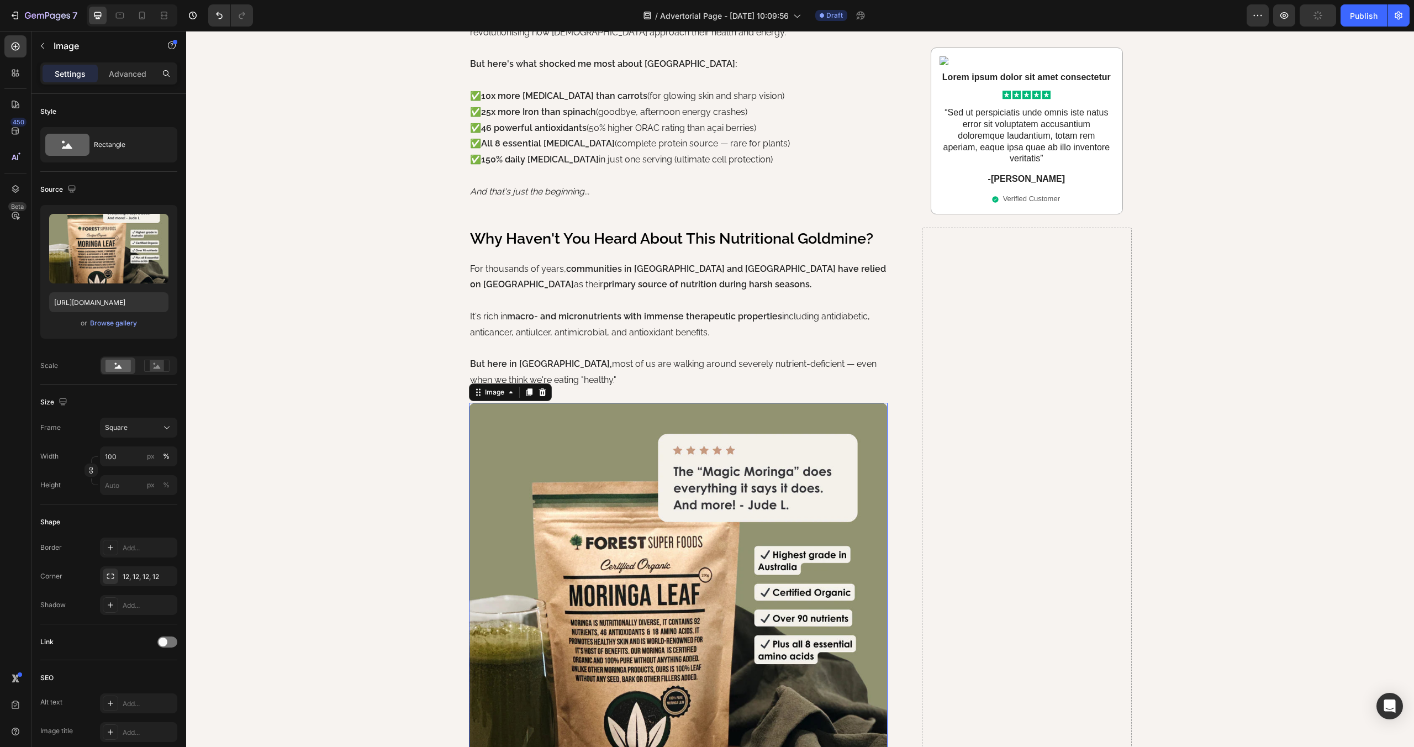
scroll to position [1013, 0]
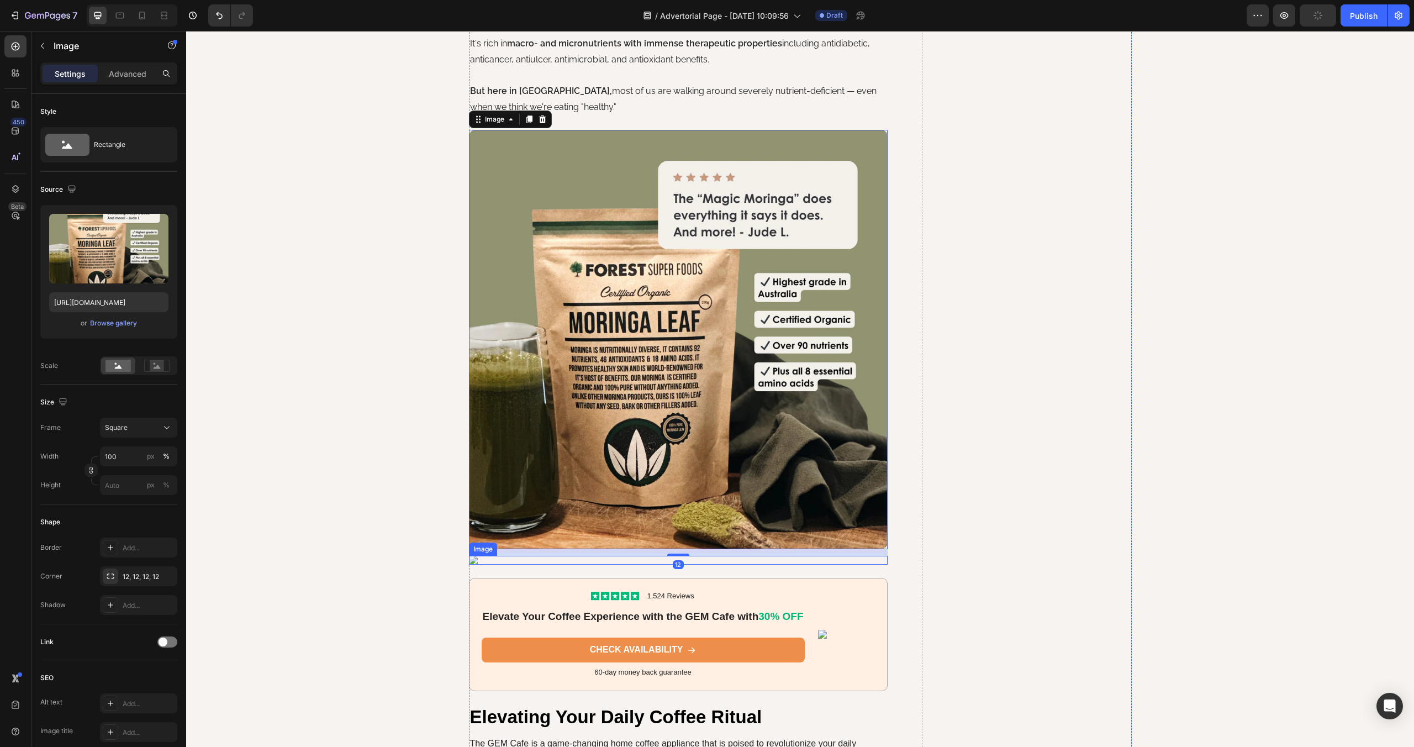
click at [473, 560] on img at bounding box center [678, 560] width 419 height 9
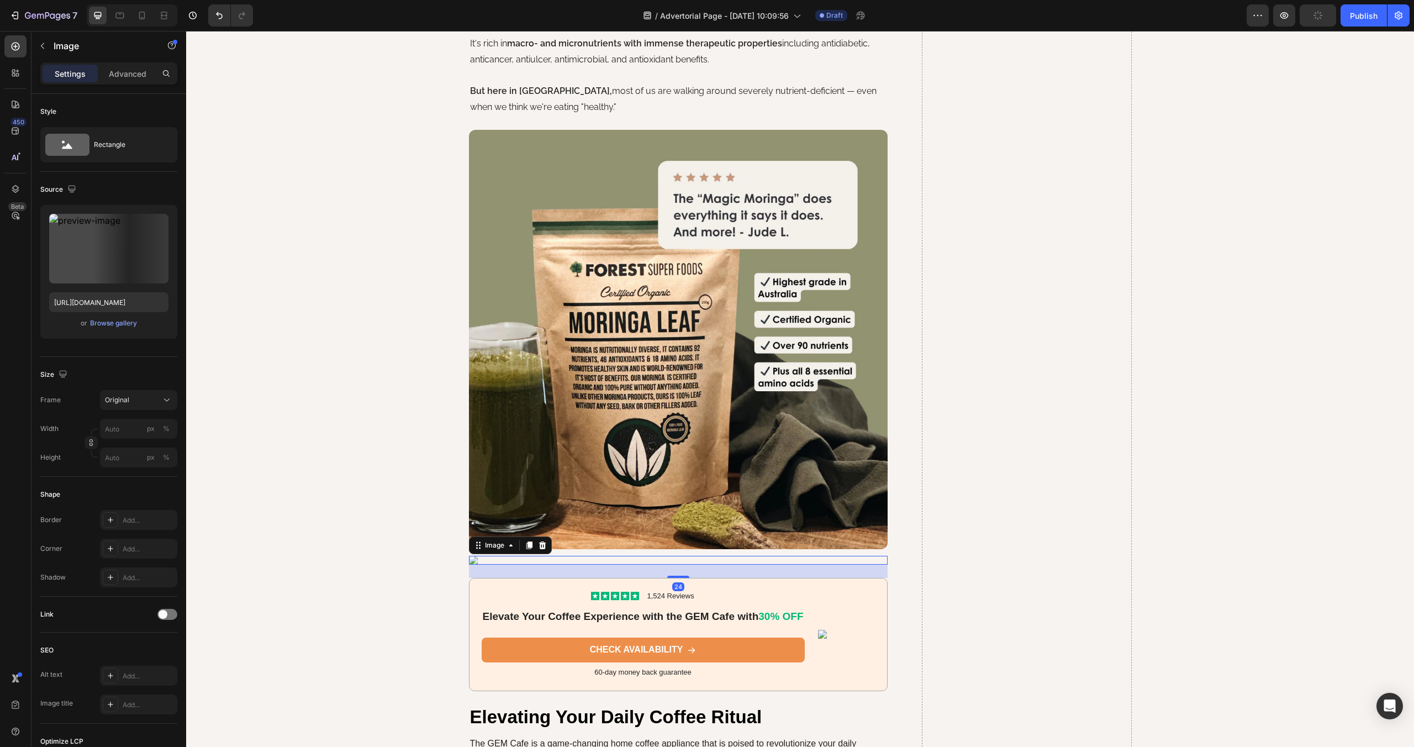
click at [541, 543] on icon at bounding box center [542, 545] width 7 height 8
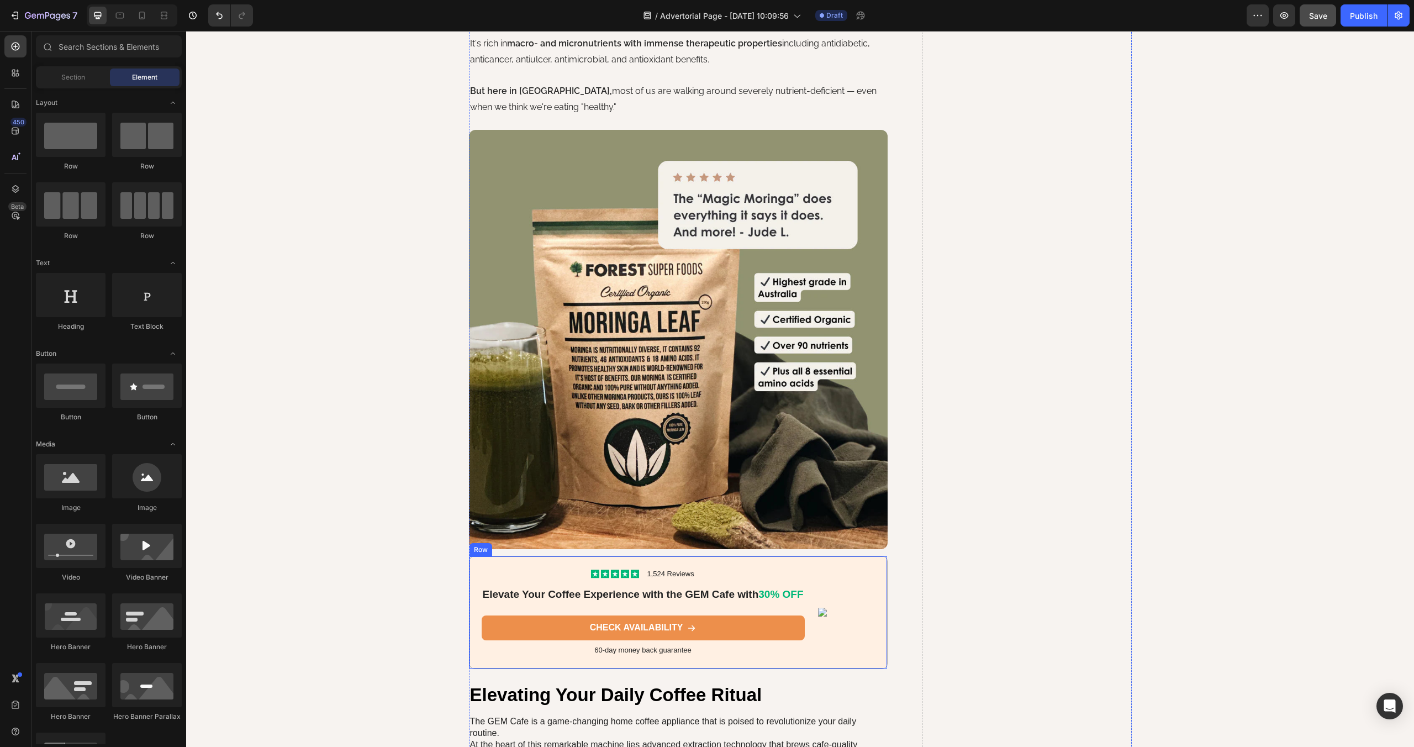
click at [518, 565] on div "Icon Icon Icon Icon Icon Icon List 1,524 Reviews Text Block Row Elevate Your Co…" at bounding box center [678, 612] width 419 height 113
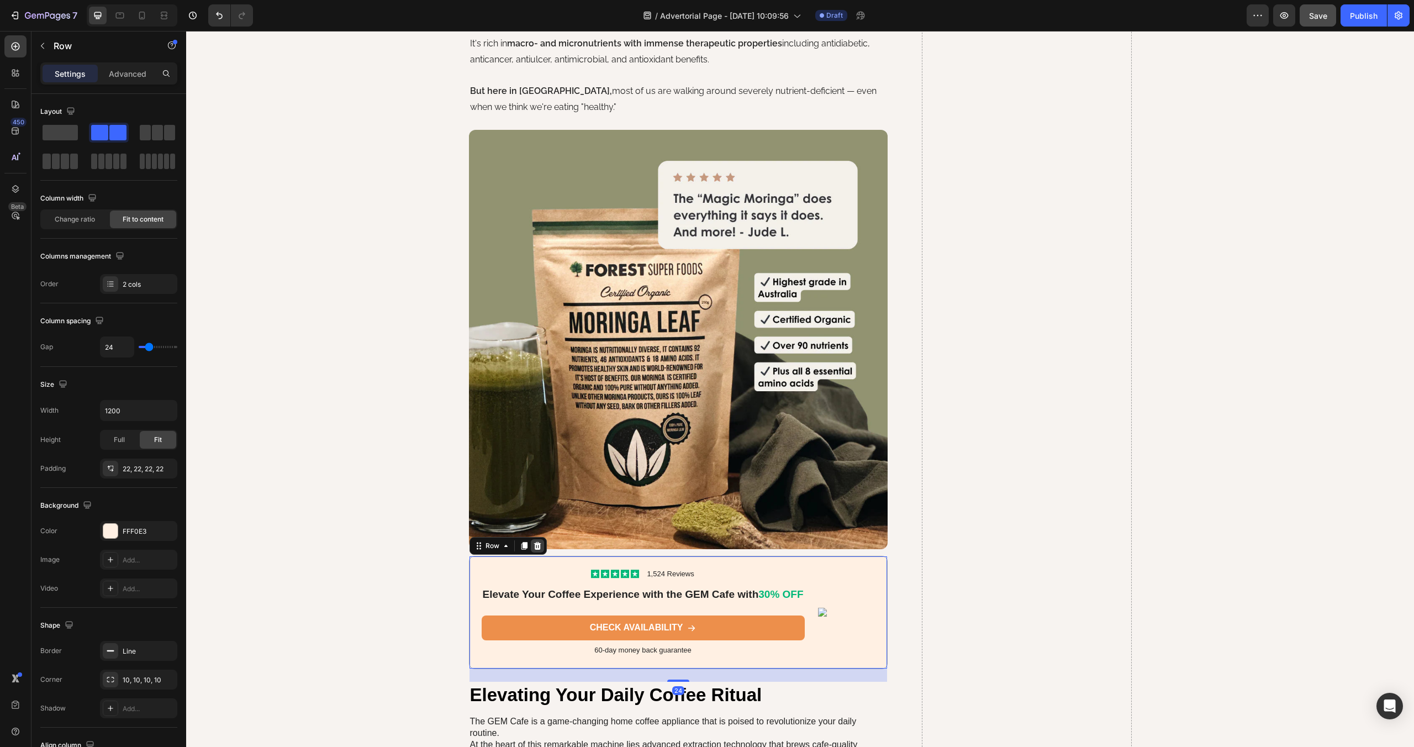
click at [541, 546] on icon at bounding box center [537, 545] width 9 height 9
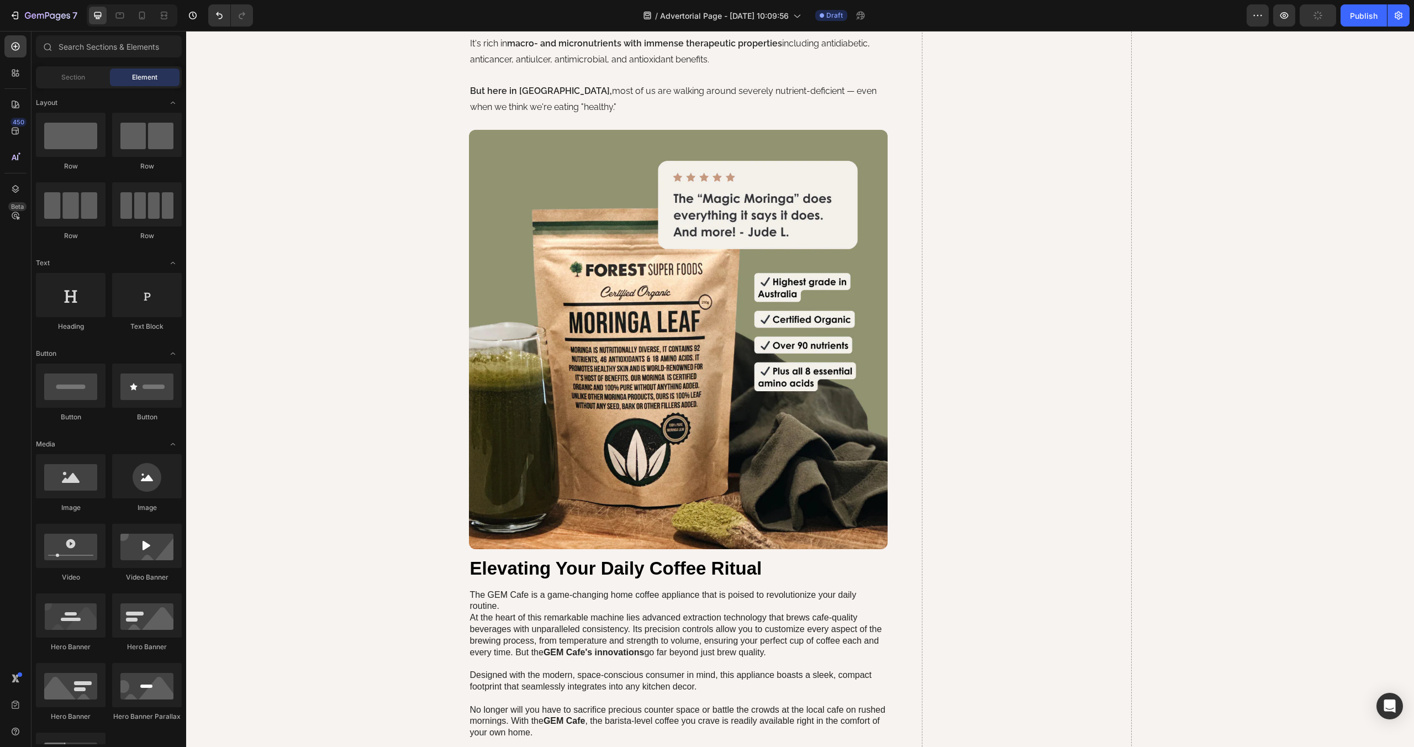
scroll to position [1202, 0]
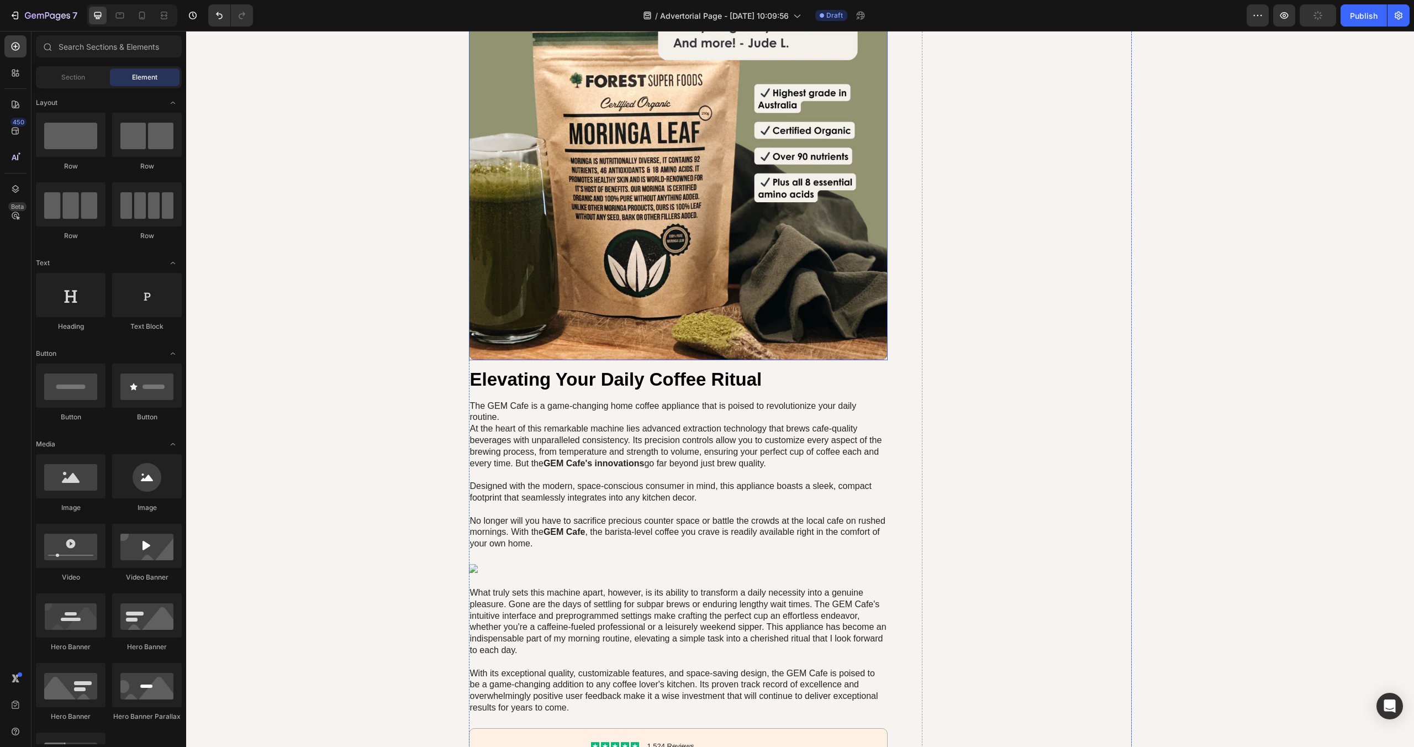
click at [688, 356] on img at bounding box center [678, 150] width 419 height 419
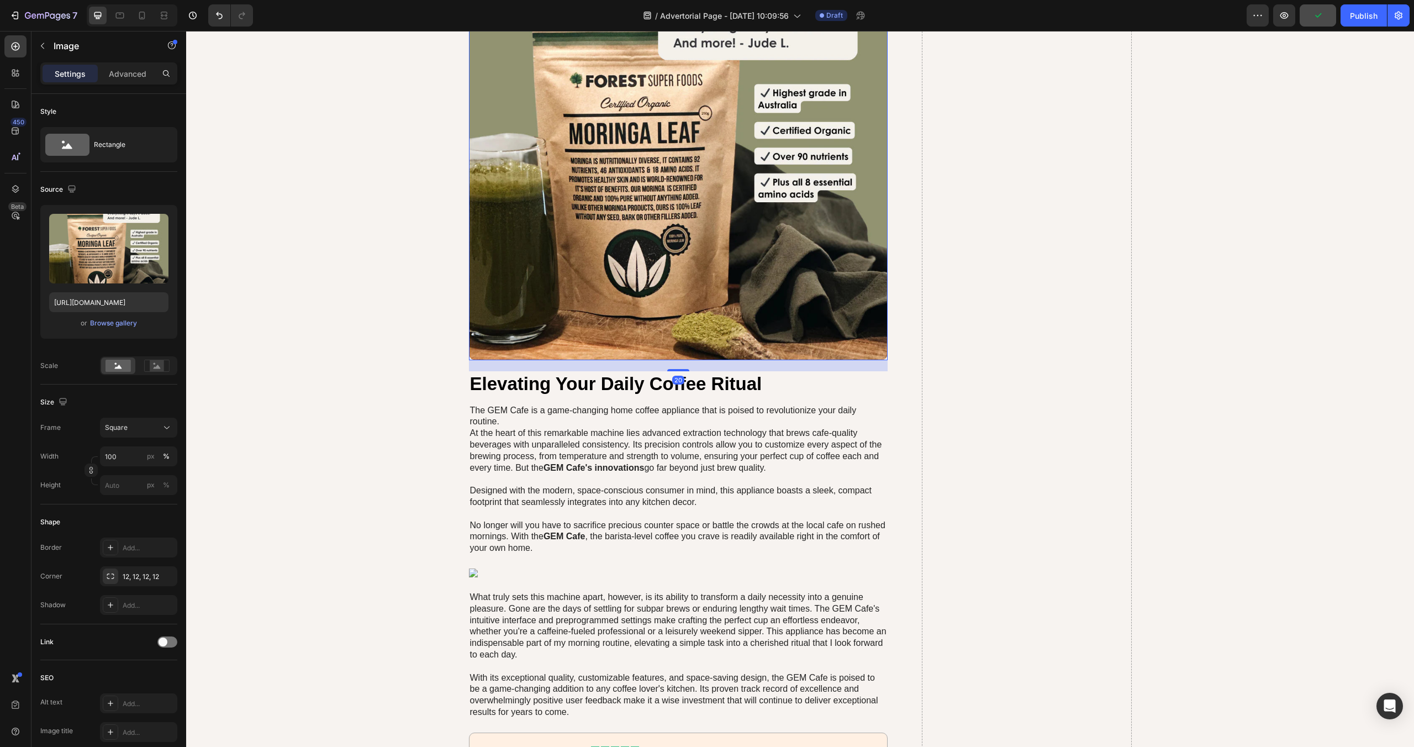
drag, startPoint x: 679, startPoint y: 365, endPoint x: 586, endPoint y: 386, distance: 95.7
click at [678, 370] on div at bounding box center [678, 370] width 22 height 2
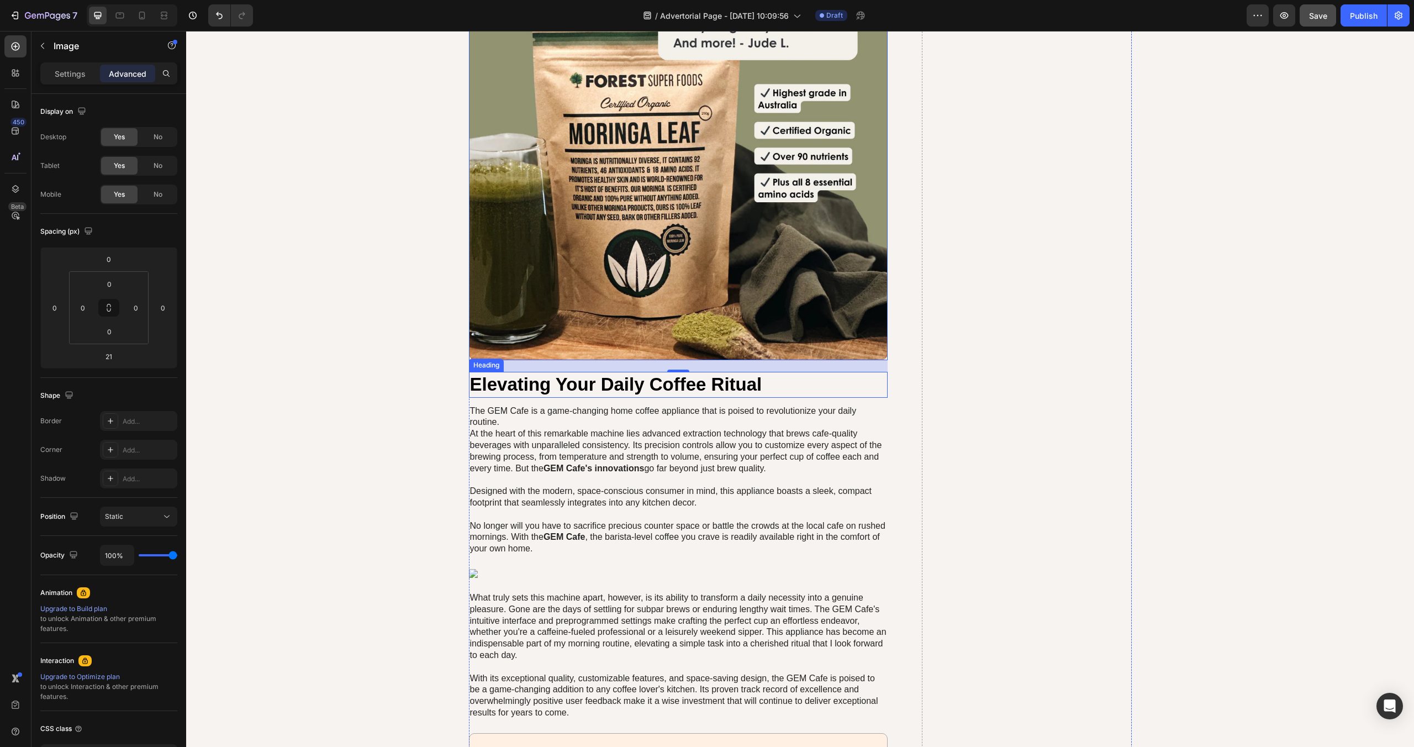
click at [571, 383] on h2 "Elevating Your Daily Coffee Ritual" at bounding box center [678, 385] width 419 height 26
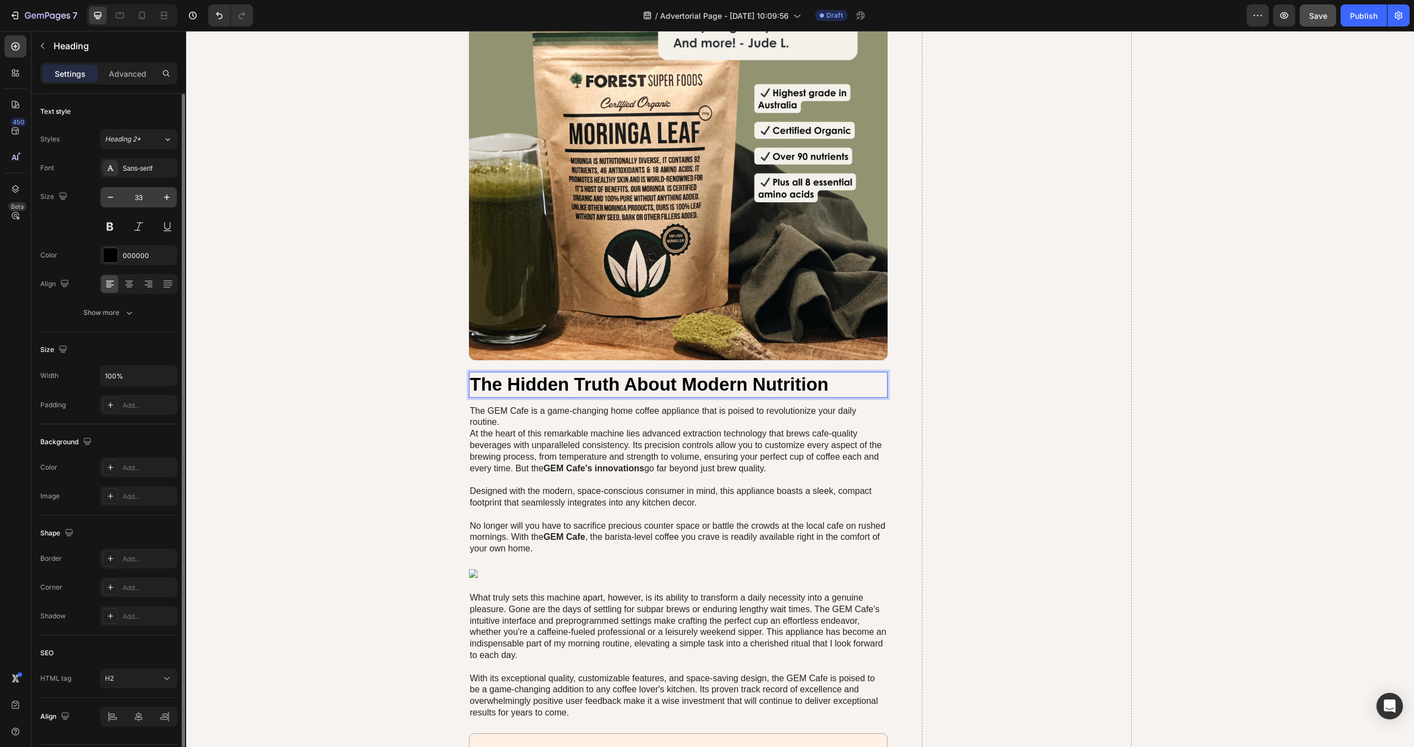
click at [141, 196] on input "33" at bounding box center [138, 197] width 36 height 20
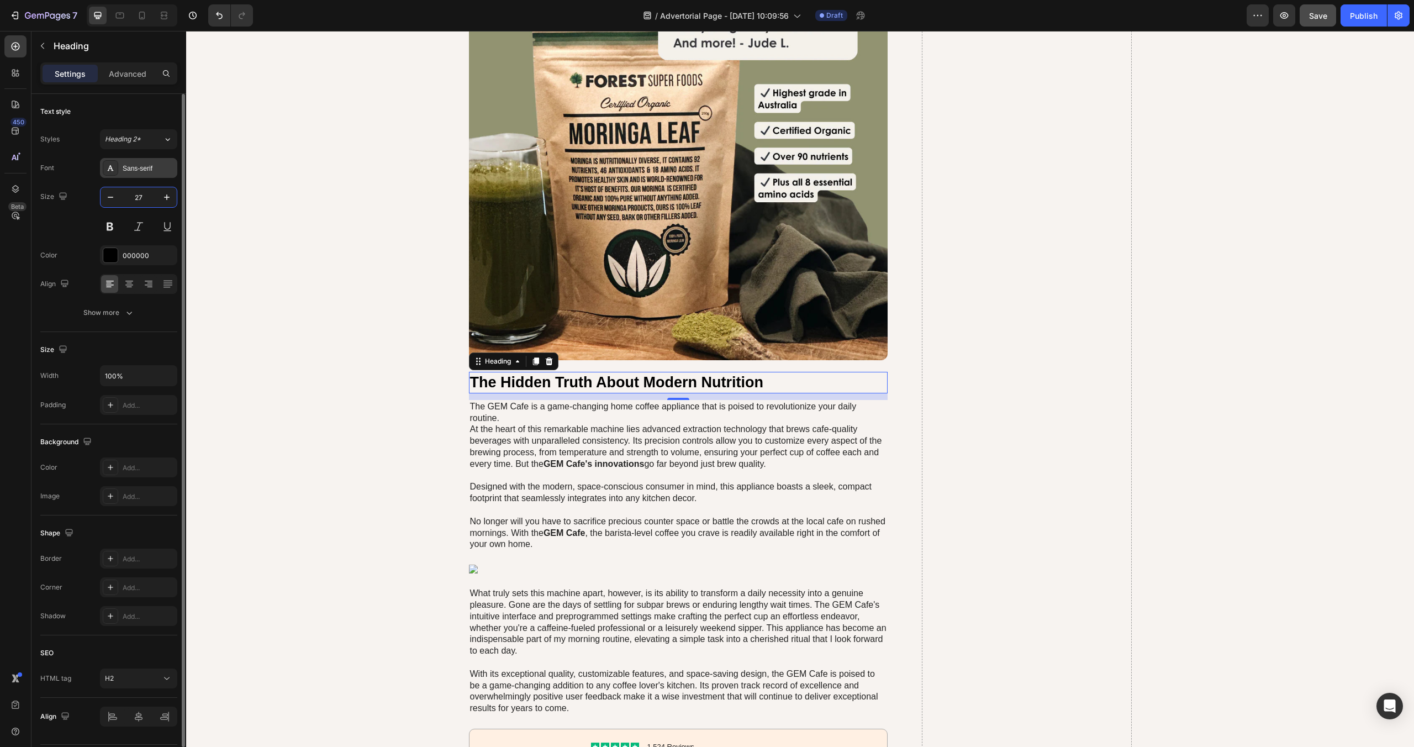
type input "27"
click at [140, 175] on div "Sans-serif" at bounding box center [138, 168] width 77 height 20
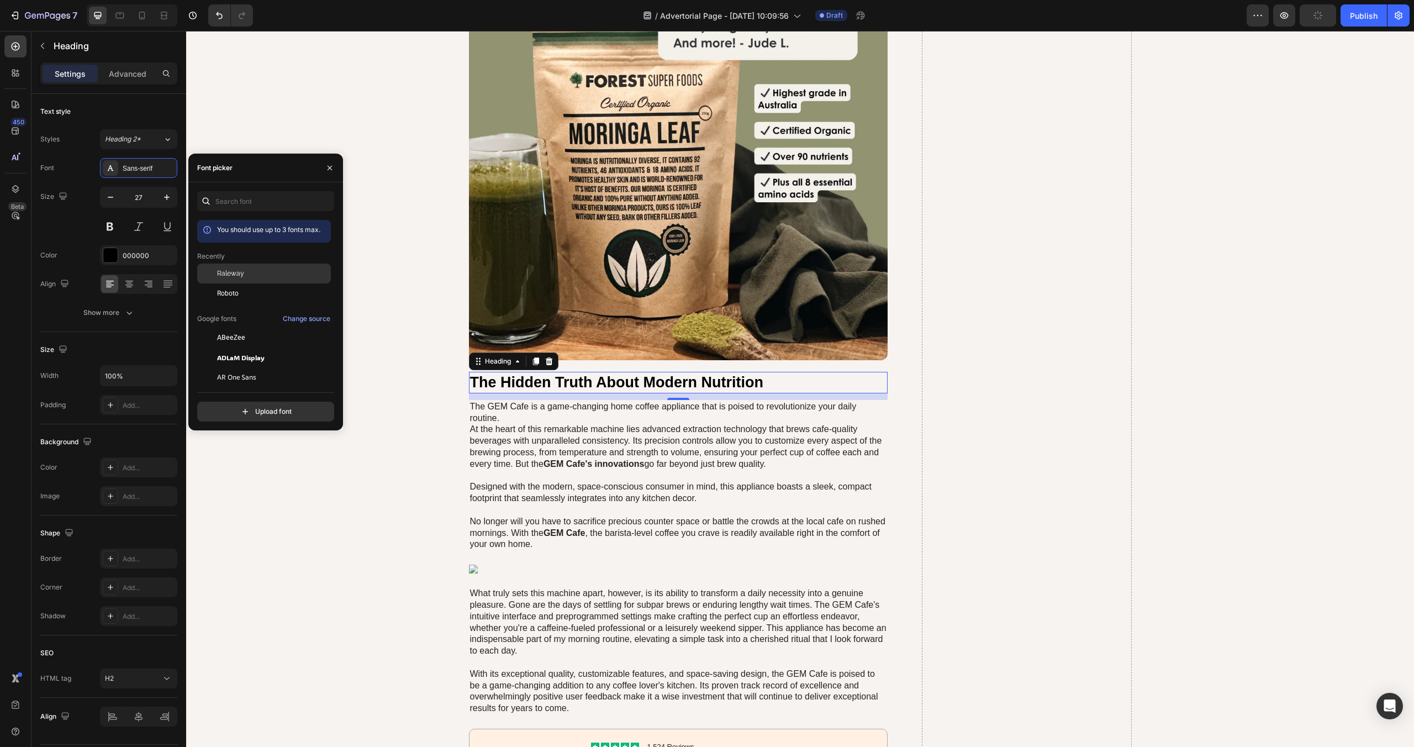
click at [236, 347] on div "Raleway" at bounding box center [264, 357] width 134 height 20
click at [520, 426] on p "The GEM Cafe is a game-changing home coffee appliance that is poised to revolut…" at bounding box center [678, 475] width 417 height 149
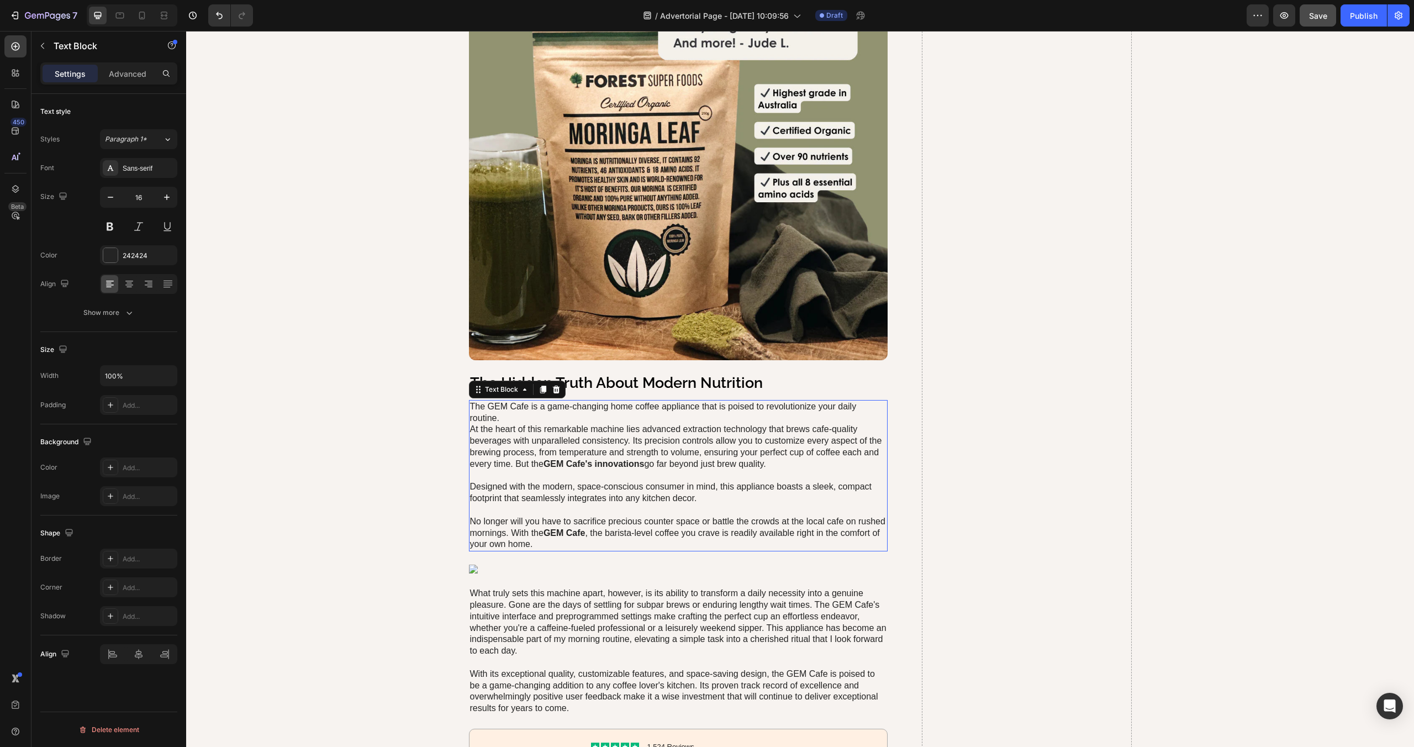
click at [539, 519] on p "The GEM Cafe is a game-changing home coffee appliance that is poised to revolut…" at bounding box center [678, 475] width 417 height 149
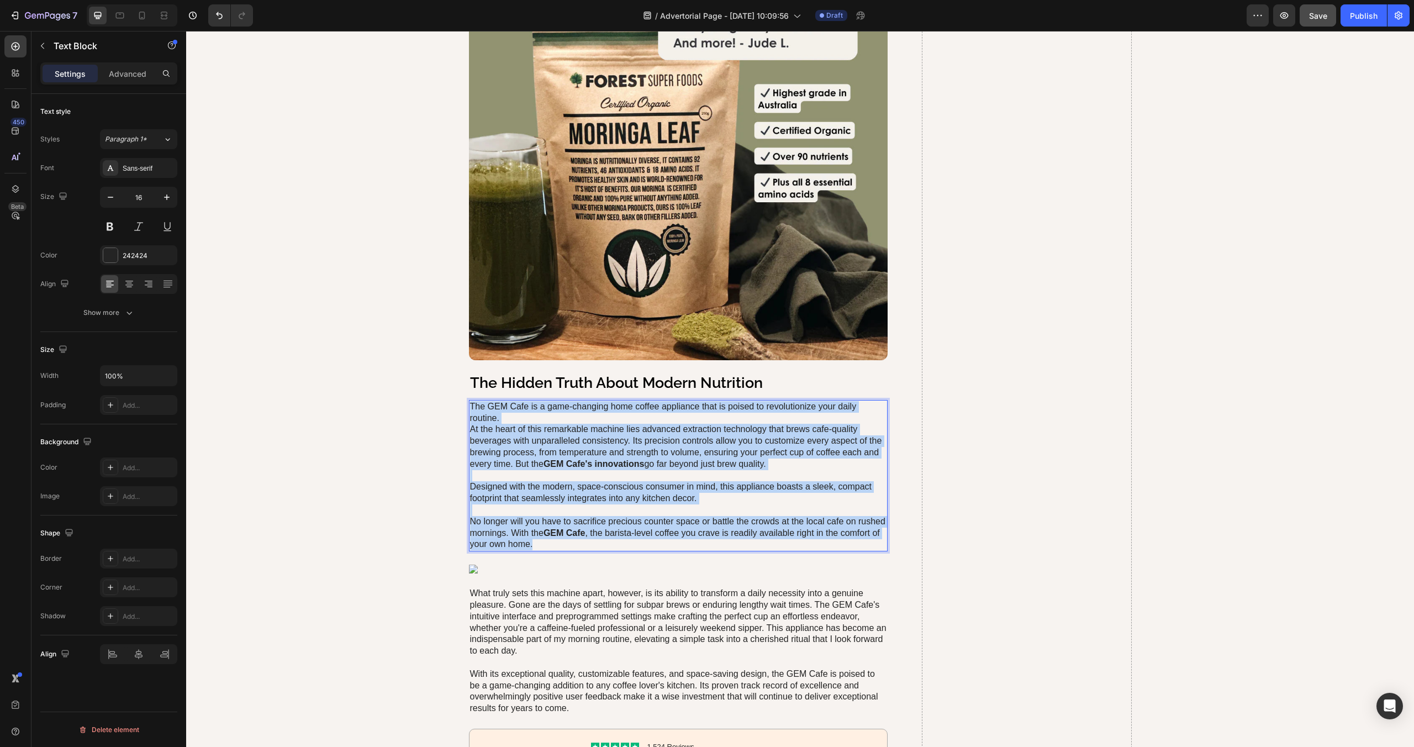
drag, startPoint x: 540, startPoint y: 544, endPoint x: 472, endPoint y: 406, distance: 153.7
click at [472, 406] on p "The GEM Cafe is a game-changing home coffee appliance that is poised to revolut…" at bounding box center [678, 475] width 417 height 149
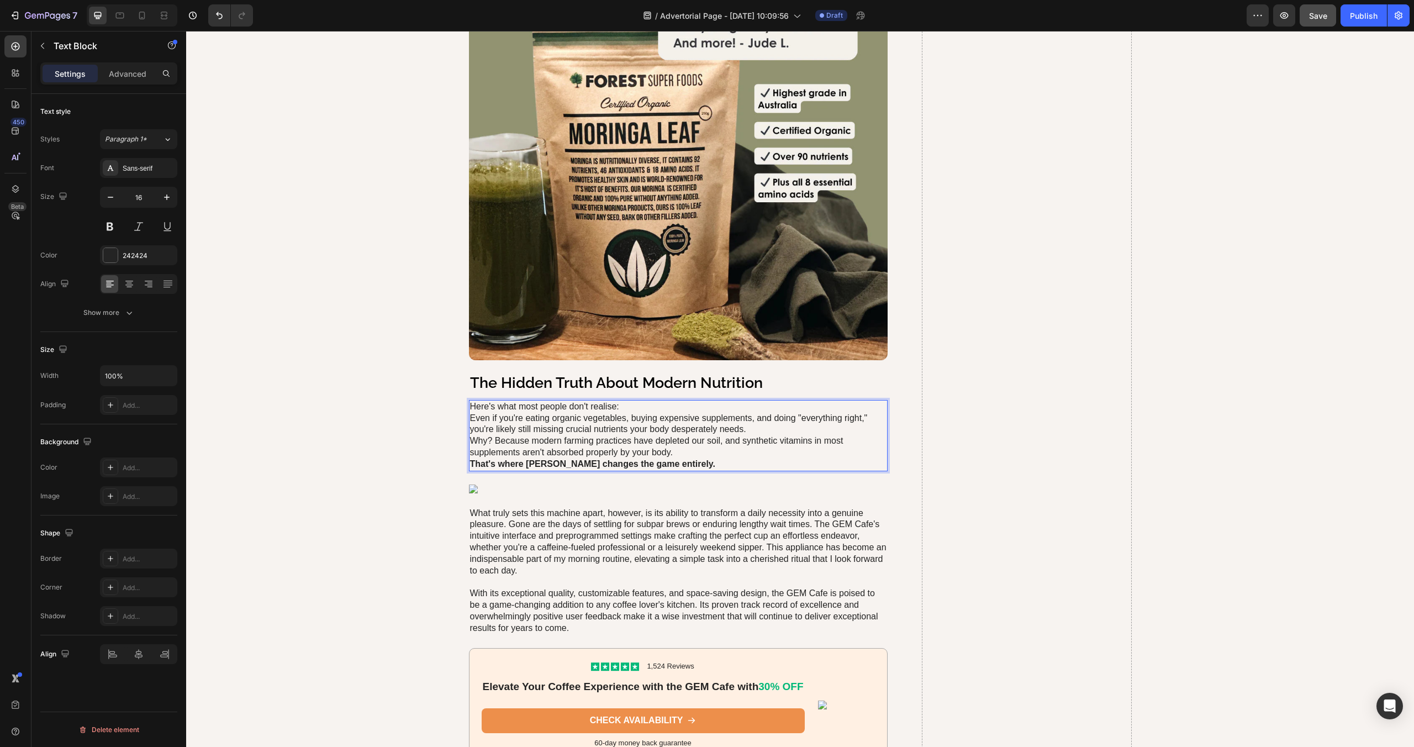
click at [635, 405] on p "Here's what most people don't realise:" at bounding box center [678, 407] width 417 height 12
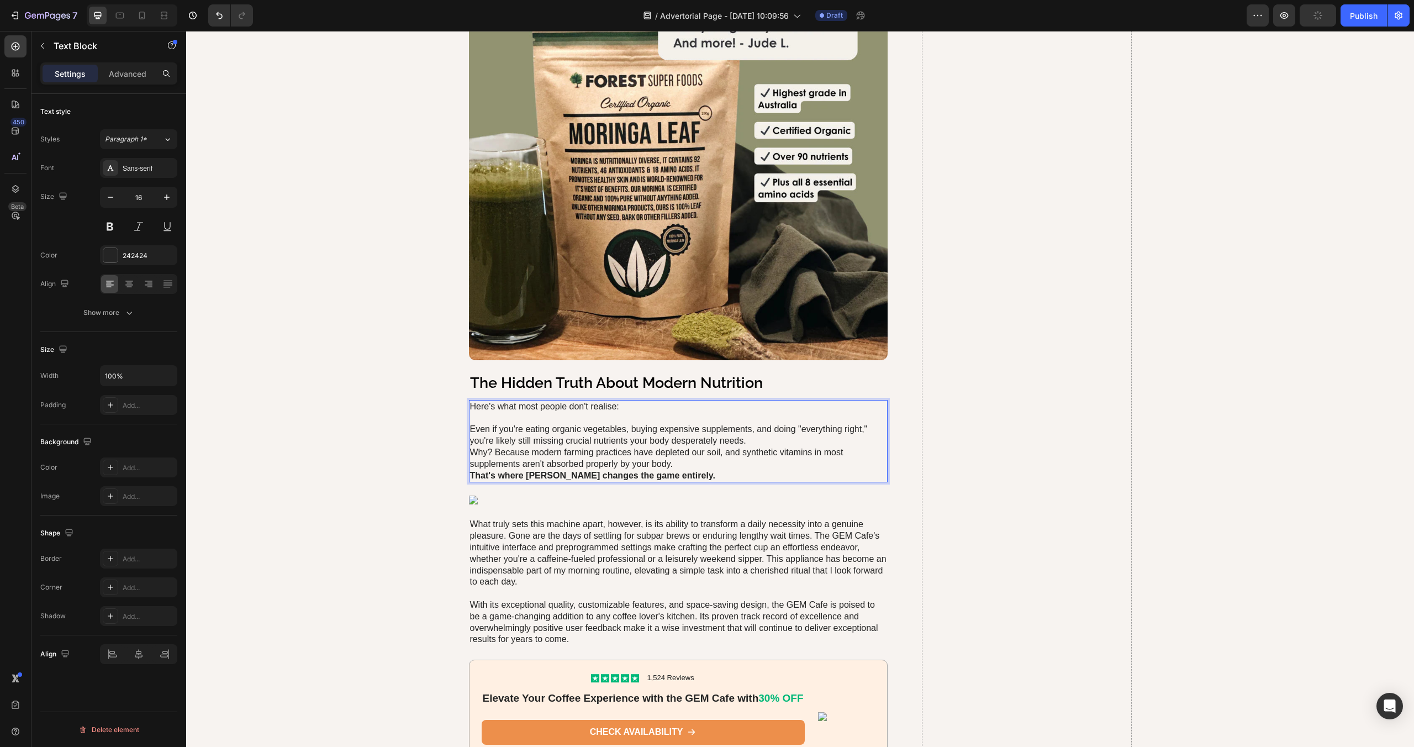
click at [769, 438] on p "Even if you're eating organic vegetables, buying expensive supplements, and doi…" at bounding box center [678, 435] width 417 height 23
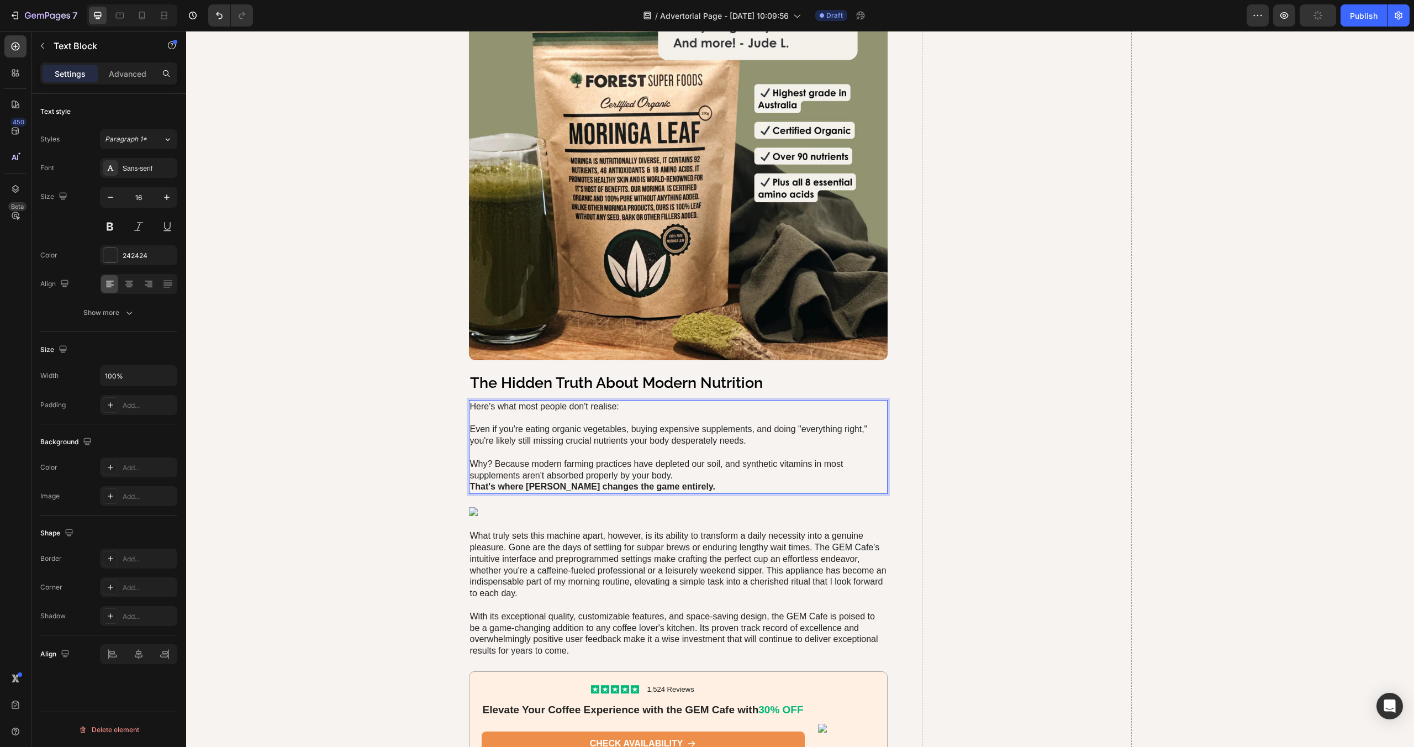
click at [710, 473] on p "Why? Because modern farming practices have depleted our soil, and synthetic vit…" at bounding box center [678, 470] width 417 height 23
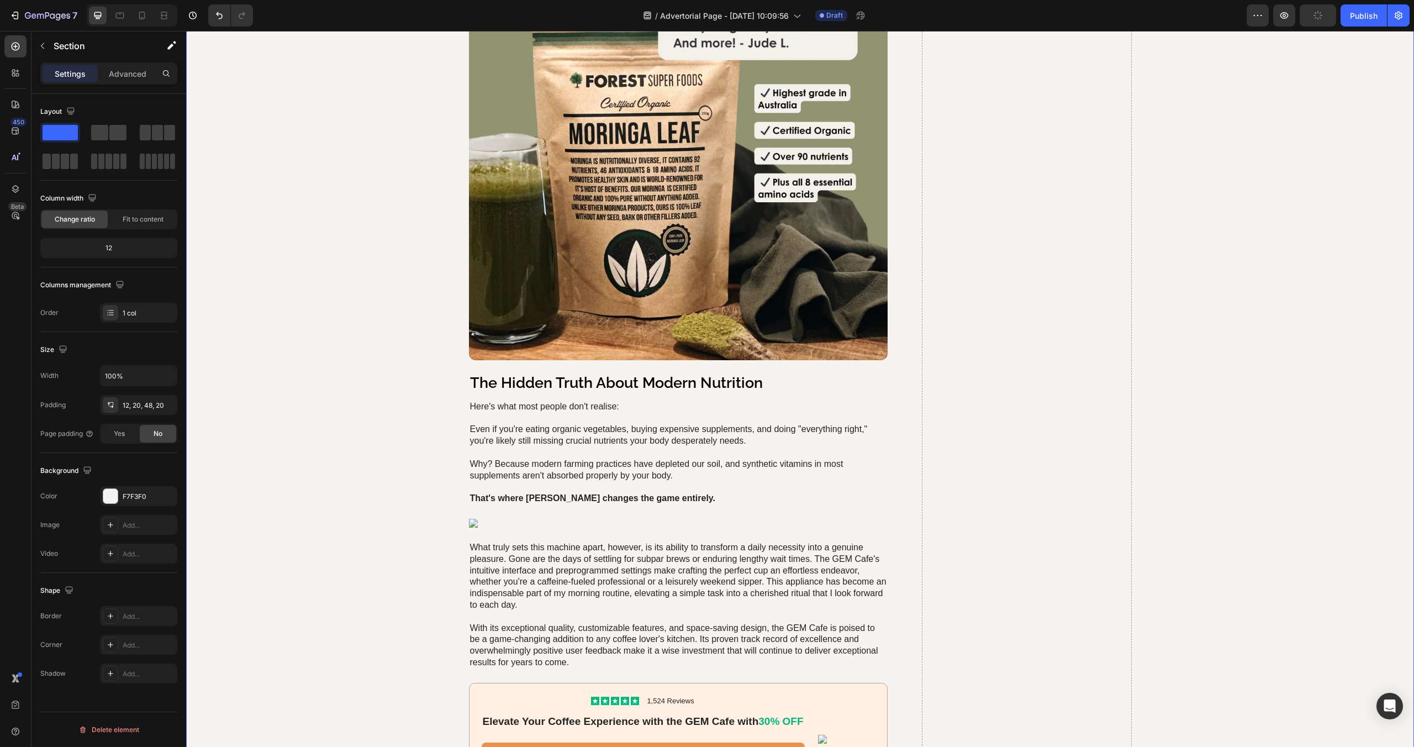
click at [588, 430] on p "Even if you're eating organic vegetables, buying expensive supplements, and doi…" at bounding box center [678, 435] width 417 height 23
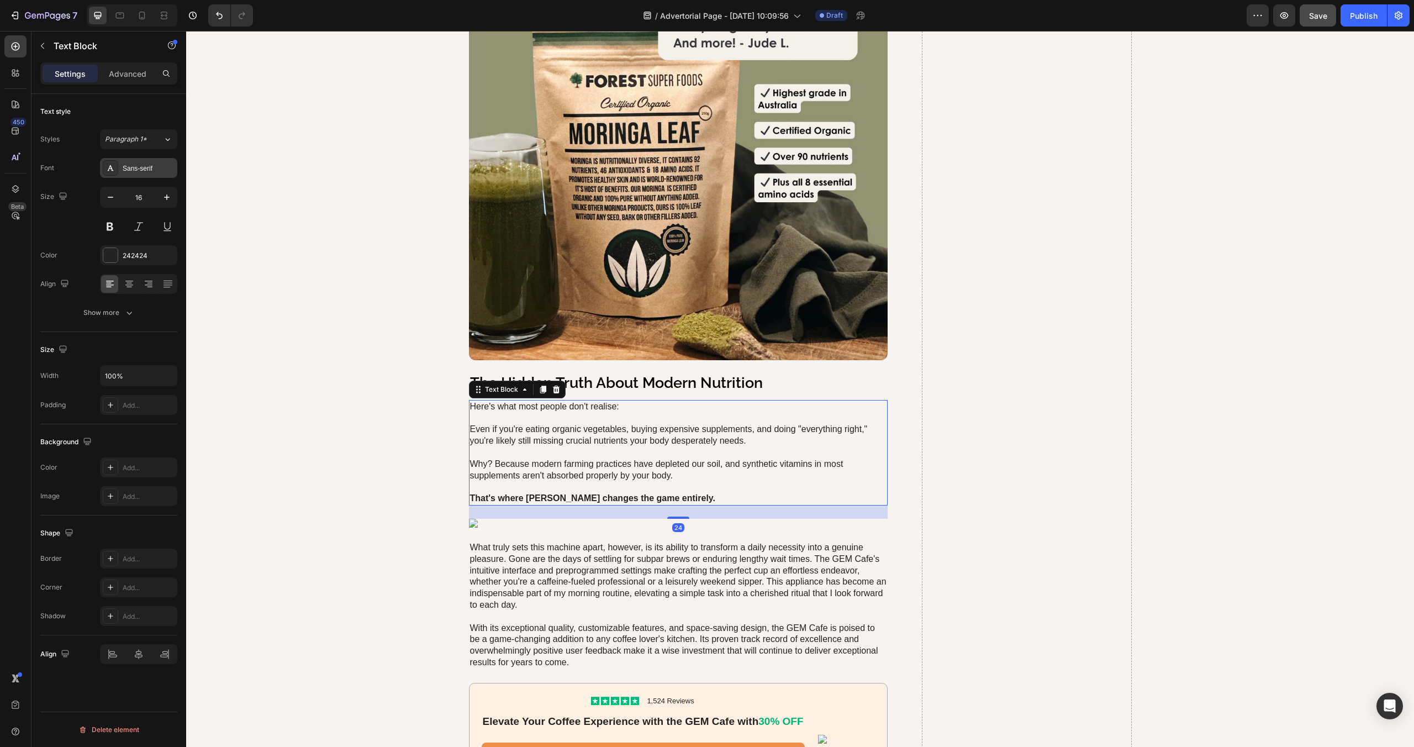
click at [121, 165] on div "Sans-serif" at bounding box center [138, 168] width 77 height 20
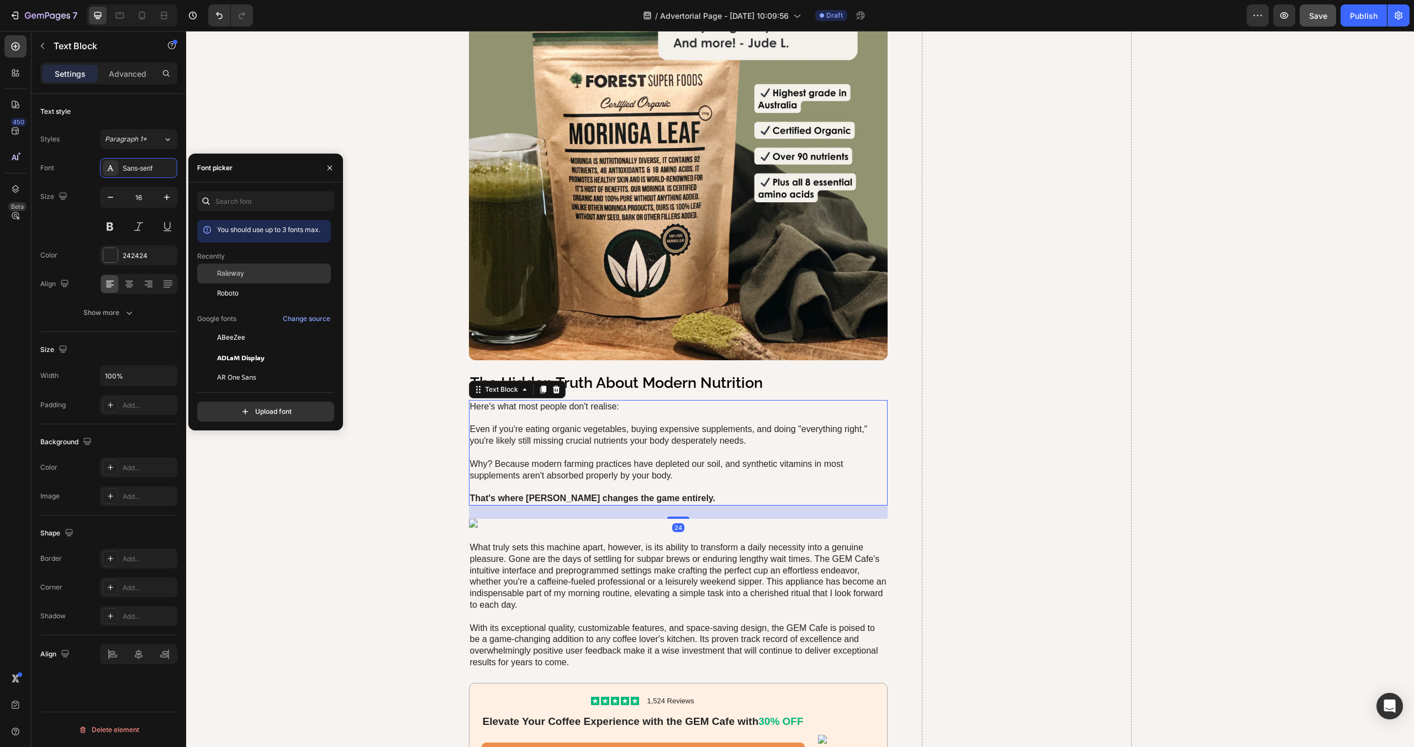
click at [237, 270] on span "Raleway" at bounding box center [230, 273] width 27 height 10
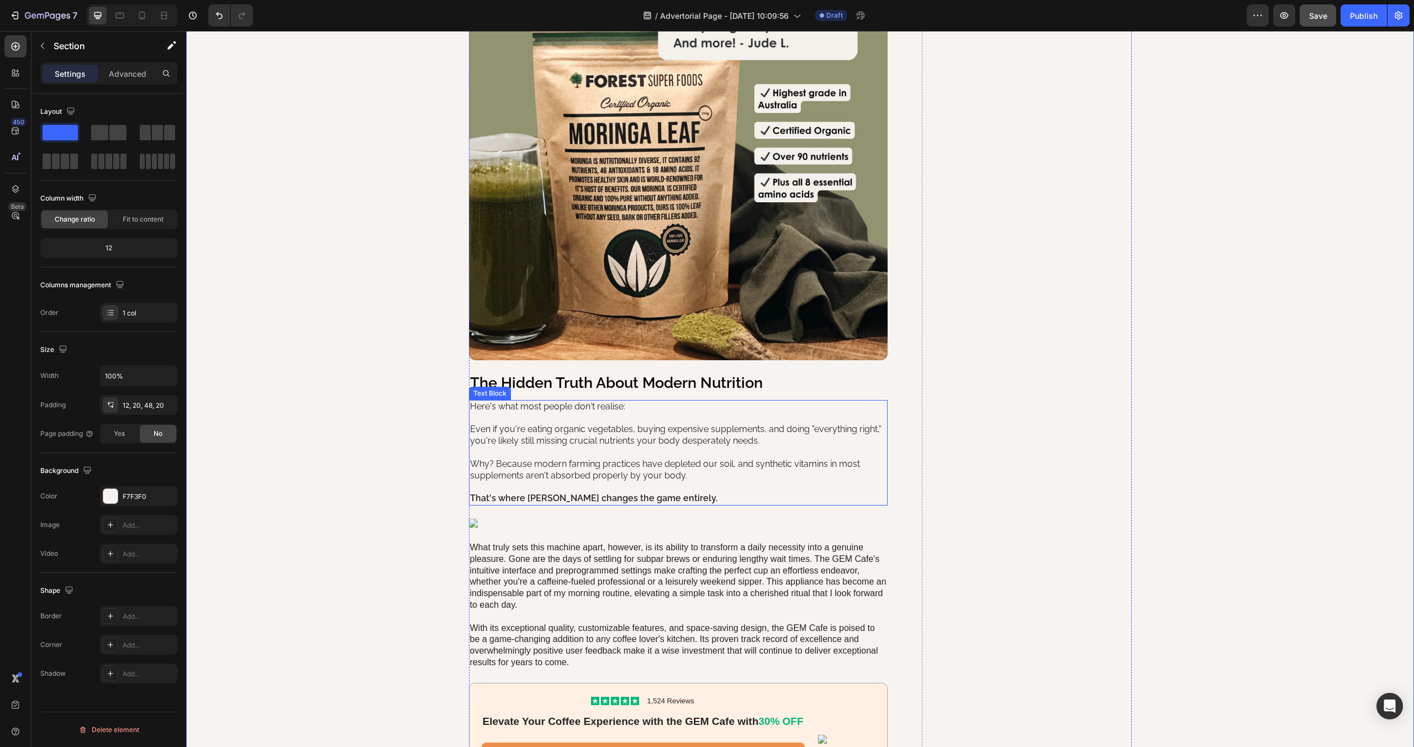
click at [503, 408] on p "Here's what most people don't realise:" at bounding box center [678, 407] width 417 height 12
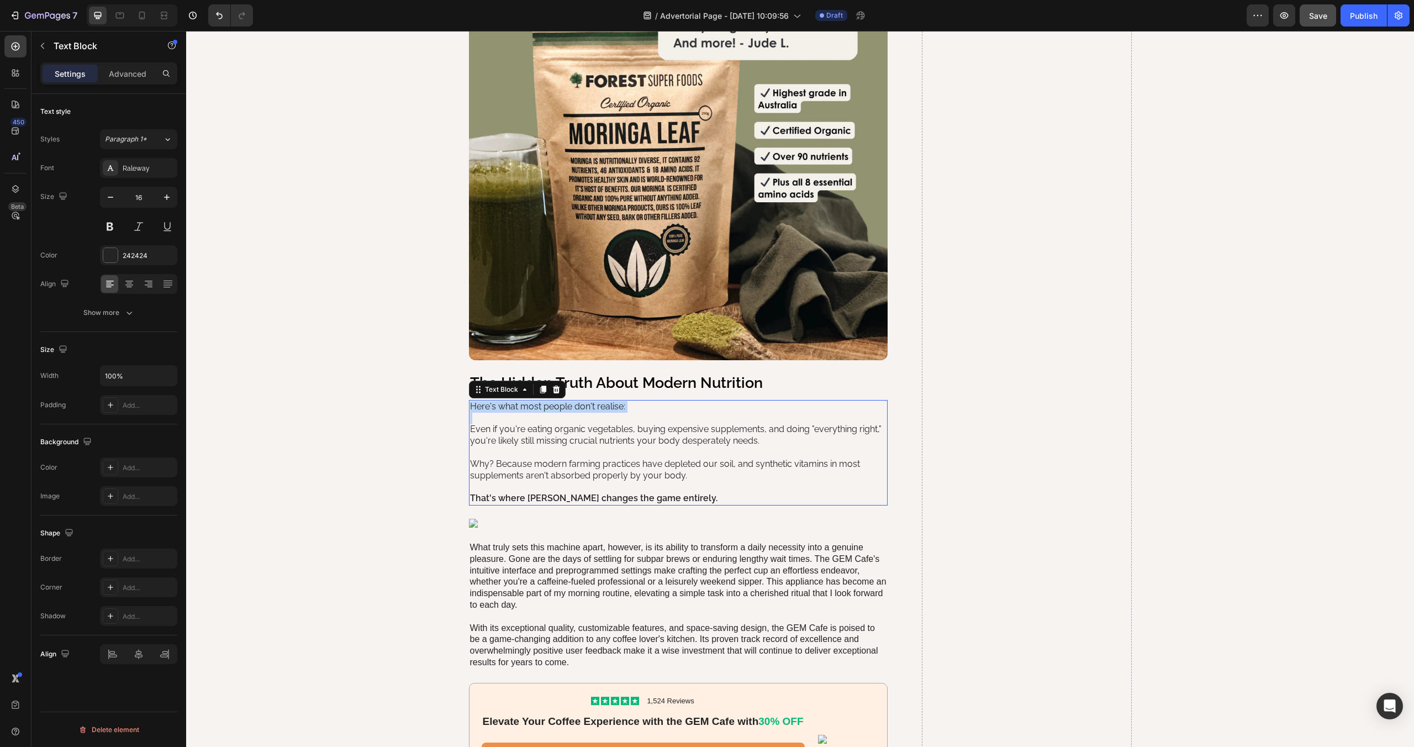
click at [503, 408] on p "Here's what most people don't realise:" at bounding box center [678, 407] width 417 height 12
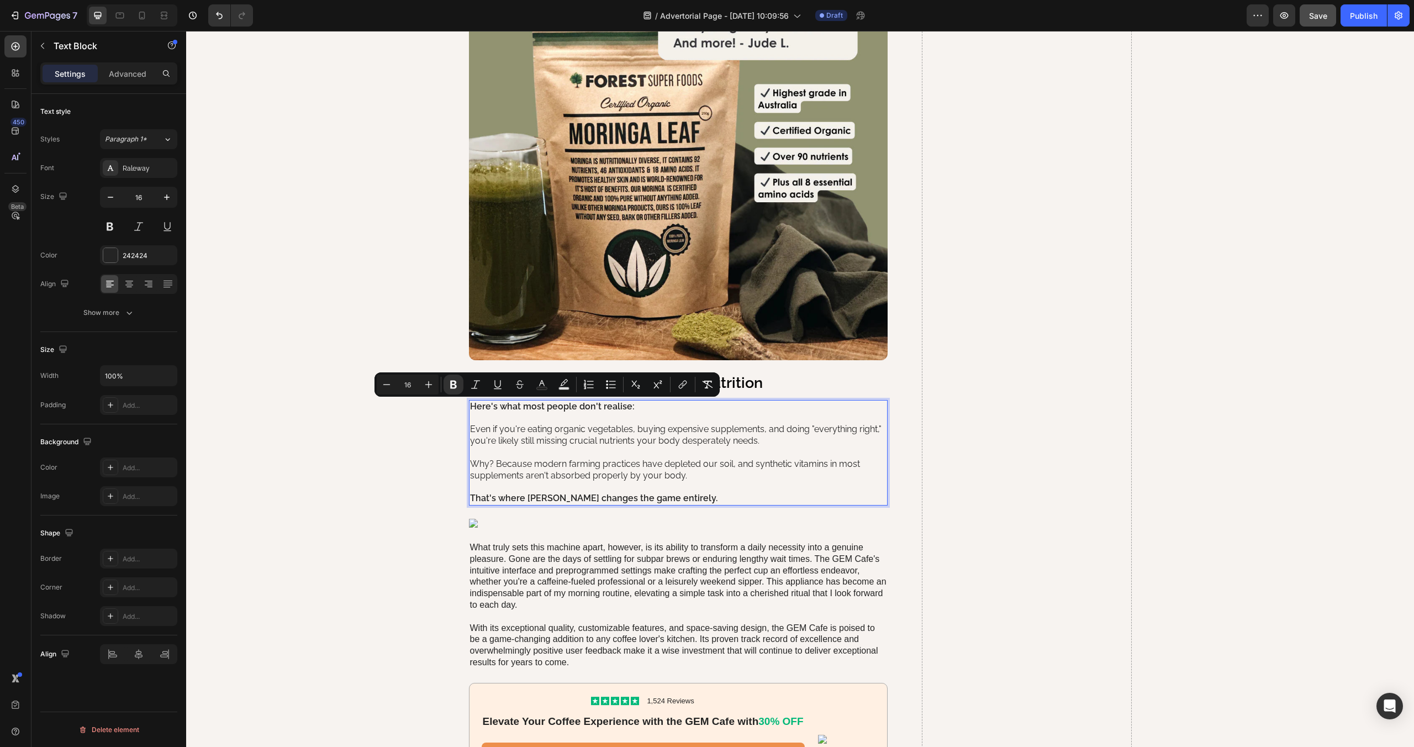
click at [525, 432] on p "Even if you're eating organic vegetables, buying expensive supplements, and doi…" at bounding box center [678, 435] width 417 height 23
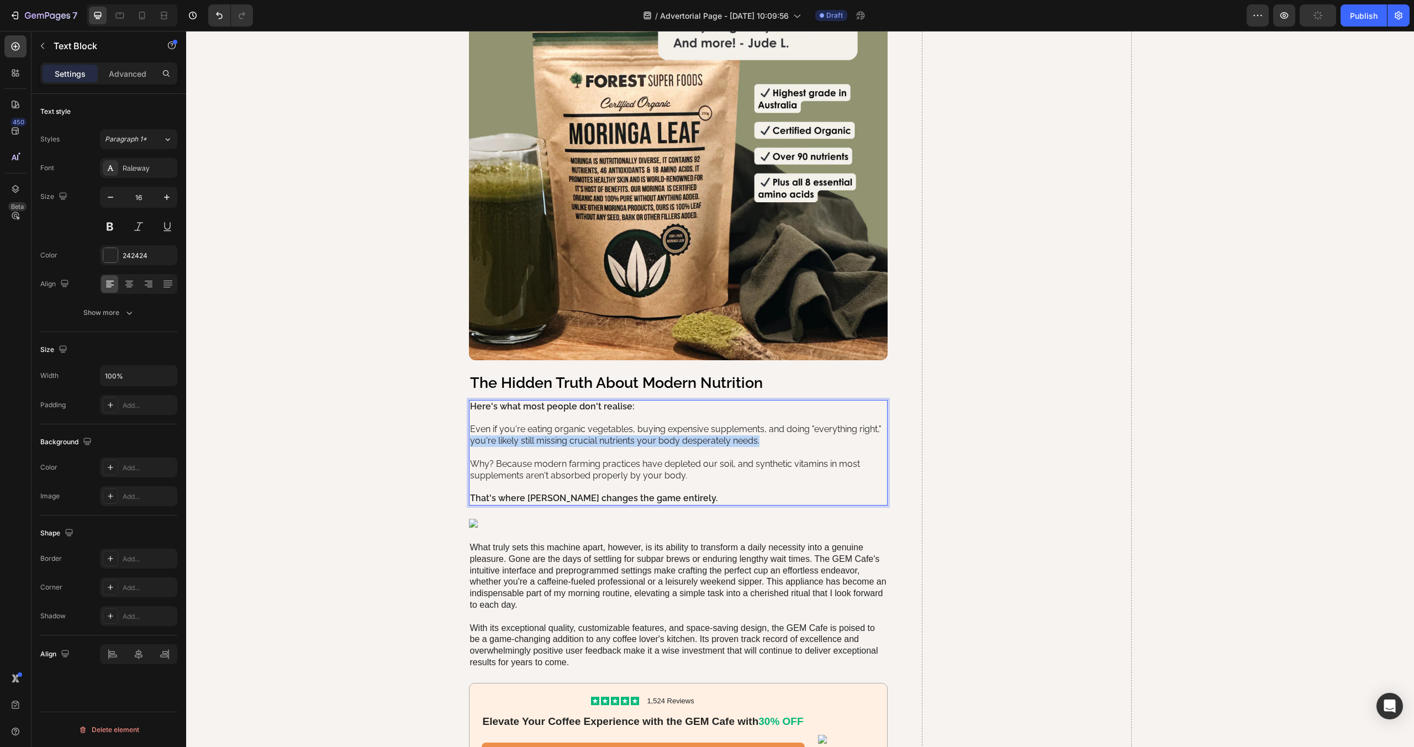
drag, startPoint x: 471, startPoint y: 443, endPoint x: 787, endPoint y: 446, distance: 316.6
click at [787, 446] on p "Even if you're eating organic vegetables, buying expensive supplements, and doi…" at bounding box center [678, 435] width 417 height 23
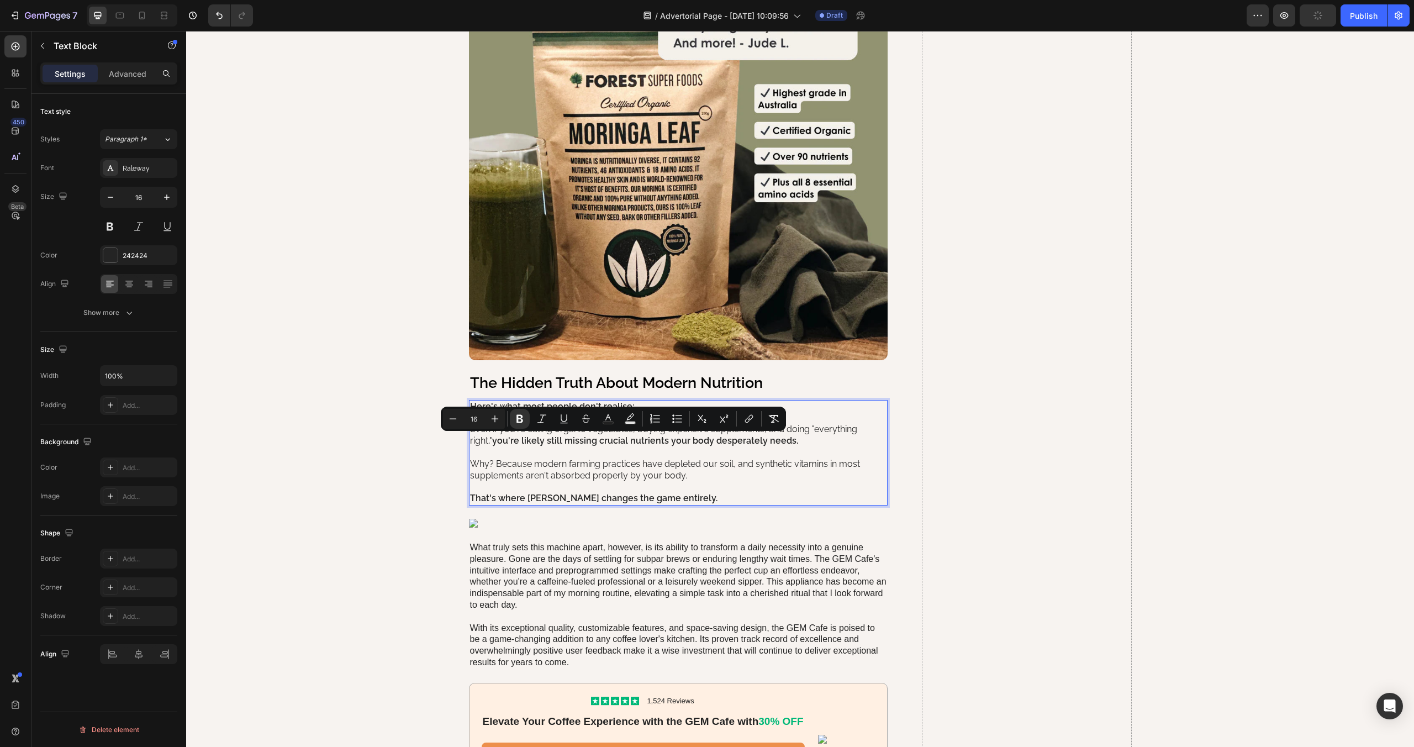
click at [703, 469] on p "Why? Because modern farming practices have depleted our soil, and synthetic vit…" at bounding box center [678, 470] width 417 height 23
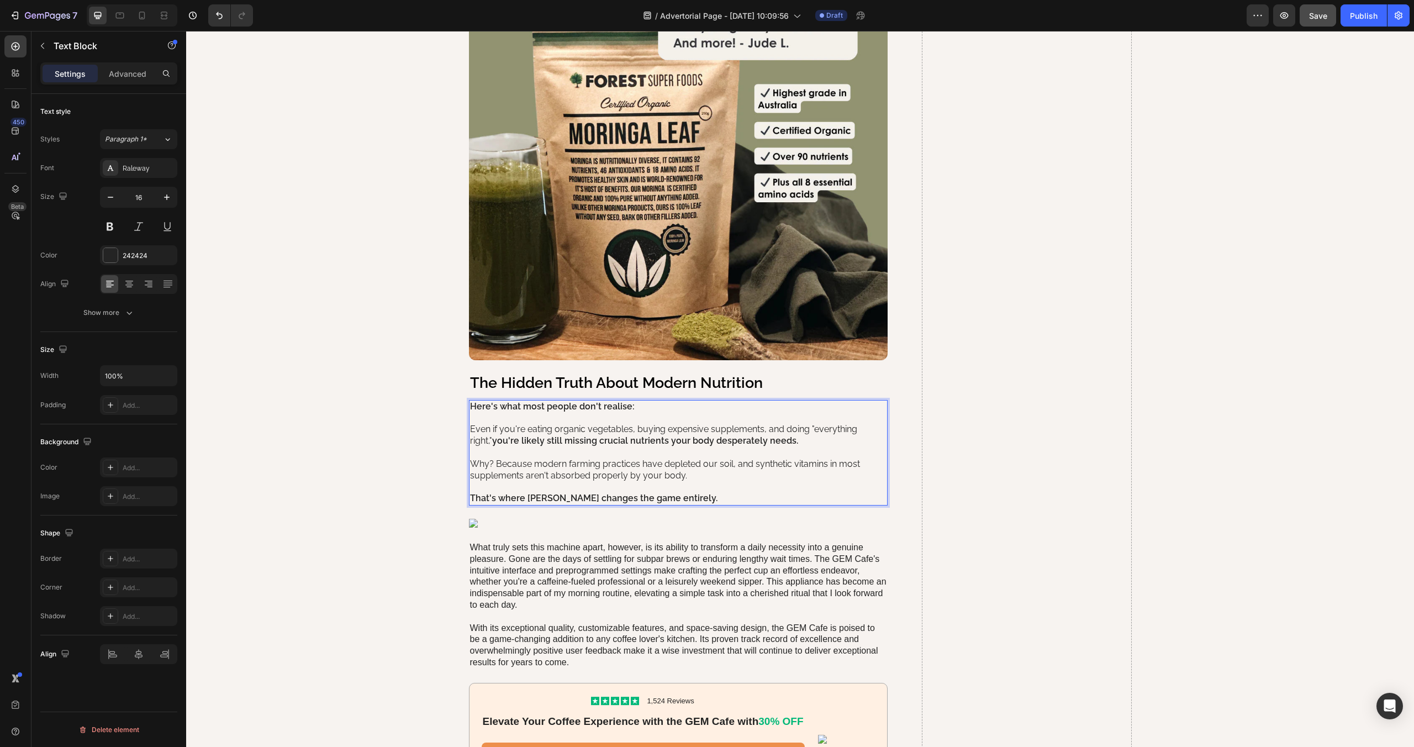
click at [531, 498] on strong "That's where [PERSON_NAME] changes the game entirely." at bounding box center [593, 498] width 247 height 10
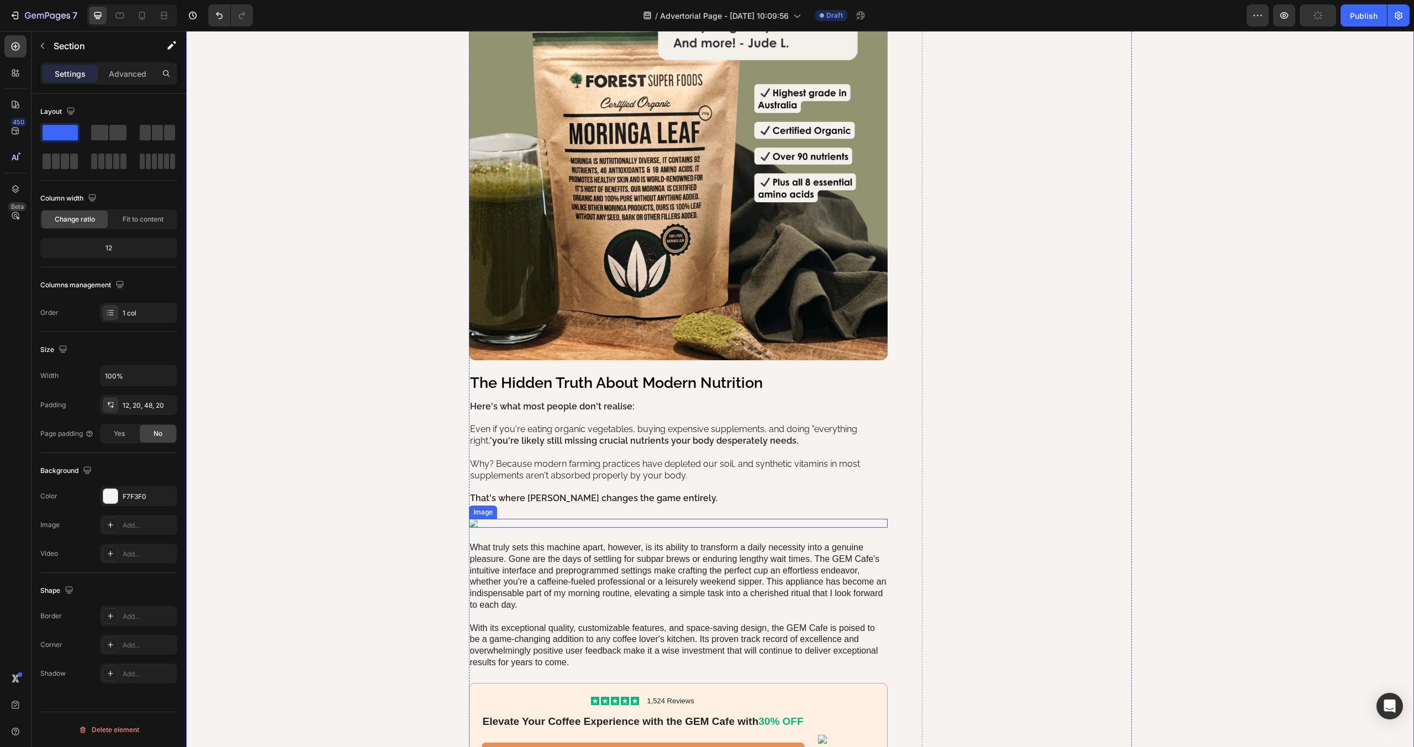
click at [508, 524] on img at bounding box center [678, 523] width 419 height 9
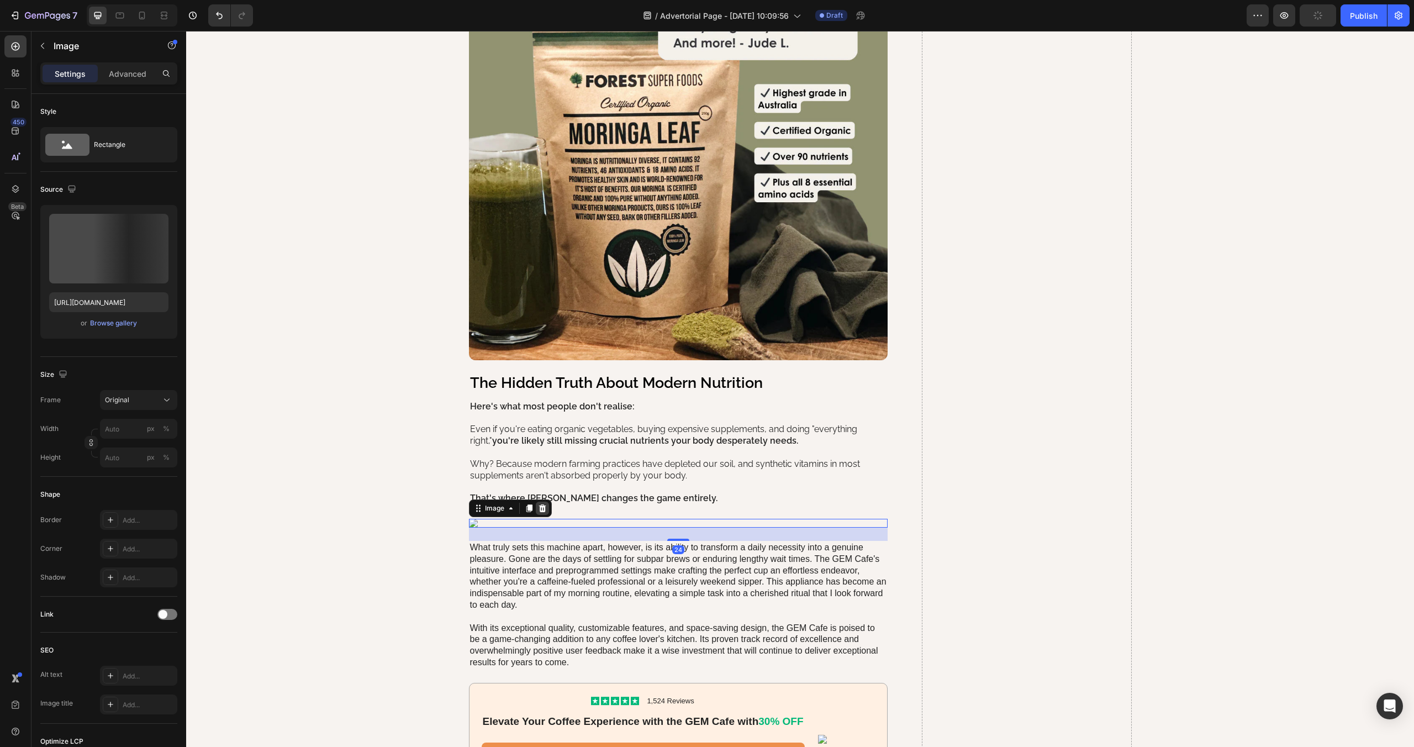
click at [541, 507] on icon at bounding box center [542, 508] width 9 height 9
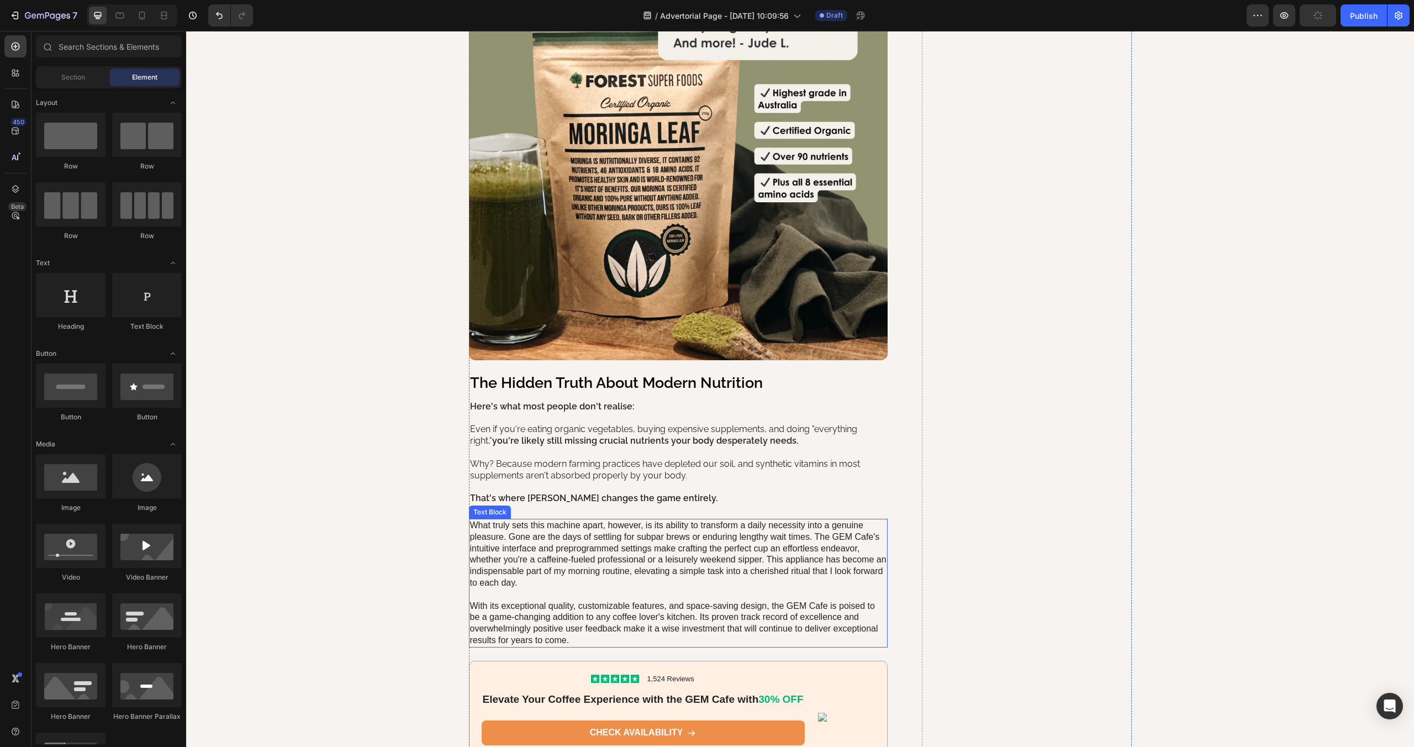
click at [542, 550] on p "What truly sets this machine apart, however, is its ability to transform a dail…" at bounding box center [678, 583] width 417 height 127
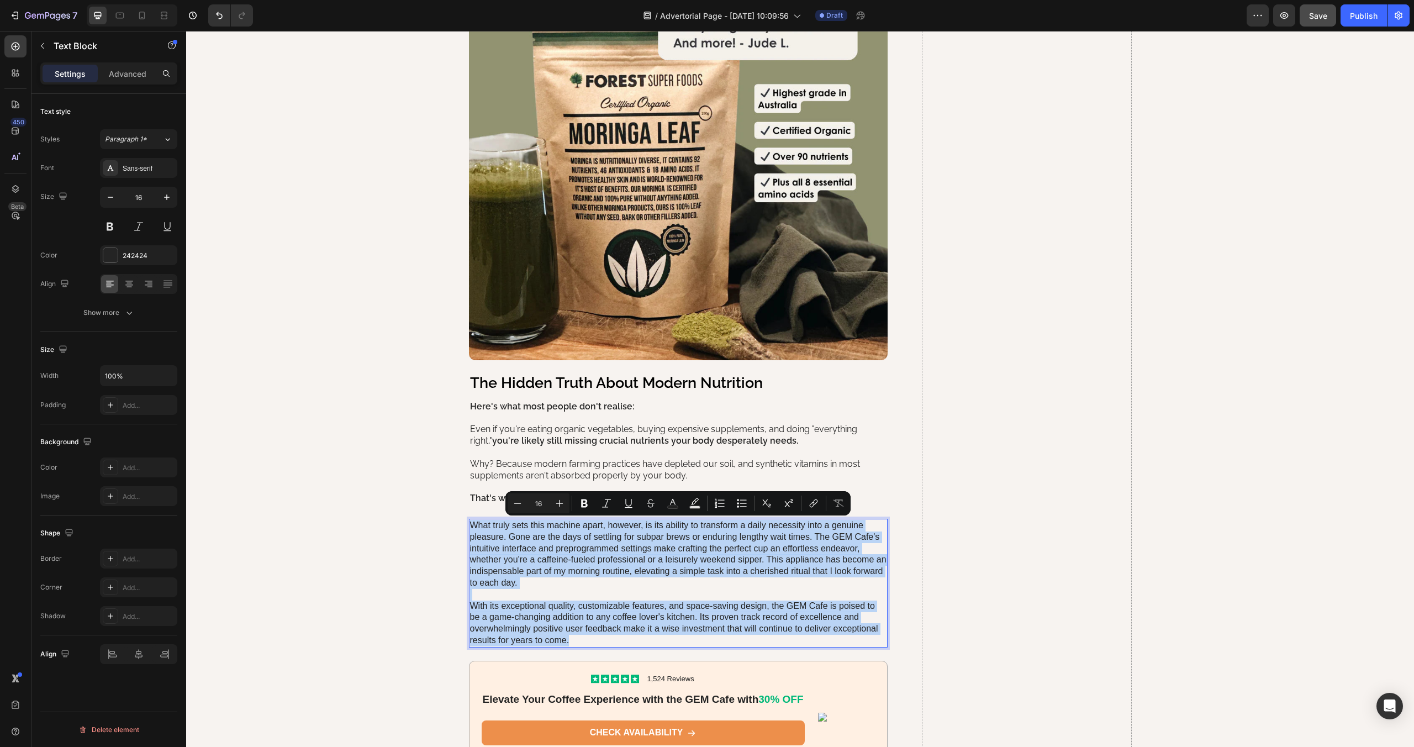
drag, startPoint x: 577, startPoint y: 642, endPoint x: 471, endPoint y: 520, distance: 161.7
click at [471, 520] on p "What truly sets this machine apart, however, is its ability to transform a dail…" at bounding box center [678, 583] width 417 height 127
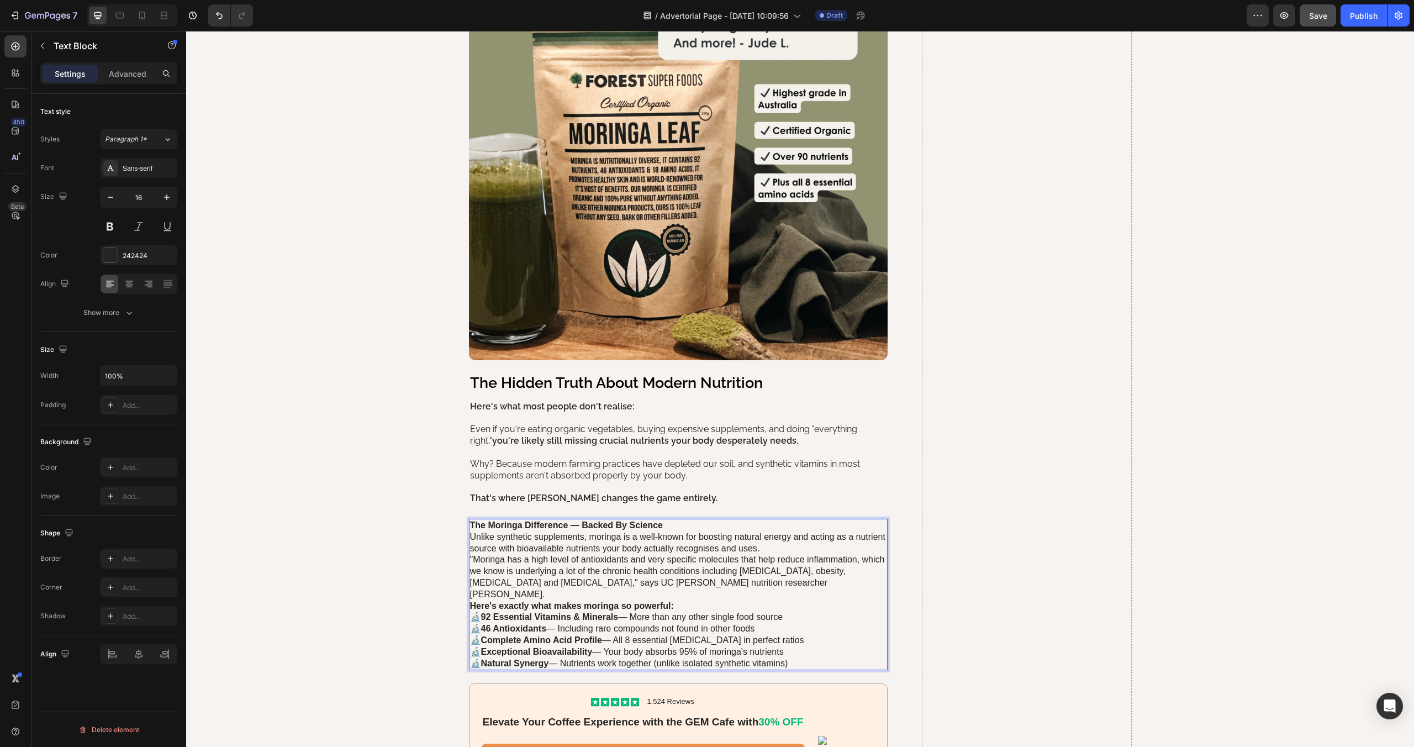
click at [677, 526] on p "The Moringa Difference — Backed By Science" at bounding box center [678, 526] width 417 height 12
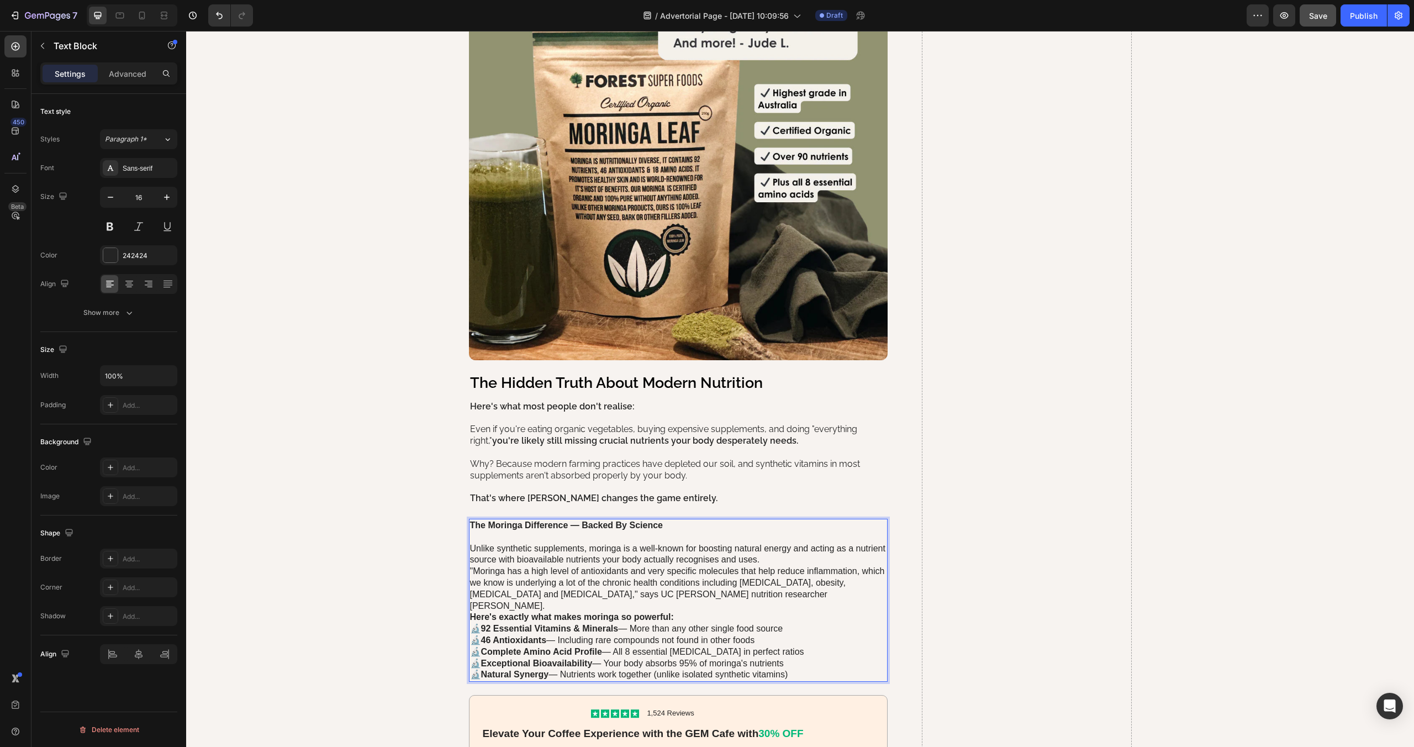
click at [778, 556] on p "Unlike synthetic supplements, moringa is a well-known for boosting natural ener…" at bounding box center [678, 554] width 417 height 23
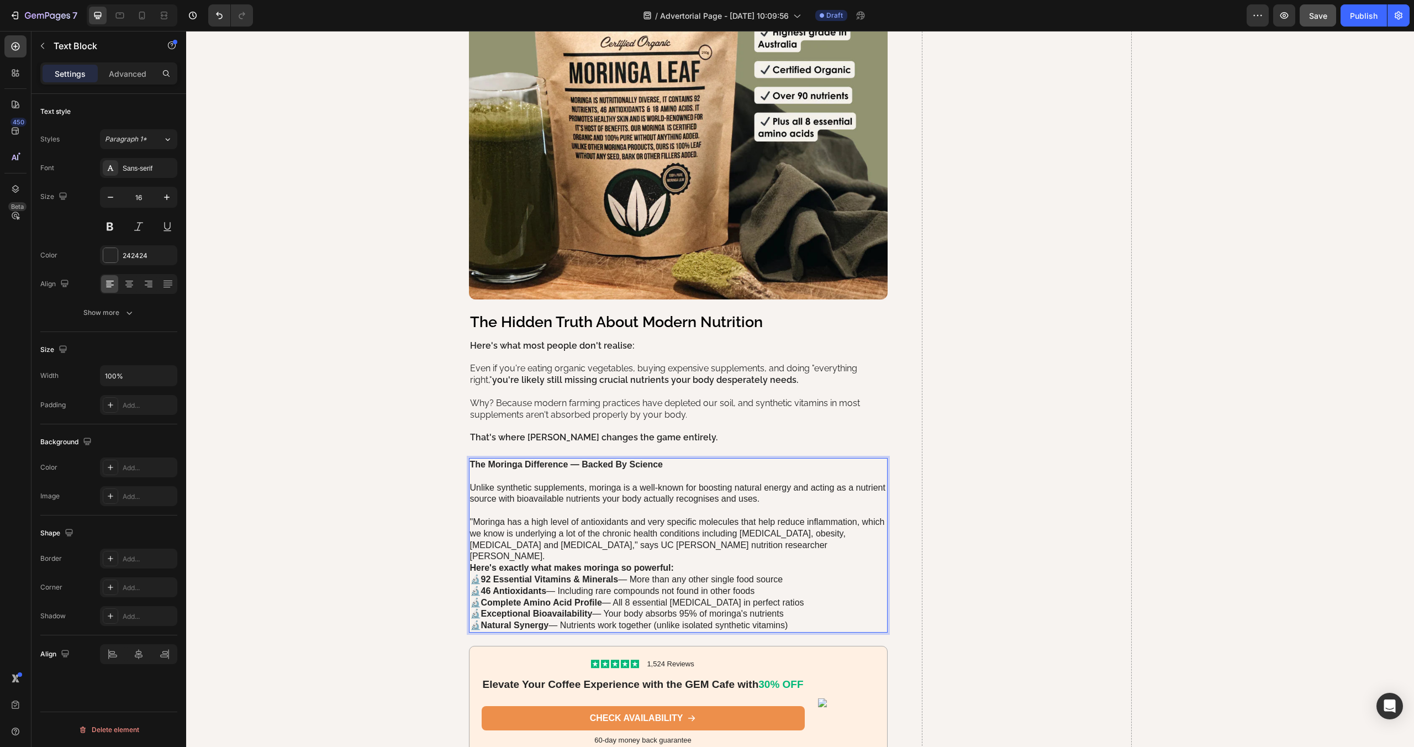
scroll to position [1272, 0]
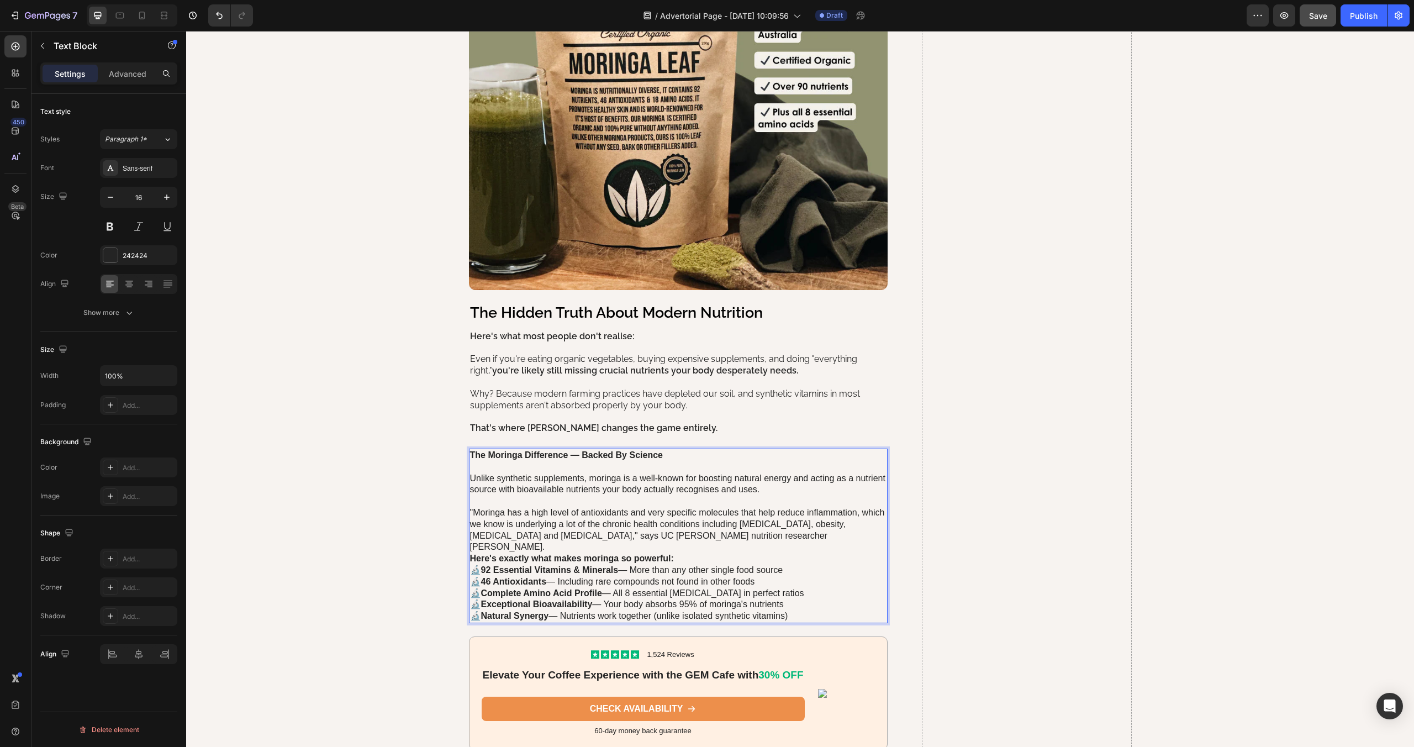
click at [739, 534] on p ""Moringa has a high level of antioxidants and very specific molecules that help…" at bounding box center [678, 530] width 417 height 46
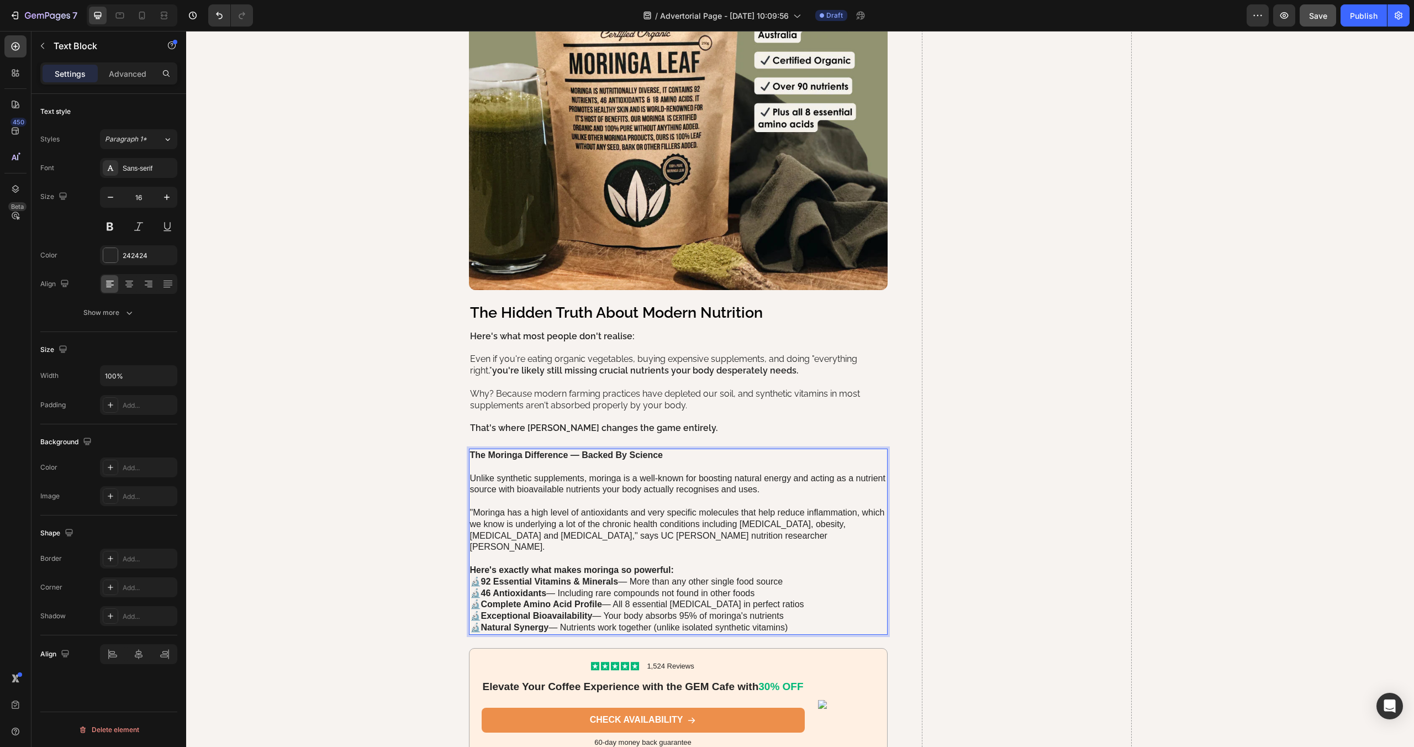
click at [686, 565] on p "Here's exactly what makes moringa so powerful:" at bounding box center [678, 571] width 417 height 12
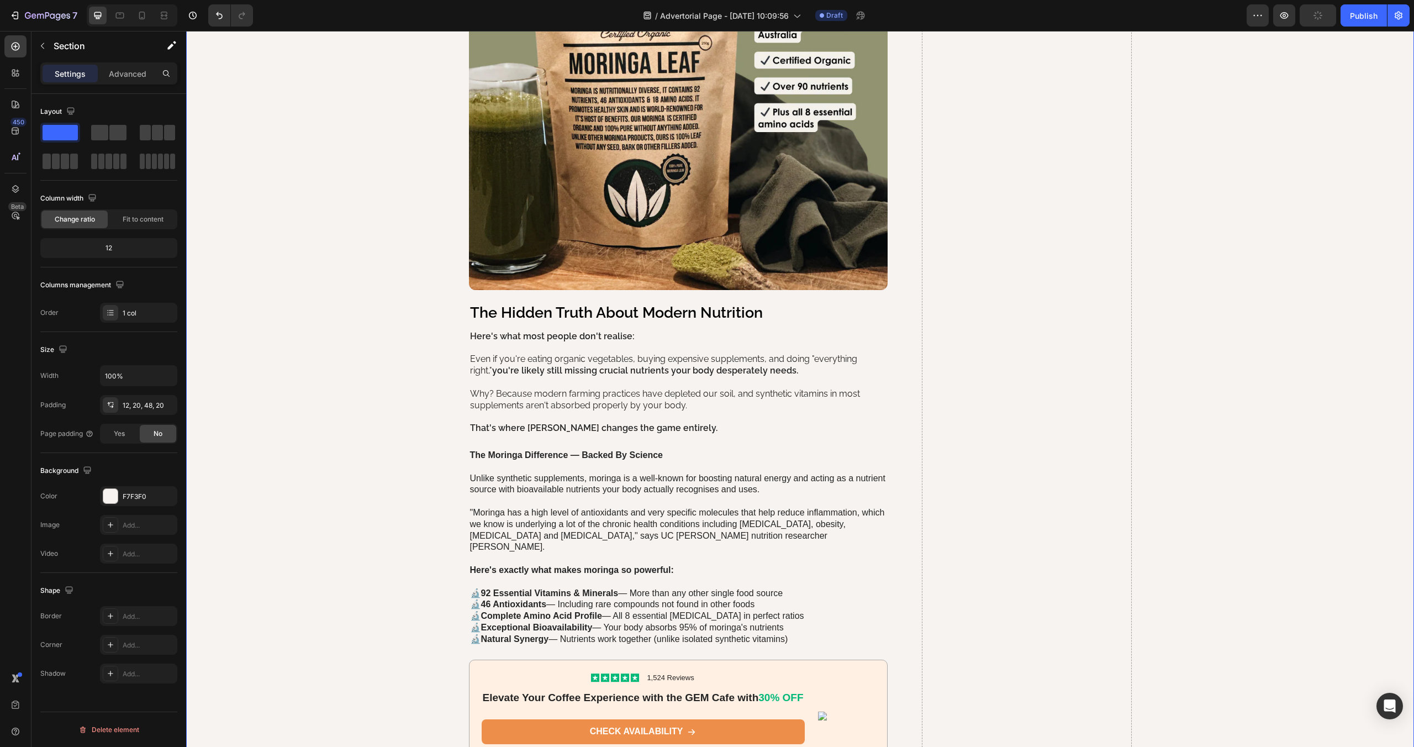
click at [523, 507] on p ""Moringa has a high level of antioxidants and very specific molecules that help…" at bounding box center [678, 530] width 417 height 46
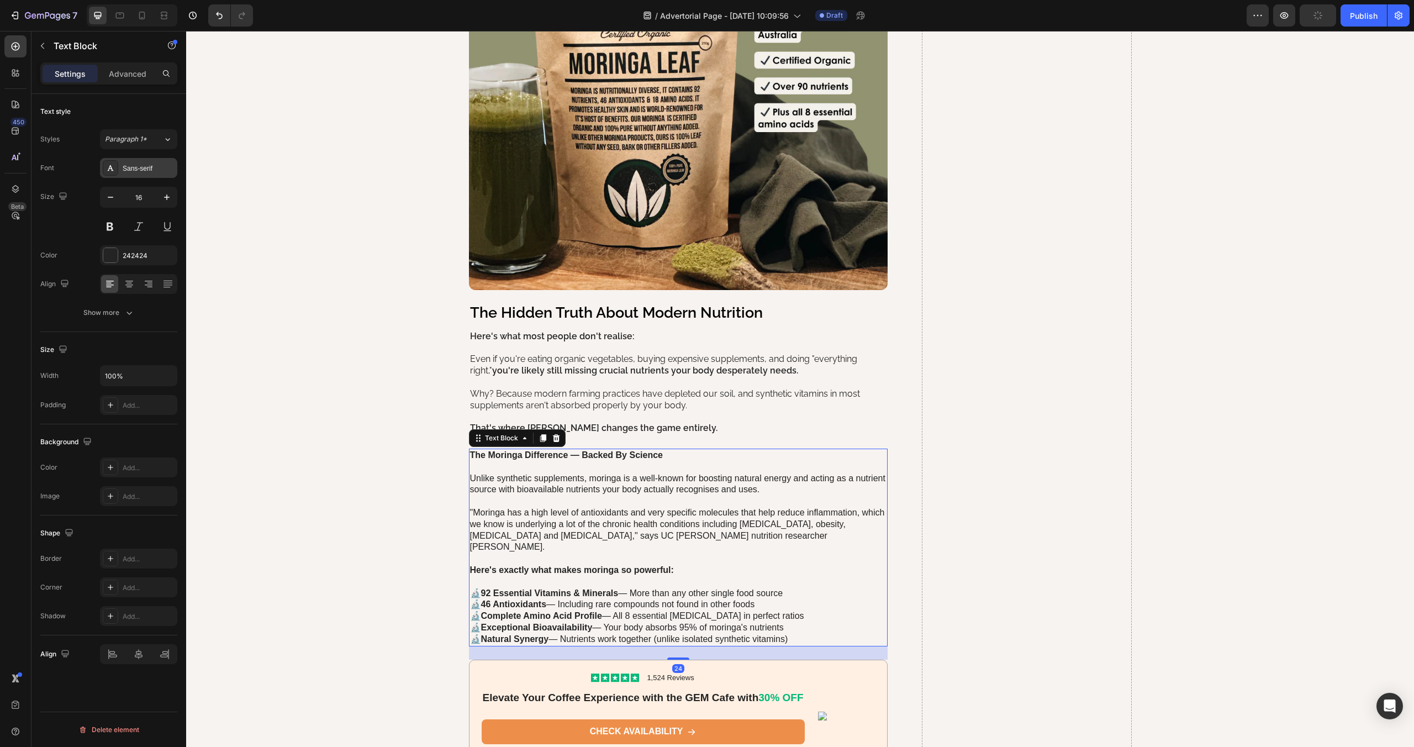
click at [119, 167] on div "Sans-serif" at bounding box center [138, 168] width 77 height 20
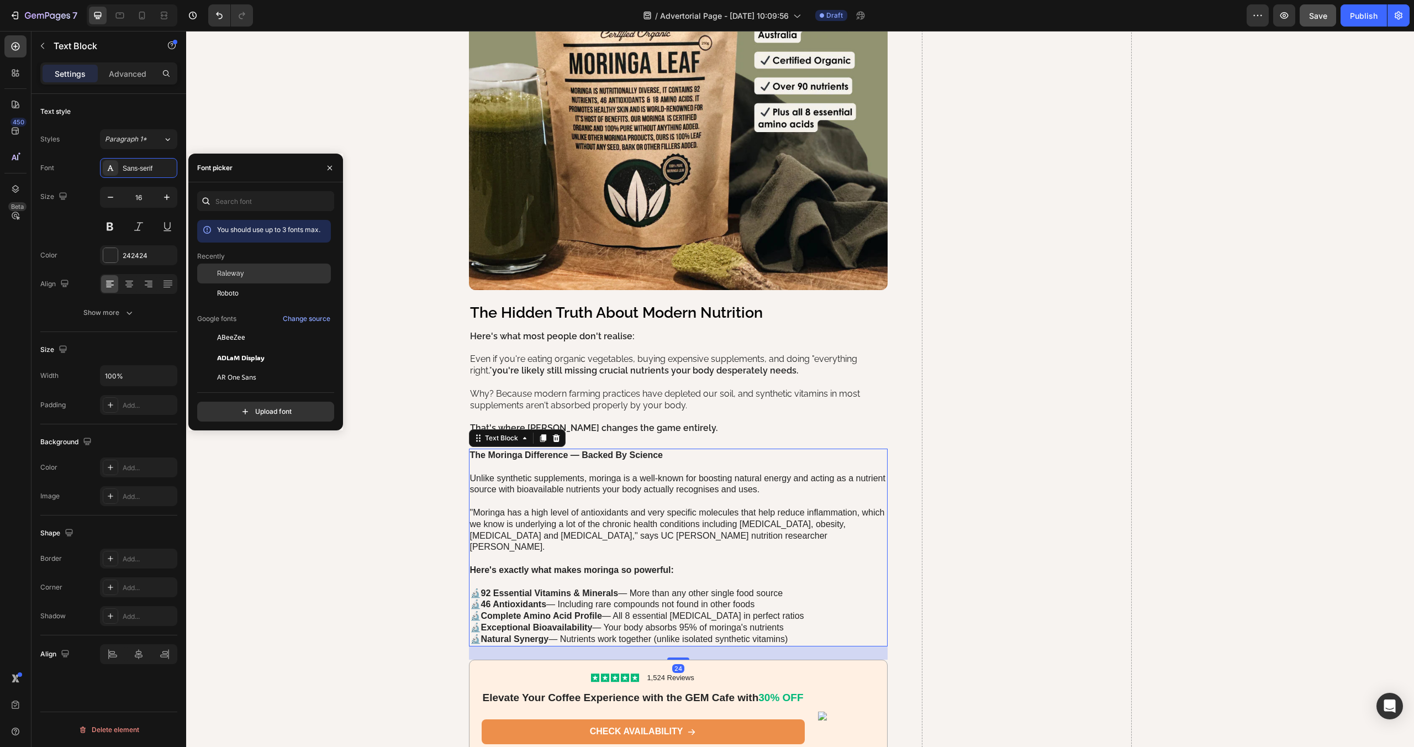
click at [226, 272] on span "Raleway" at bounding box center [230, 273] width 27 height 10
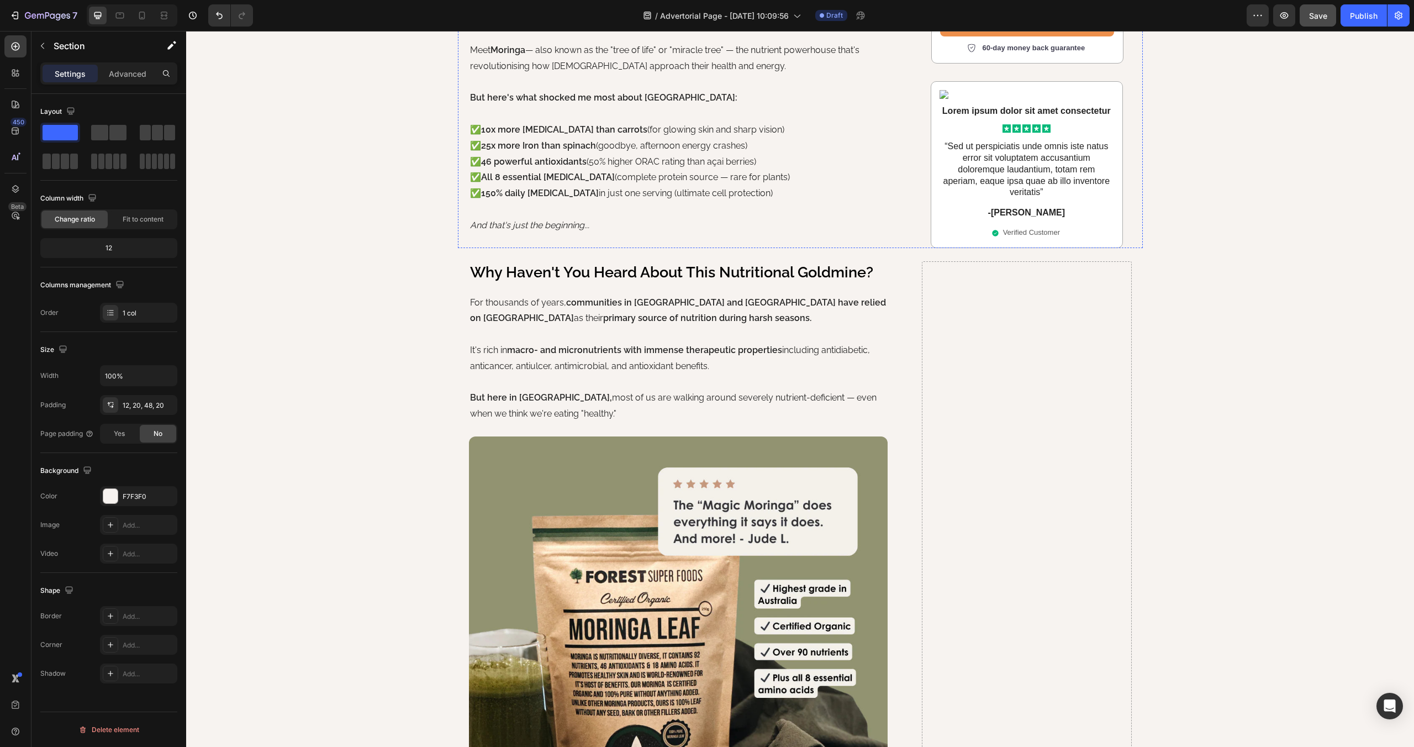
scroll to position [715, 0]
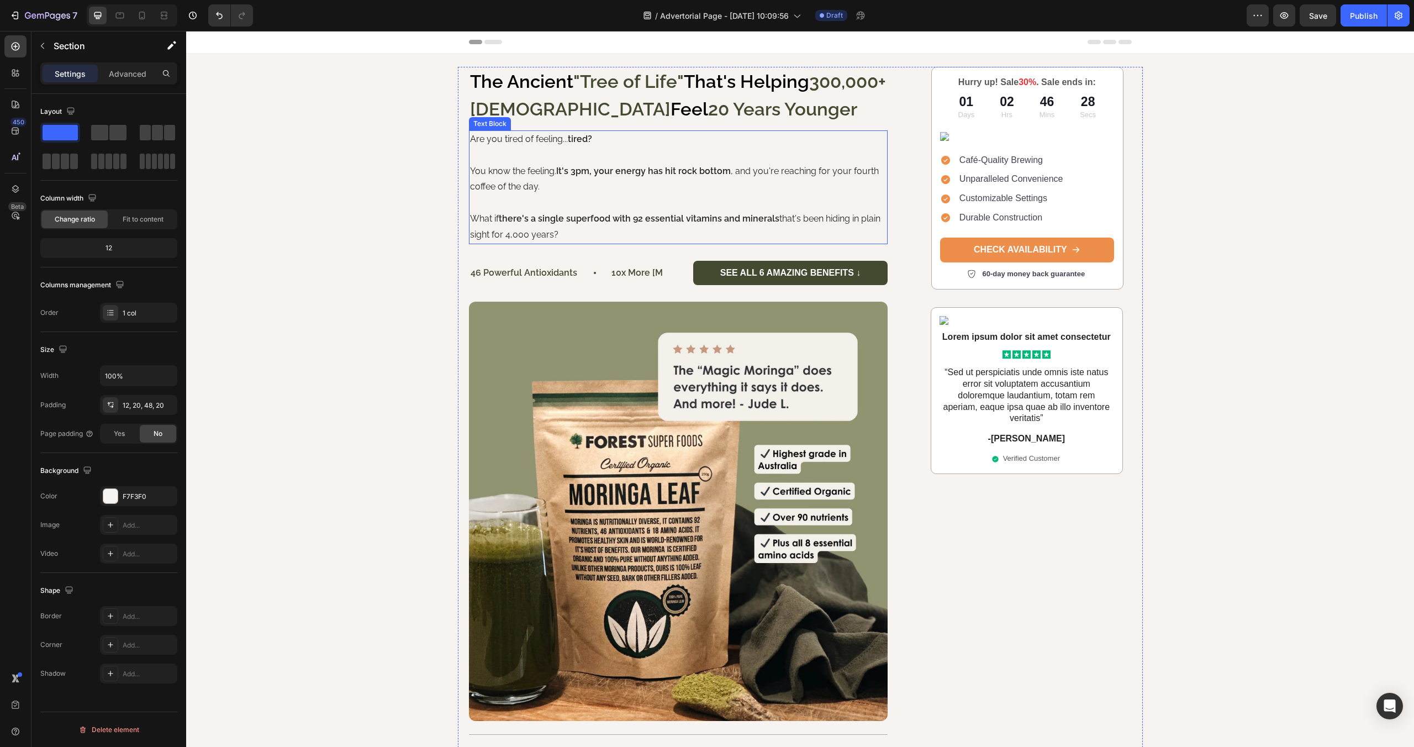
scroll to position [108, 0]
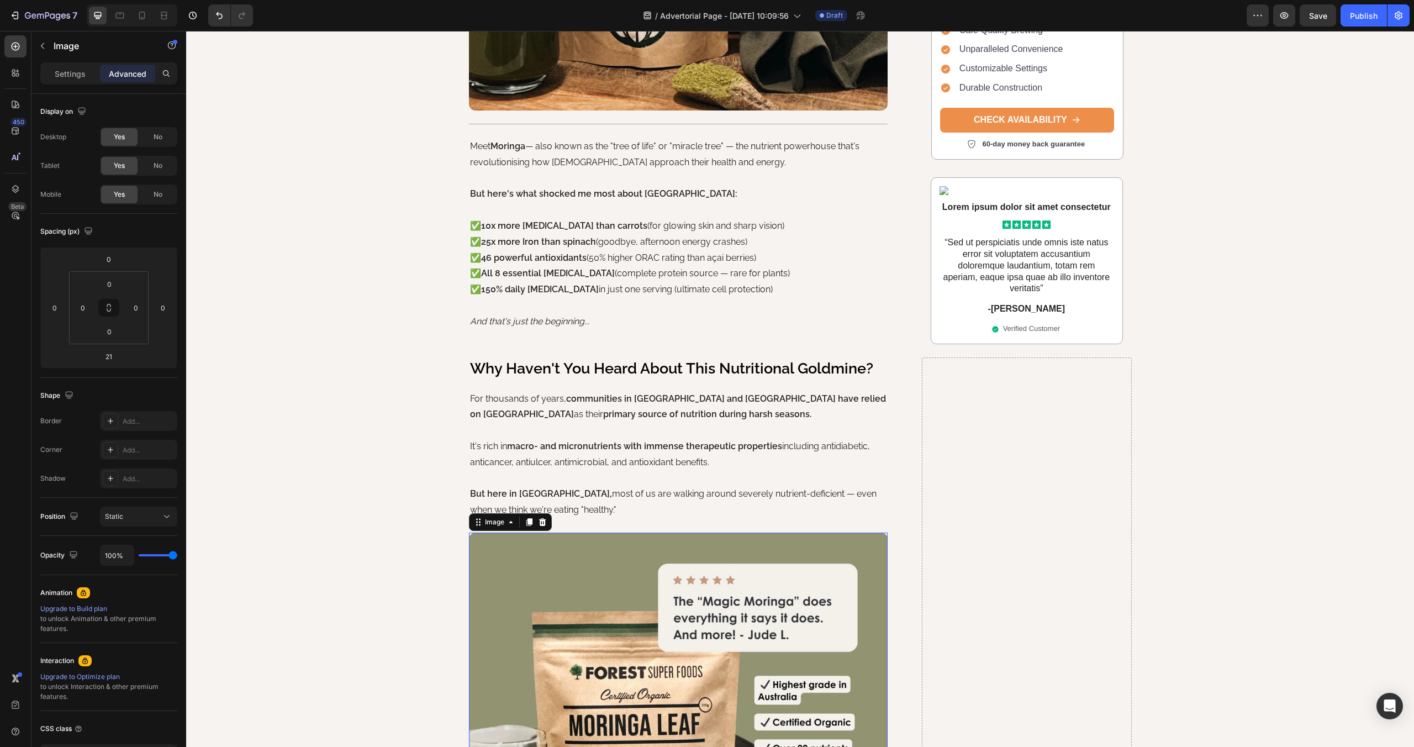
click at [612, 563] on img at bounding box center [678, 742] width 419 height 419
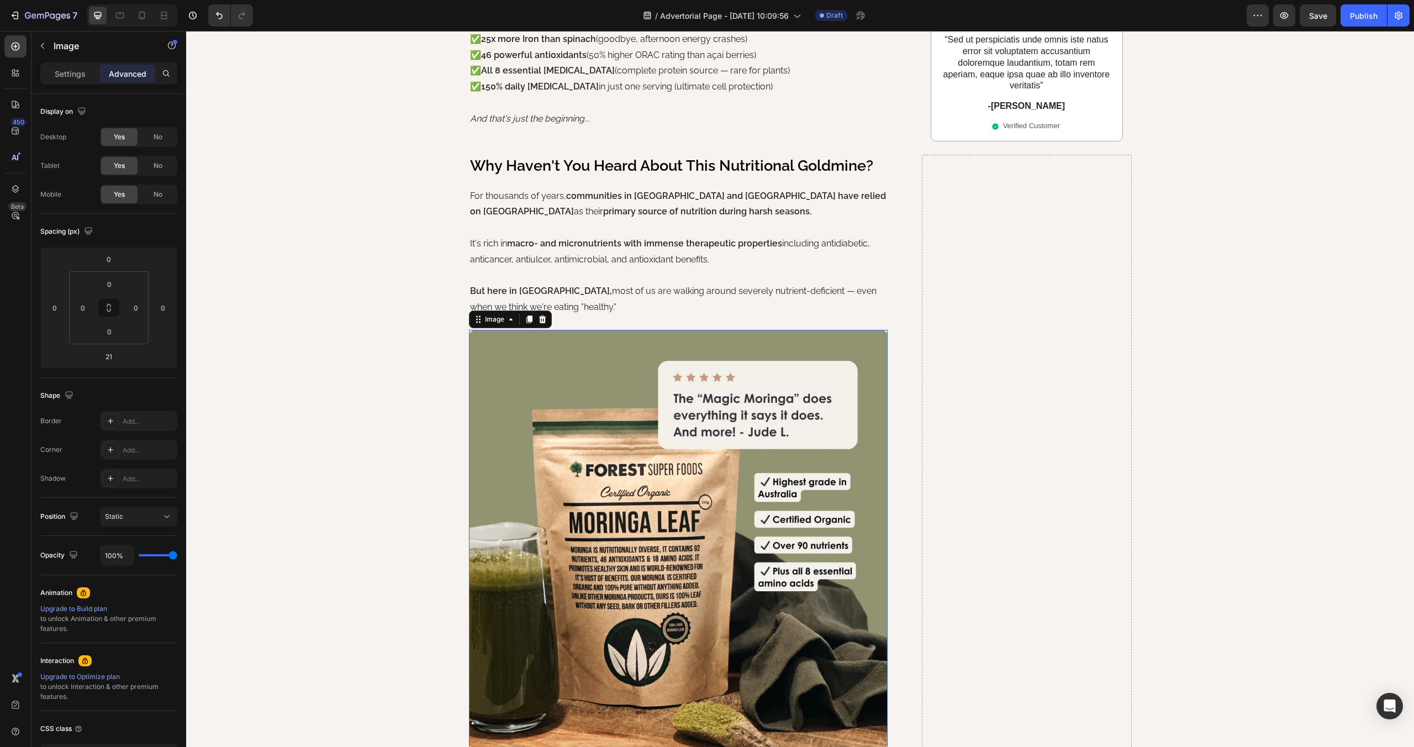
scroll to position [818, 0]
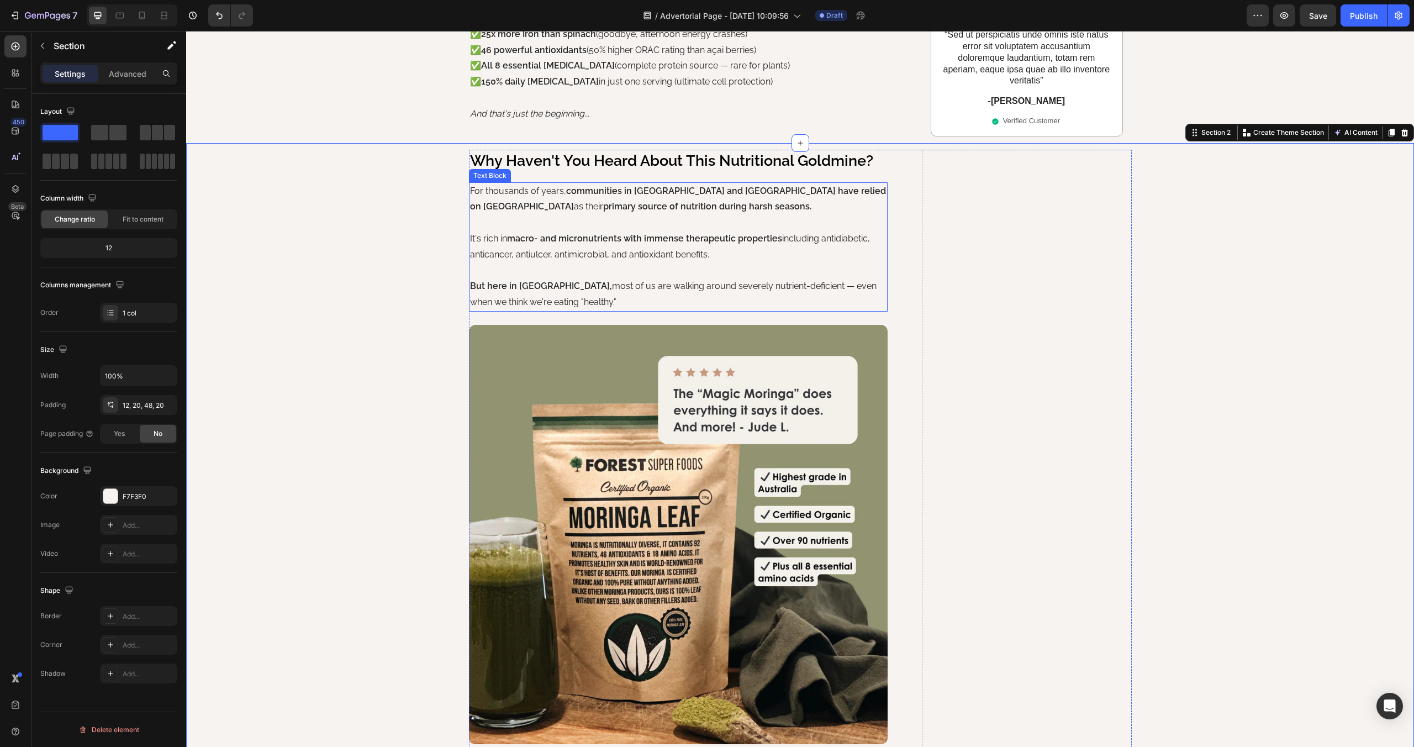
click at [492, 198] on p "For thousands of years, communities in India and Africa have relied on moringa …" at bounding box center [678, 199] width 417 height 32
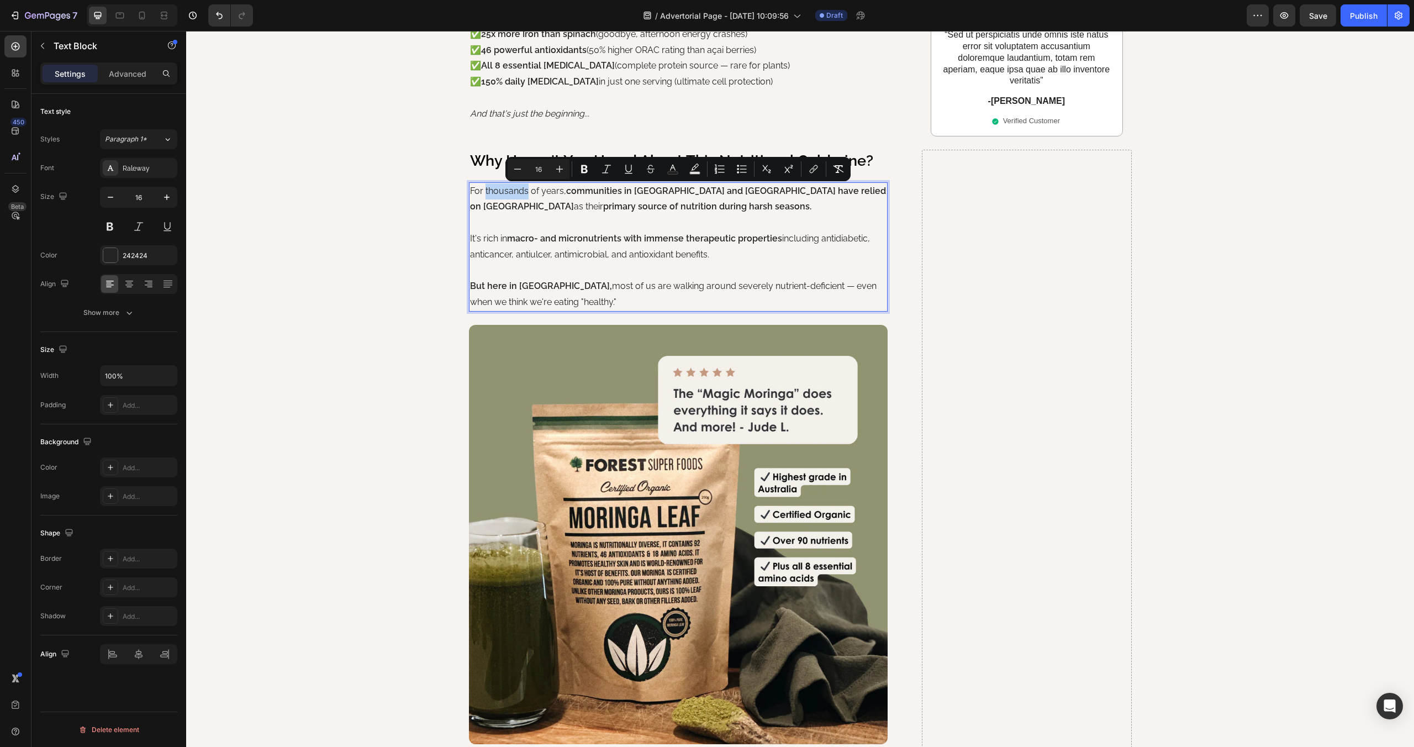
drag, startPoint x: 471, startPoint y: 192, endPoint x: 585, endPoint y: 298, distance: 155.2
click at [585, 298] on div "For thousands of years, communities in India and Africa have relied on moringa …" at bounding box center [678, 246] width 419 height 129
copy div "For thousands of years, communities in India and Africa have relied on moringa …"
click at [599, 400] on img at bounding box center [678, 534] width 419 height 419
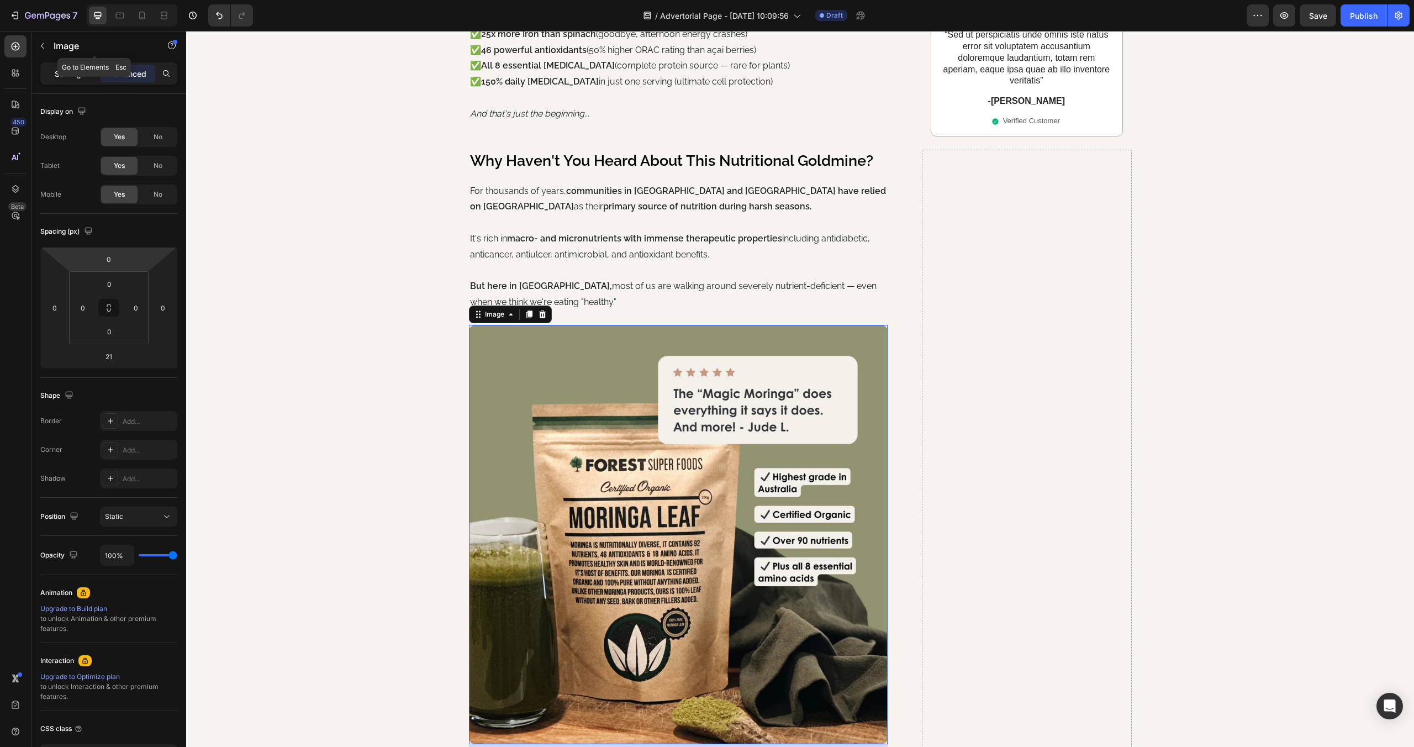
click at [64, 73] on p "Settings" at bounding box center [70, 74] width 31 height 12
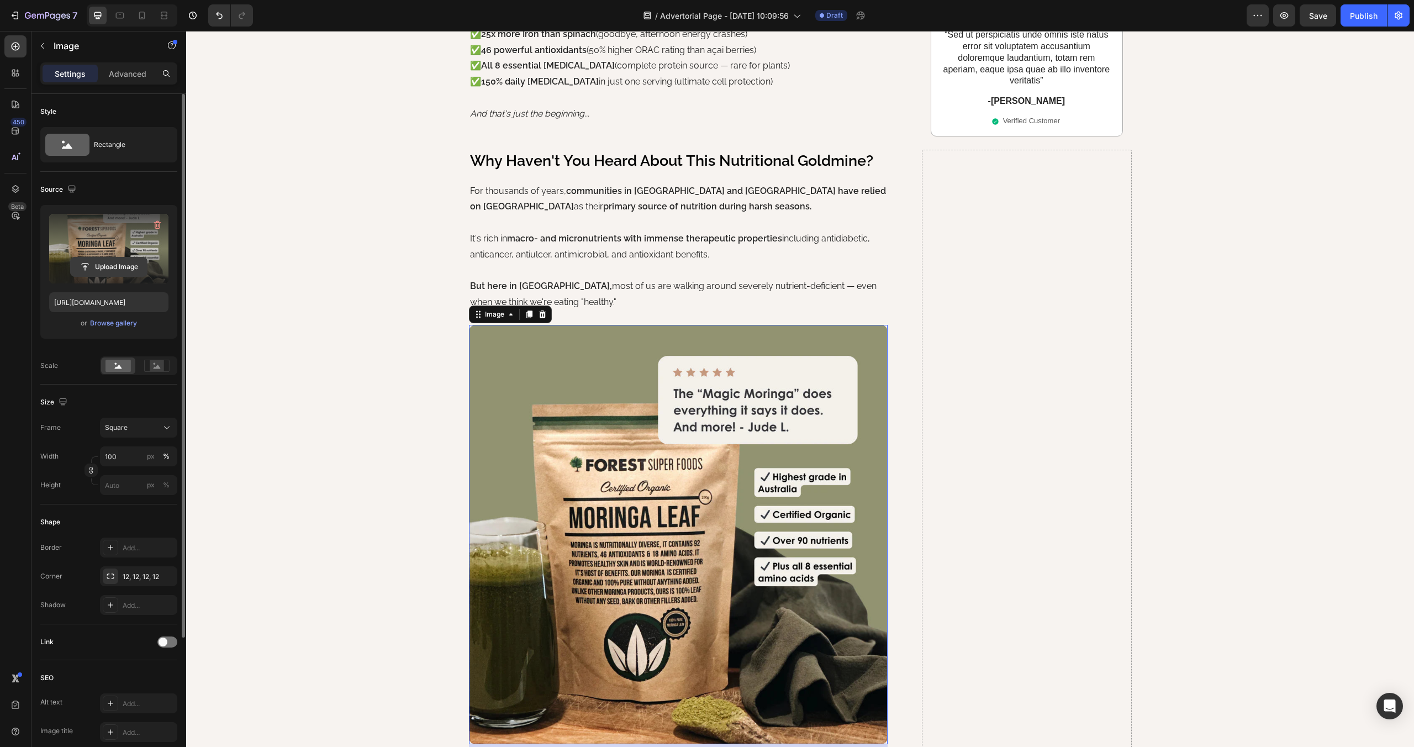
click at [102, 262] on input "file" at bounding box center [109, 266] width 76 height 19
type input "https://cdn.shopify.com/s/files/1/0730/6949/4491/files/gempages_581612300645958…"
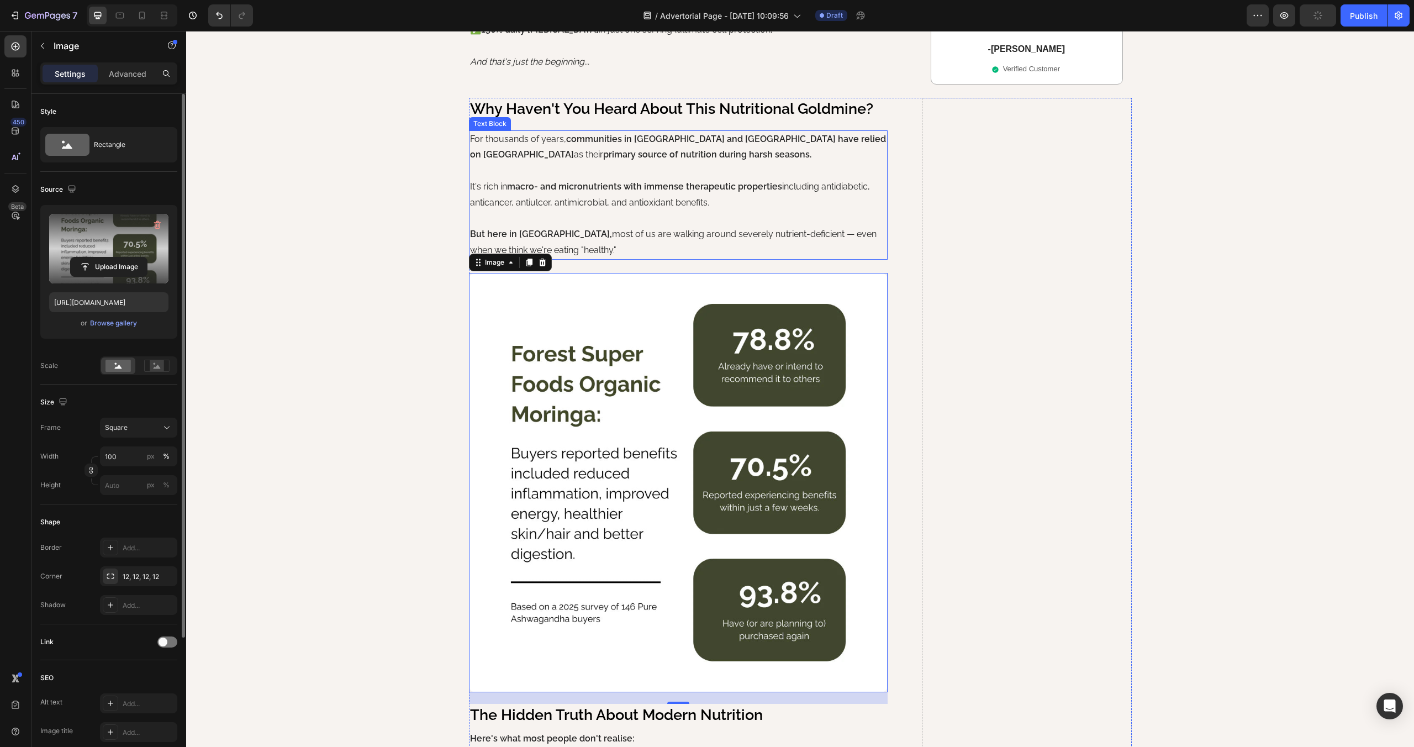
scroll to position [877, 0]
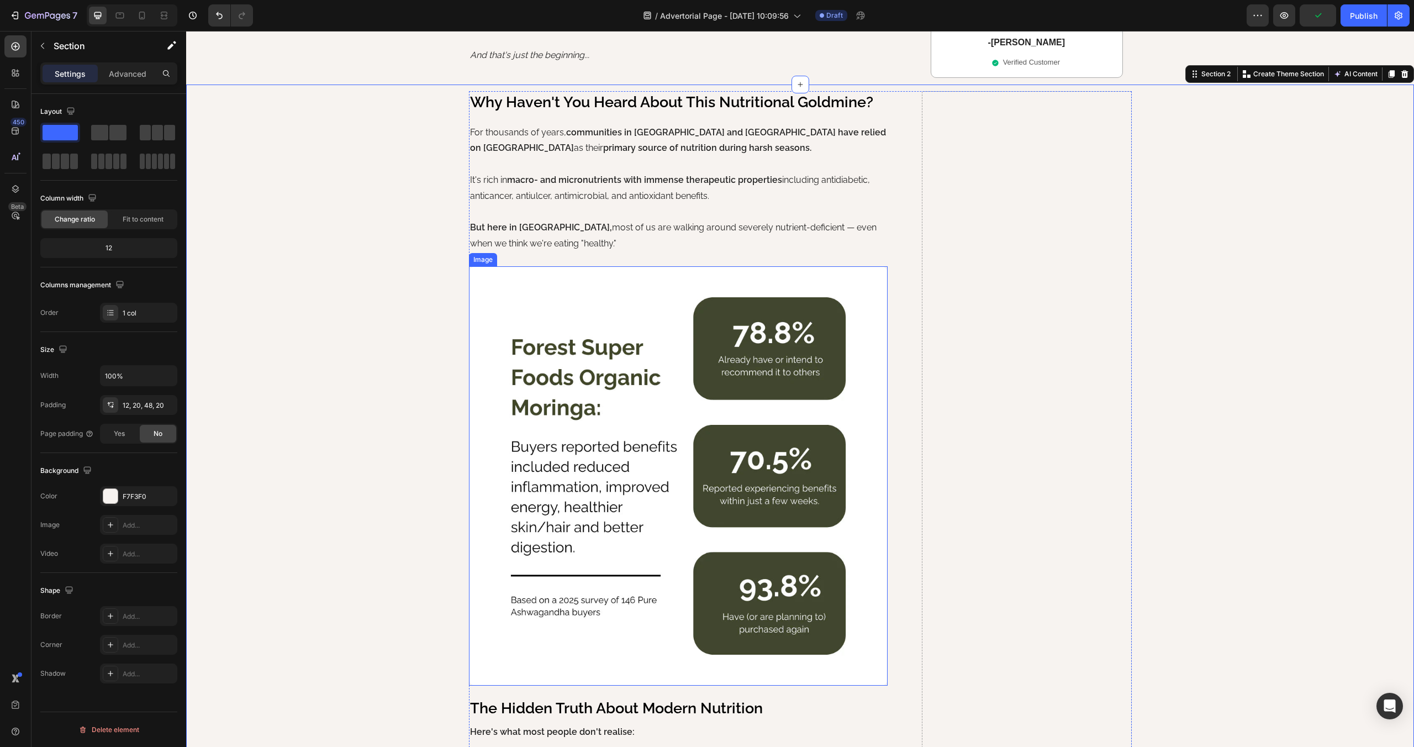
click at [578, 336] on img at bounding box center [678, 475] width 419 height 419
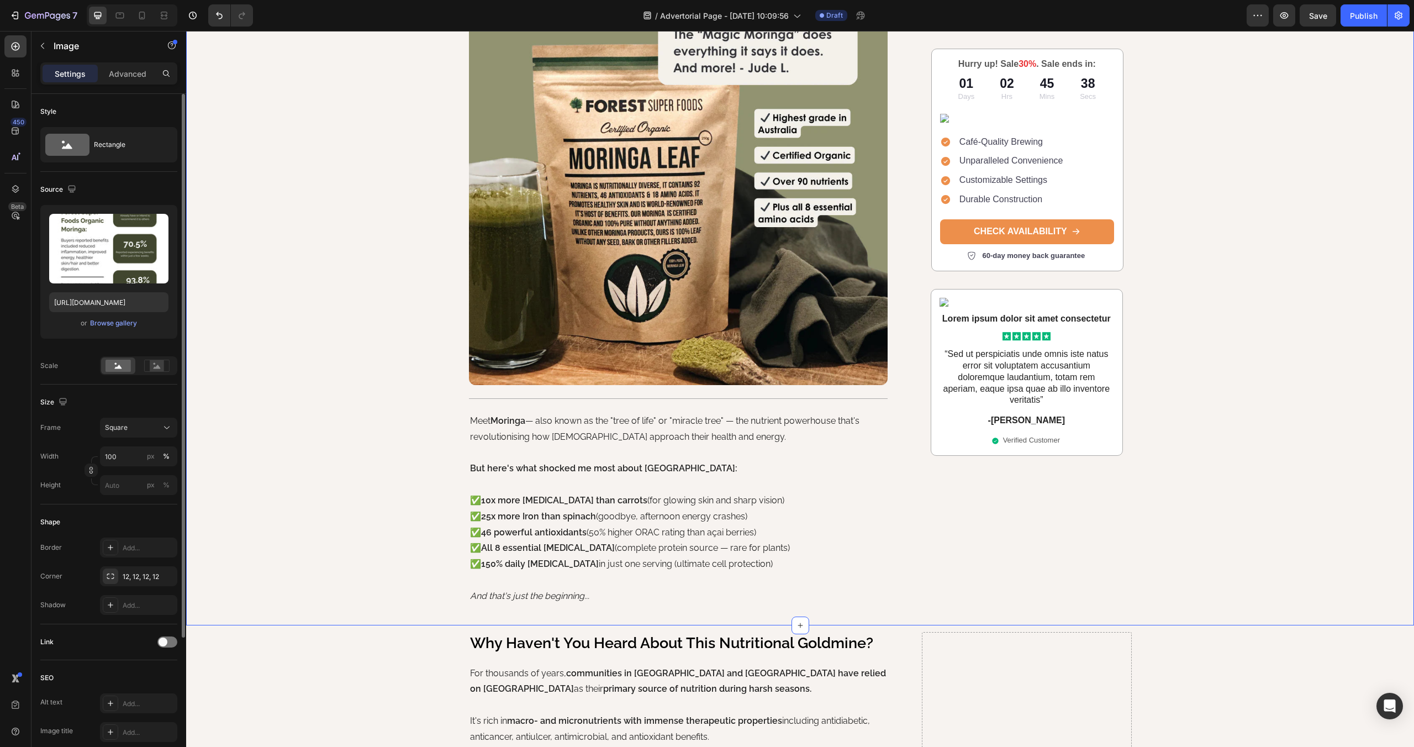
scroll to position [0, 0]
